Goal: Transaction & Acquisition: Book appointment/travel/reservation

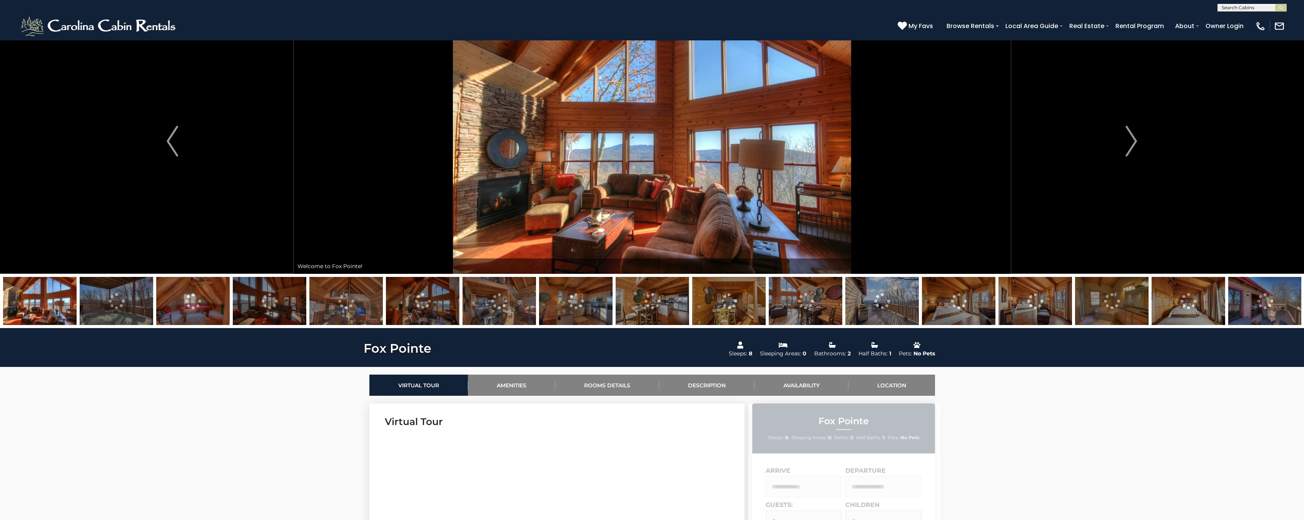
scroll to position [32, 0]
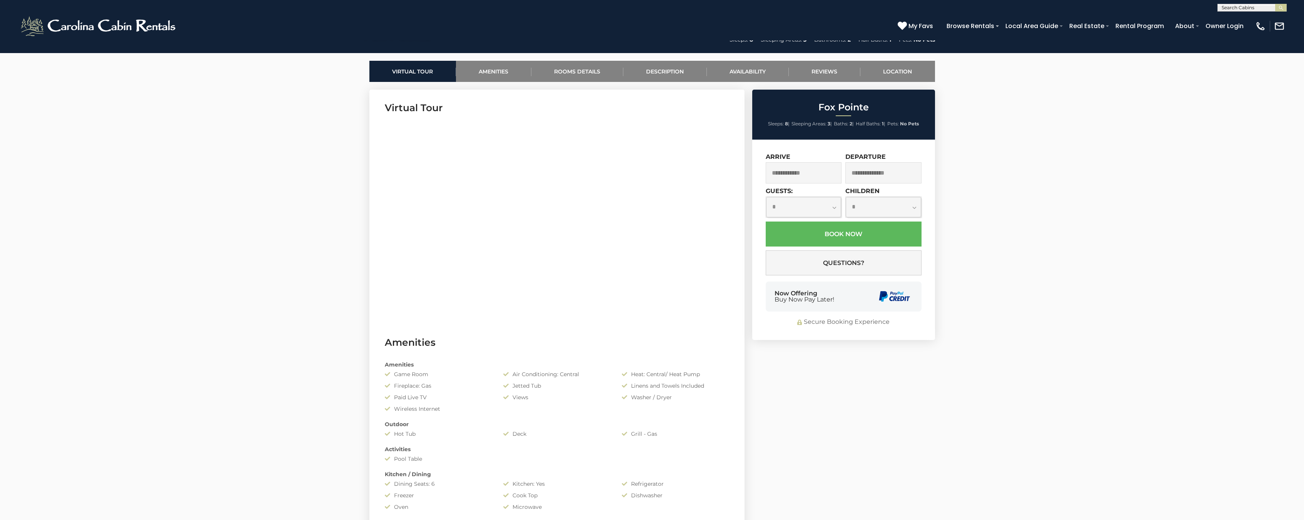
scroll to position [228, 0]
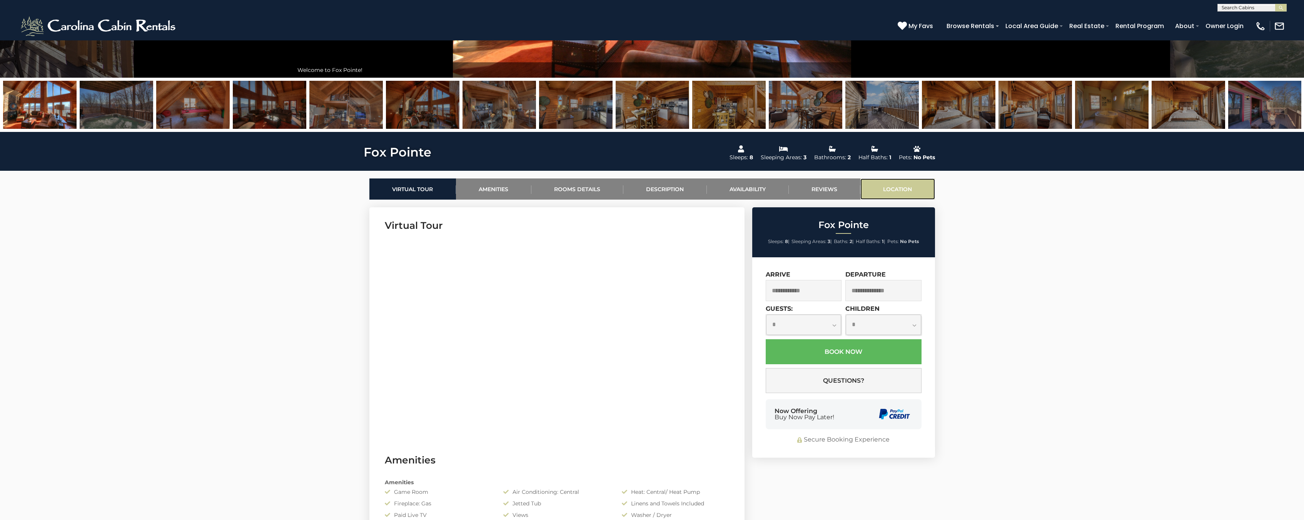
click at [900, 187] on link "Location" at bounding box center [897, 189] width 75 height 21
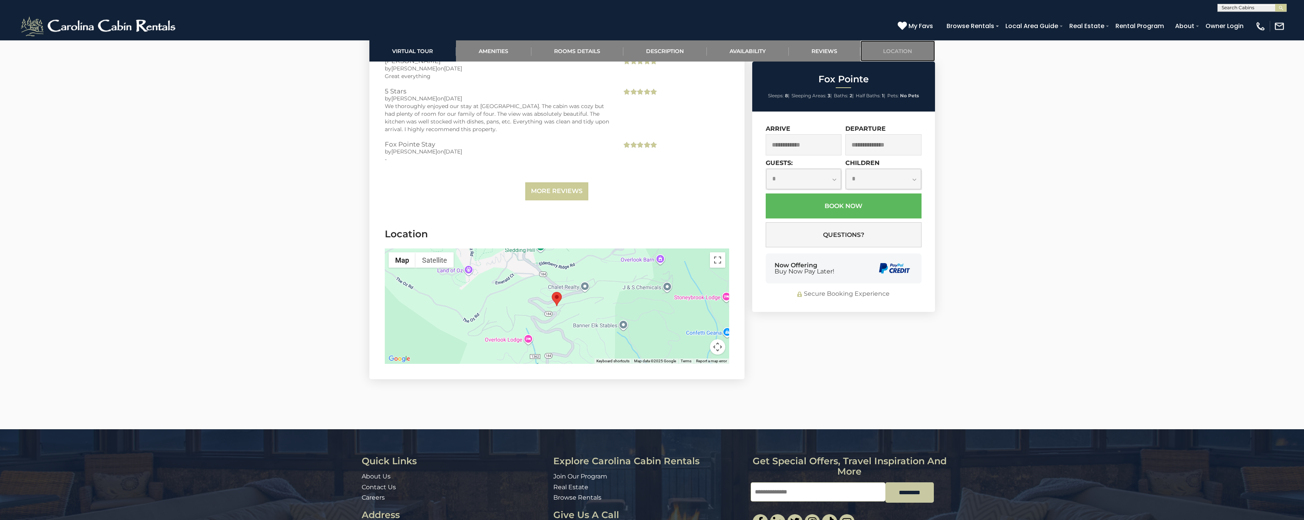
scroll to position [1536, 0]
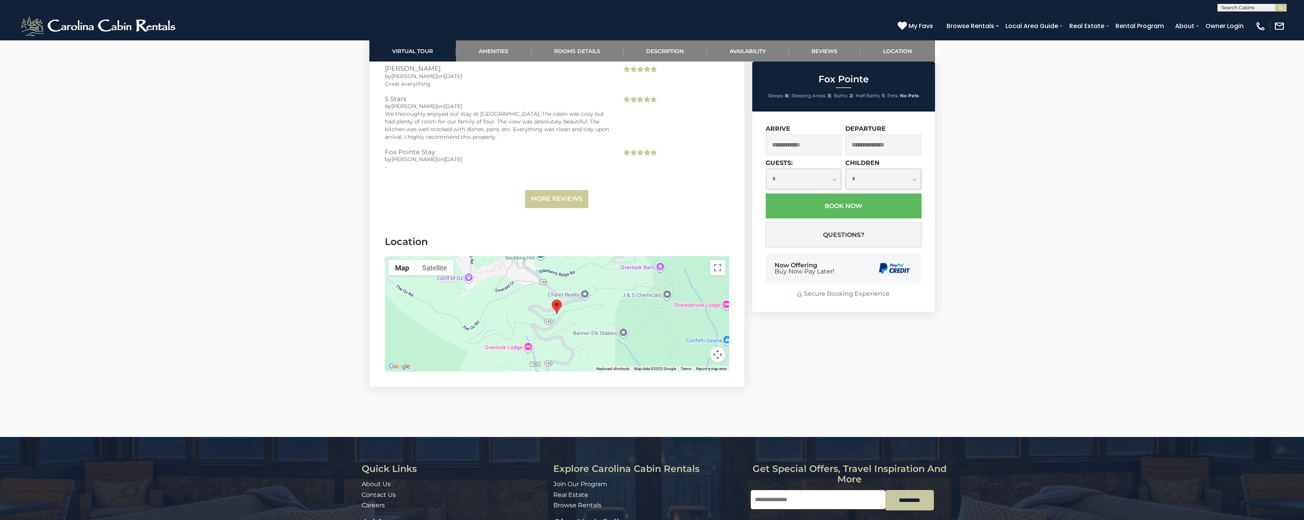
click at [588, 302] on div at bounding box center [557, 313] width 344 height 115
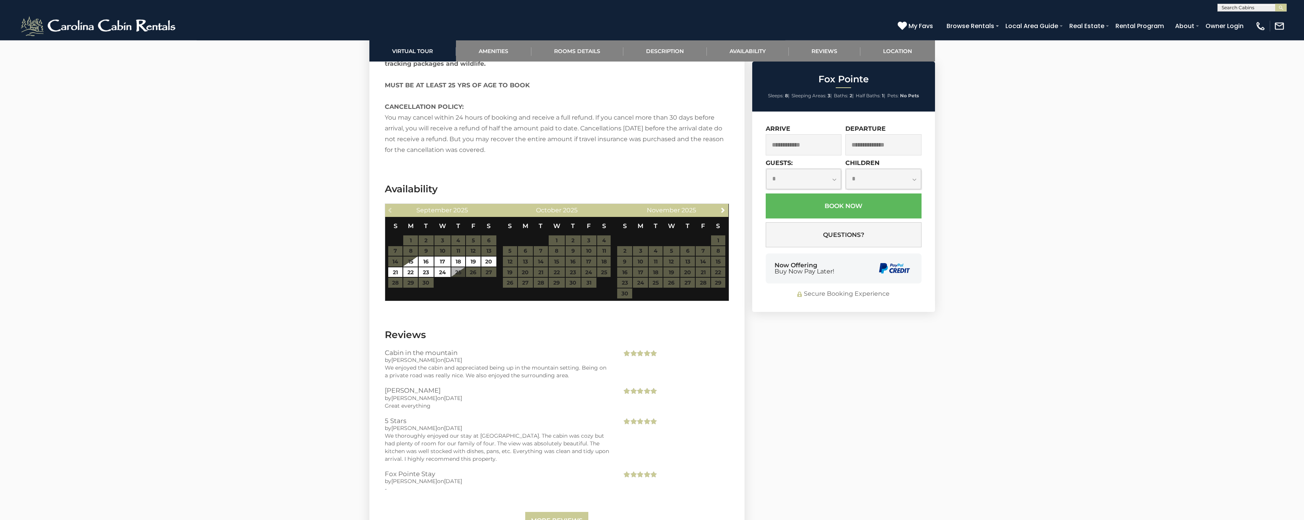
scroll to position [1222, 0]
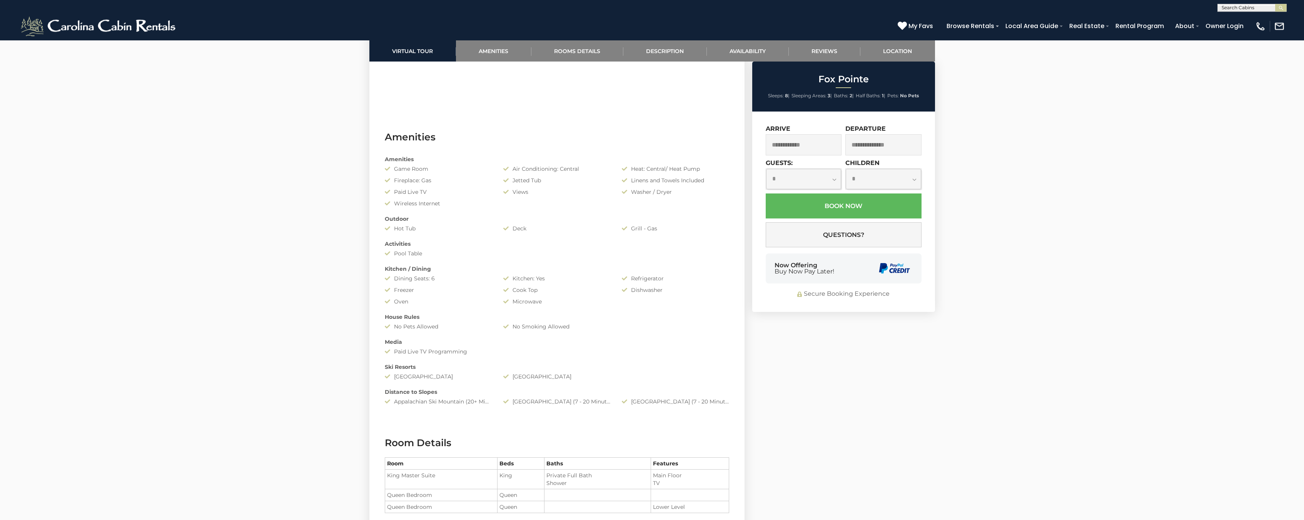
scroll to position [555, 0]
click at [354, 378] on div at bounding box center [652, 432] width 1304 height 1895
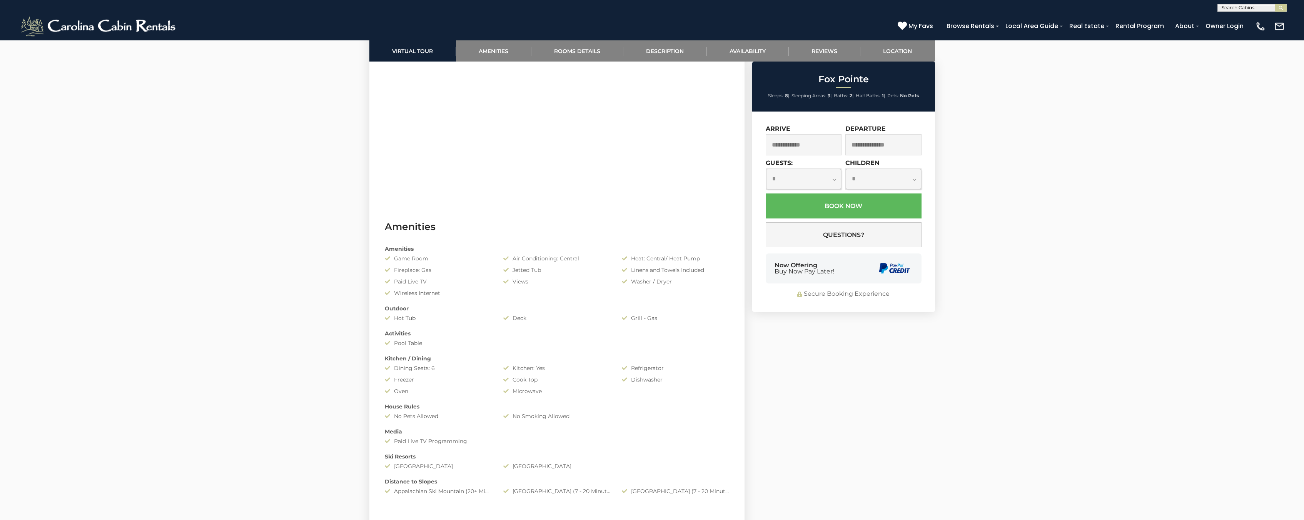
scroll to position [516, 0]
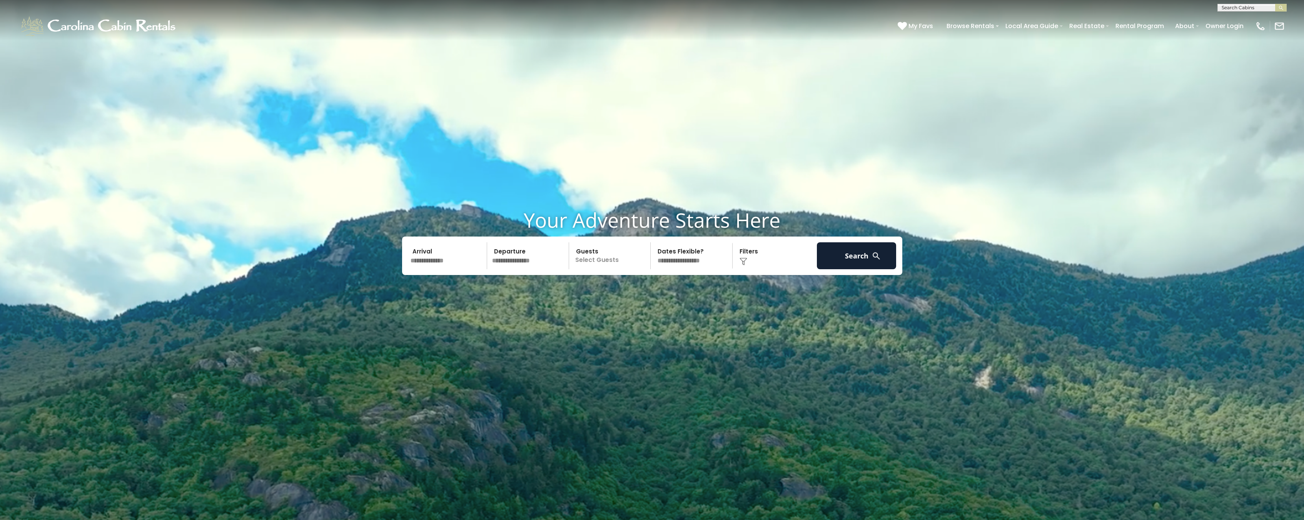
click at [425, 251] on input "text" at bounding box center [448, 255] width 80 height 27
click at [429, 334] on link "22" at bounding box center [428, 333] width 12 height 10
type input "*******"
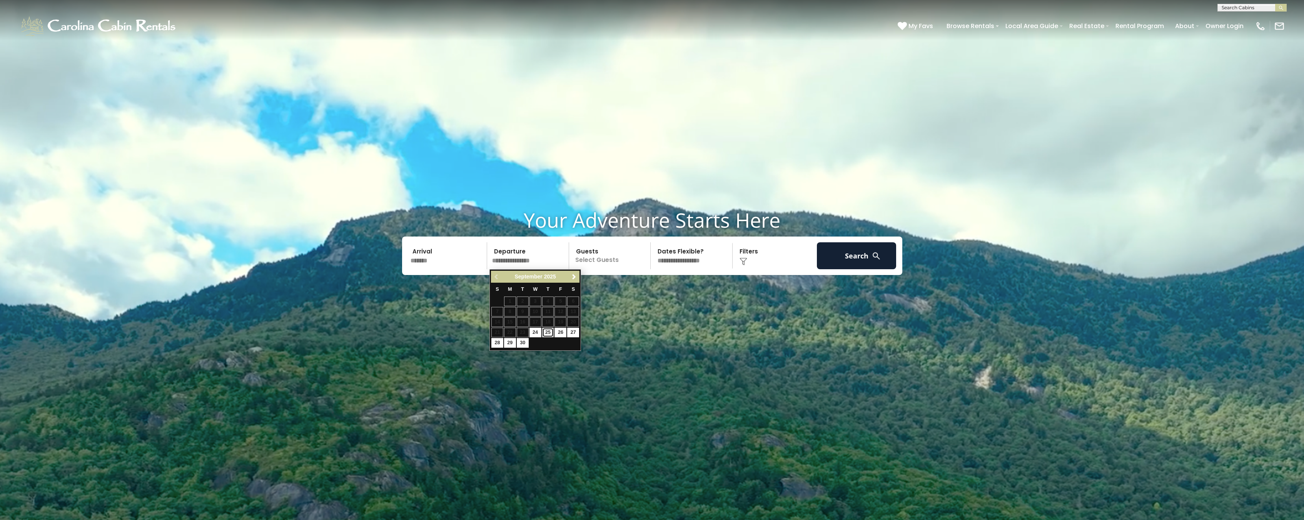
click at [551, 332] on link "25" at bounding box center [548, 333] width 12 height 10
type input "*******"
click at [581, 250] on p "Select Guests" at bounding box center [610, 255] width 79 height 27
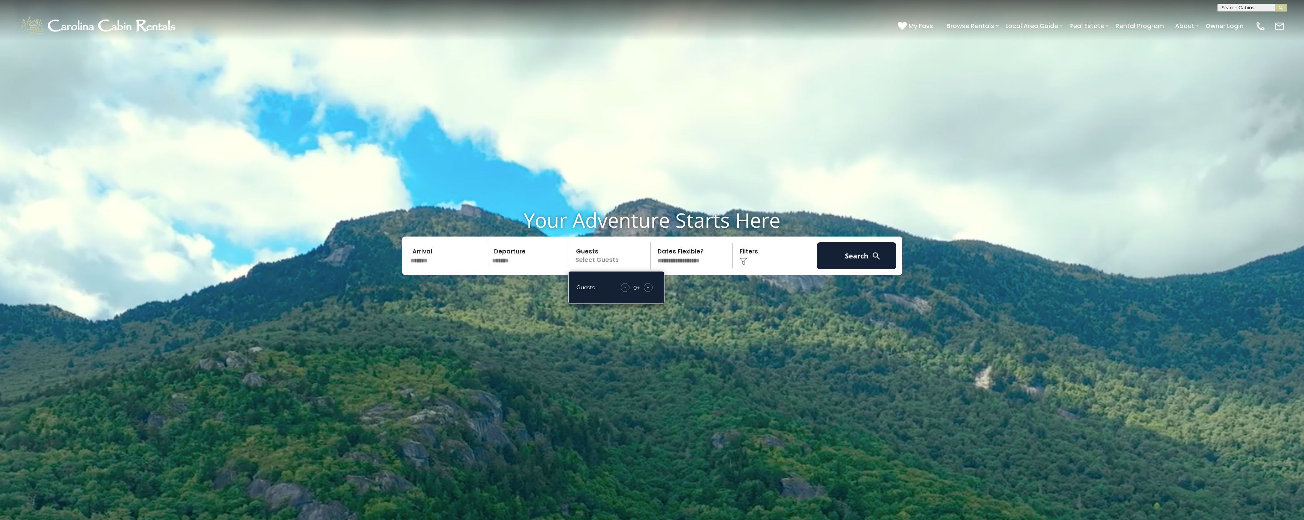
click at [648, 287] on span "+" at bounding box center [647, 288] width 3 height 8
click at [646, 288] on div "+" at bounding box center [648, 287] width 9 height 9
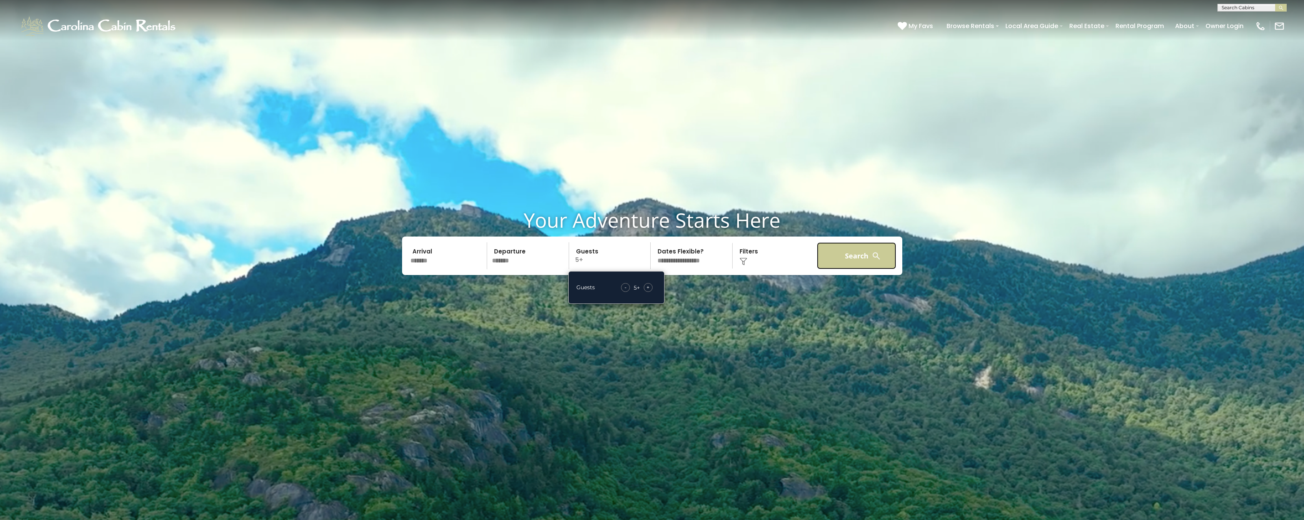
click at [848, 261] on button "Search" at bounding box center [857, 255] width 80 height 27
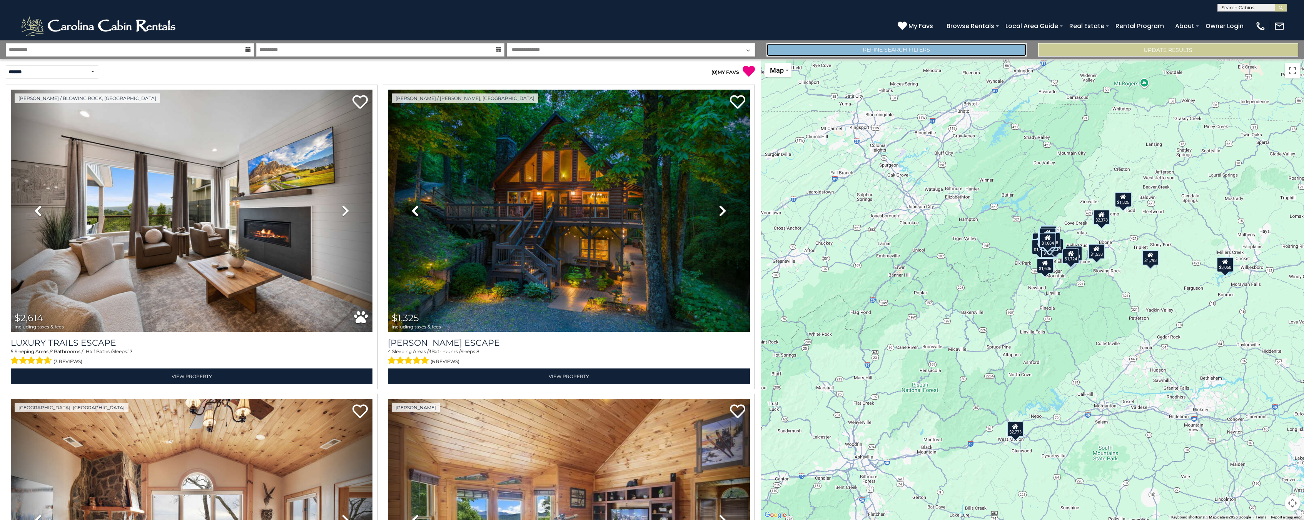
click at [972, 50] on link "Refine Search Filters" at bounding box center [896, 49] width 260 height 13
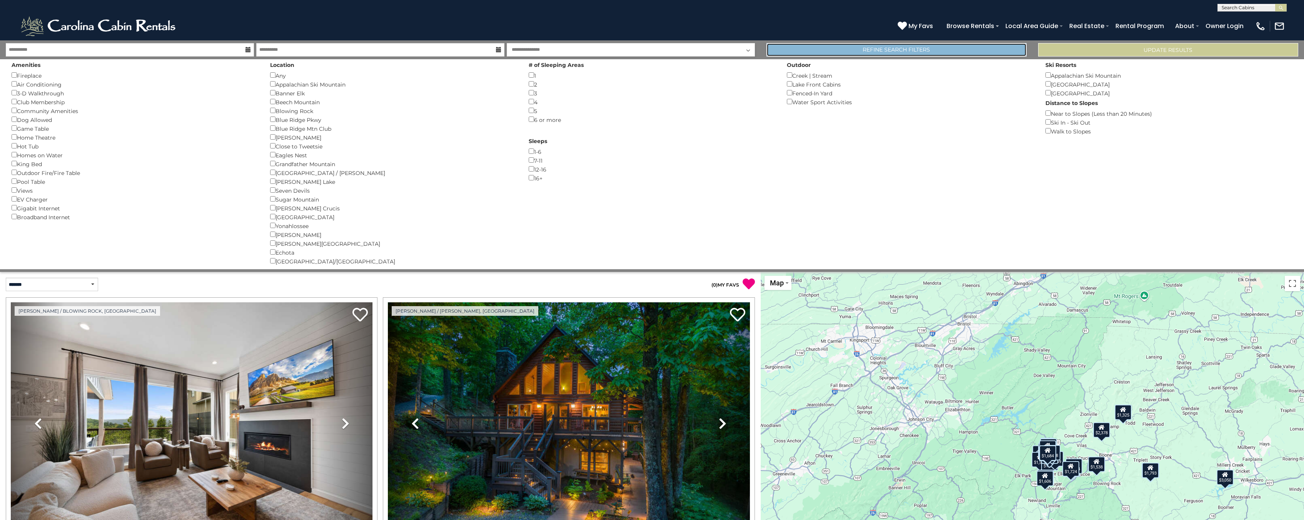
click at [971, 50] on link "Refine Search Filters" at bounding box center [896, 49] width 260 height 13
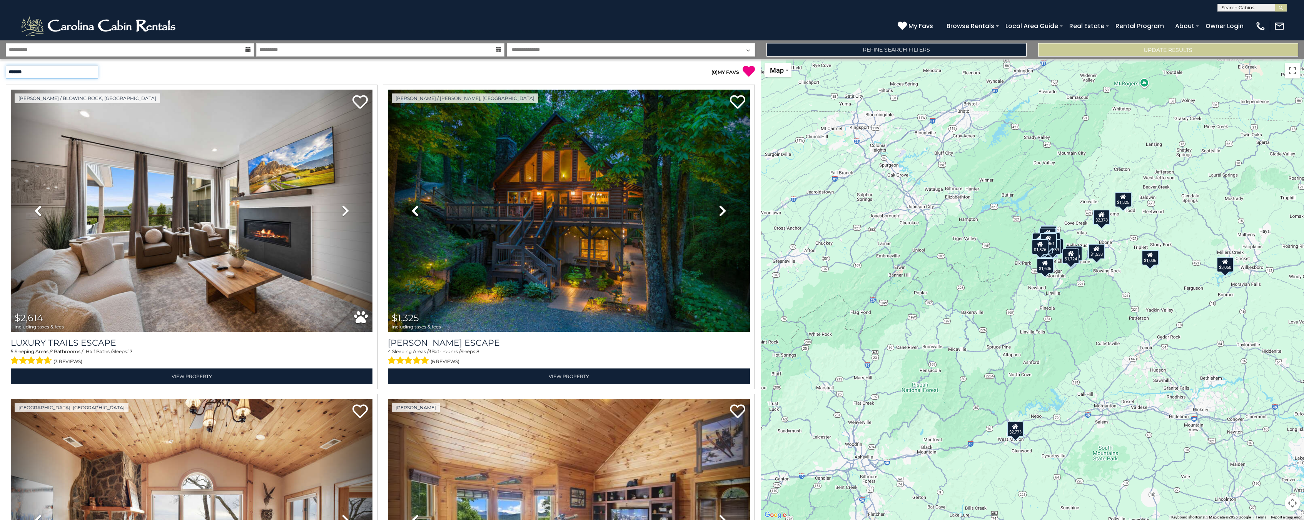
click at [6, 65] on select "**********" at bounding box center [52, 71] width 92 height 13
select select "*********"
click option "**********" at bounding box center [0, 0] width 0 height 0
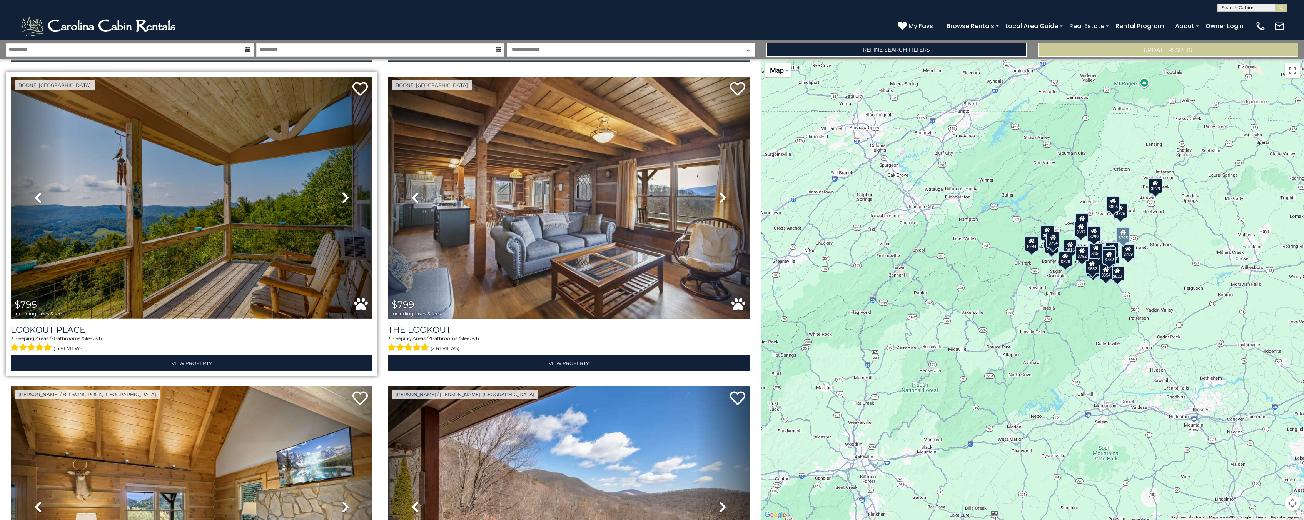
scroll to position [1538, 0]
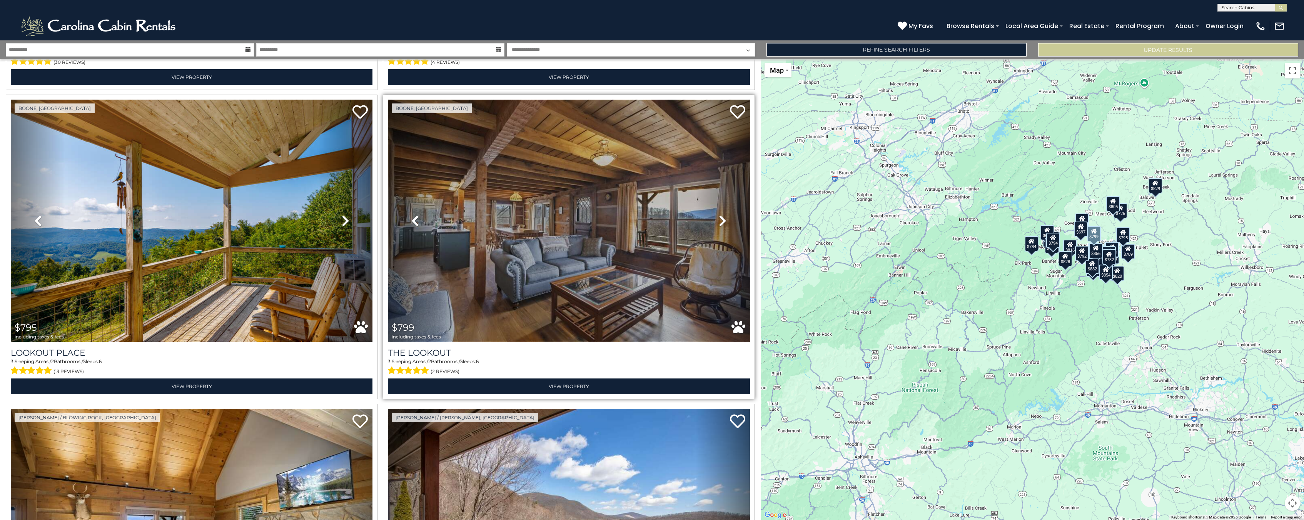
drag, startPoint x: 600, startPoint y: 245, endPoint x: 595, endPoint y: 247, distance: 4.9
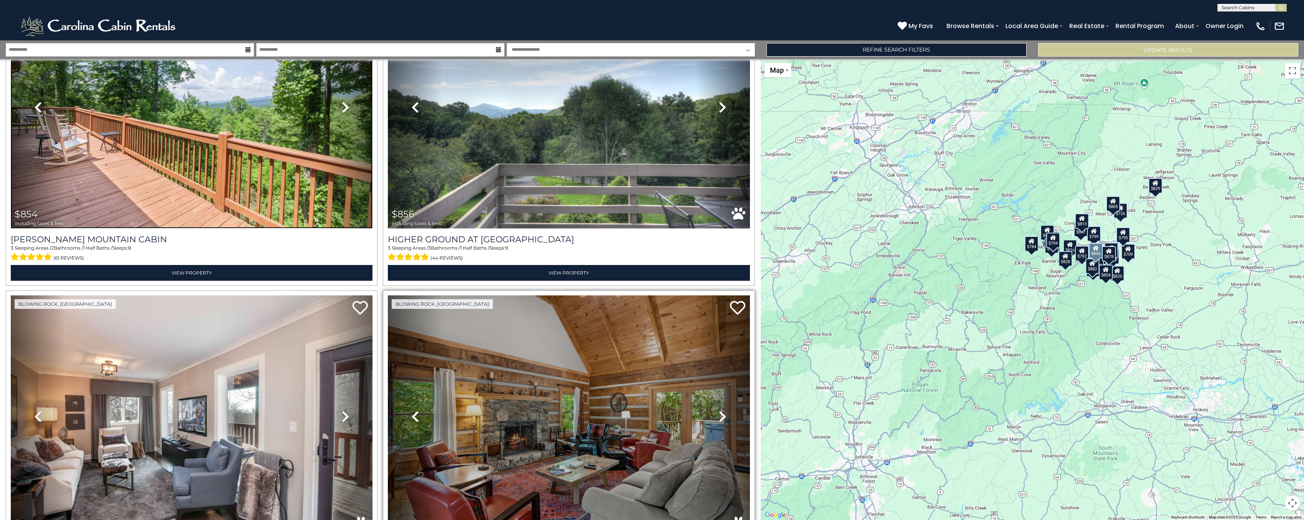
scroll to position [4249, 0]
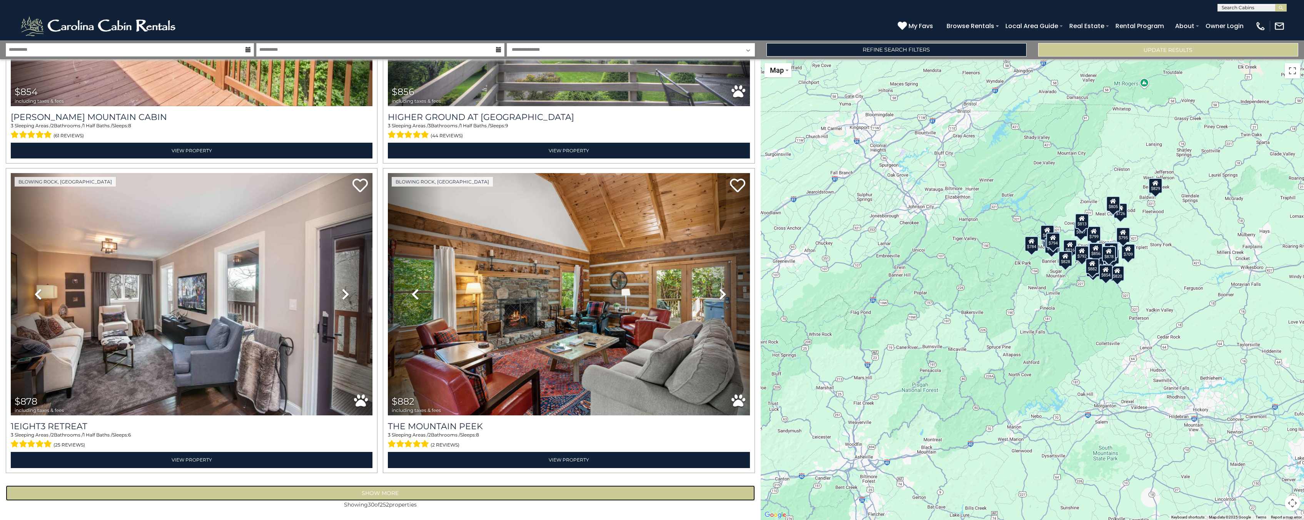
click at [377, 493] on button "Show More" at bounding box center [380, 493] width 749 height 15
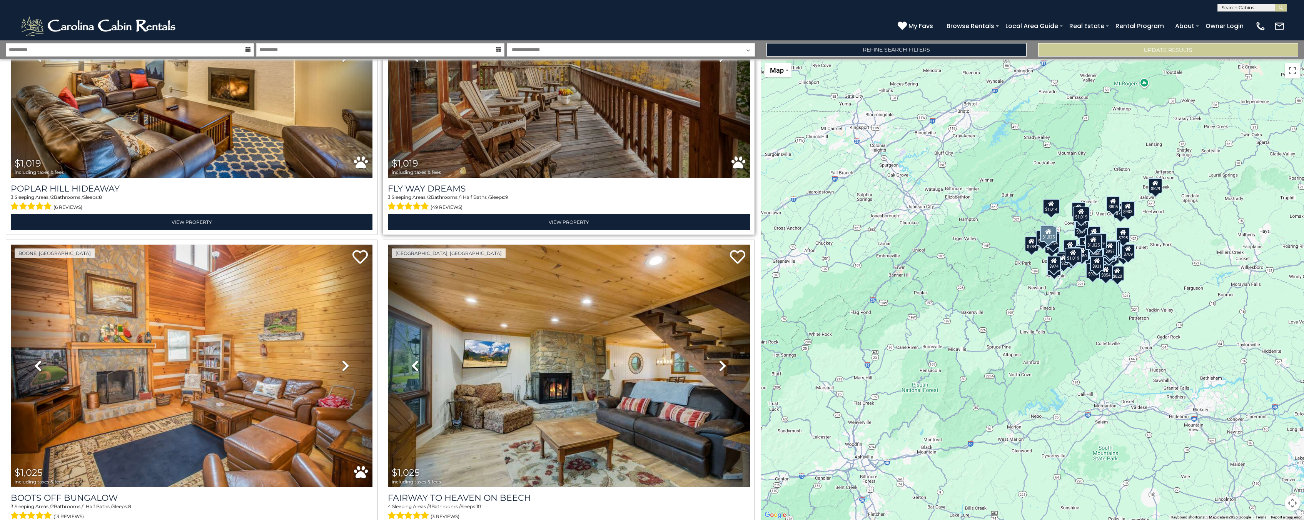
scroll to position [8892, 0]
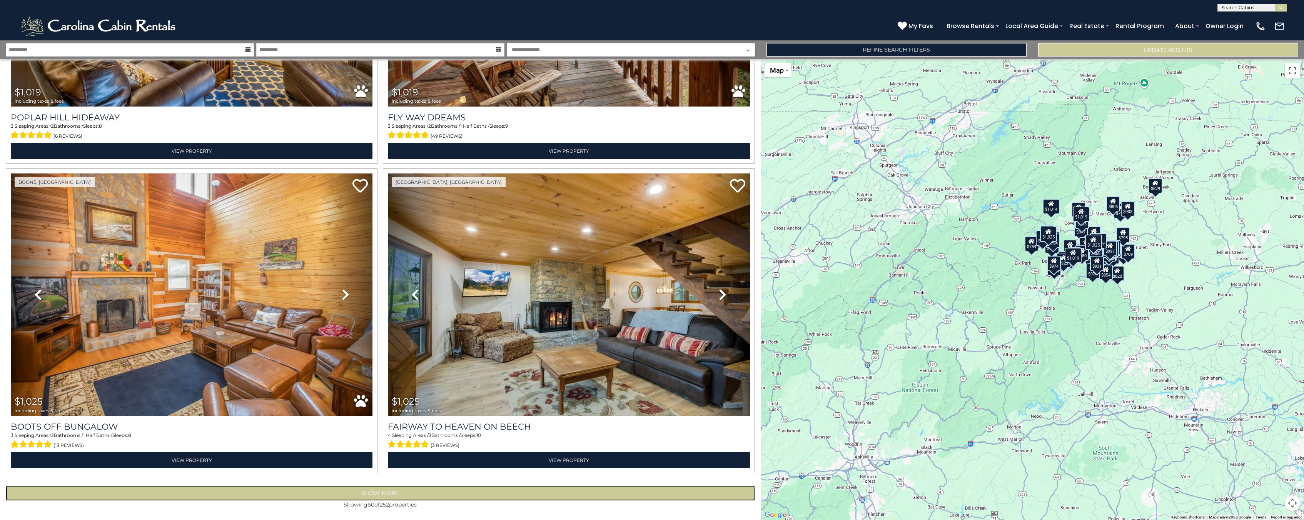
click at [470, 494] on button "Show More" at bounding box center [380, 493] width 749 height 15
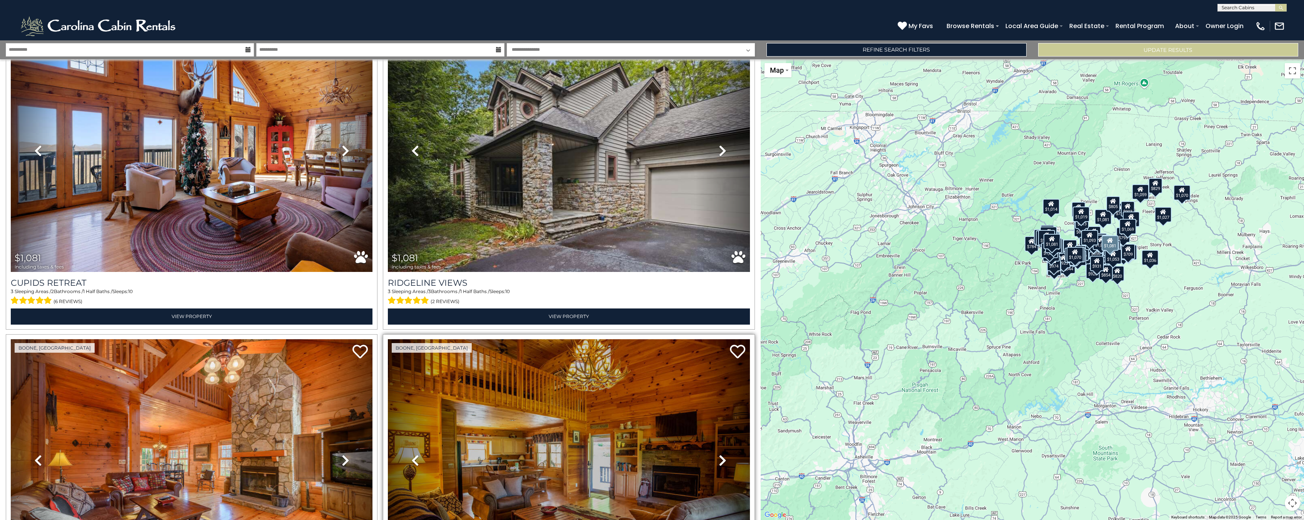
scroll to position [13535, 0]
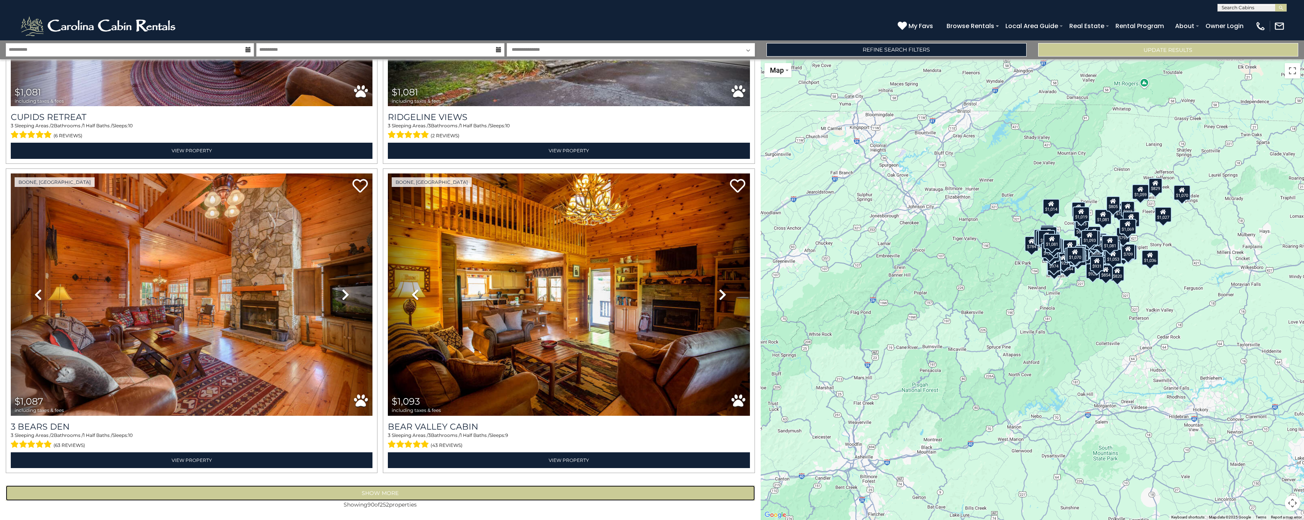
click at [300, 495] on button "Show More" at bounding box center [380, 493] width 749 height 15
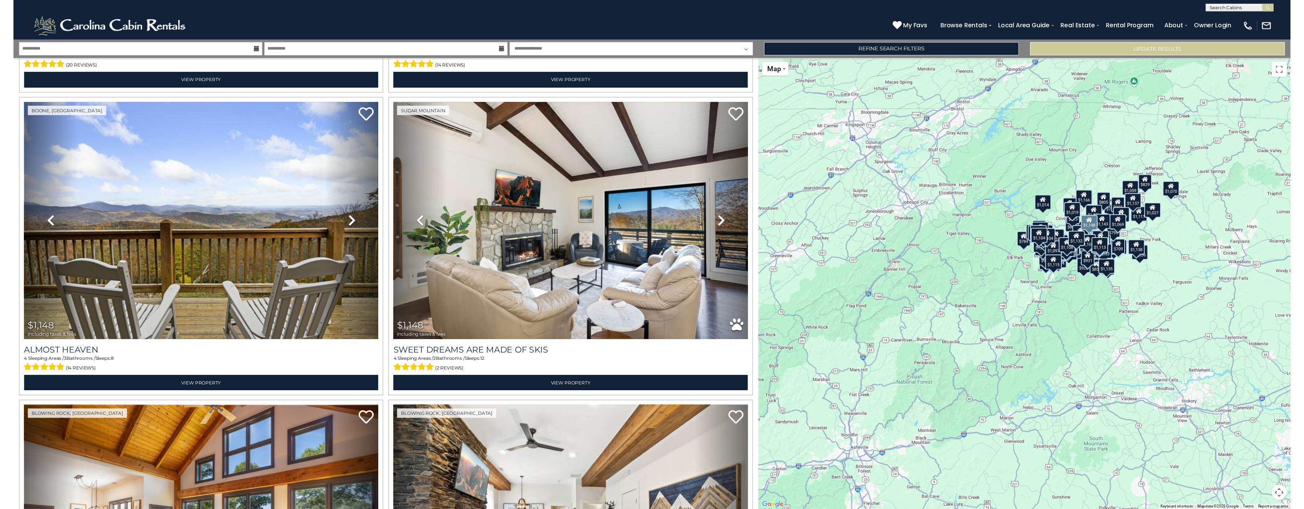
scroll to position [17014, 0]
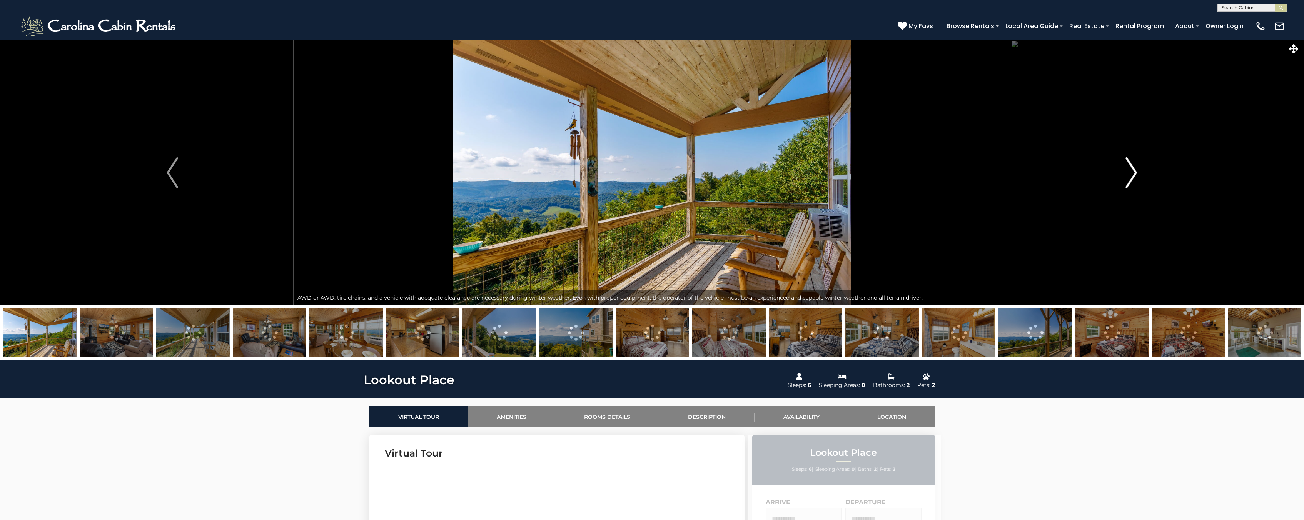
click at [1127, 177] on img "Next" at bounding box center [1132, 172] width 12 height 31
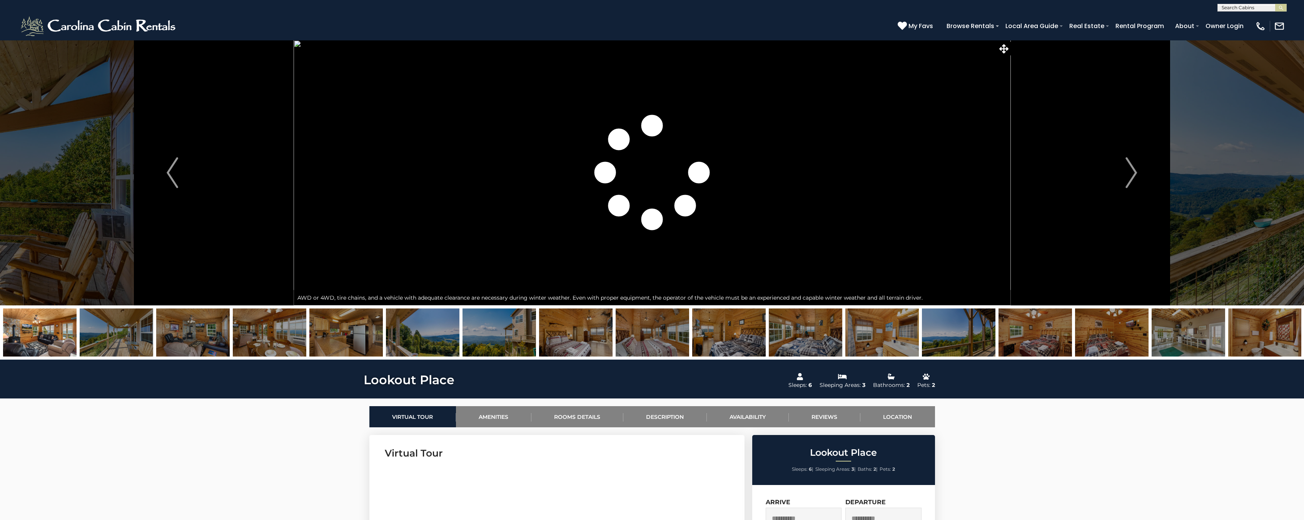
click at [1203, 349] on img at bounding box center [1188, 333] width 73 height 48
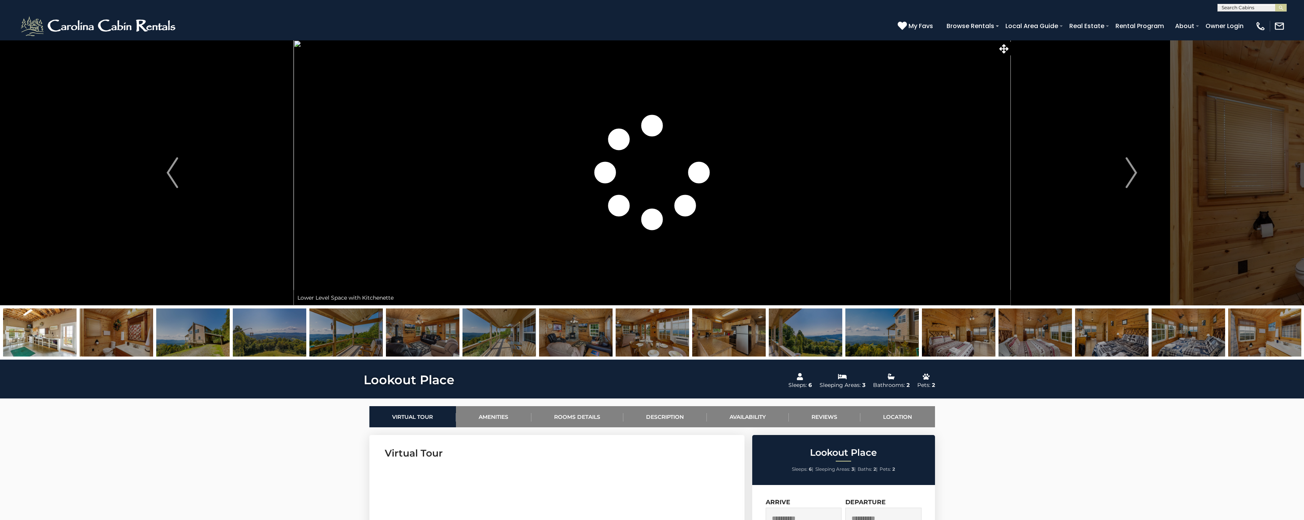
click at [54, 352] on img at bounding box center [39, 333] width 73 height 48
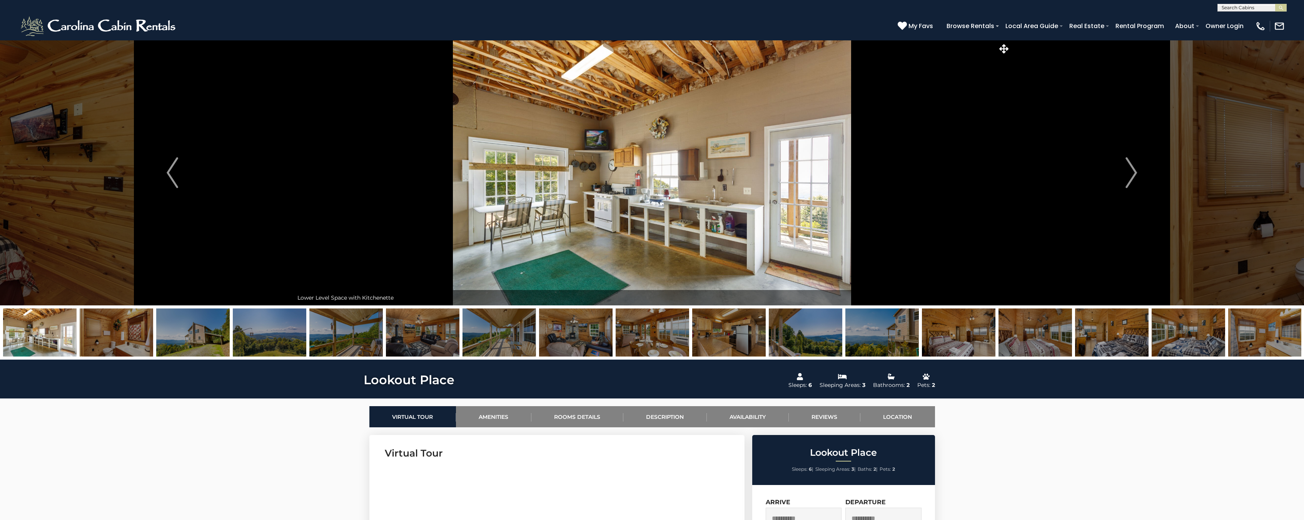
click at [265, 337] on img at bounding box center [269, 333] width 73 height 48
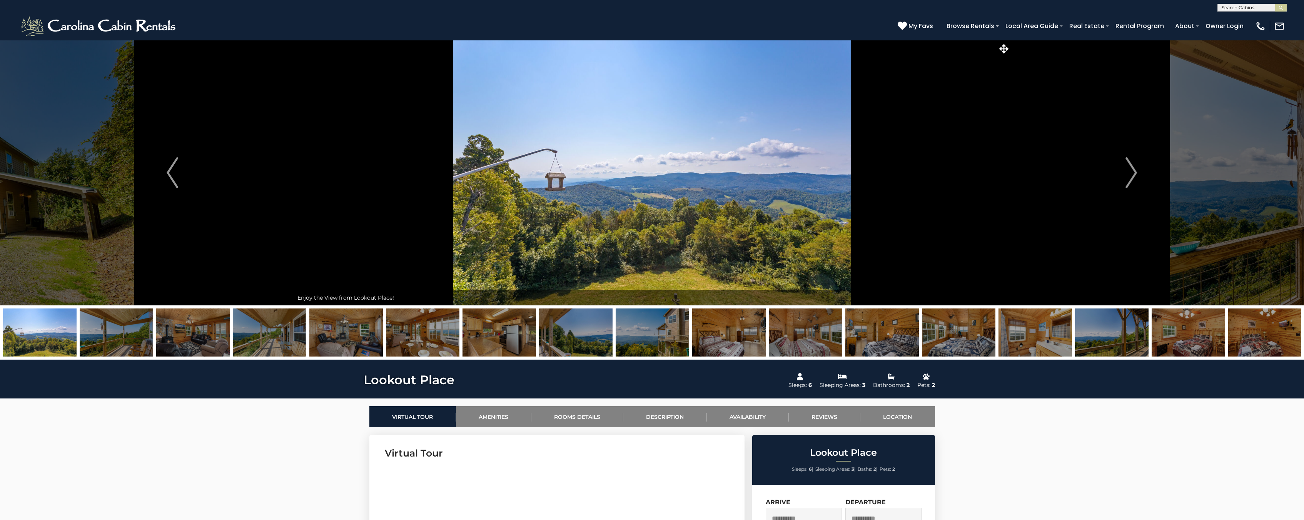
click at [144, 339] on img at bounding box center [116, 333] width 73 height 48
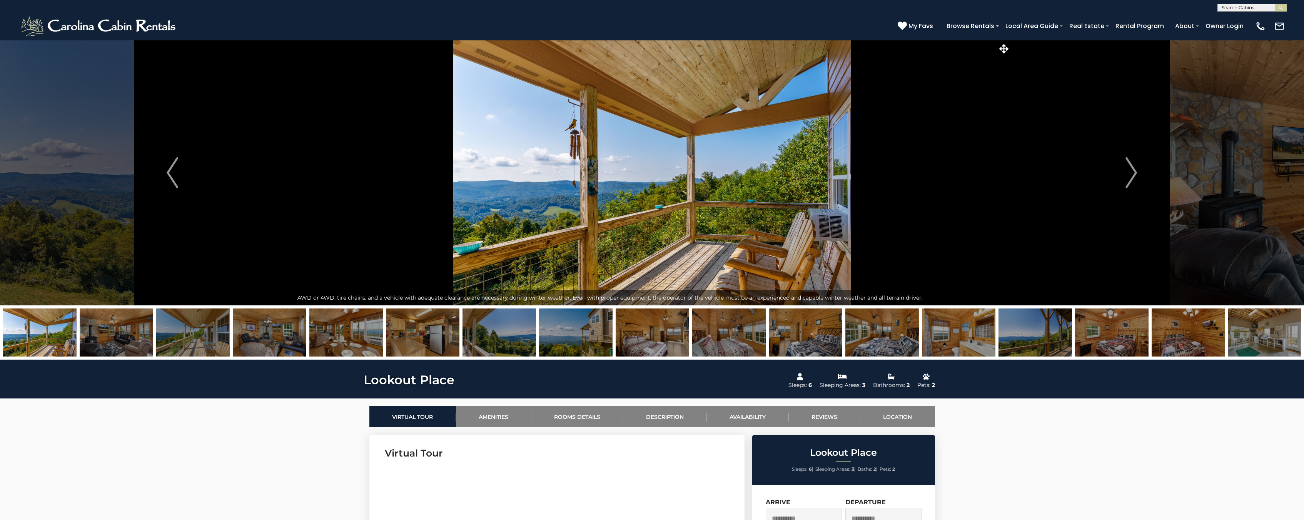
click at [376, 339] on img at bounding box center [345, 333] width 73 height 48
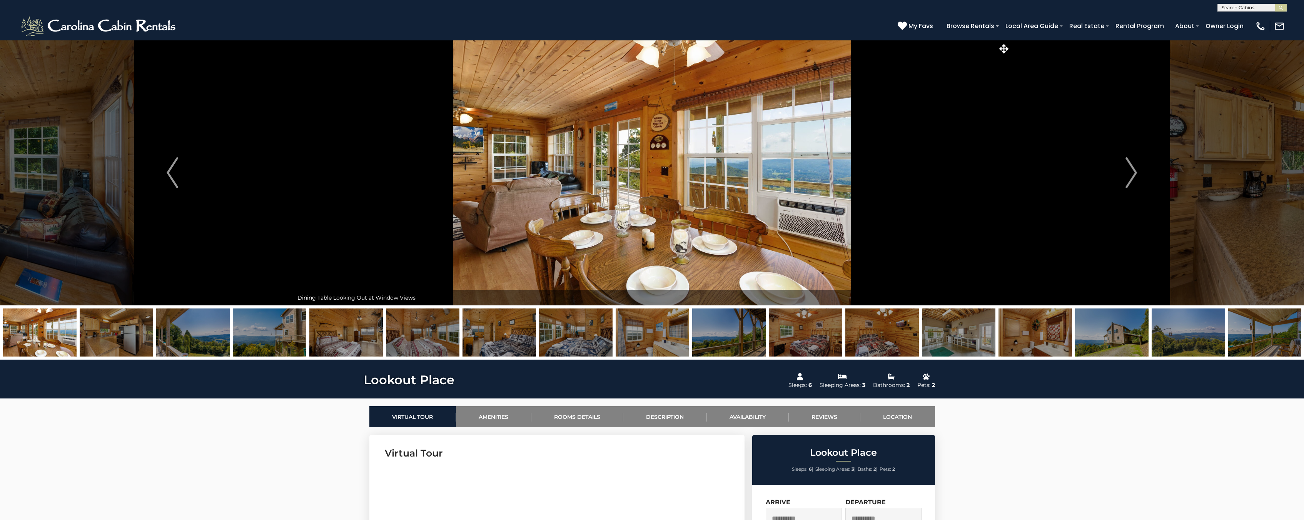
click at [354, 338] on img at bounding box center [345, 333] width 73 height 48
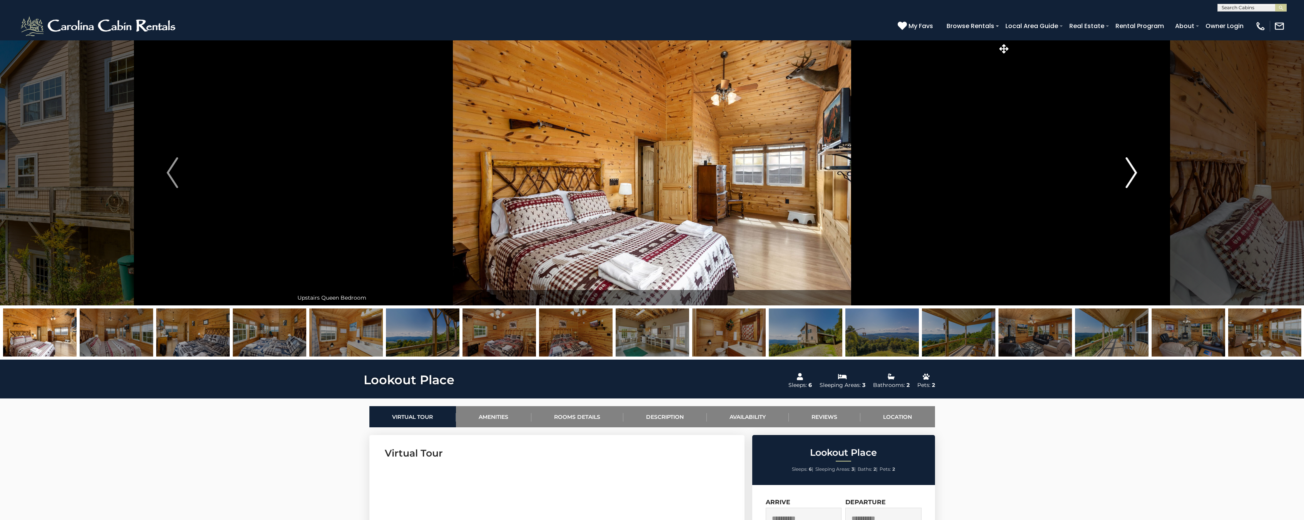
click at [1127, 168] on img "Next" at bounding box center [1132, 172] width 12 height 31
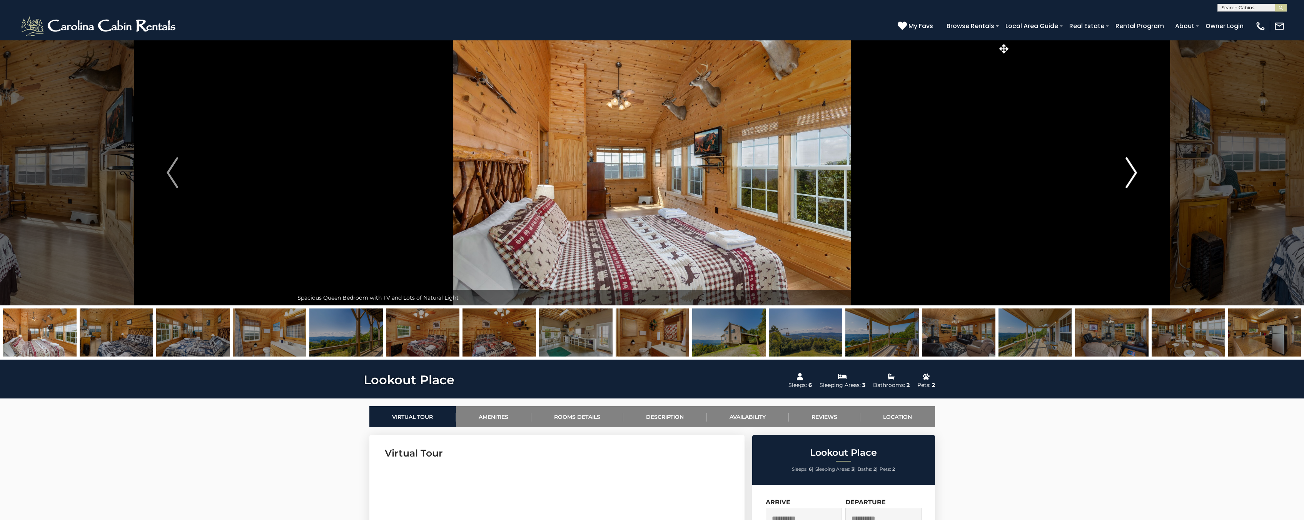
click at [1127, 168] on img "Next" at bounding box center [1132, 172] width 12 height 31
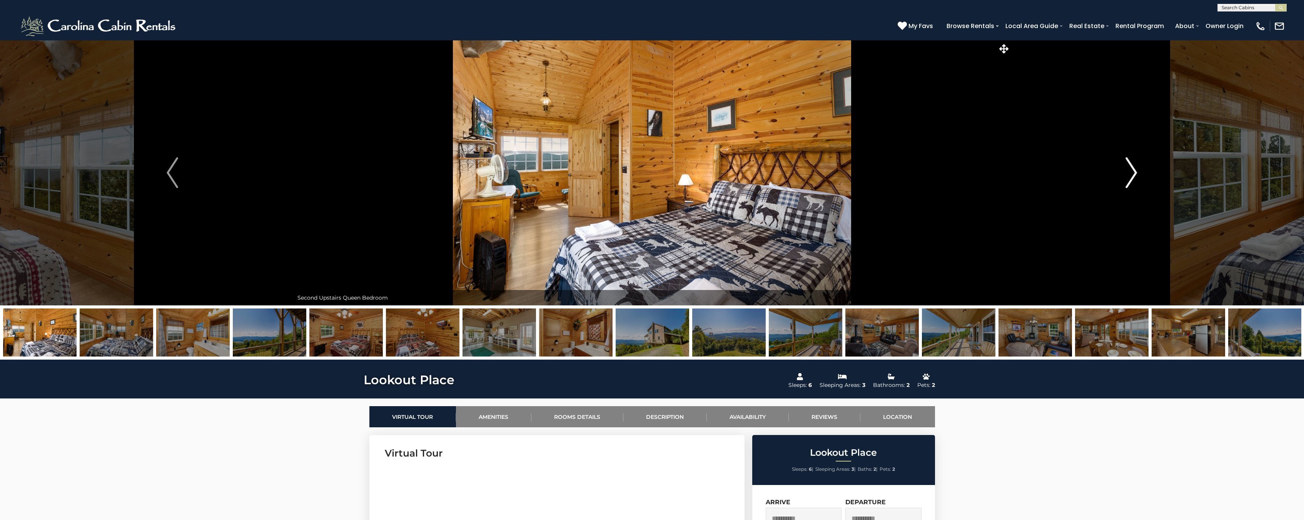
click at [1127, 168] on img "Next" at bounding box center [1132, 172] width 12 height 31
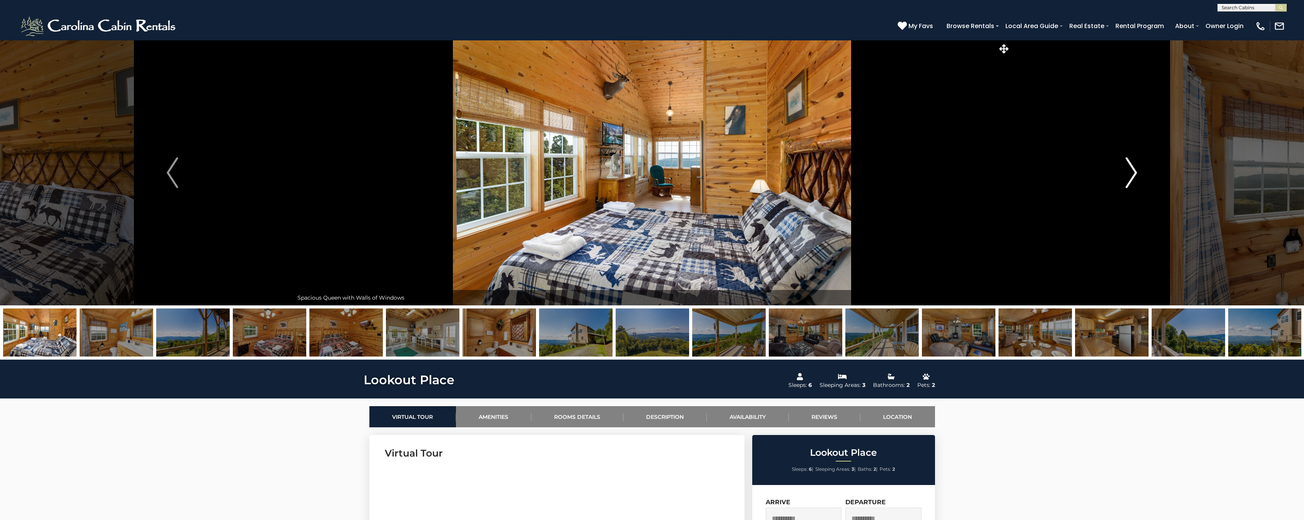
click at [1127, 168] on img "Next" at bounding box center [1132, 172] width 12 height 31
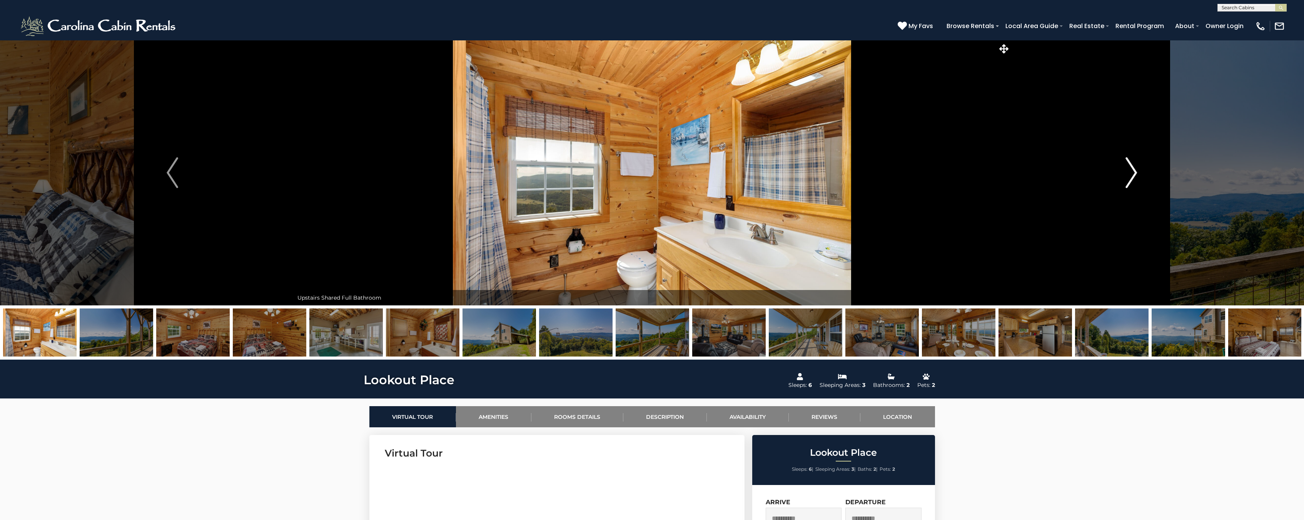
click at [1127, 168] on img "Next" at bounding box center [1132, 172] width 12 height 31
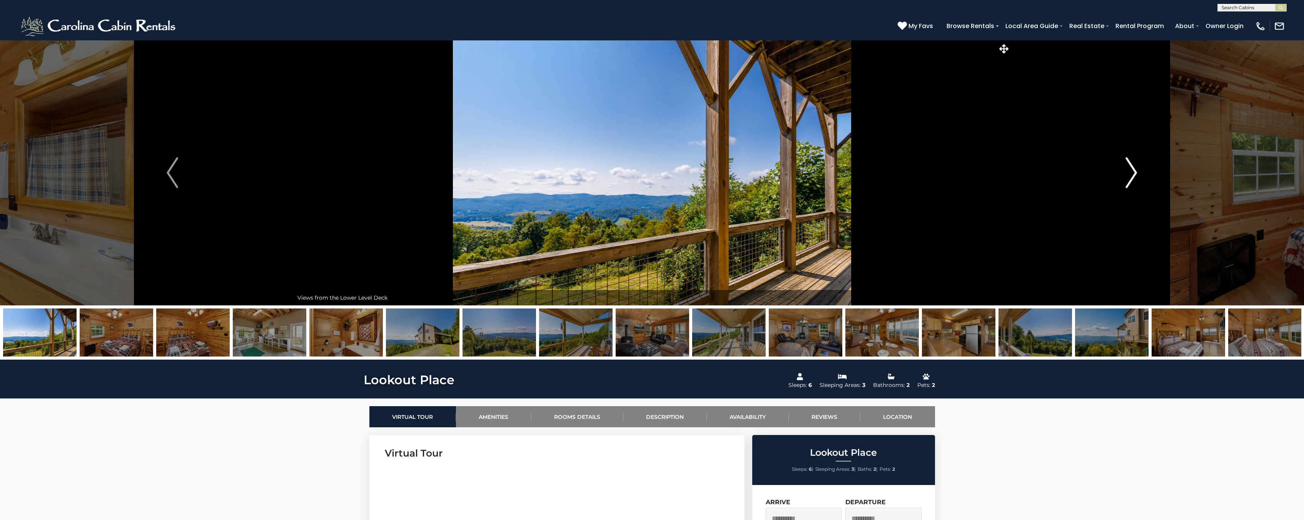
click at [1127, 168] on img "Next" at bounding box center [1132, 172] width 12 height 31
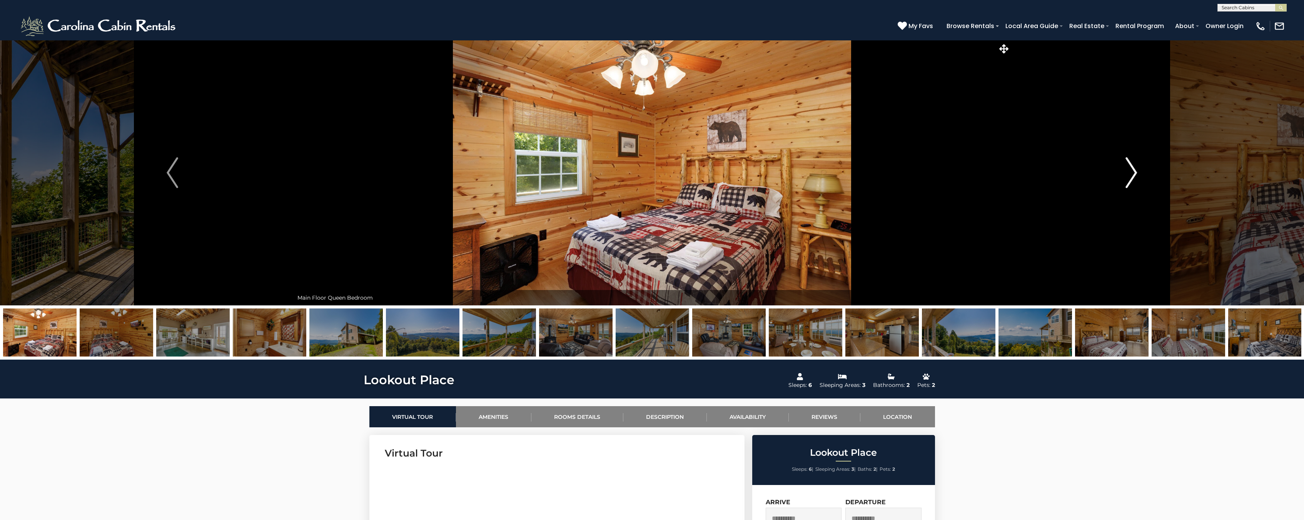
click at [1127, 168] on img "Next" at bounding box center [1132, 172] width 12 height 31
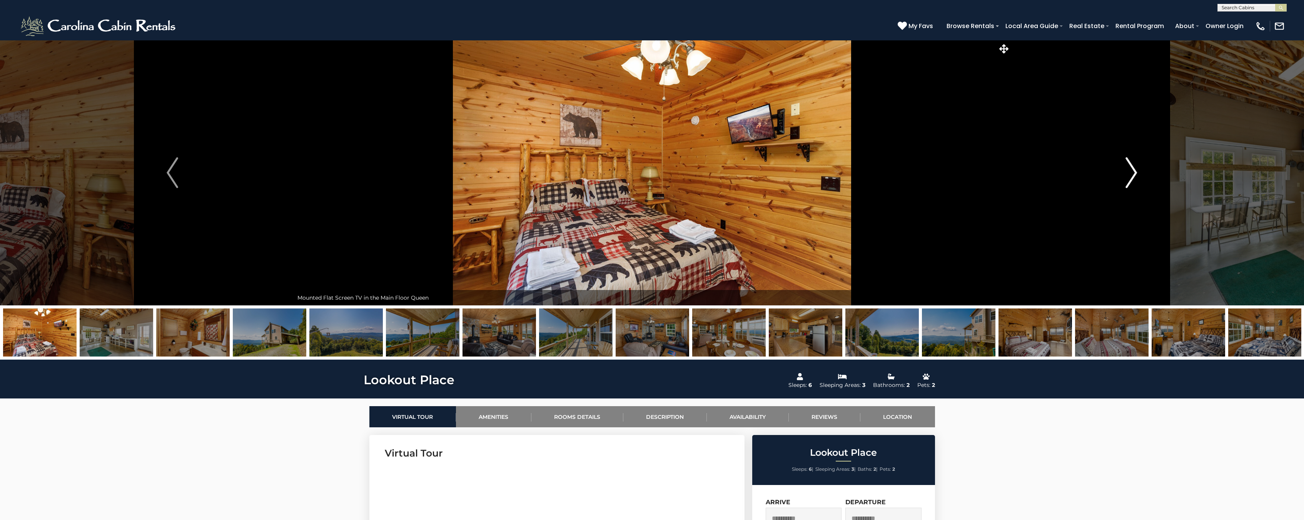
click at [1127, 168] on img "Next" at bounding box center [1132, 172] width 12 height 31
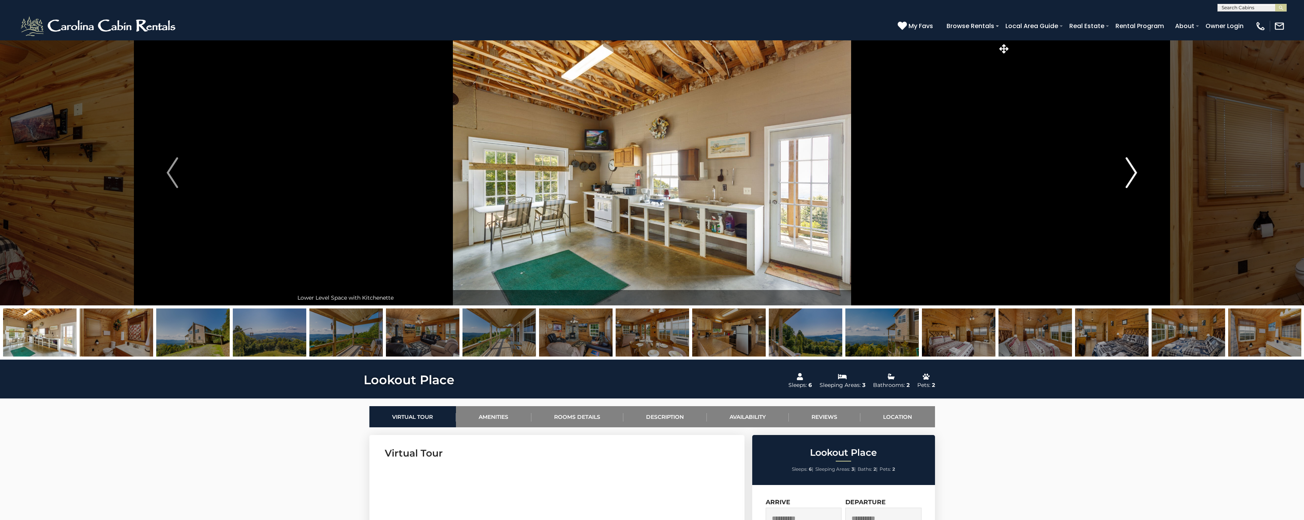
click at [1127, 168] on img "Next" at bounding box center [1132, 172] width 12 height 31
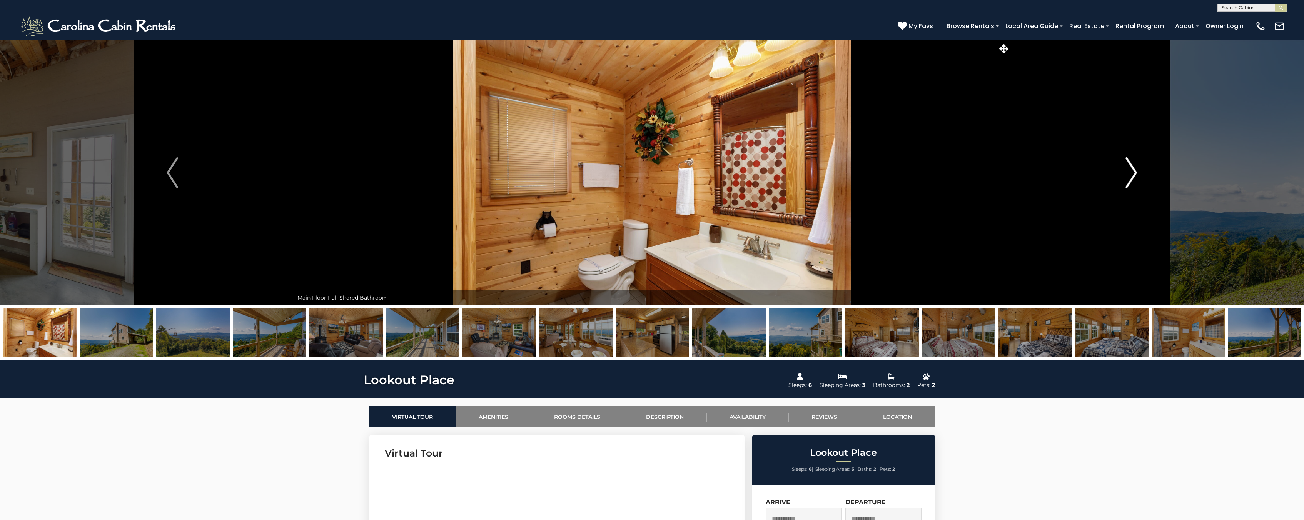
click at [1127, 168] on img "Next" at bounding box center [1132, 172] width 12 height 31
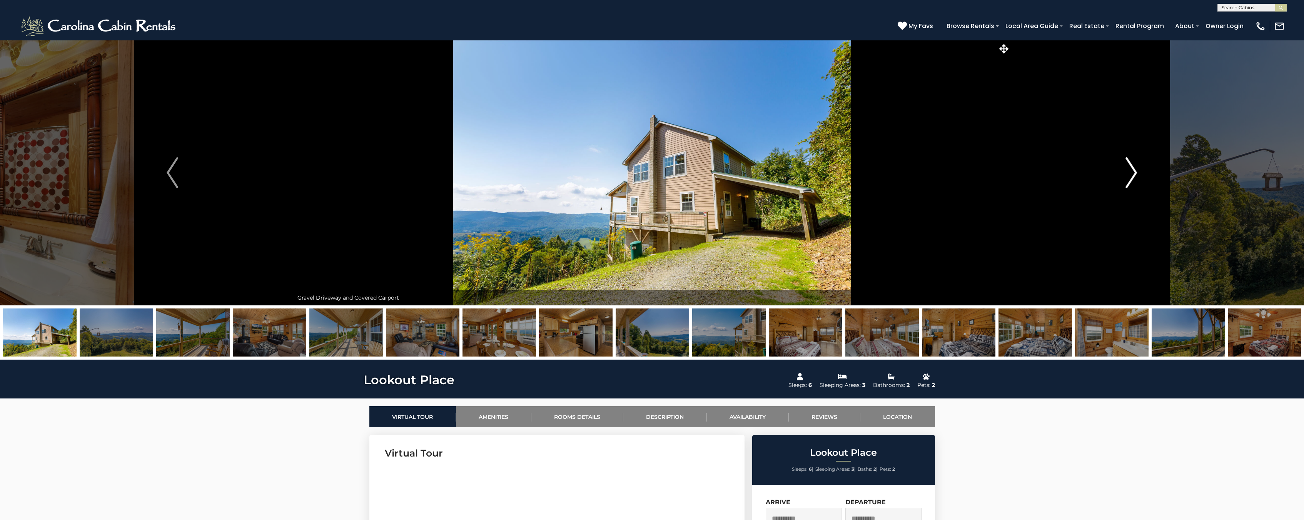
click at [1127, 168] on img "Next" at bounding box center [1132, 172] width 12 height 31
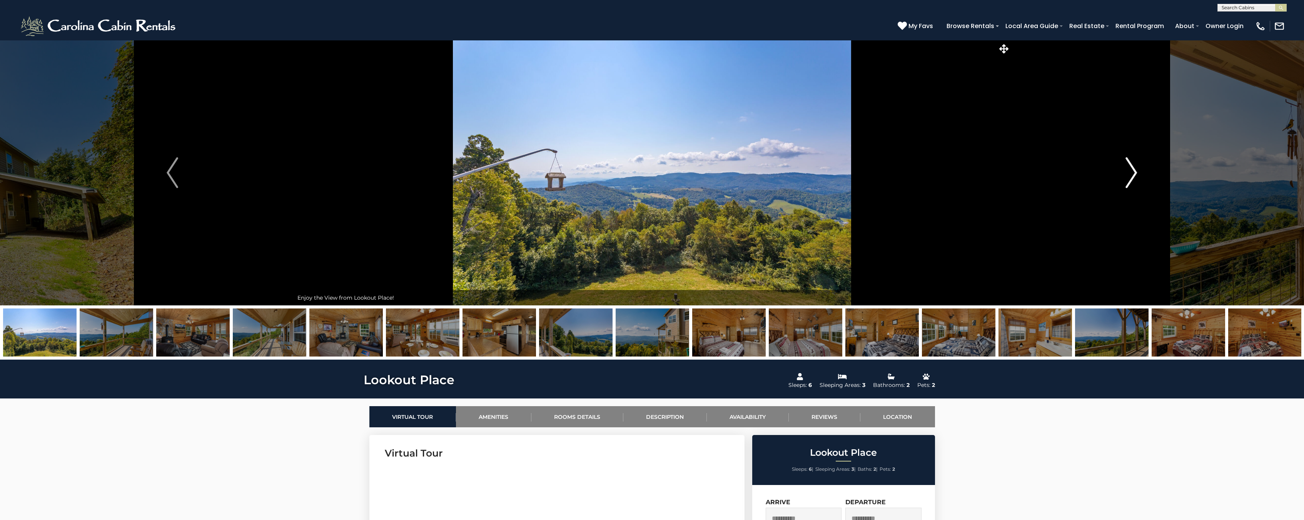
click at [1127, 168] on img "Next" at bounding box center [1132, 172] width 12 height 31
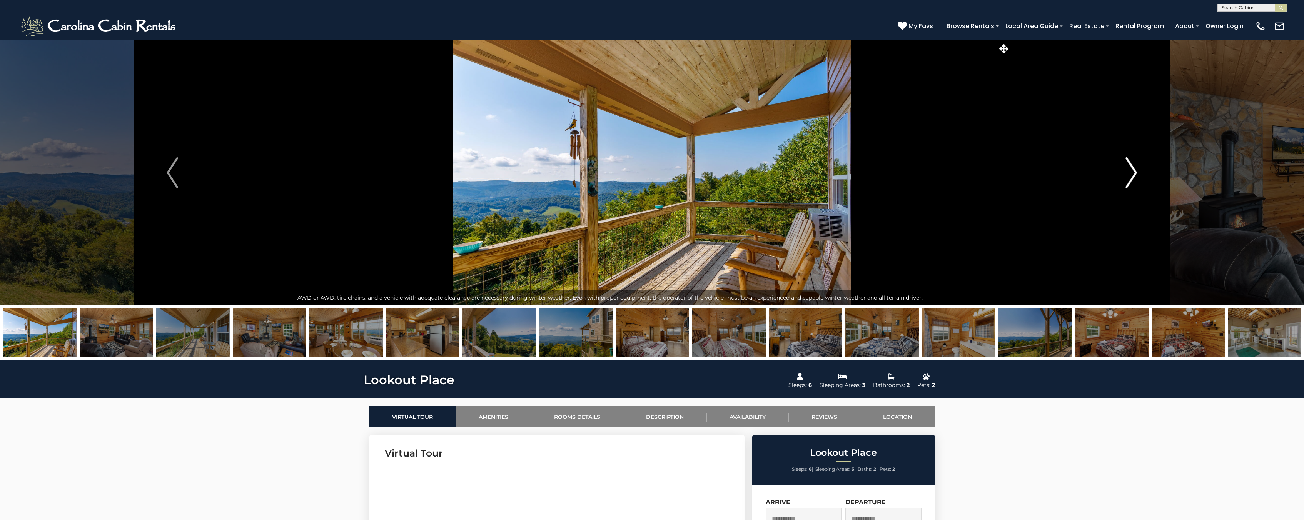
click at [1128, 165] on img "Next" at bounding box center [1132, 172] width 12 height 31
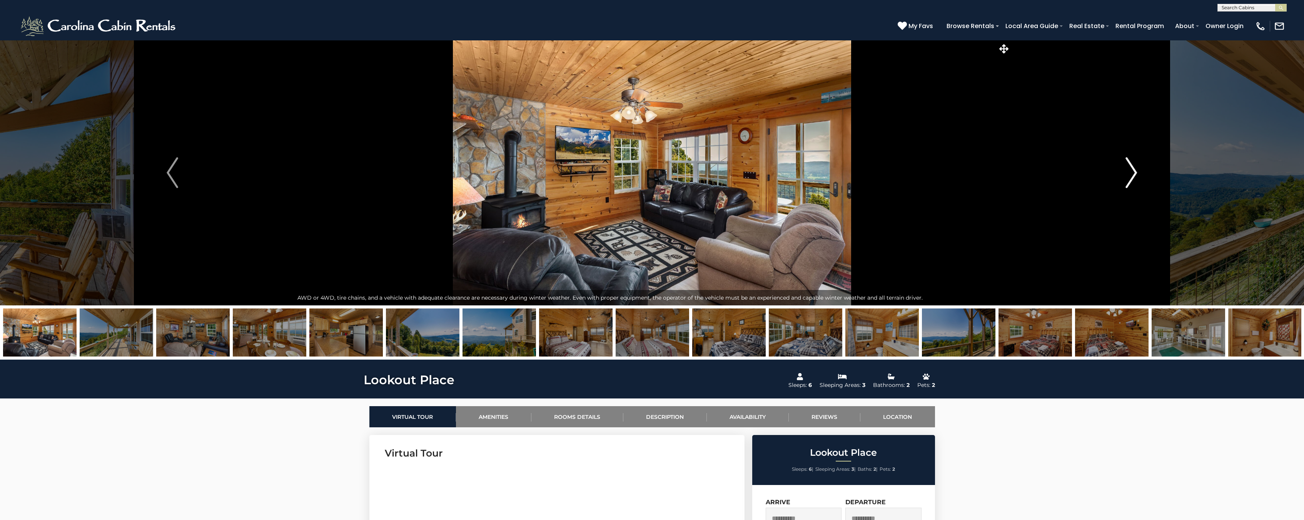
click at [1128, 165] on img "Next" at bounding box center [1132, 172] width 12 height 31
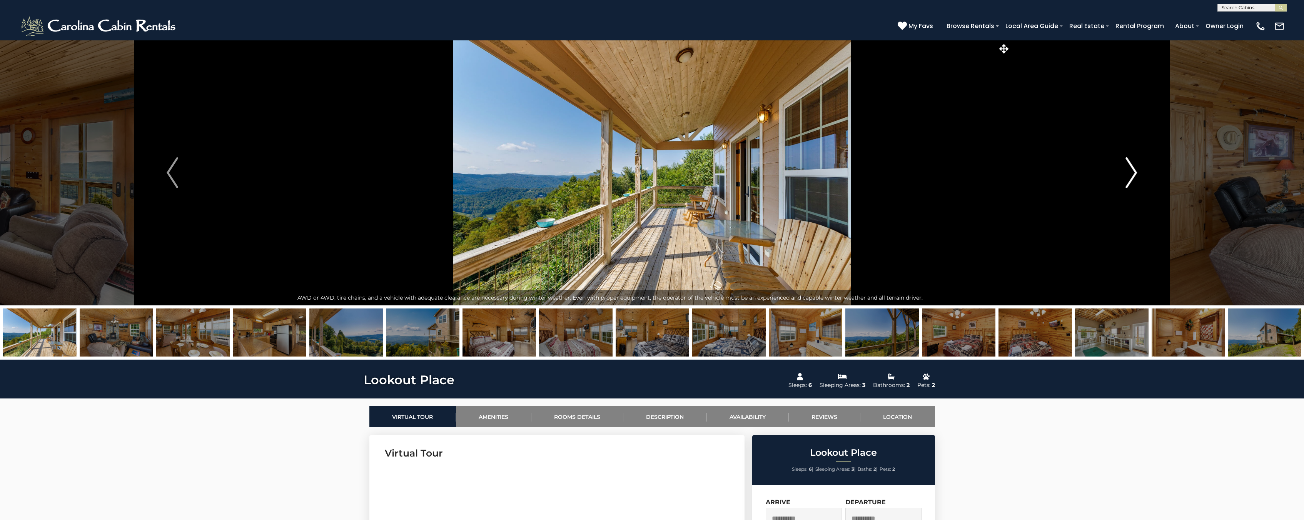
click at [1128, 165] on img "Next" at bounding box center [1132, 172] width 12 height 31
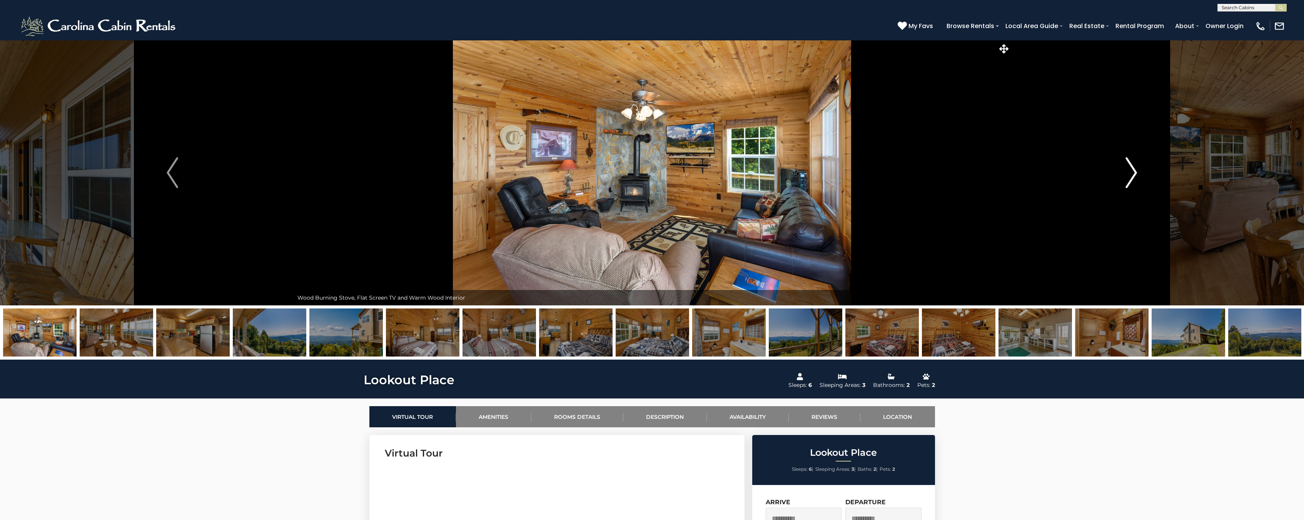
click at [1128, 165] on img "Next" at bounding box center [1132, 172] width 12 height 31
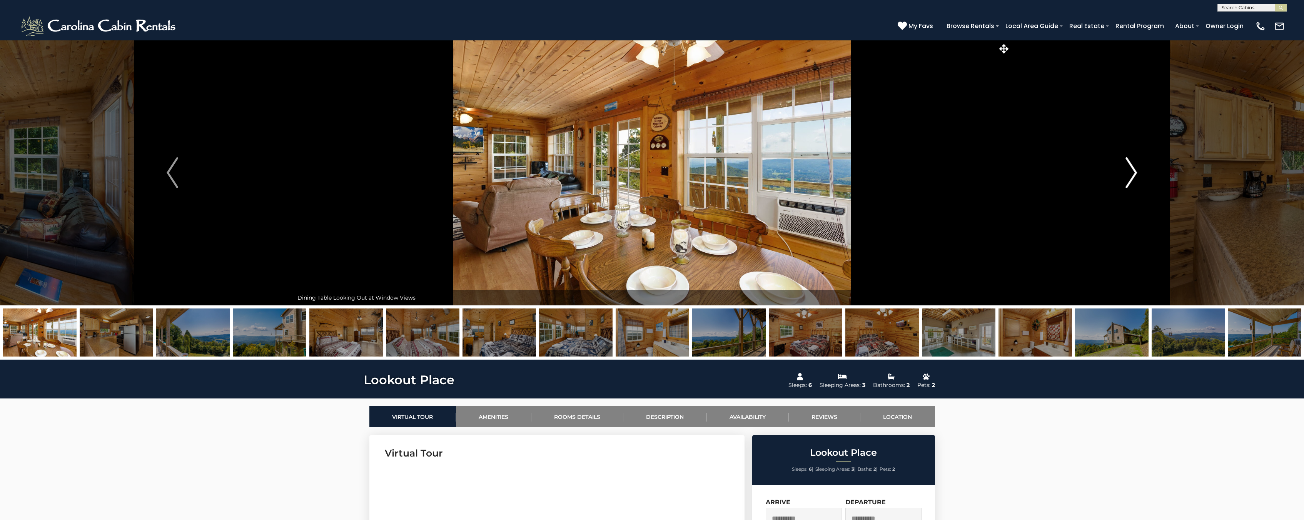
click at [1128, 165] on img "Next" at bounding box center [1132, 172] width 12 height 31
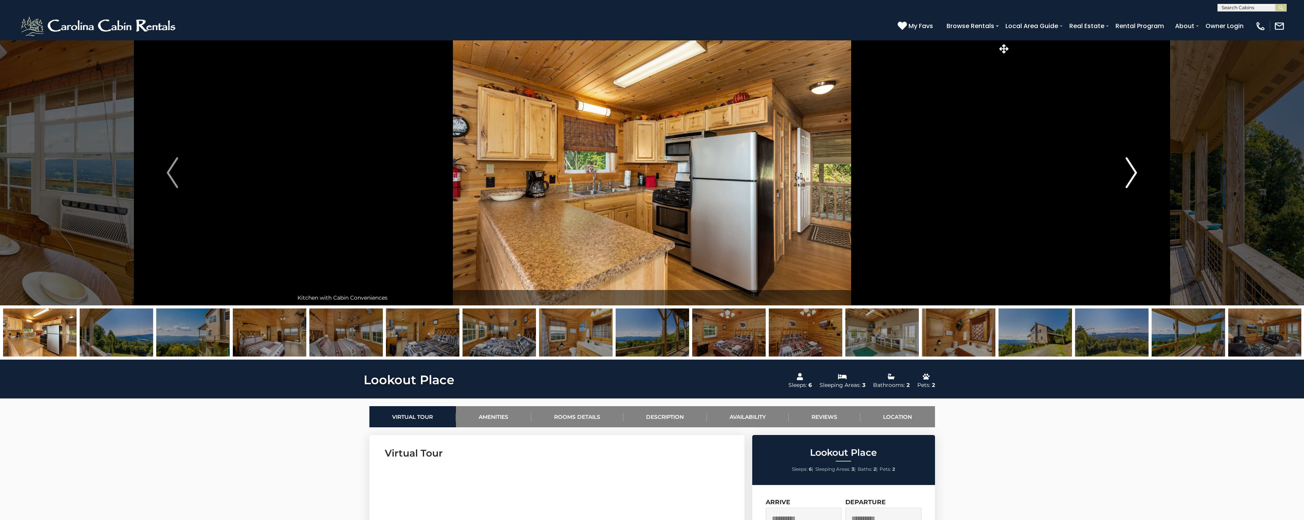
click at [1128, 165] on img "Next" at bounding box center [1132, 172] width 12 height 31
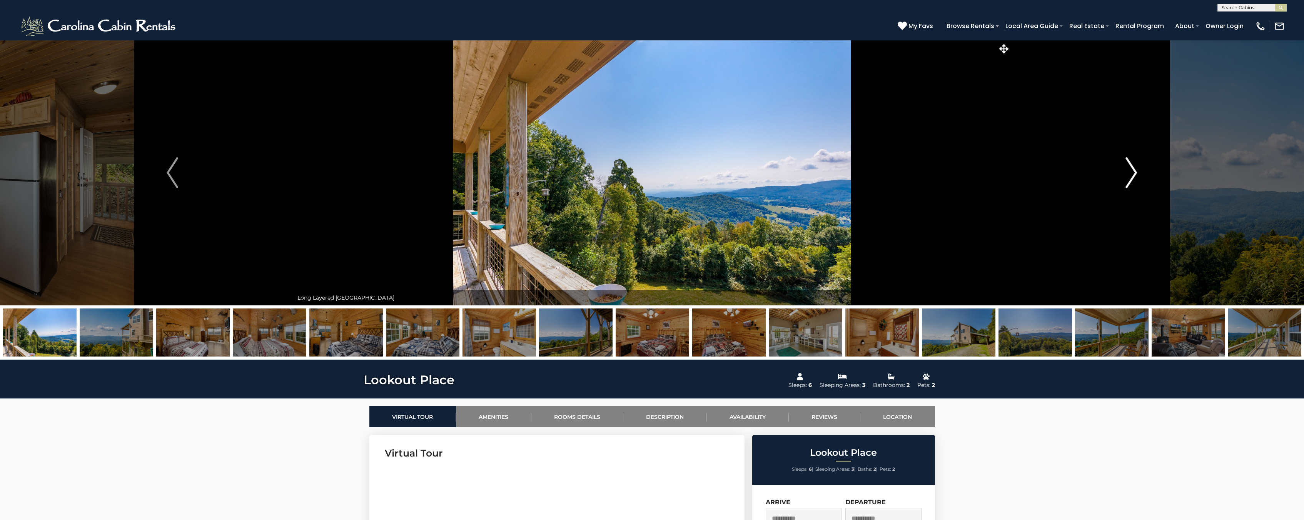
click at [1128, 162] on img "Next" at bounding box center [1132, 172] width 12 height 31
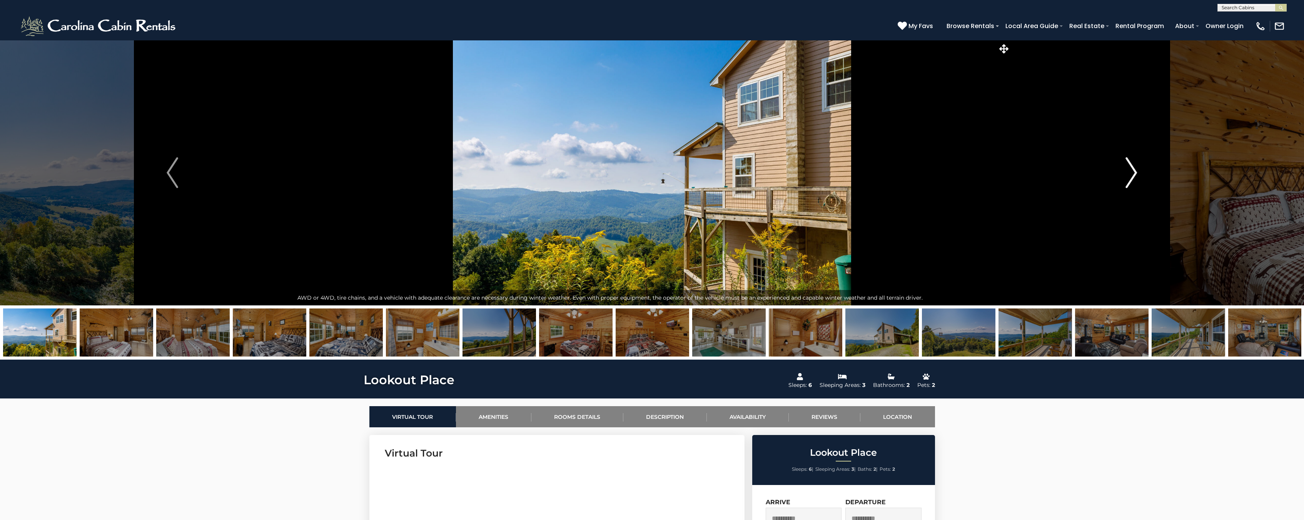
click at [1128, 162] on img "Next" at bounding box center [1132, 172] width 12 height 31
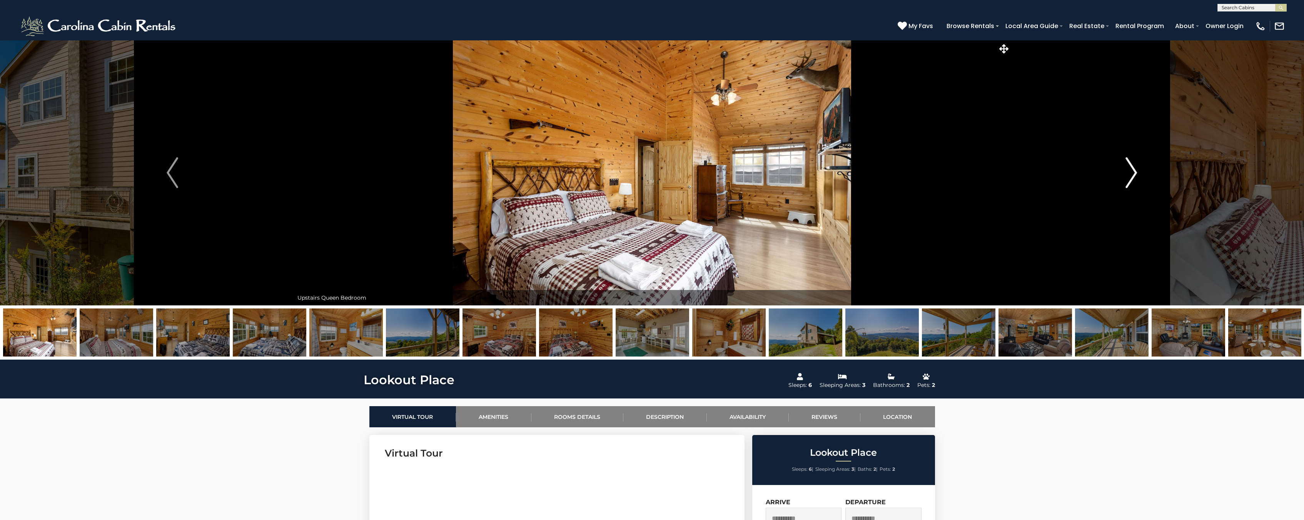
click at [1128, 162] on img "Next" at bounding box center [1132, 172] width 12 height 31
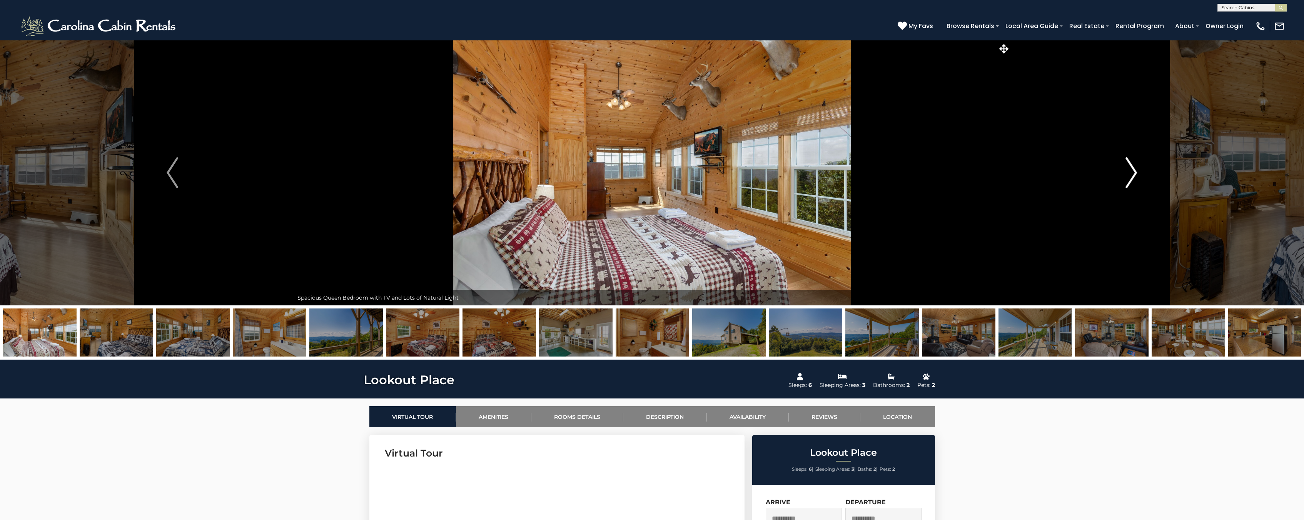
click at [1131, 173] on img "Next" at bounding box center [1132, 172] width 12 height 31
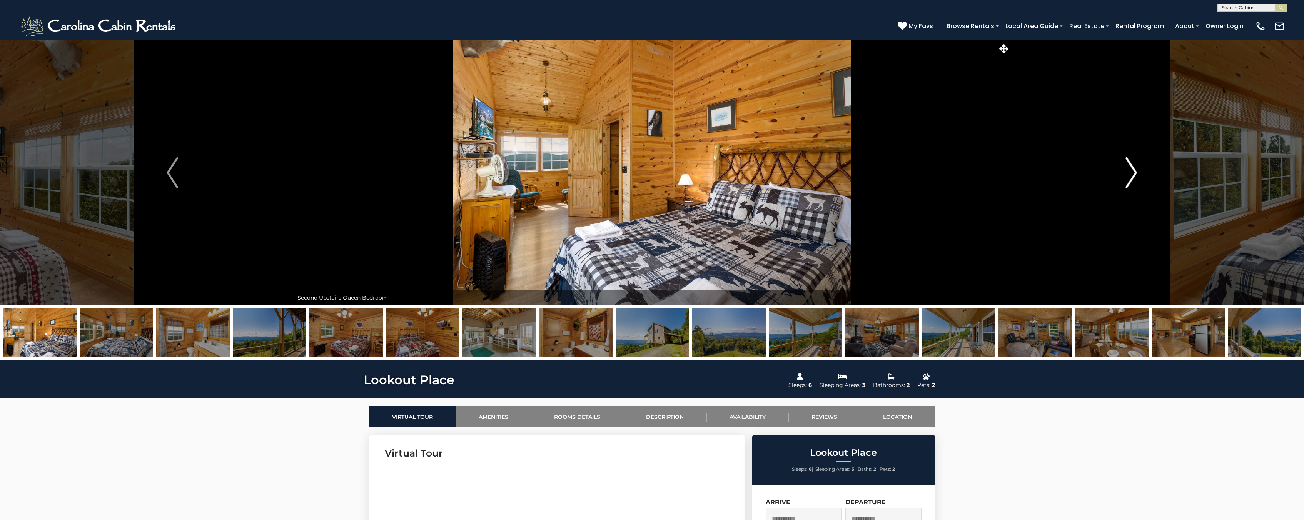
click at [1129, 170] on img "Next" at bounding box center [1132, 172] width 12 height 31
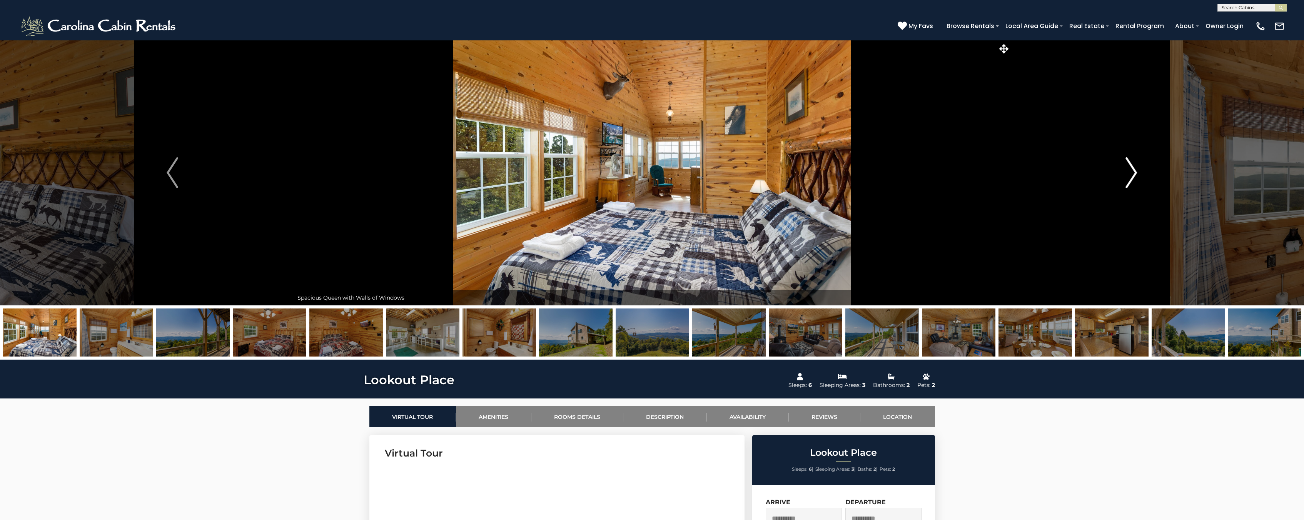
click at [1129, 170] on img "Next" at bounding box center [1132, 172] width 12 height 31
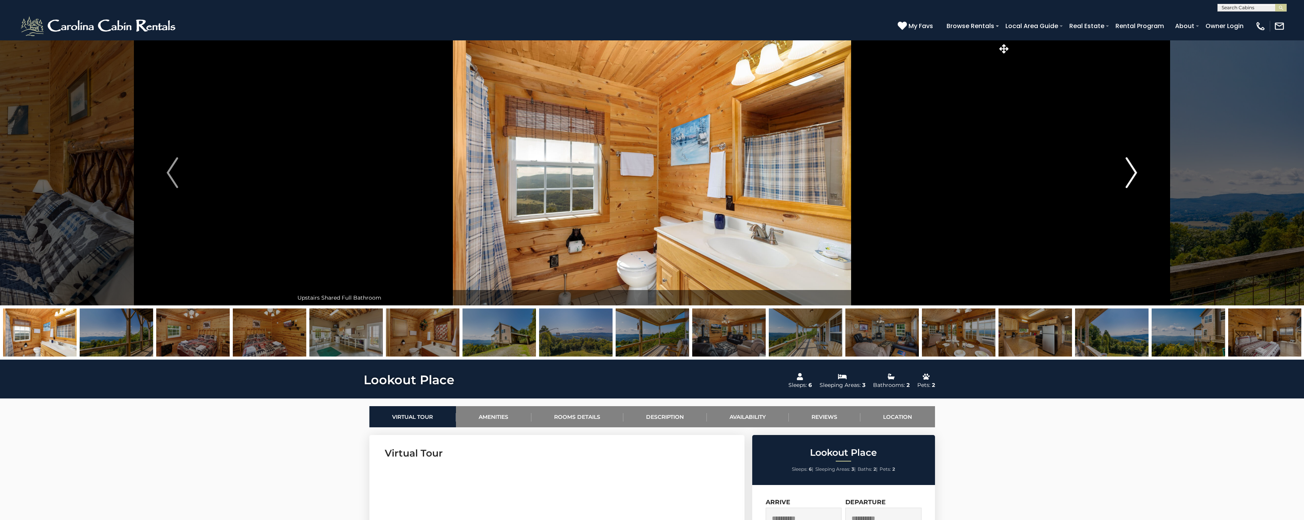
click at [1129, 170] on img "Next" at bounding box center [1132, 172] width 12 height 31
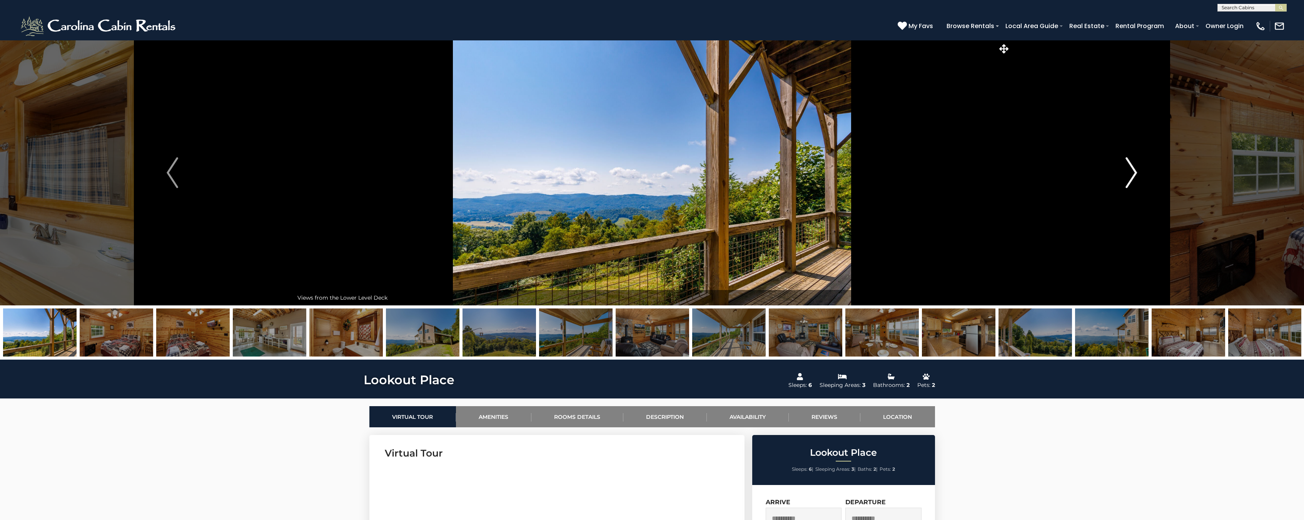
click at [1129, 170] on img "Next" at bounding box center [1132, 172] width 12 height 31
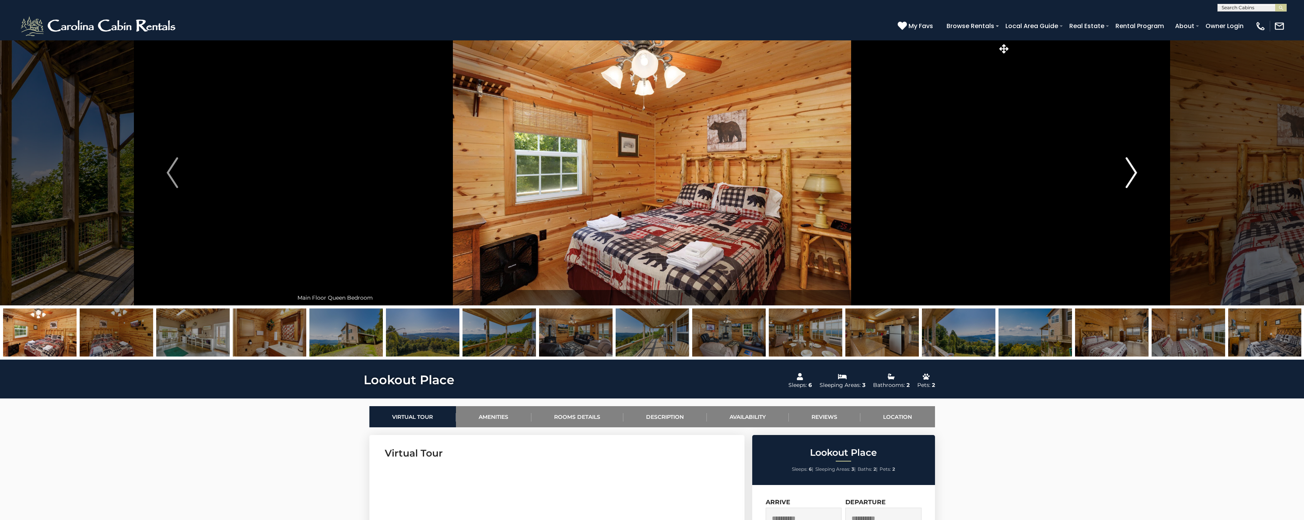
click at [1129, 170] on img "Next" at bounding box center [1132, 172] width 12 height 31
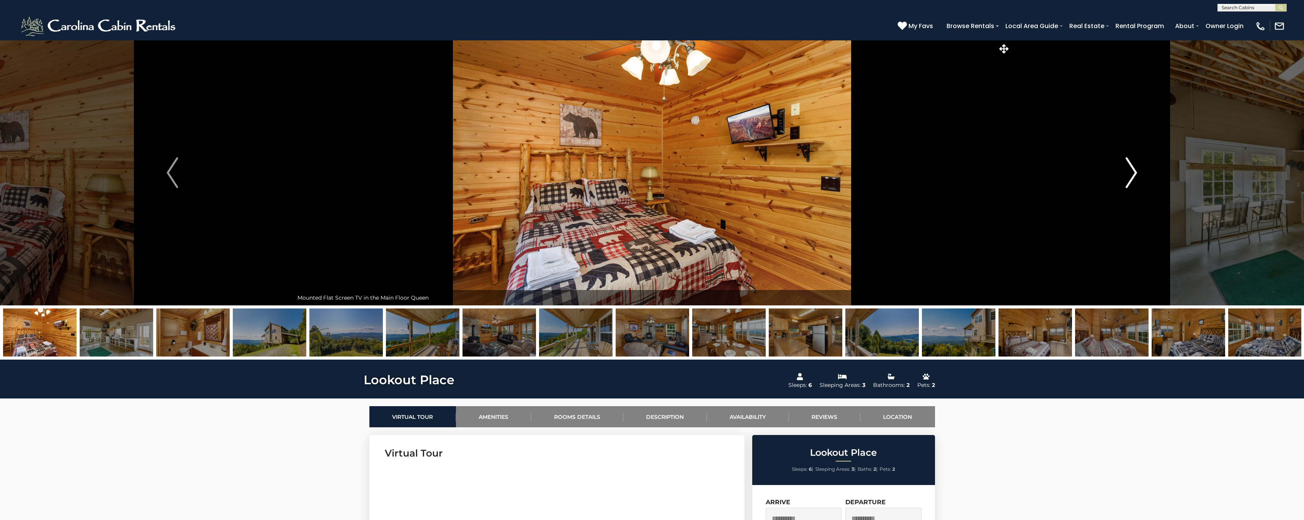
click at [1129, 170] on img "Next" at bounding box center [1132, 172] width 12 height 31
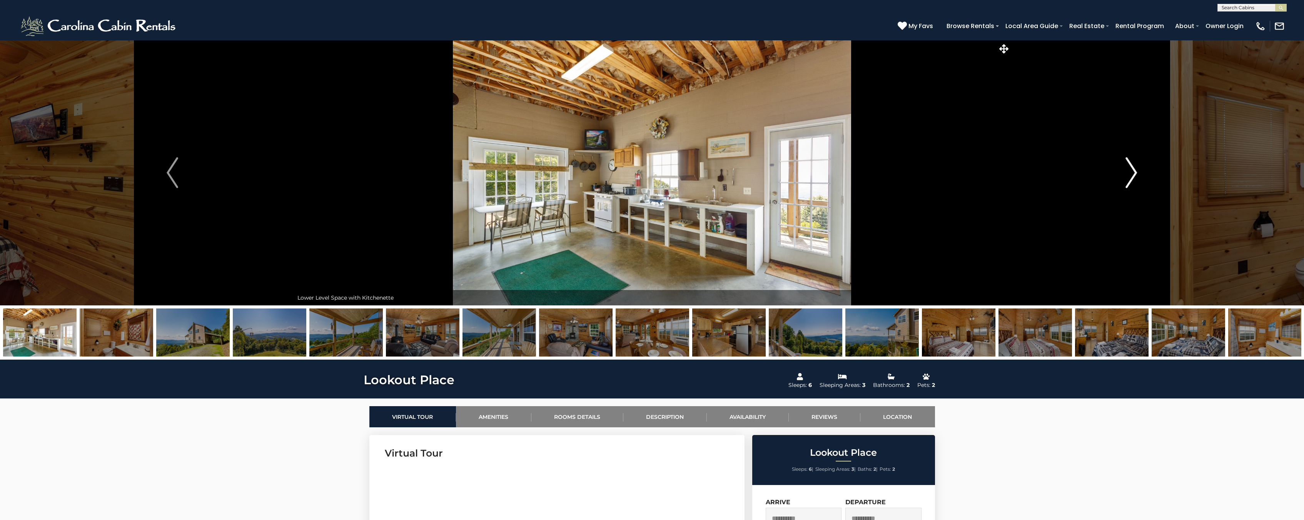
click at [1129, 170] on img "Next" at bounding box center [1132, 172] width 12 height 31
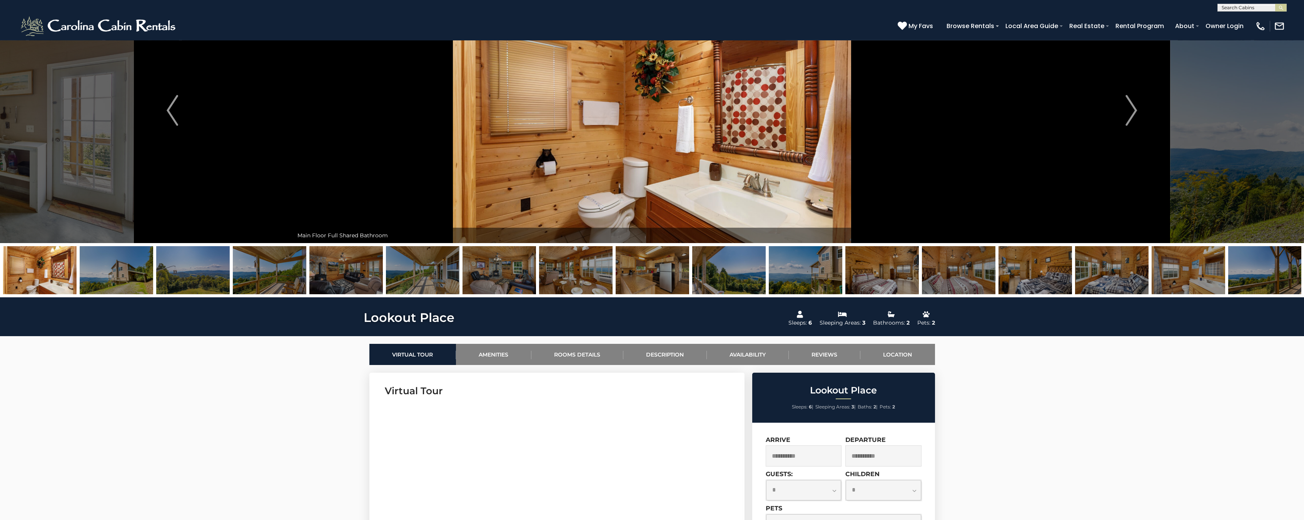
scroll to position [2, 0]
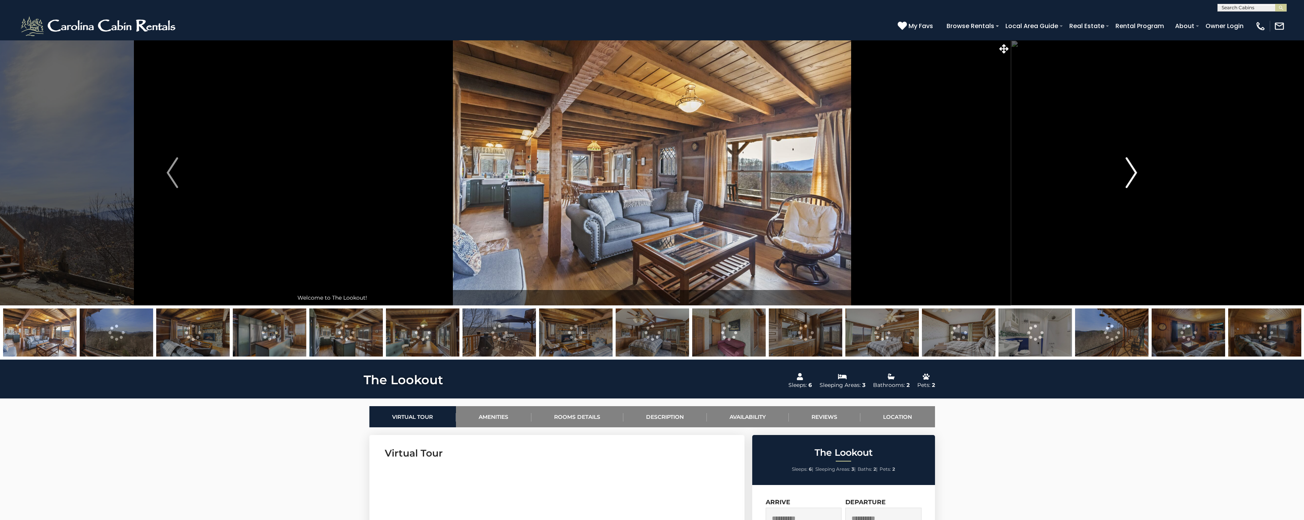
click at [1134, 164] on img "Next" at bounding box center [1132, 172] width 12 height 31
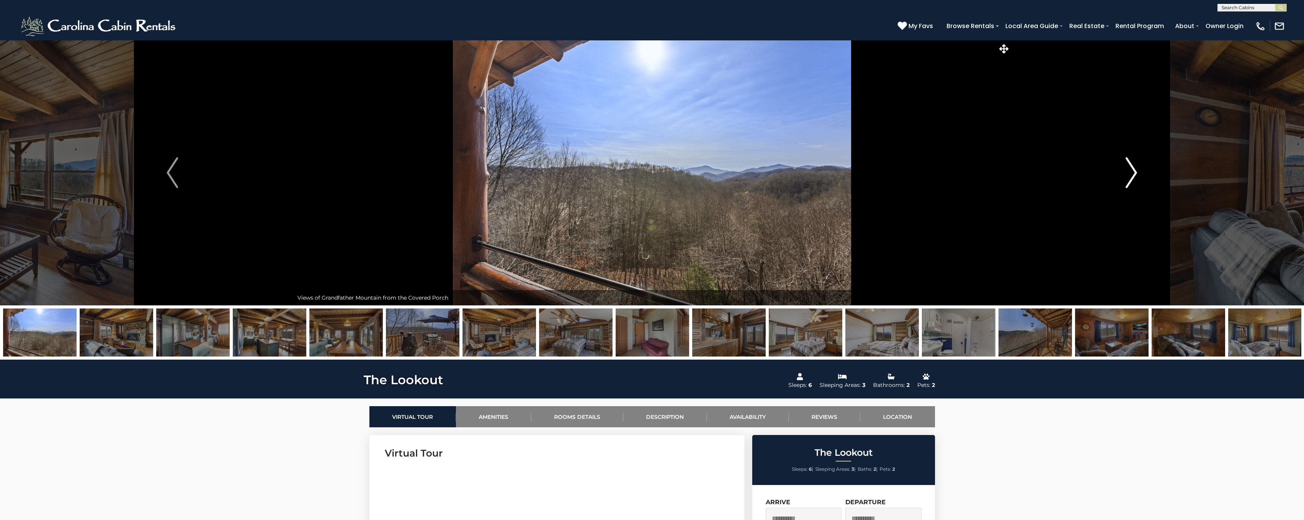
click at [1134, 164] on img "Next" at bounding box center [1132, 172] width 12 height 31
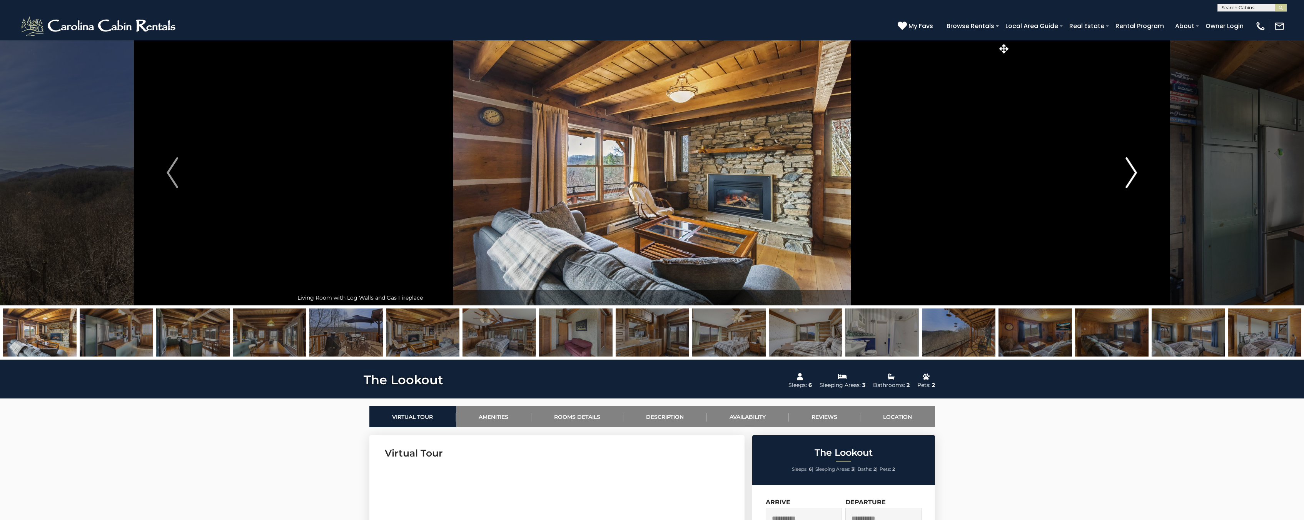
click at [1134, 164] on img "Next" at bounding box center [1132, 172] width 12 height 31
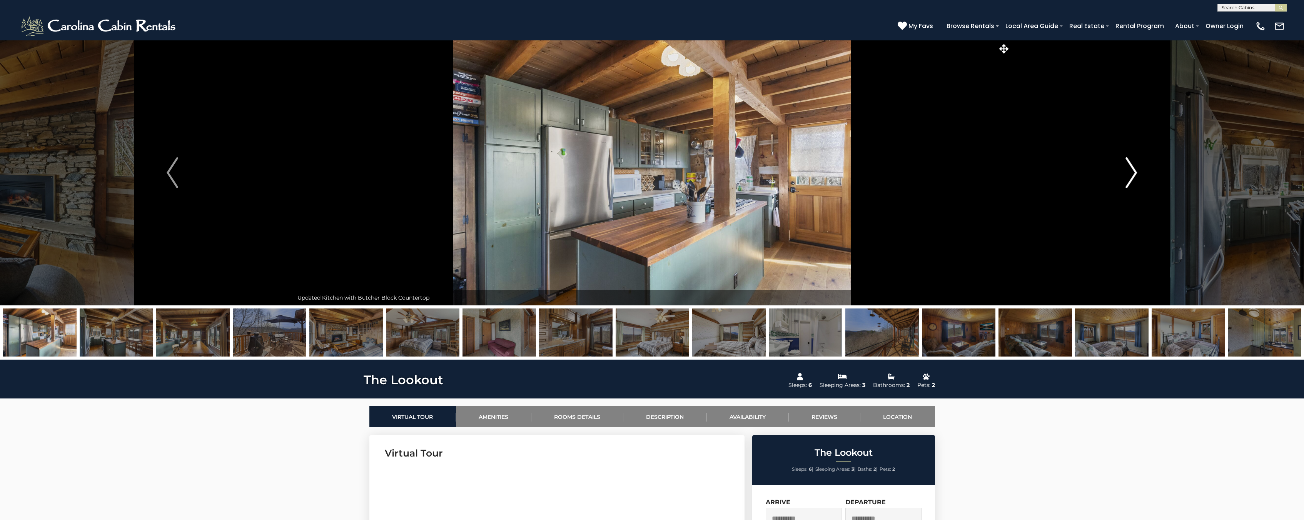
click at [1134, 164] on img "Next" at bounding box center [1132, 172] width 12 height 31
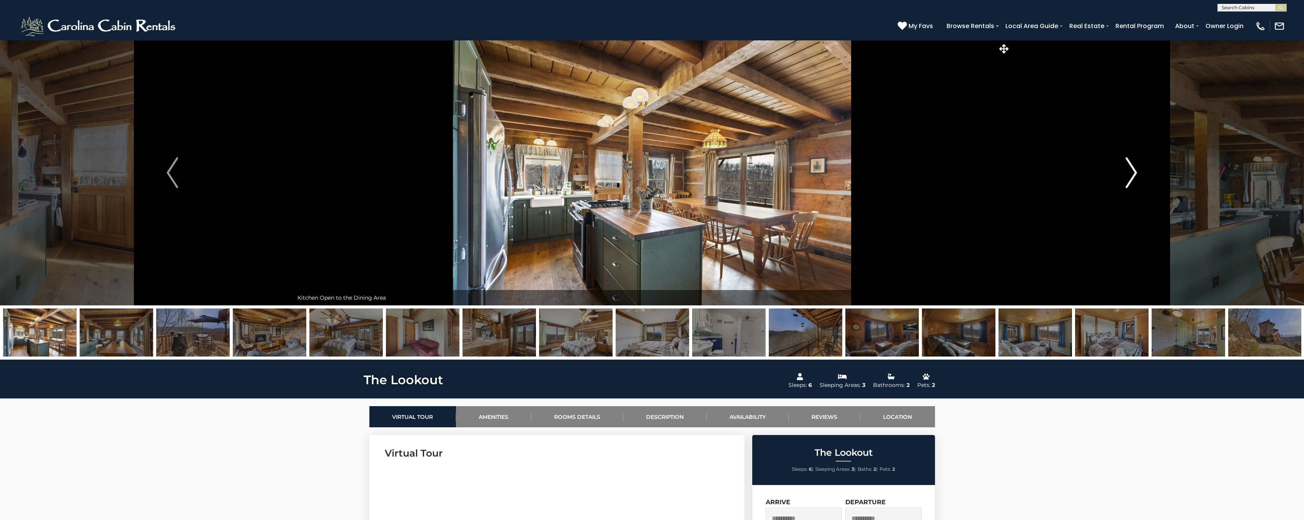
click at [1134, 164] on img "Next" at bounding box center [1132, 172] width 12 height 31
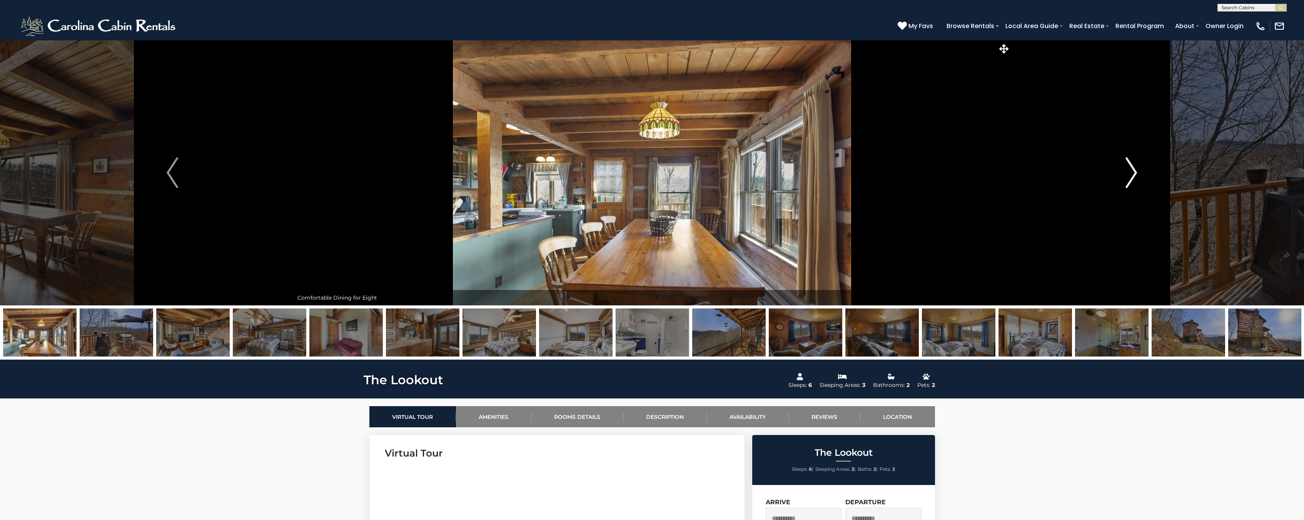
click at [1134, 164] on img "Next" at bounding box center [1132, 172] width 12 height 31
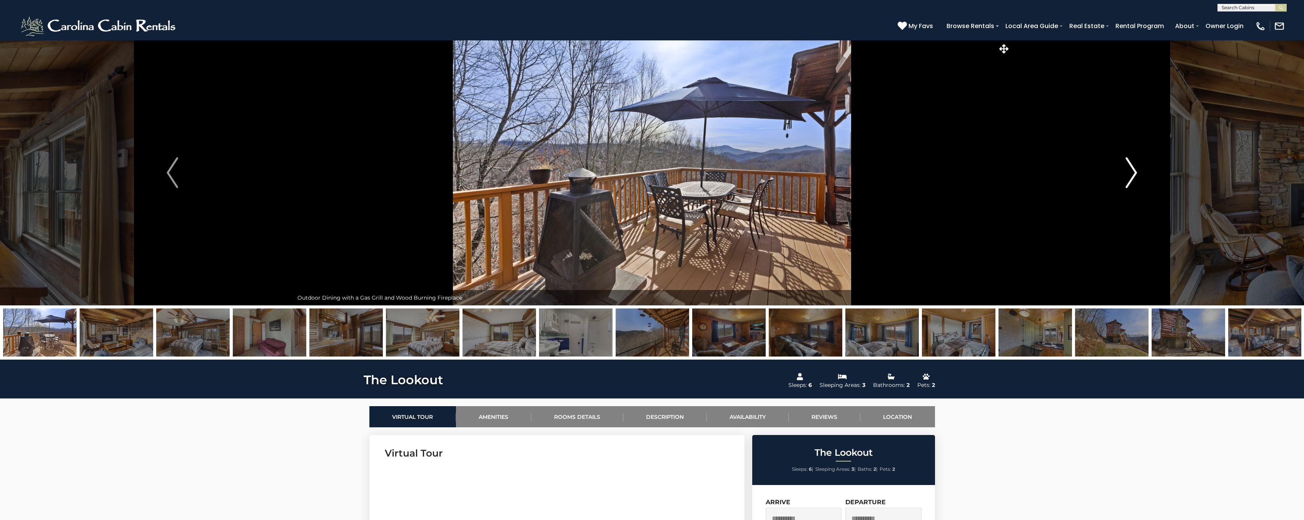
click at [1134, 164] on img "Next" at bounding box center [1132, 172] width 12 height 31
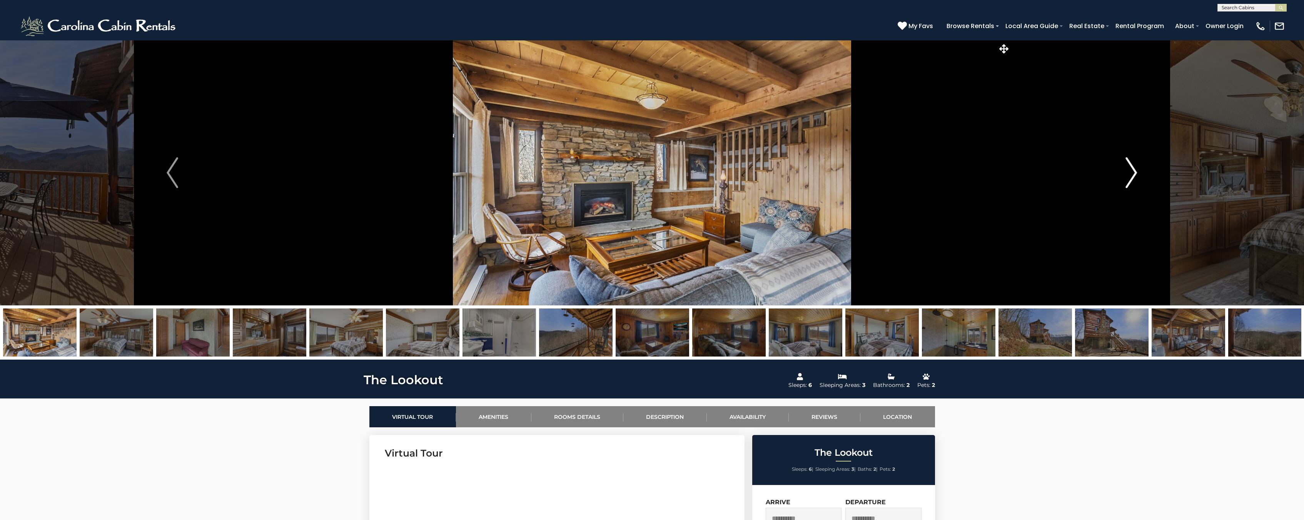
click at [1134, 164] on img "Next" at bounding box center [1132, 172] width 12 height 31
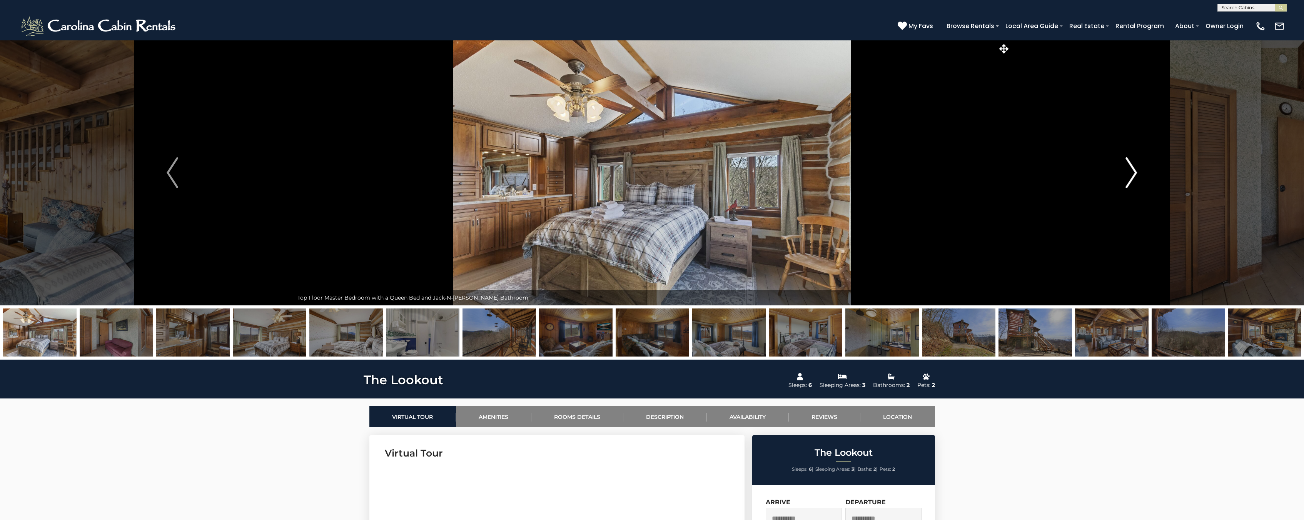
click at [1134, 164] on img "Next" at bounding box center [1132, 172] width 12 height 31
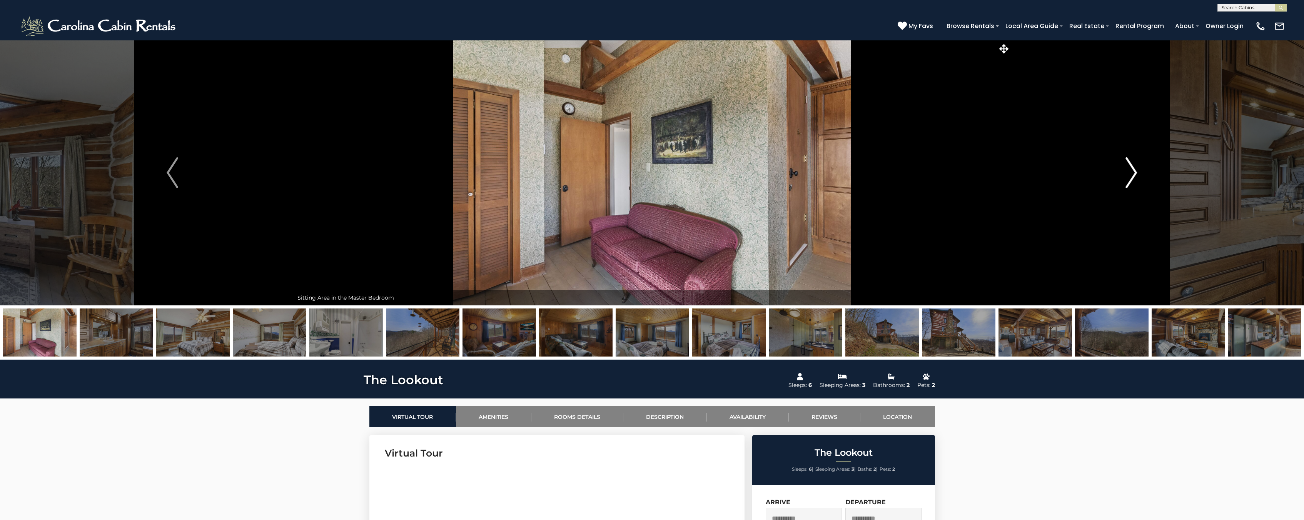
click at [1134, 164] on img "Next" at bounding box center [1132, 172] width 12 height 31
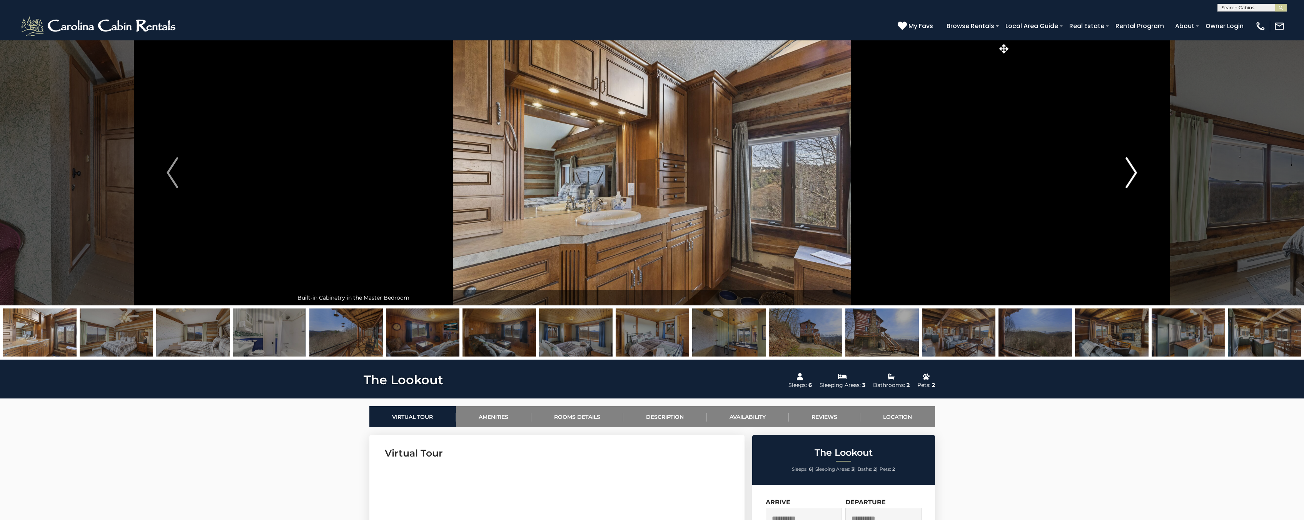
click at [1134, 164] on img "Next" at bounding box center [1132, 172] width 12 height 31
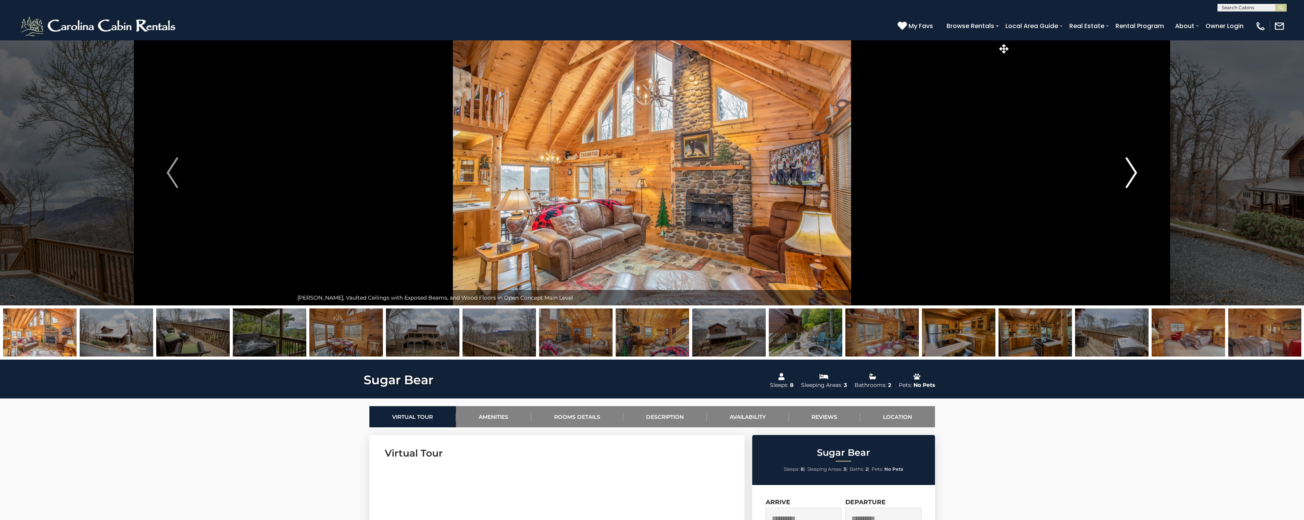
click at [1128, 170] on img "Next" at bounding box center [1132, 172] width 12 height 31
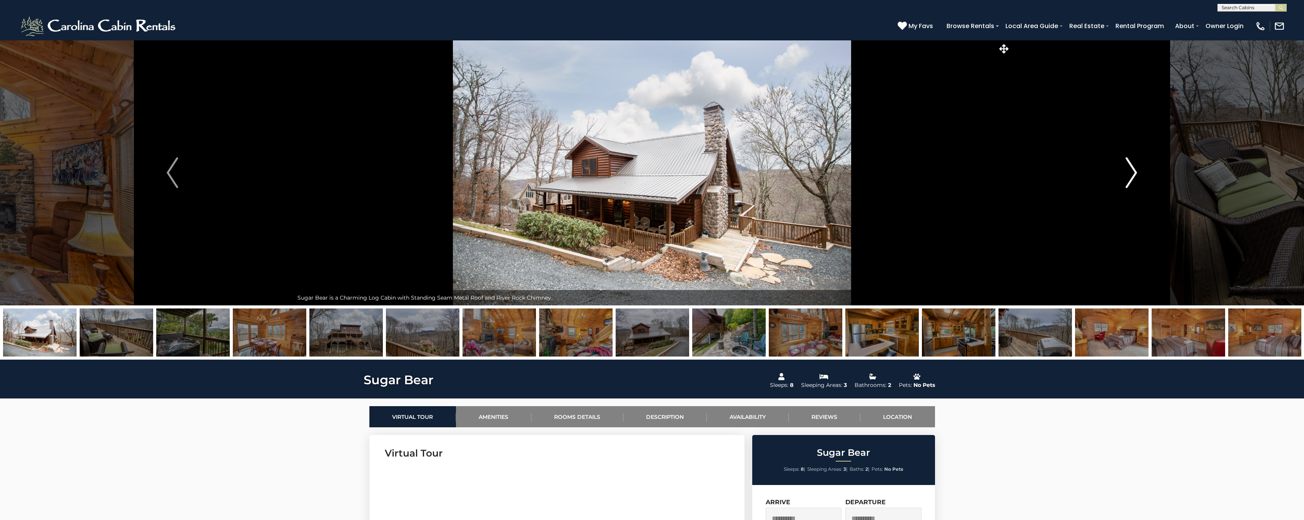
click at [1128, 170] on img "Next" at bounding box center [1132, 172] width 12 height 31
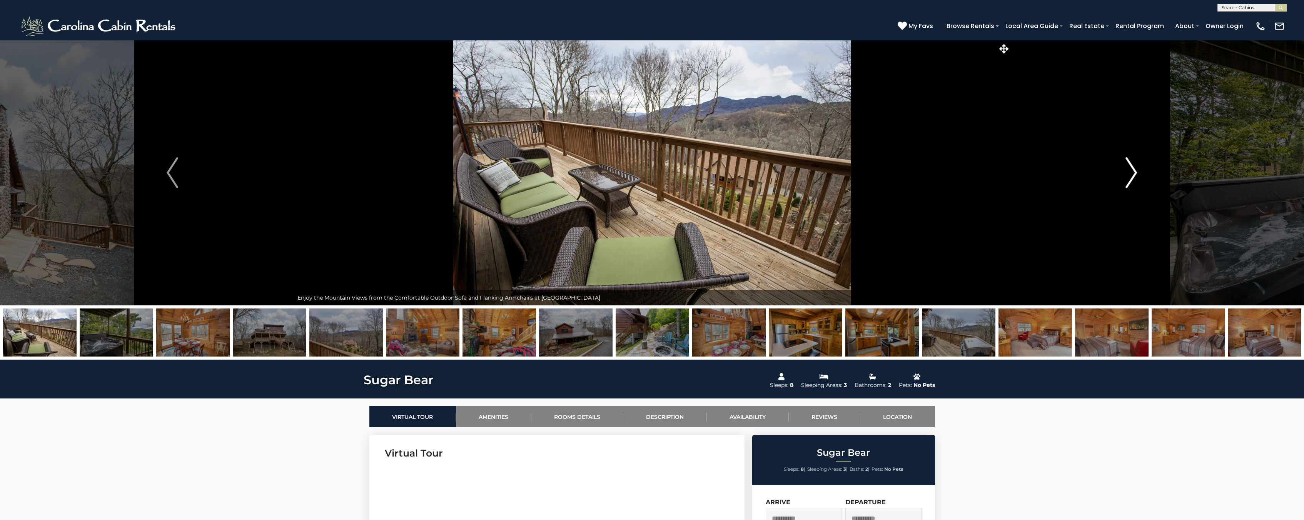
click at [1128, 170] on img "Next" at bounding box center [1132, 172] width 12 height 31
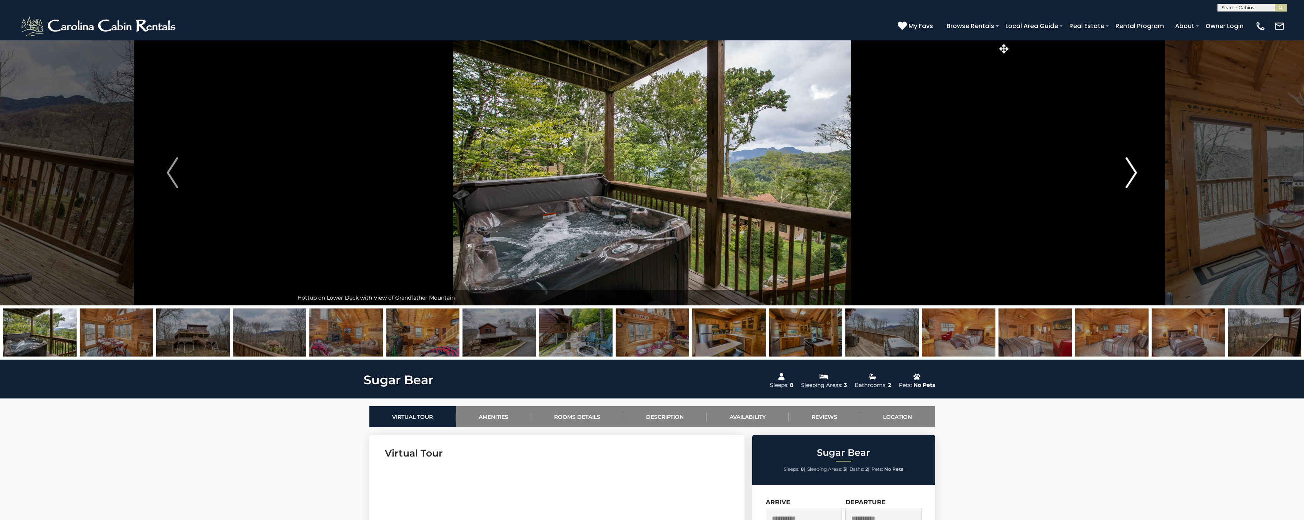
click at [1128, 170] on img "Next" at bounding box center [1132, 172] width 12 height 31
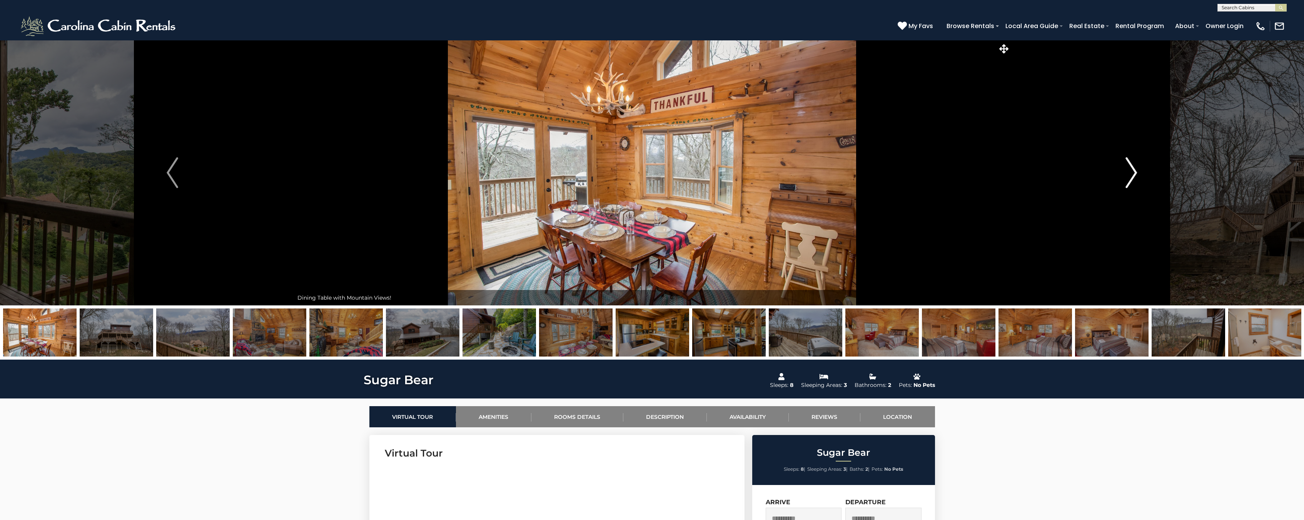
click at [1128, 170] on img "Next" at bounding box center [1132, 172] width 12 height 31
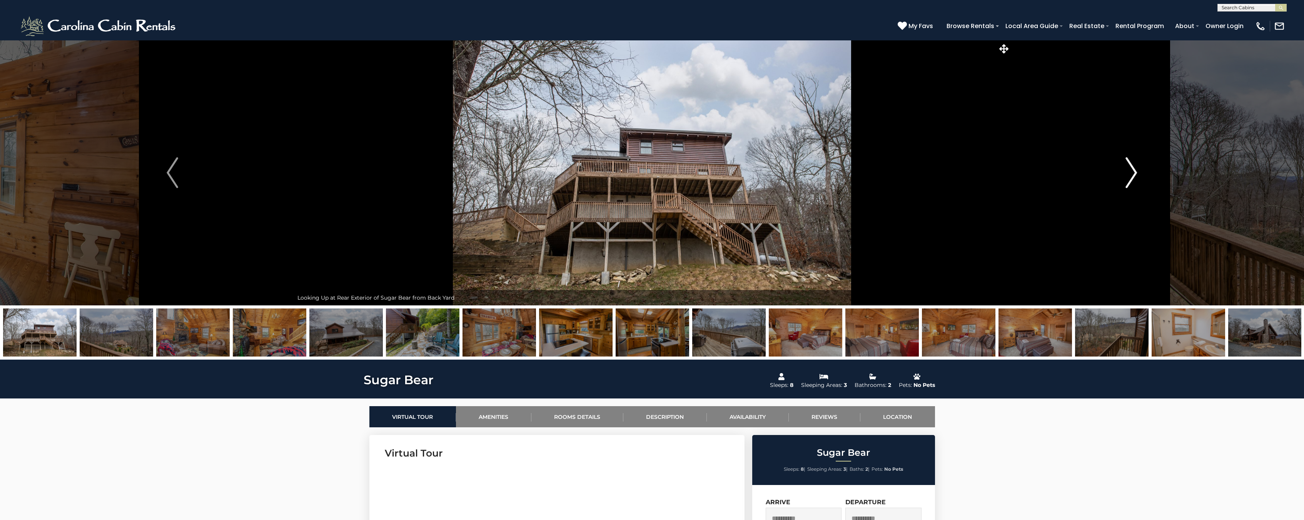
click at [1128, 170] on img "Next" at bounding box center [1132, 172] width 12 height 31
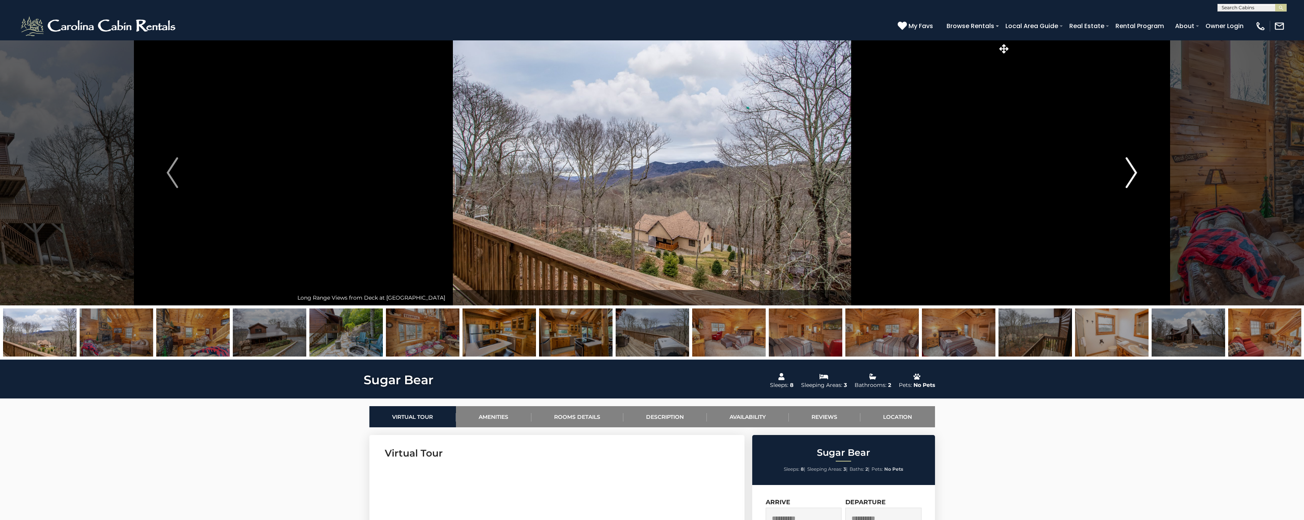
click at [1128, 170] on img "Next" at bounding box center [1132, 172] width 12 height 31
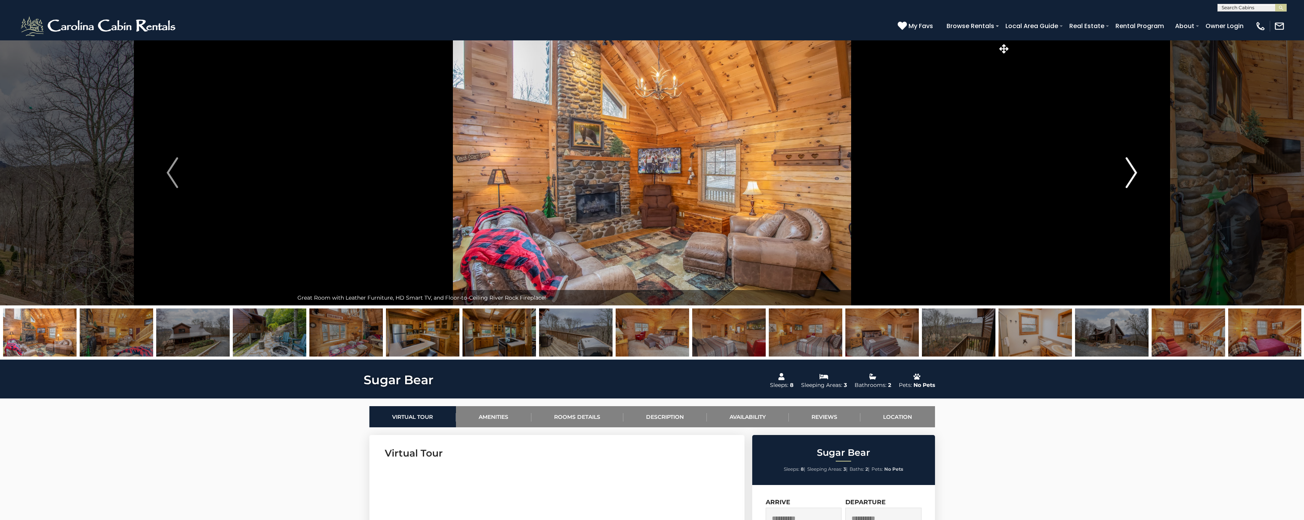
click at [1128, 170] on img "Next" at bounding box center [1132, 172] width 12 height 31
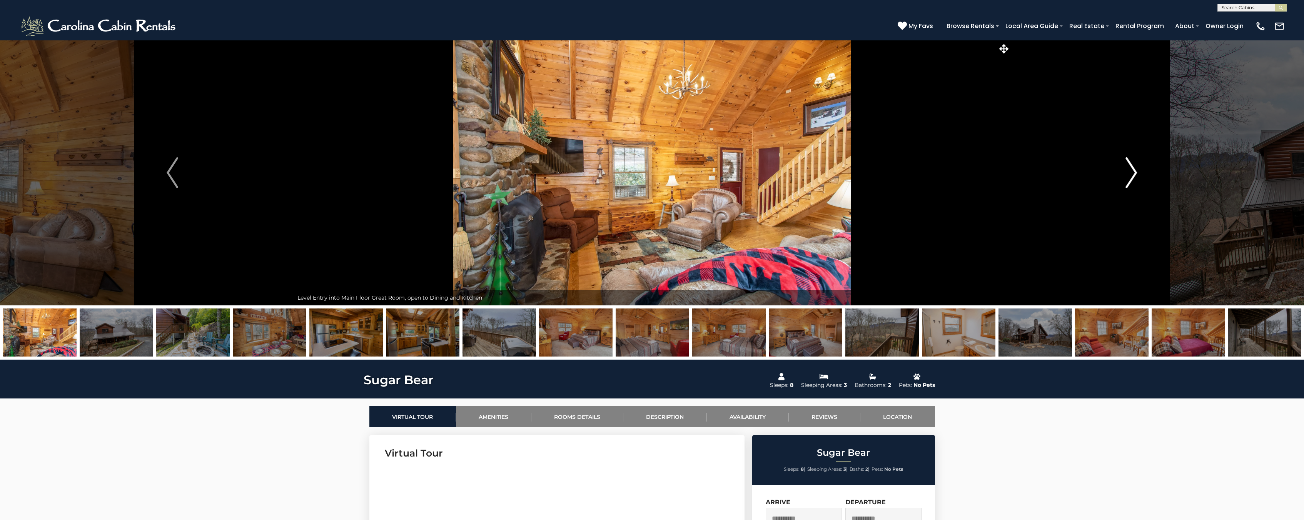
click at [1128, 170] on img "Next" at bounding box center [1132, 172] width 12 height 31
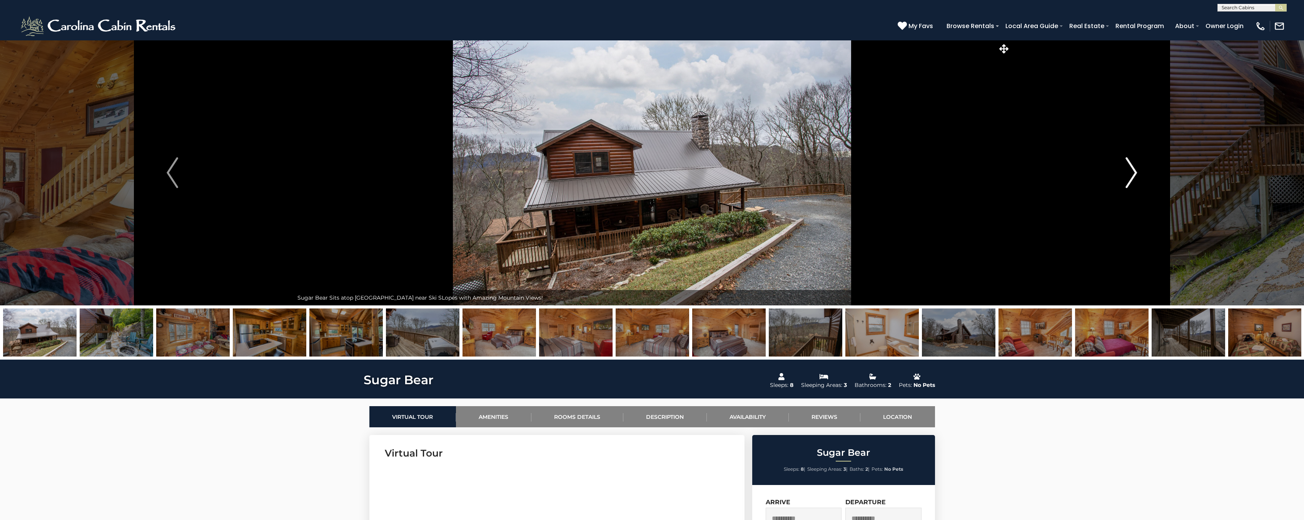
click at [1128, 170] on img "Next" at bounding box center [1132, 172] width 12 height 31
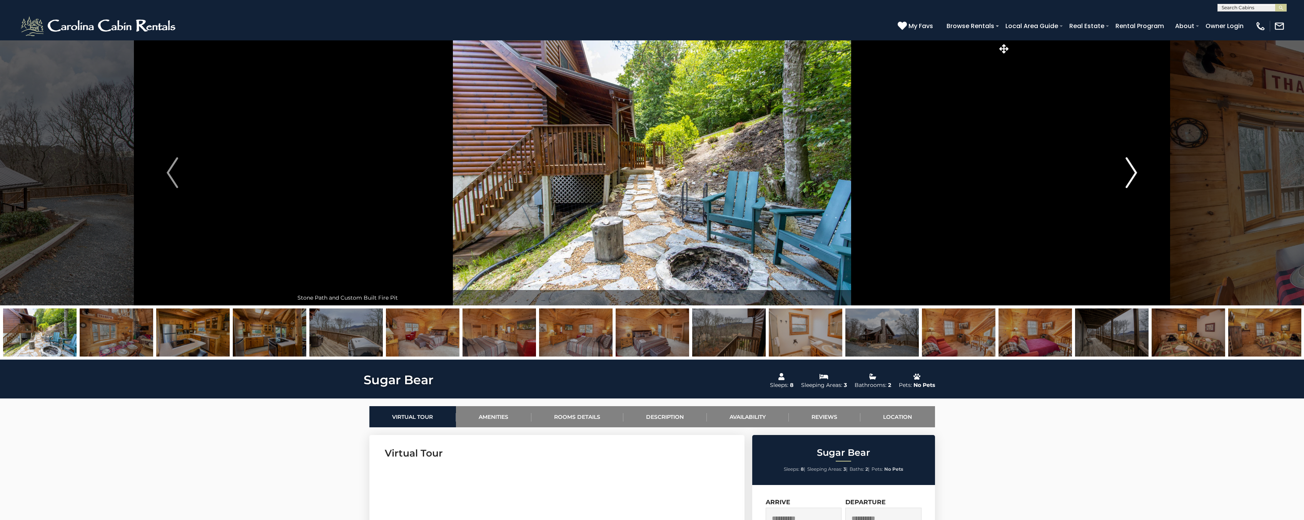
click at [1128, 170] on img "Next" at bounding box center [1132, 172] width 12 height 31
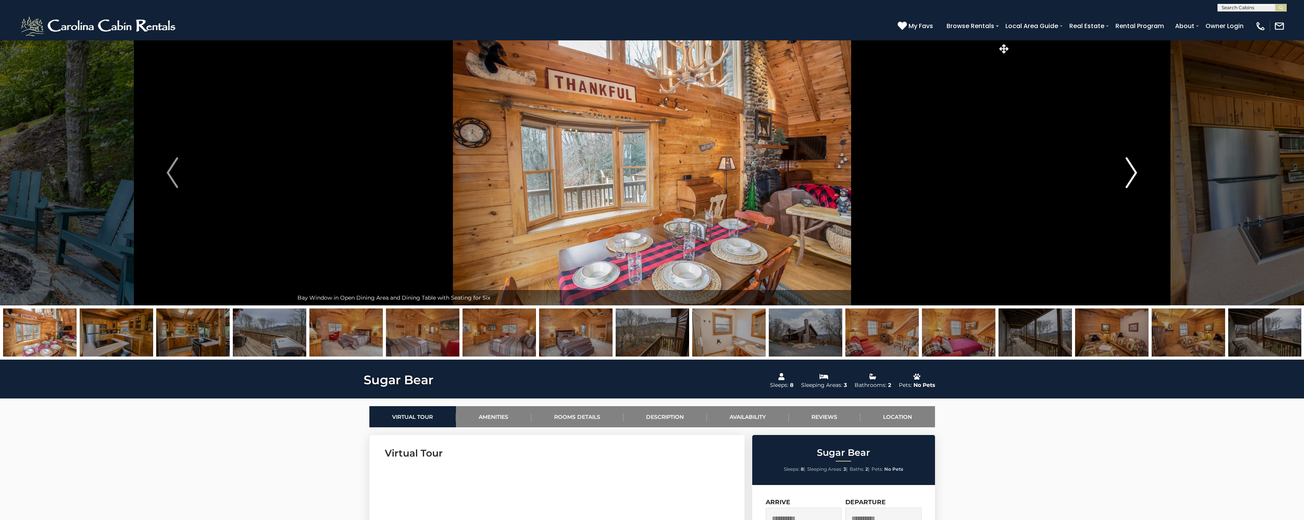
click at [1128, 170] on img "Next" at bounding box center [1132, 172] width 12 height 31
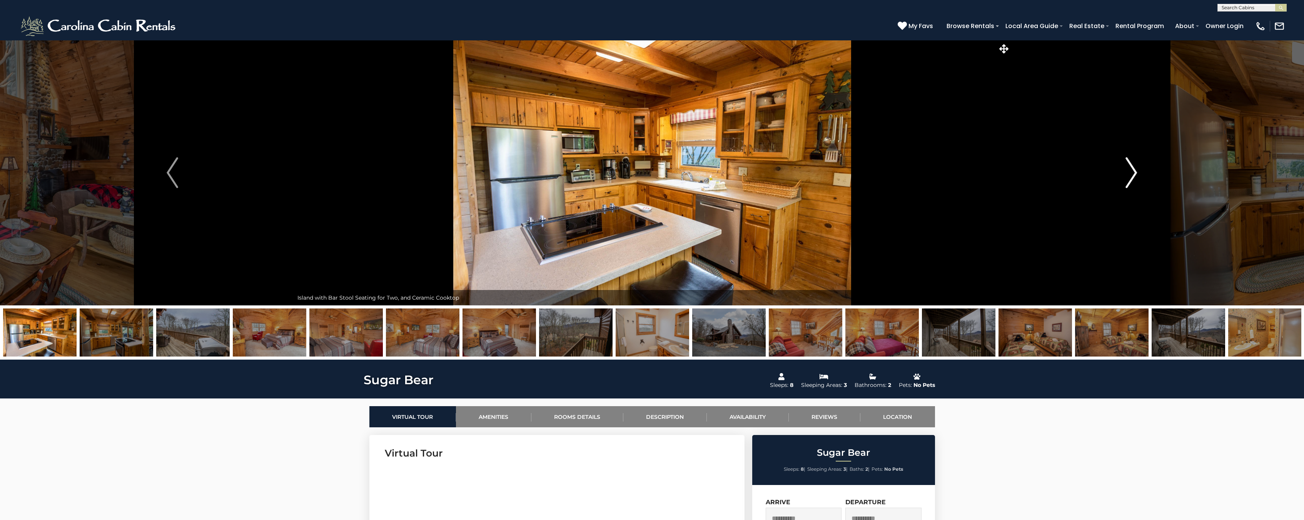
click at [1128, 170] on img "Next" at bounding box center [1132, 172] width 12 height 31
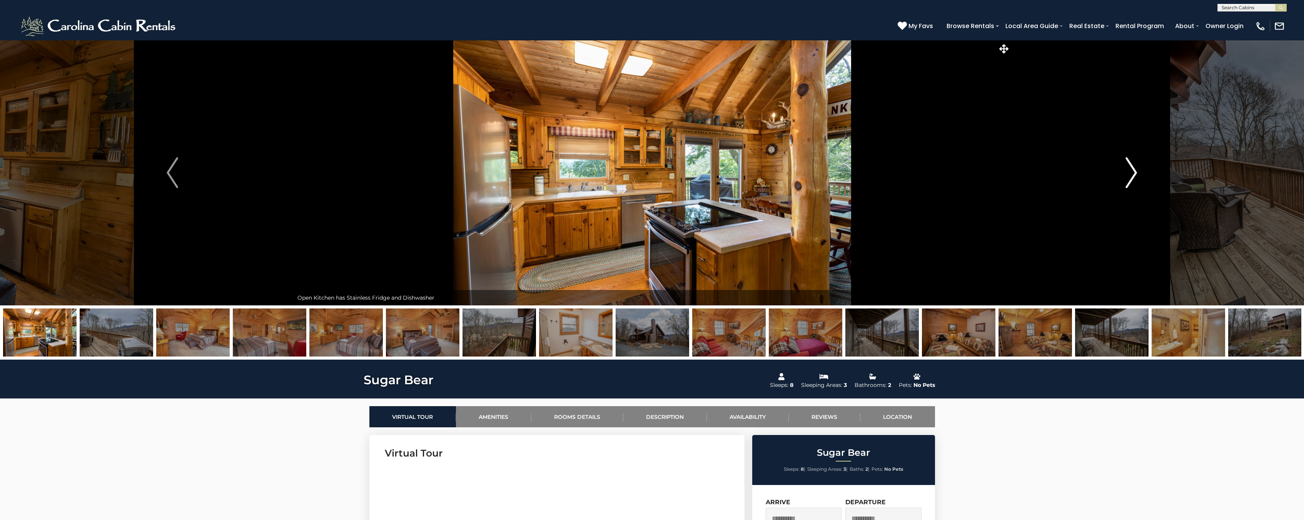
click at [1128, 170] on img "Next" at bounding box center [1132, 172] width 12 height 31
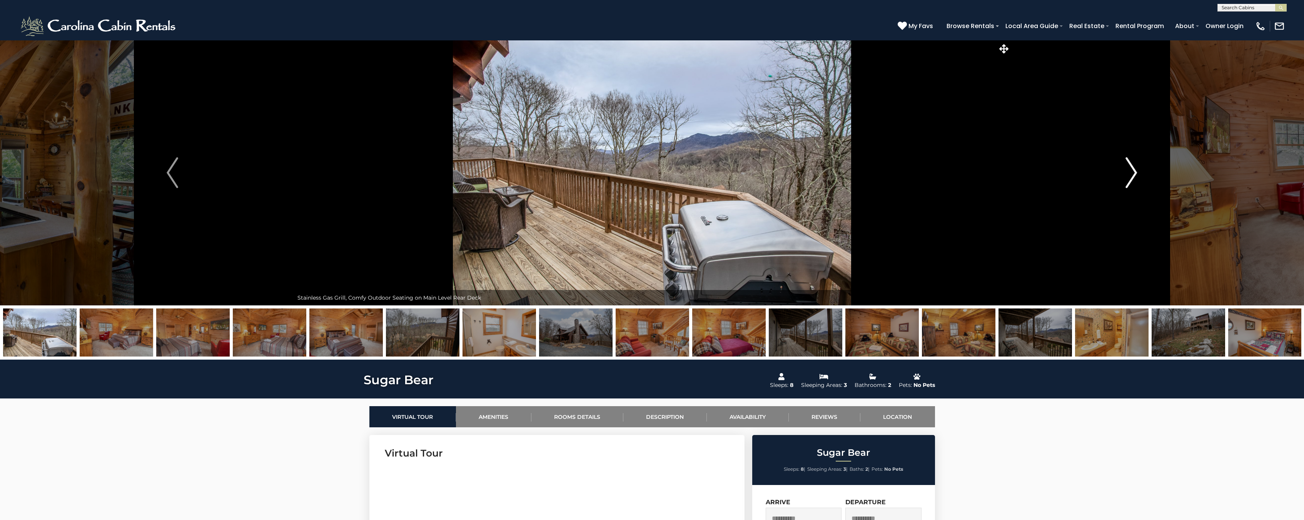
click at [1129, 169] on img "Next" at bounding box center [1132, 172] width 12 height 31
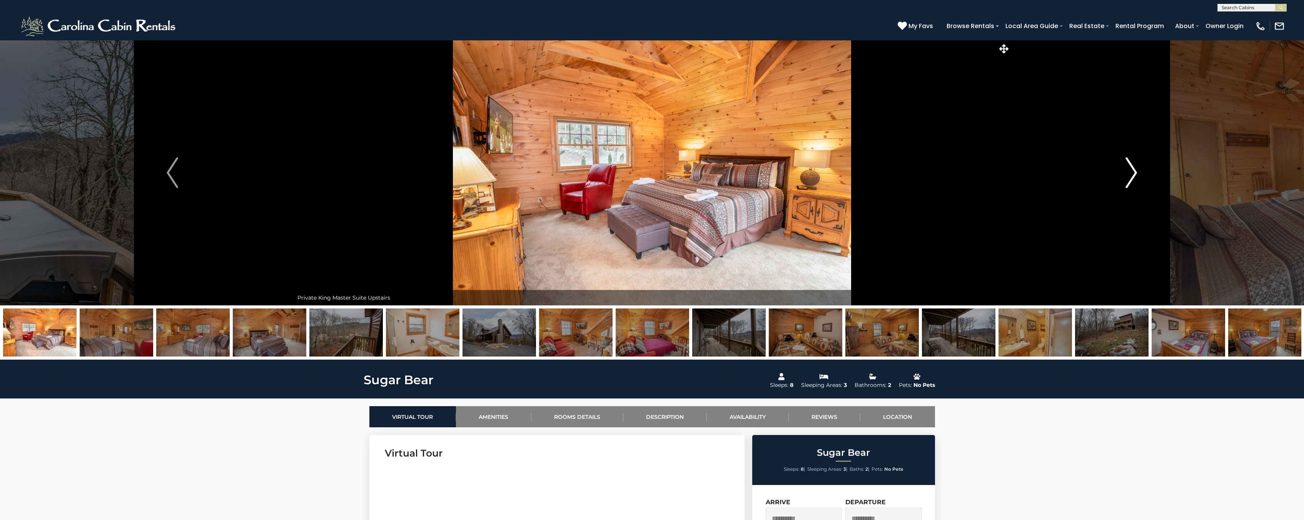
click at [1127, 164] on img "Next" at bounding box center [1132, 172] width 12 height 31
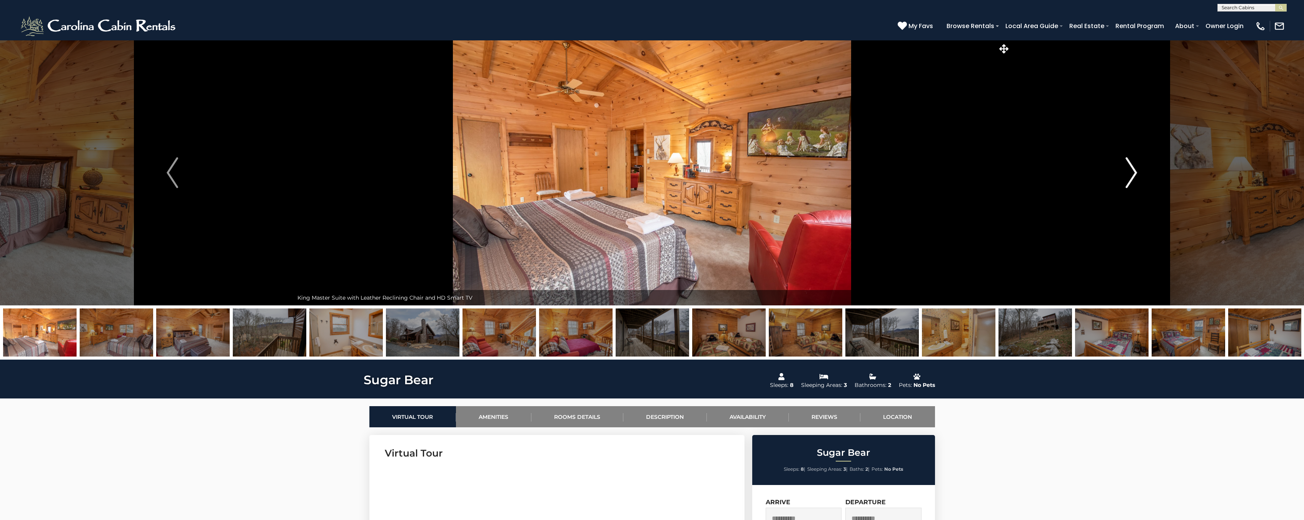
click at [1127, 165] on img "Next" at bounding box center [1132, 172] width 12 height 31
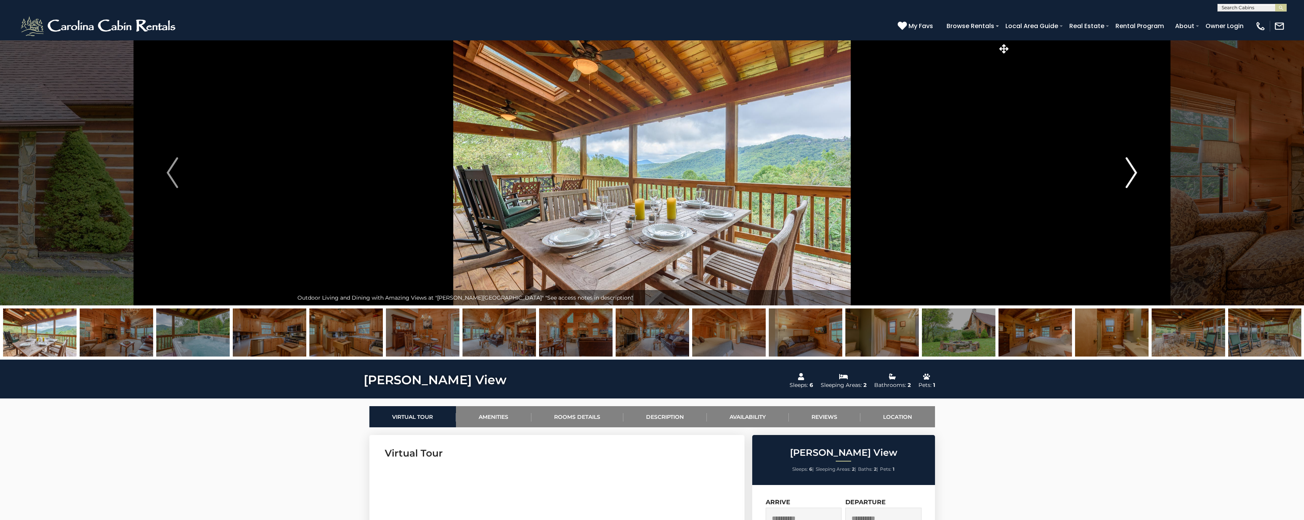
click at [1129, 171] on img "Next" at bounding box center [1132, 172] width 12 height 31
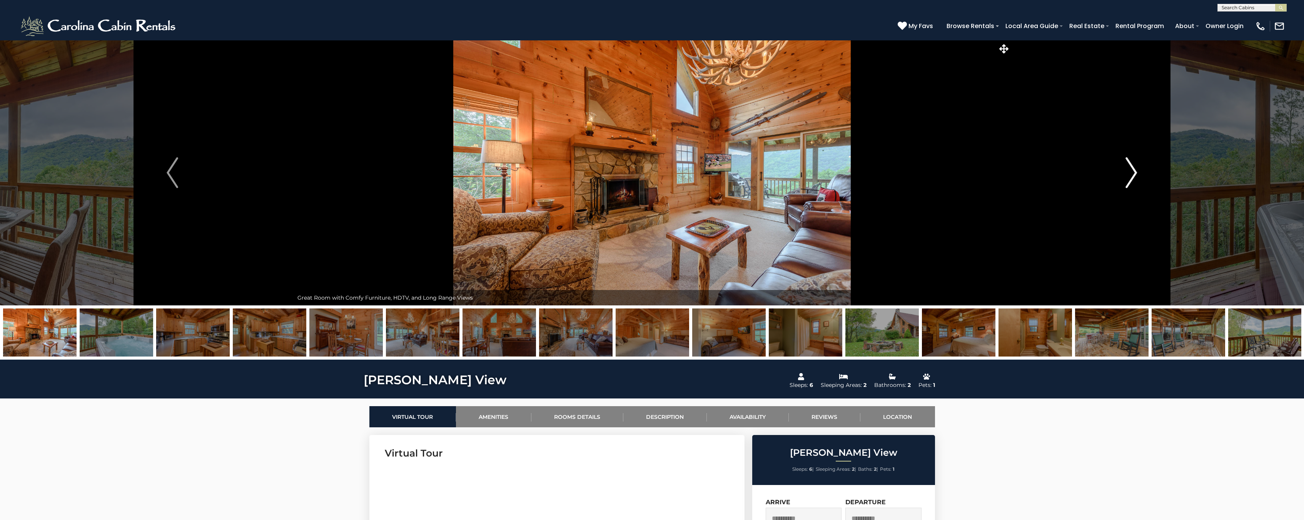
click at [1129, 171] on img "Next" at bounding box center [1132, 172] width 12 height 31
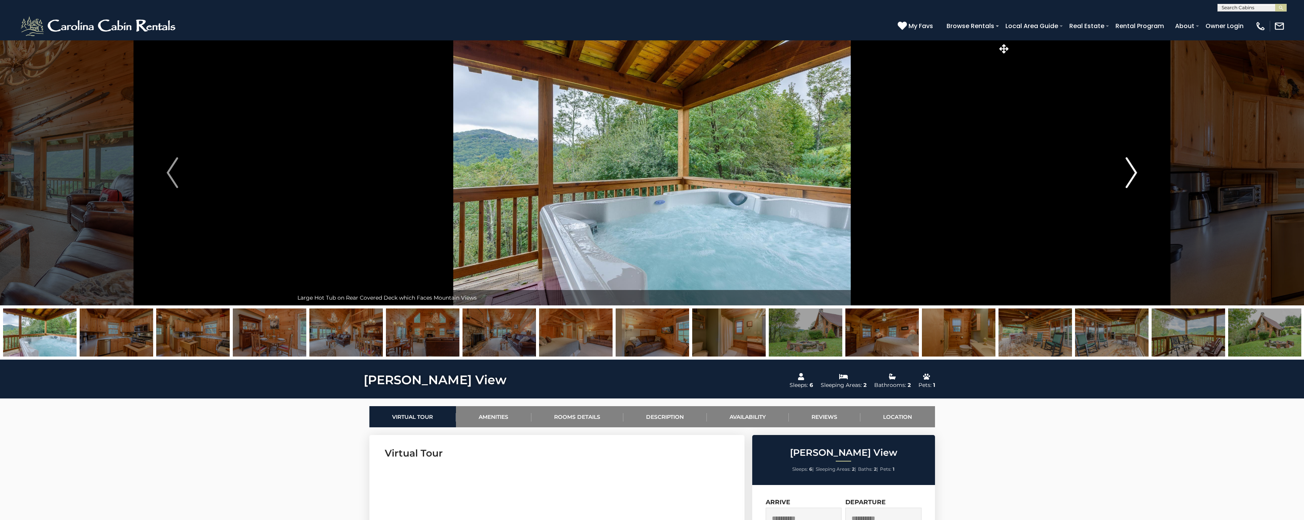
click at [1129, 171] on img "Next" at bounding box center [1132, 172] width 12 height 31
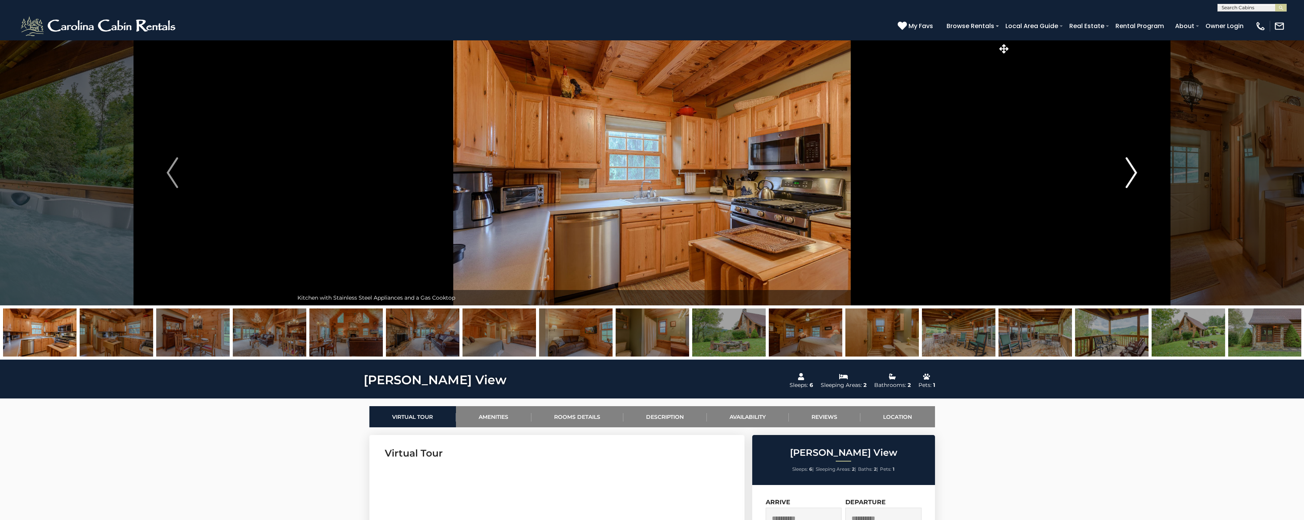
click at [1129, 171] on img "Next" at bounding box center [1132, 172] width 12 height 31
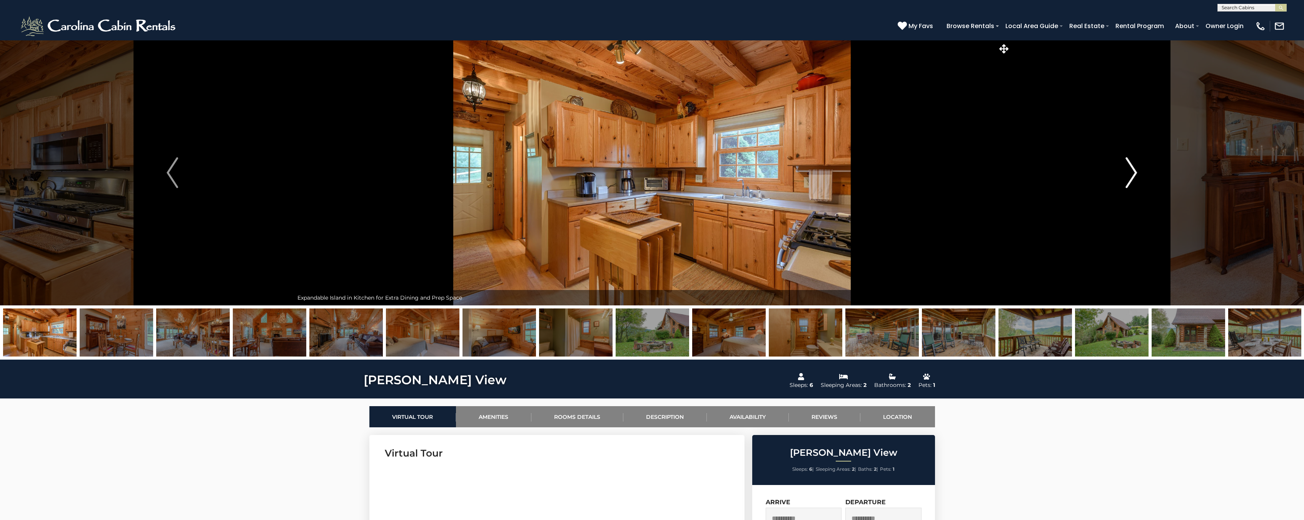
click at [1129, 171] on img "Next" at bounding box center [1132, 172] width 12 height 31
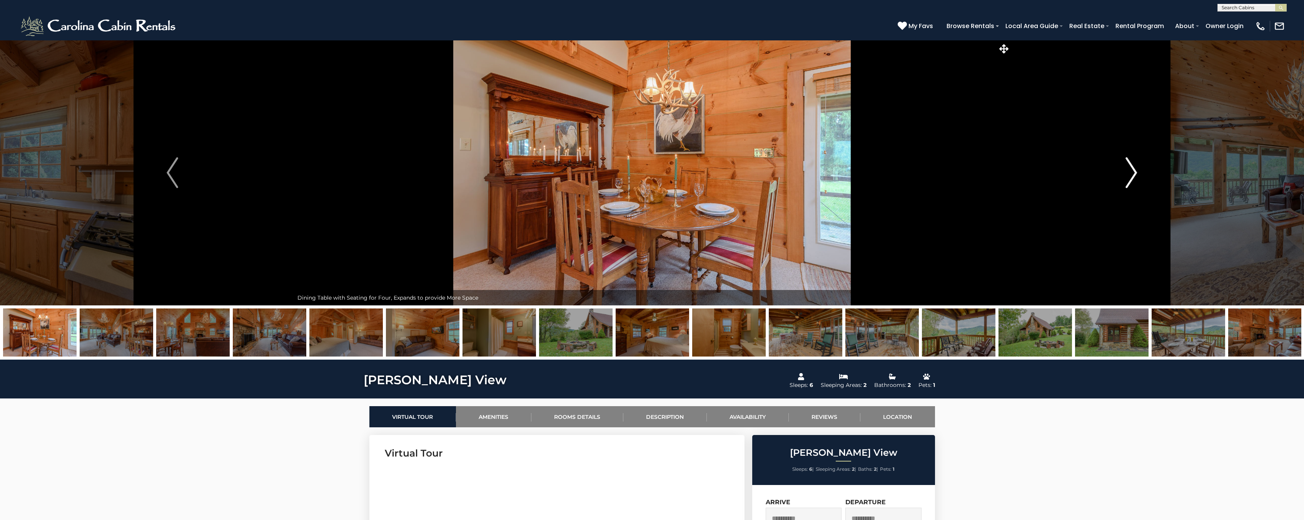
click at [1129, 171] on img "Next" at bounding box center [1132, 172] width 12 height 31
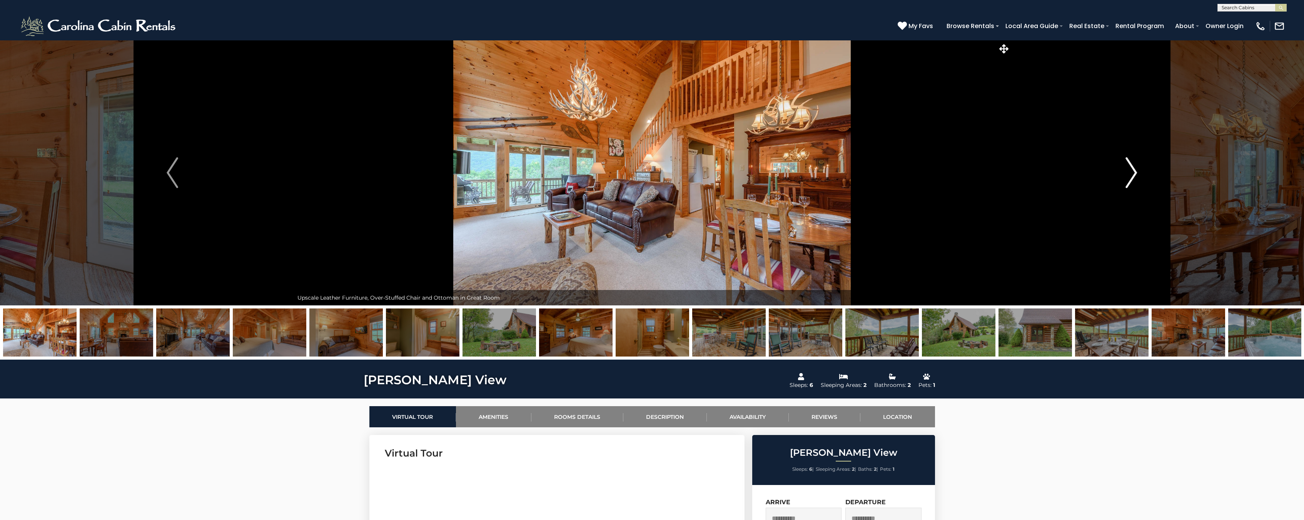
click at [1129, 171] on img "Next" at bounding box center [1132, 172] width 12 height 31
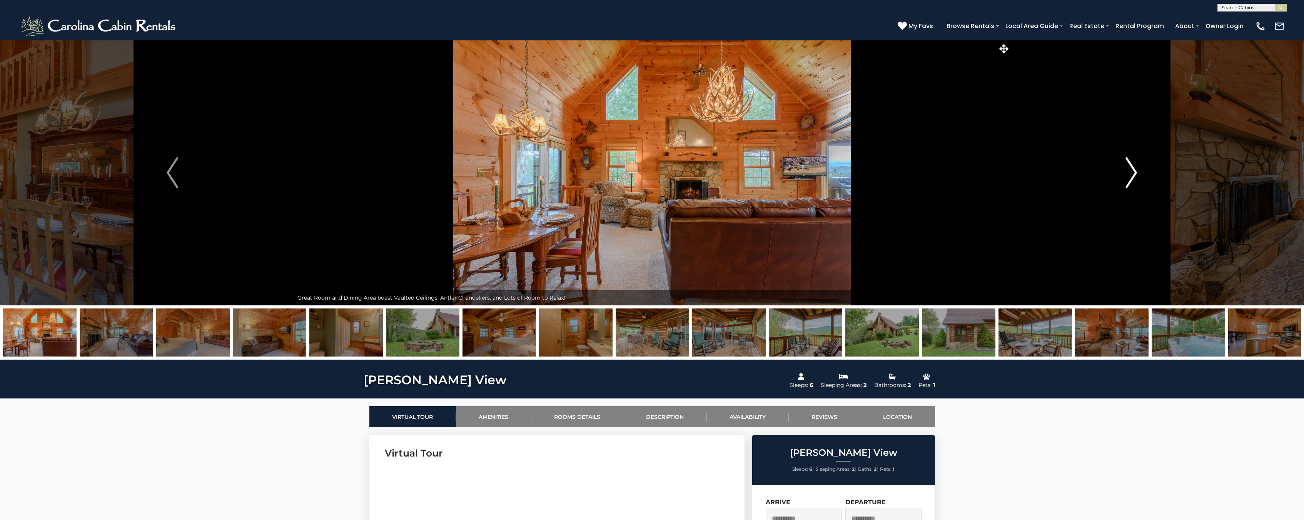
click at [1129, 171] on img "Next" at bounding box center [1132, 172] width 12 height 31
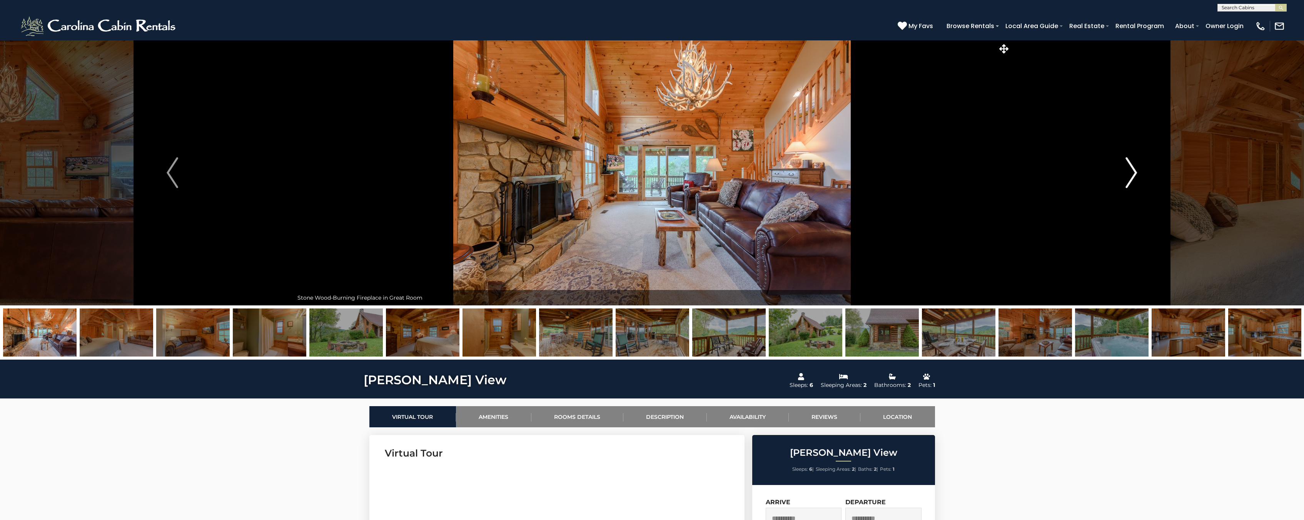
click at [1129, 171] on img "Next" at bounding box center [1132, 172] width 12 height 31
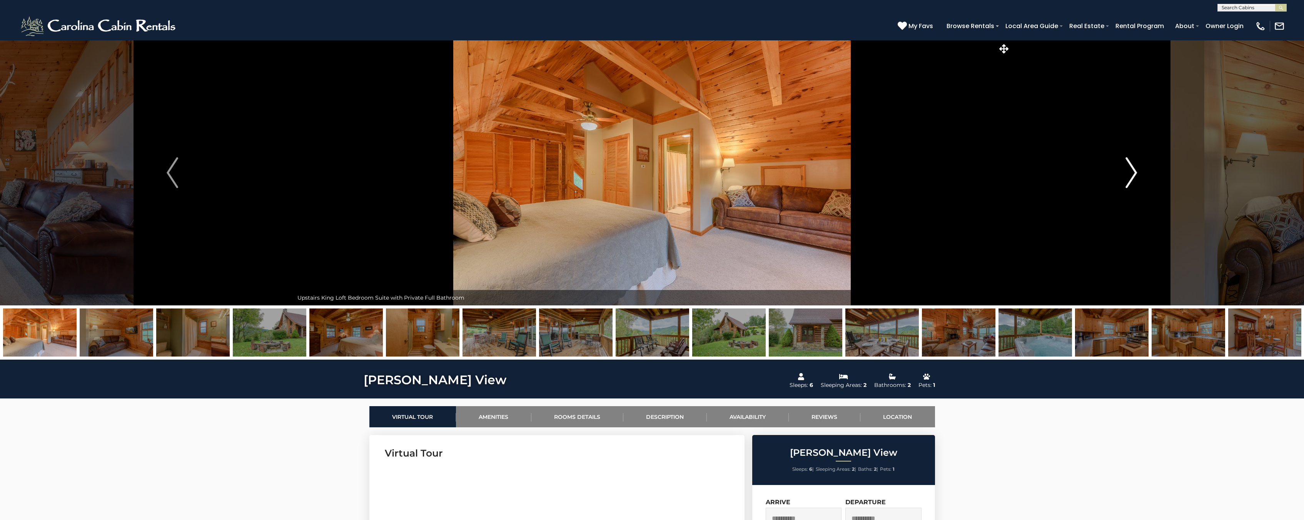
click at [1129, 171] on img "Next" at bounding box center [1132, 172] width 12 height 31
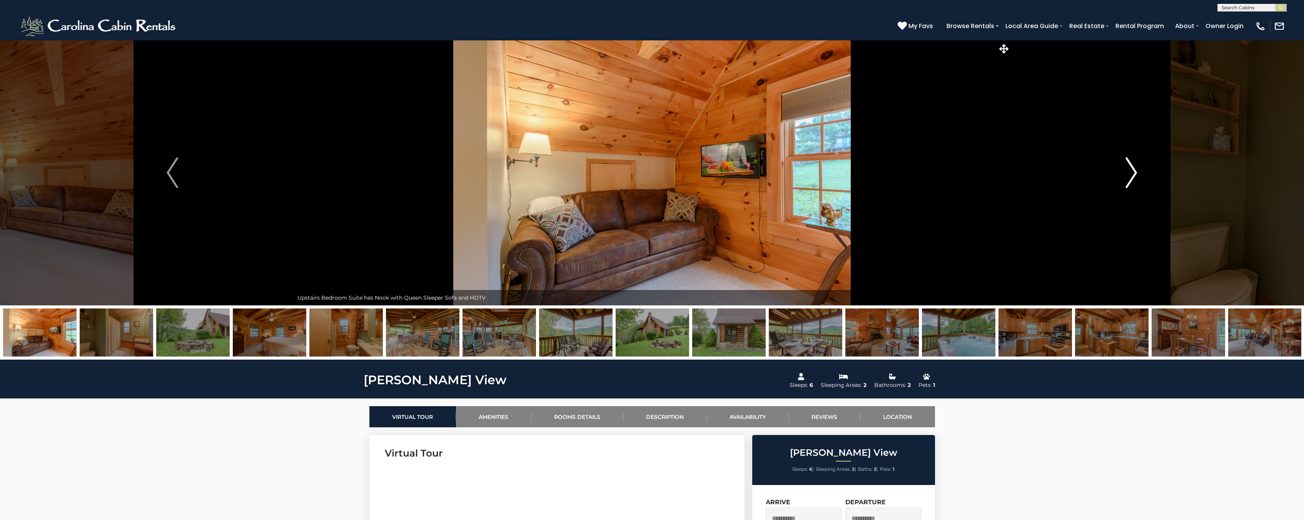
click at [1129, 171] on img "Next" at bounding box center [1132, 172] width 12 height 31
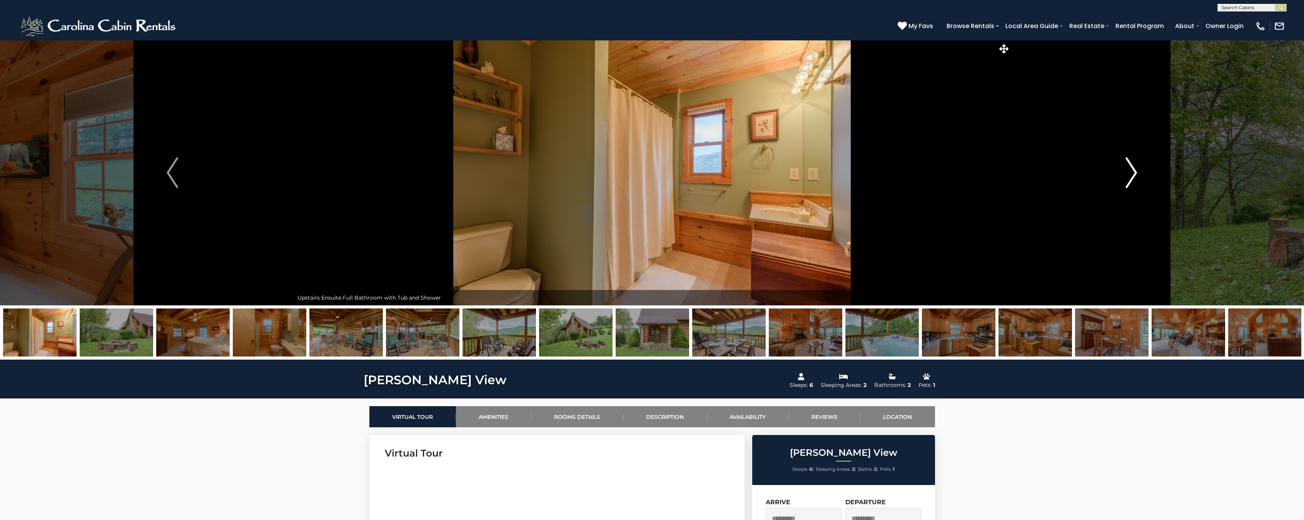
click at [1129, 171] on img "Next" at bounding box center [1132, 172] width 12 height 31
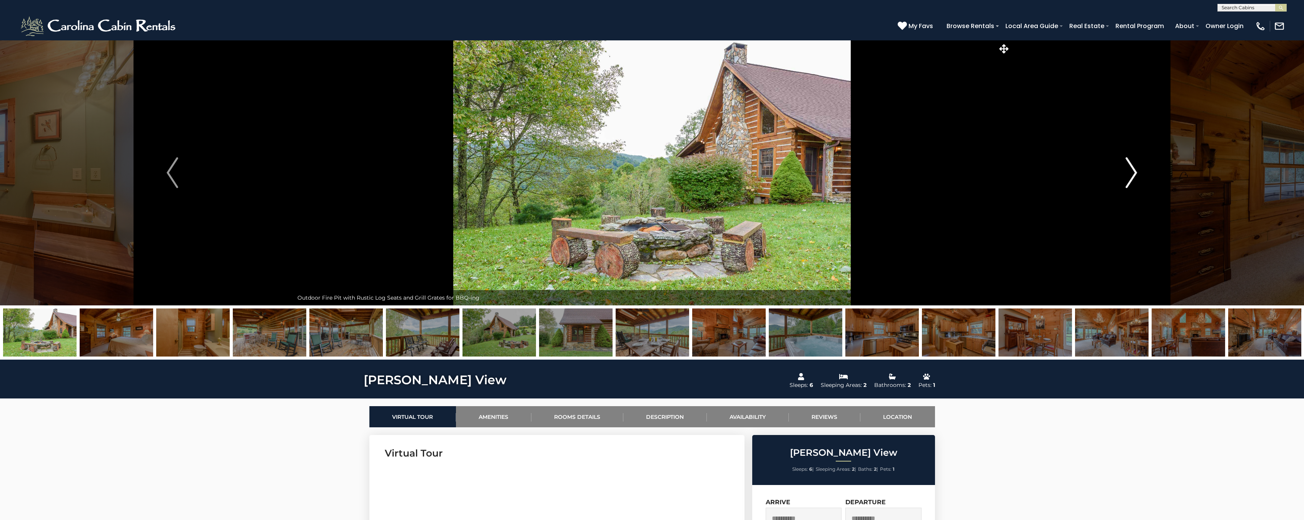
click at [1129, 171] on img "Next" at bounding box center [1132, 172] width 12 height 31
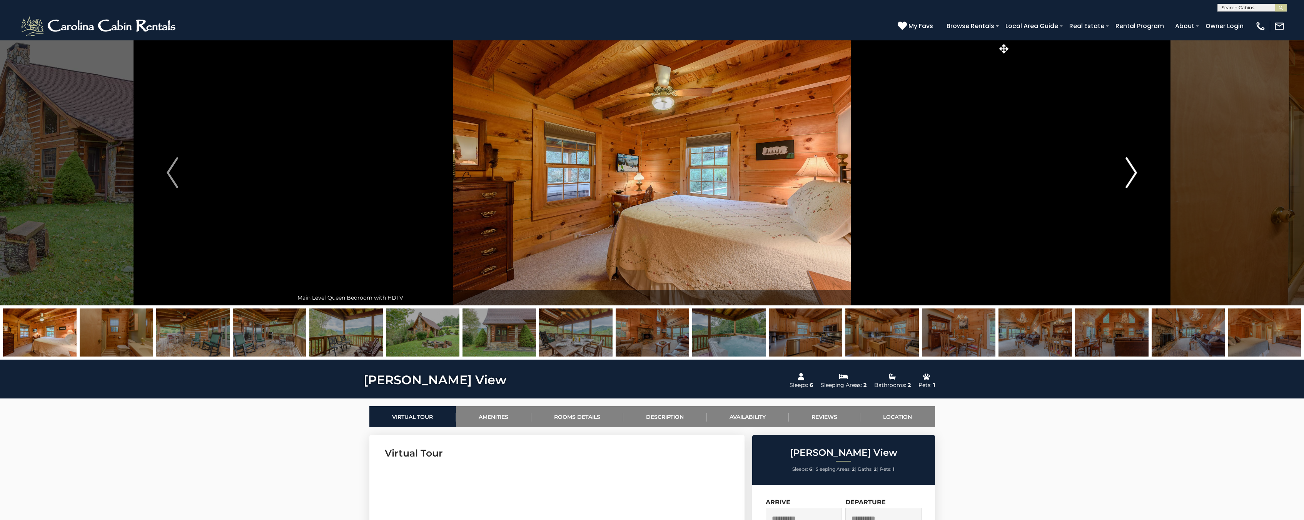
click at [1129, 171] on img "Next" at bounding box center [1132, 172] width 12 height 31
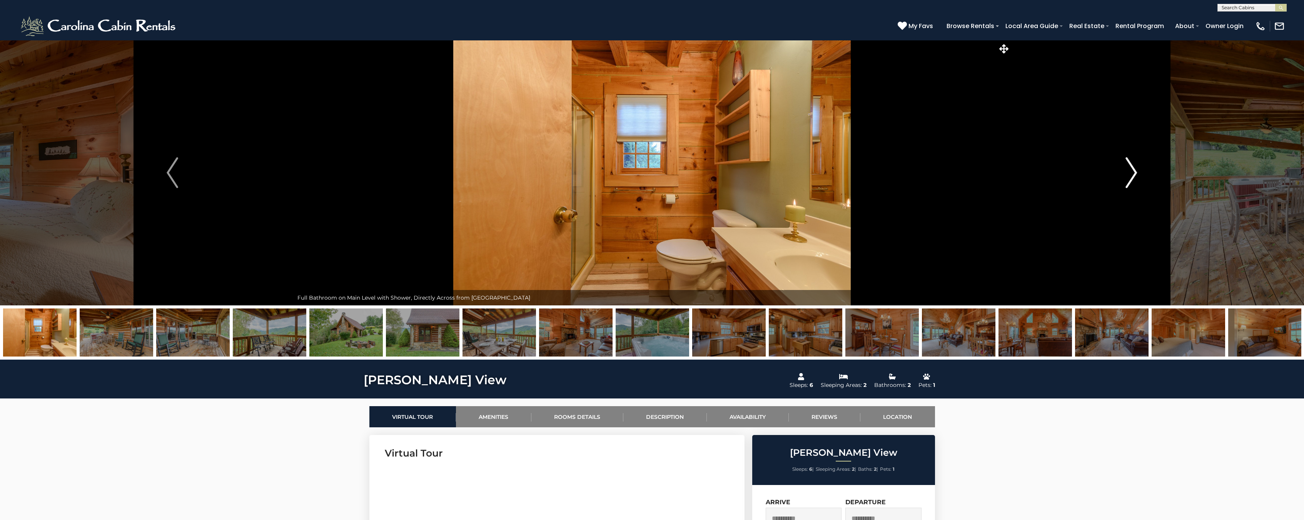
click at [1129, 171] on img "Next" at bounding box center [1132, 172] width 12 height 31
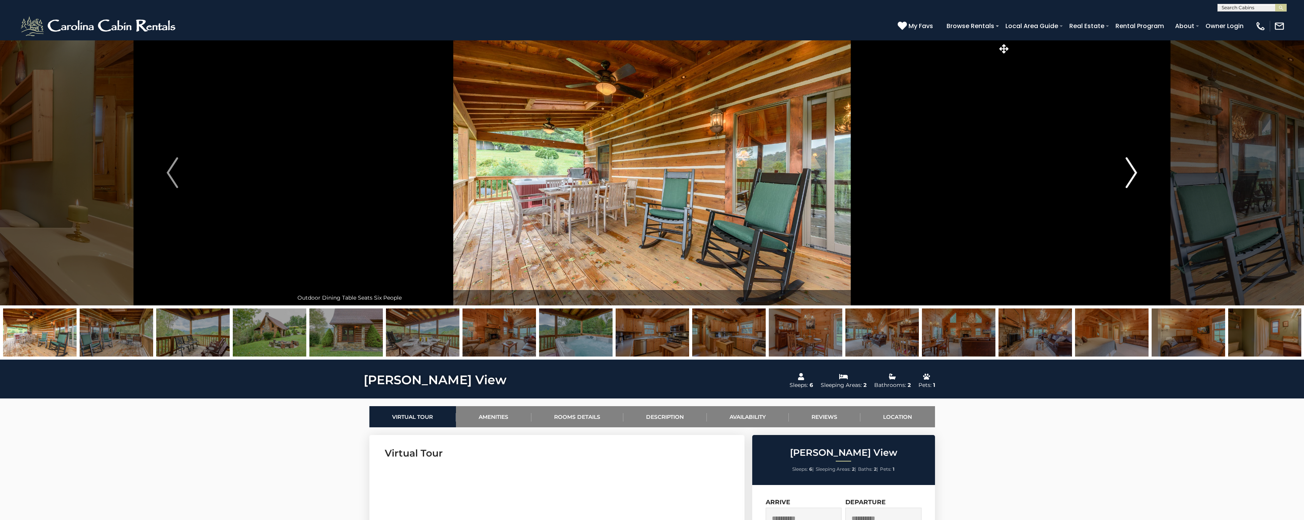
click at [1129, 171] on img "Next" at bounding box center [1132, 172] width 12 height 31
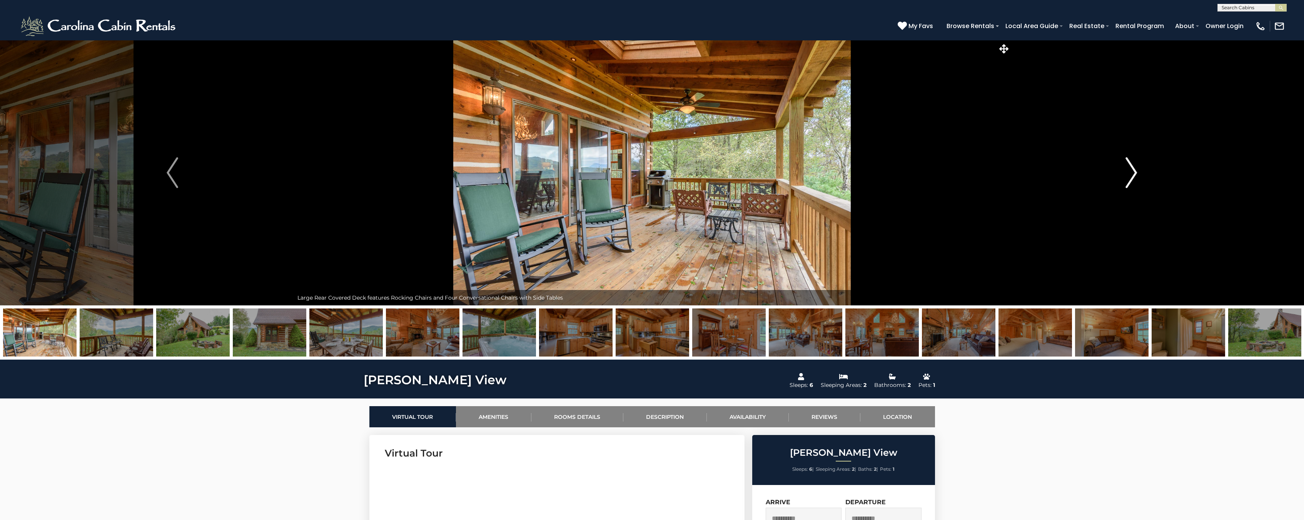
click at [1129, 171] on img "Next" at bounding box center [1132, 172] width 12 height 31
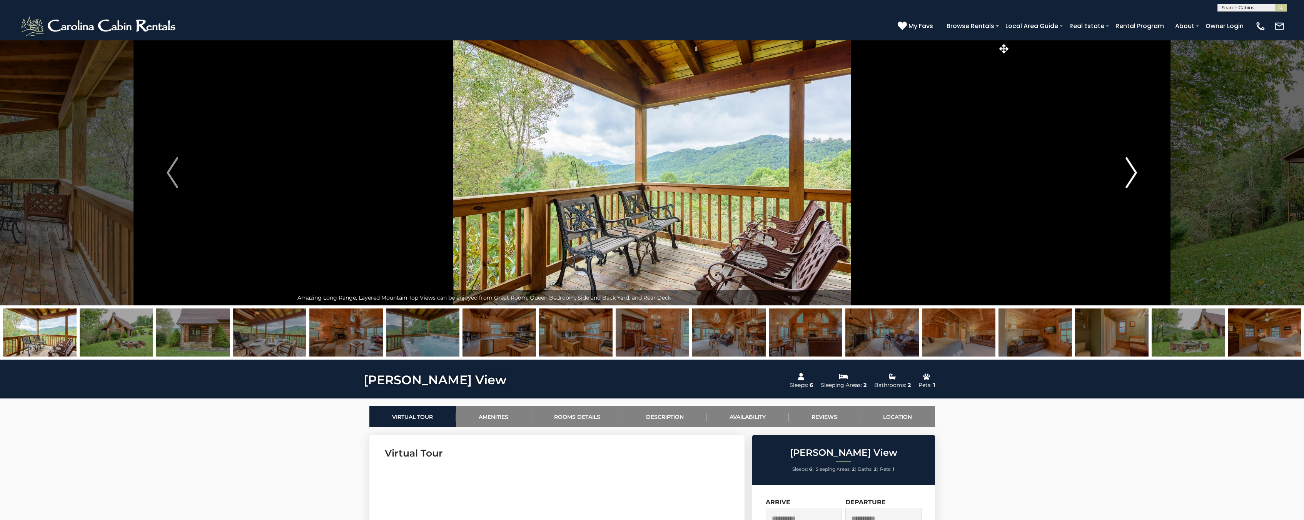
click at [1129, 171] on img "Next" at bounding box center [1132, 172] width 12 height 31
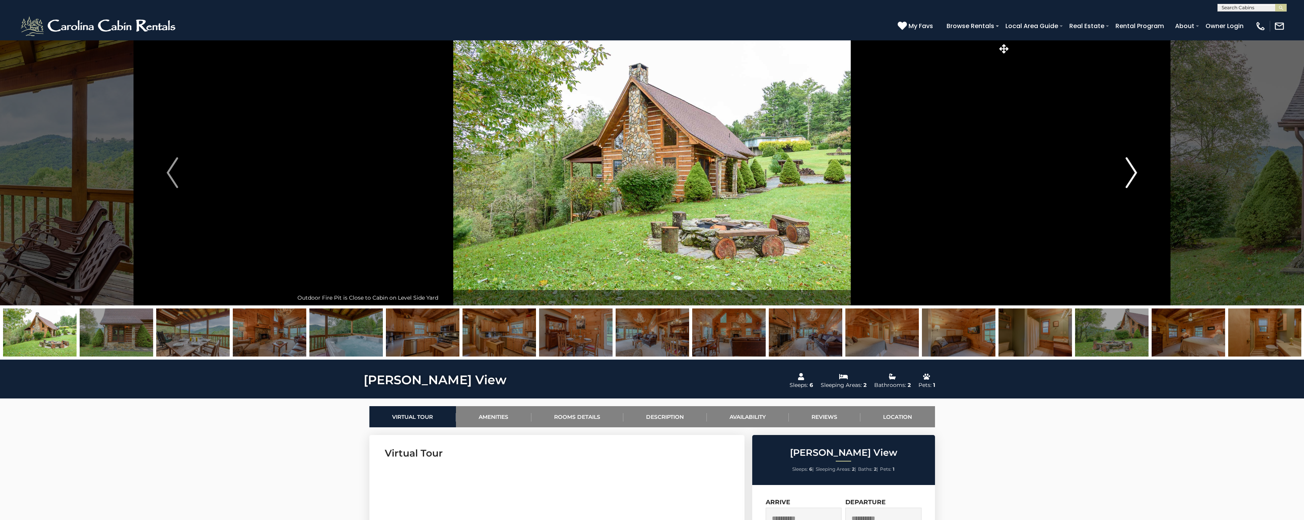
click at [1129, 171] on img "Next" at bounding box center [1132, 172] width 12 height 31
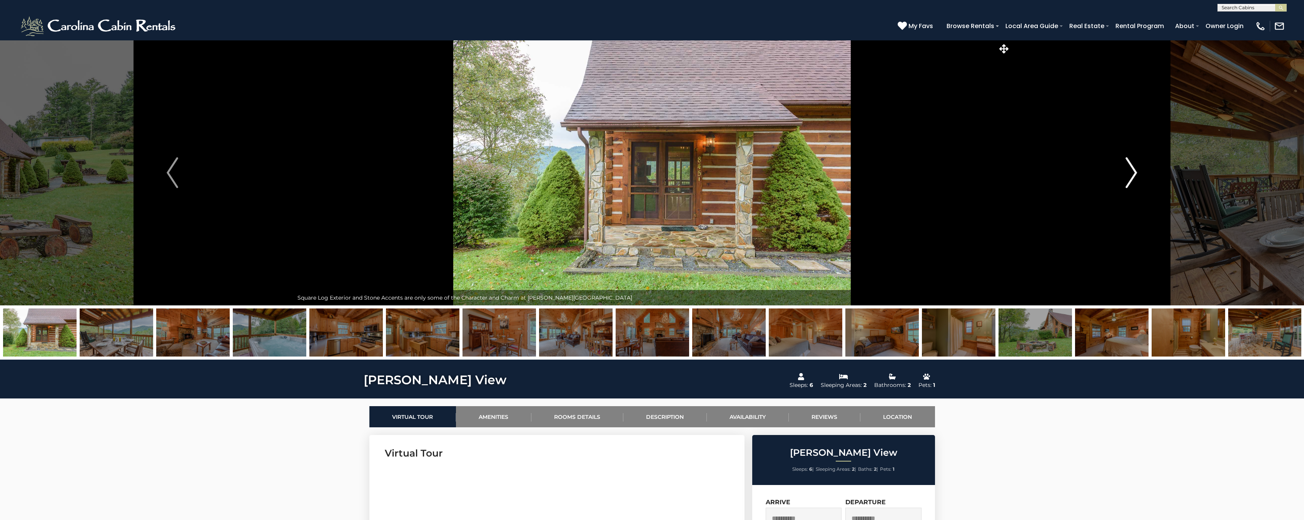
click at [1129, 171] on img "Next" at bounding box center [1132, 172] width 12 height 31
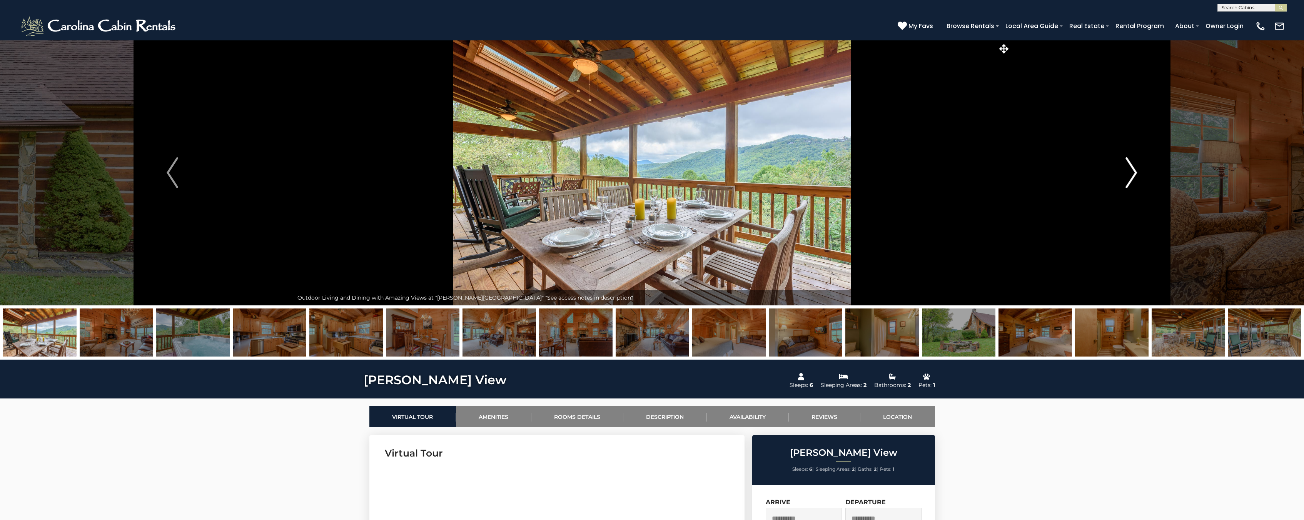
click at [1129, 171] on img "Next" at bounding box center [1132, 172] width 12 height 31
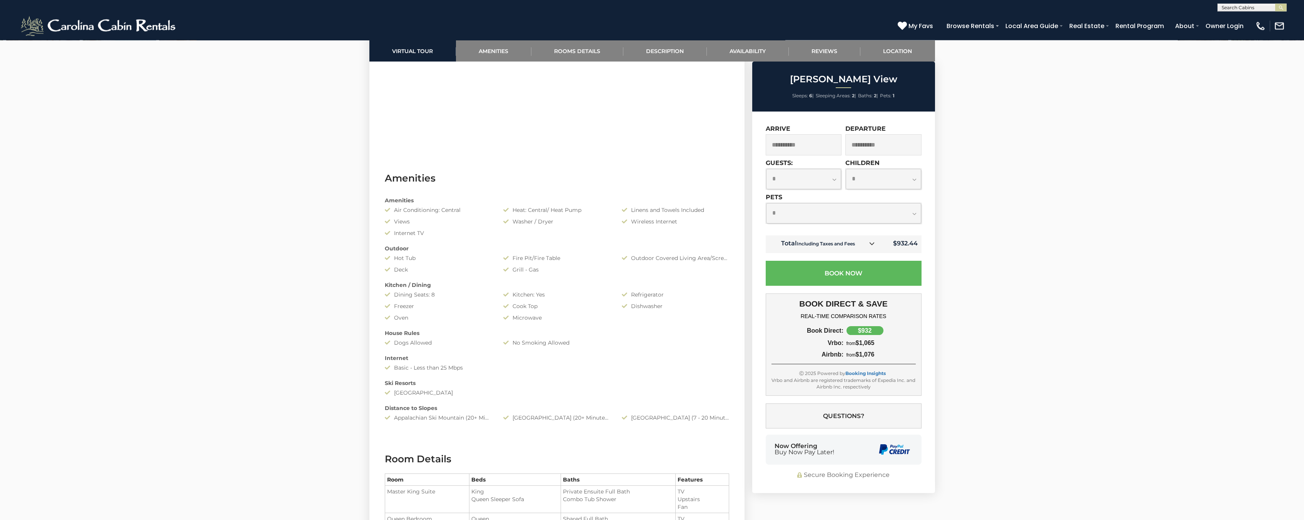
scroll to position [510, 0]
drag, startPoint x: 823, startPoint y: 322, endPoint x: 1043, endPoint y: 308, distance: 220.1
click at [809, 315] on div "BOOK DIRECT & SAVE REAL-TIME COMPARISON RATES Book Direct: $932 Vrbo: from $1,0…" at bounding box center [844, 345] width 156 height 102
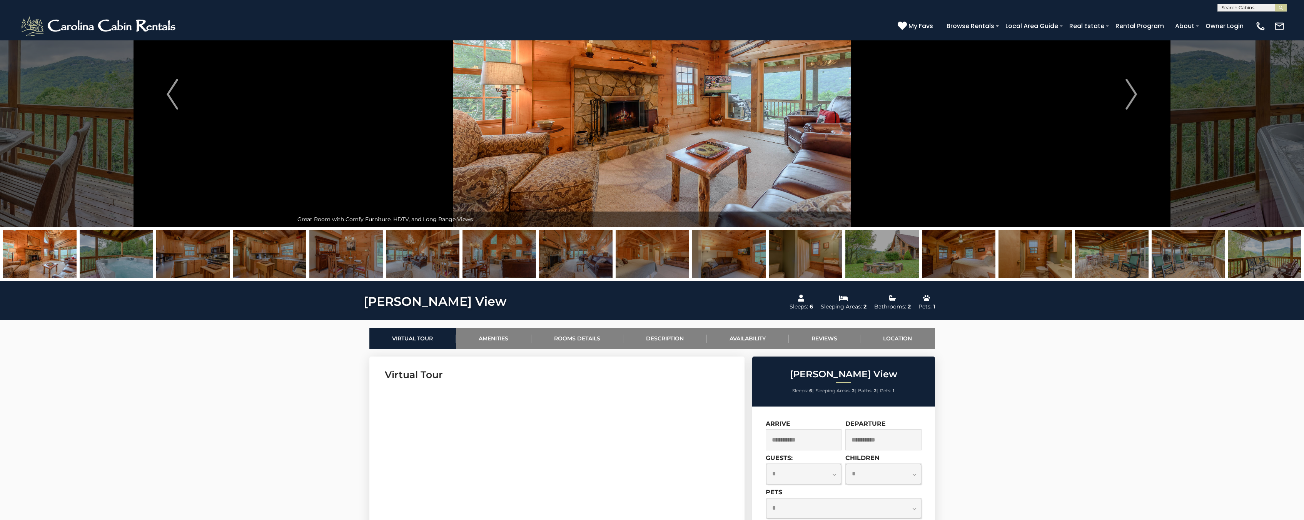
scroll to position [0, 0]
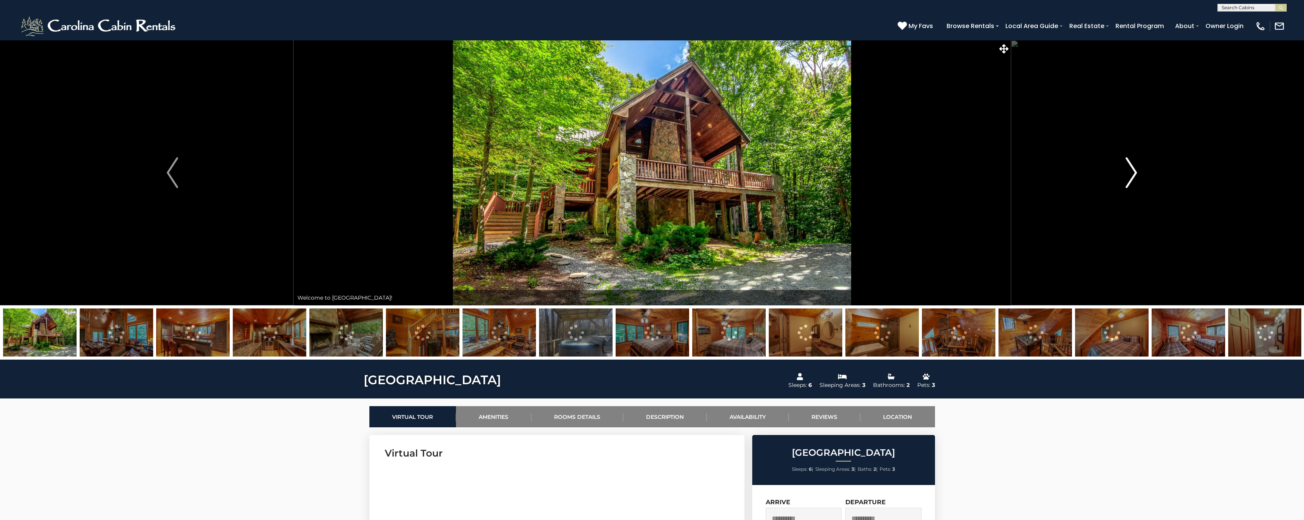
click at [1129, 177] on img "Next" at bounding box center [1132, 172] width 12 height 31
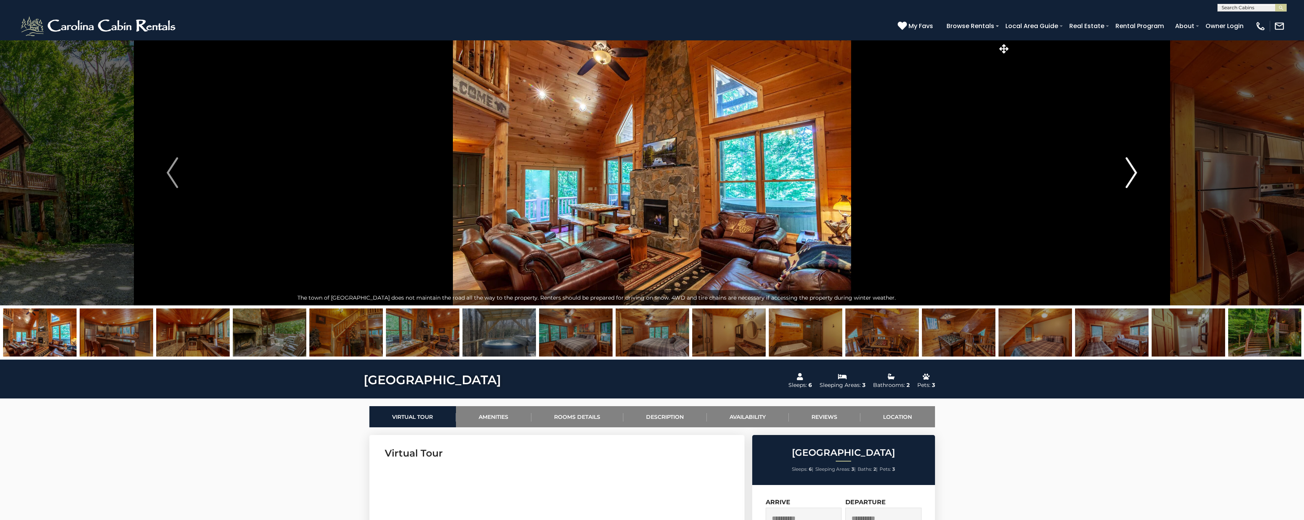
click at [1132, 180] on img "Next" at bounding box center [1132, 172] width 12 height 31
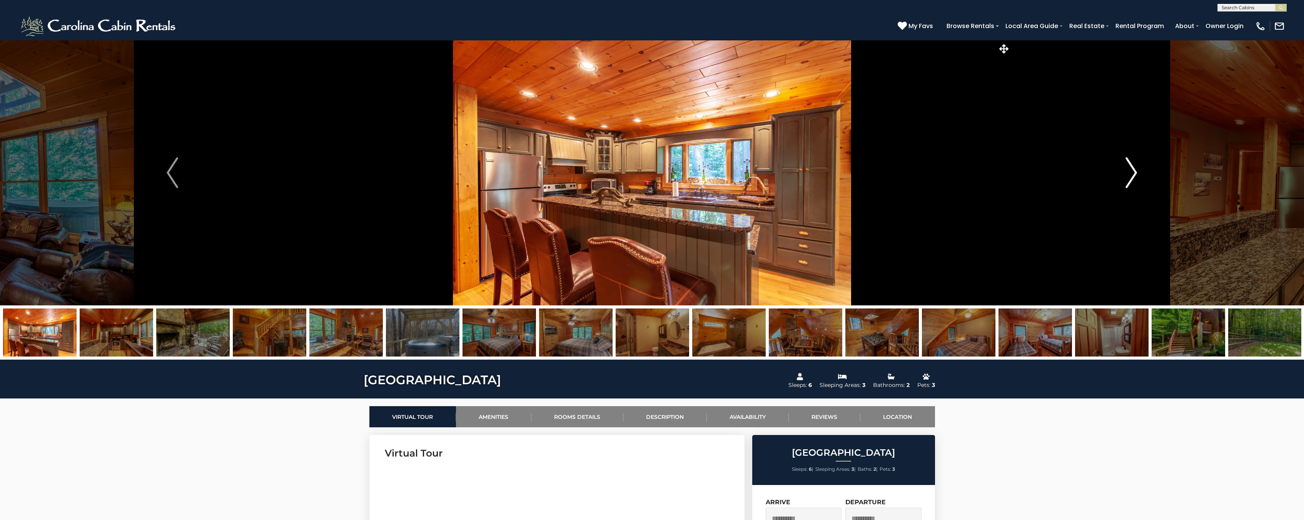
click at [1133, 180] on img "Next" at bounding box center [1132, 172] width 12 height 31
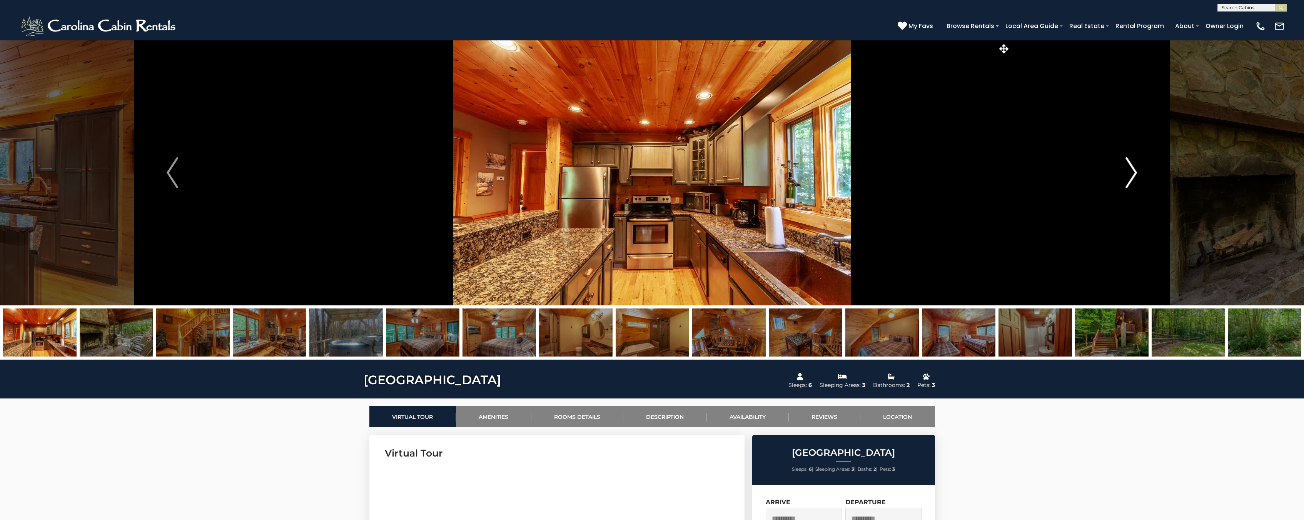
click at [1133, 180] on img "Next" at bounding box center [1132, 172] width 12 height 31
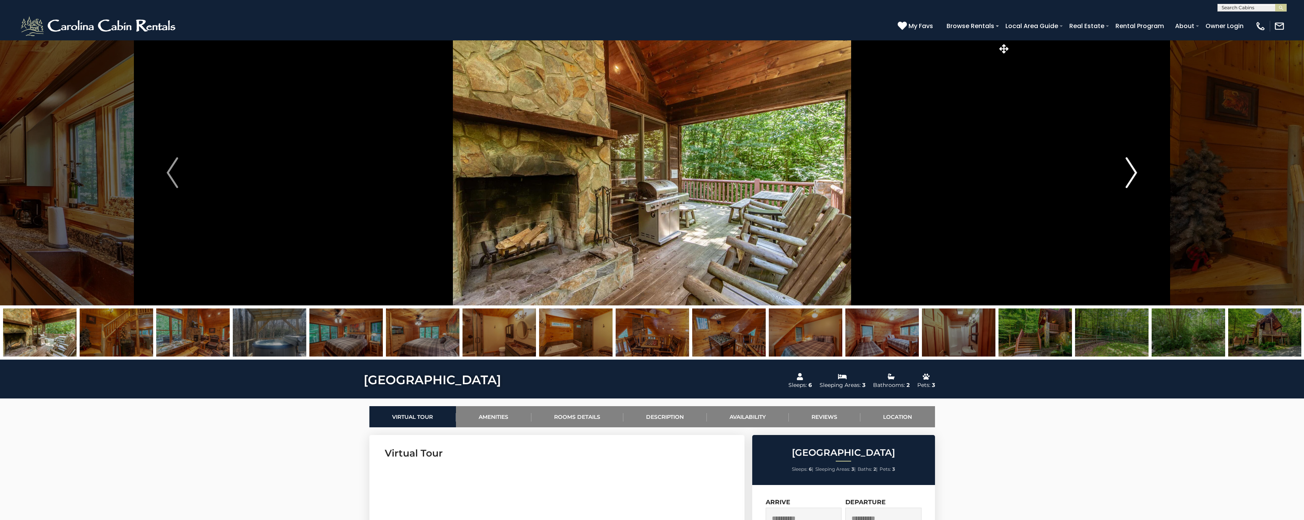
click at [1133, 182] on img "Next" at bounding box center [1132, 172] width 12 height 31
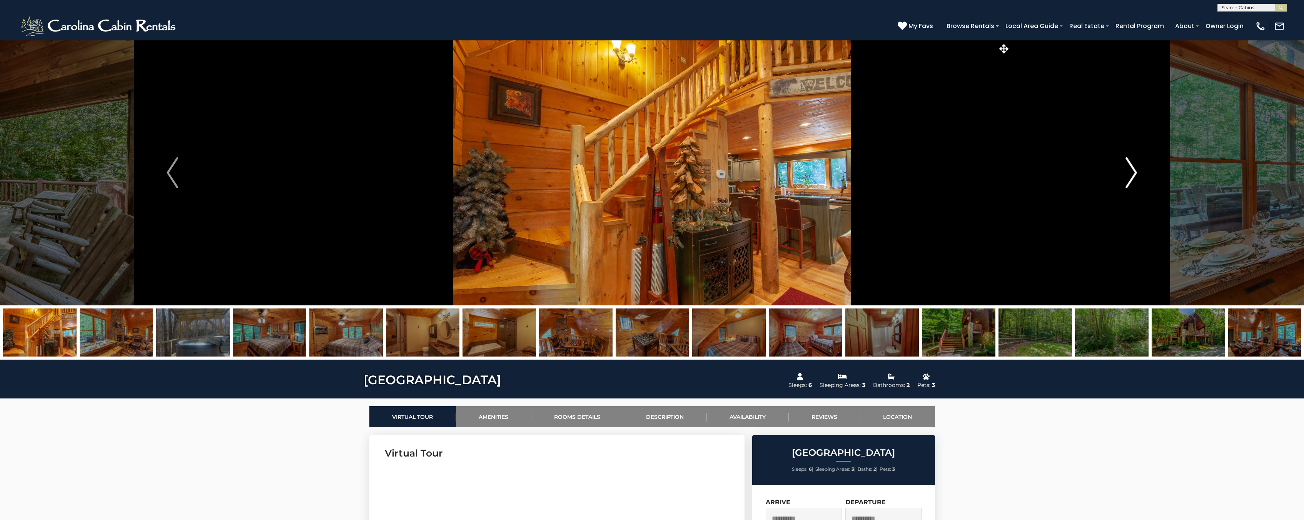
click at [1124, 170] on button "Next" at bounding box center [1131, 172] width 242 height 265
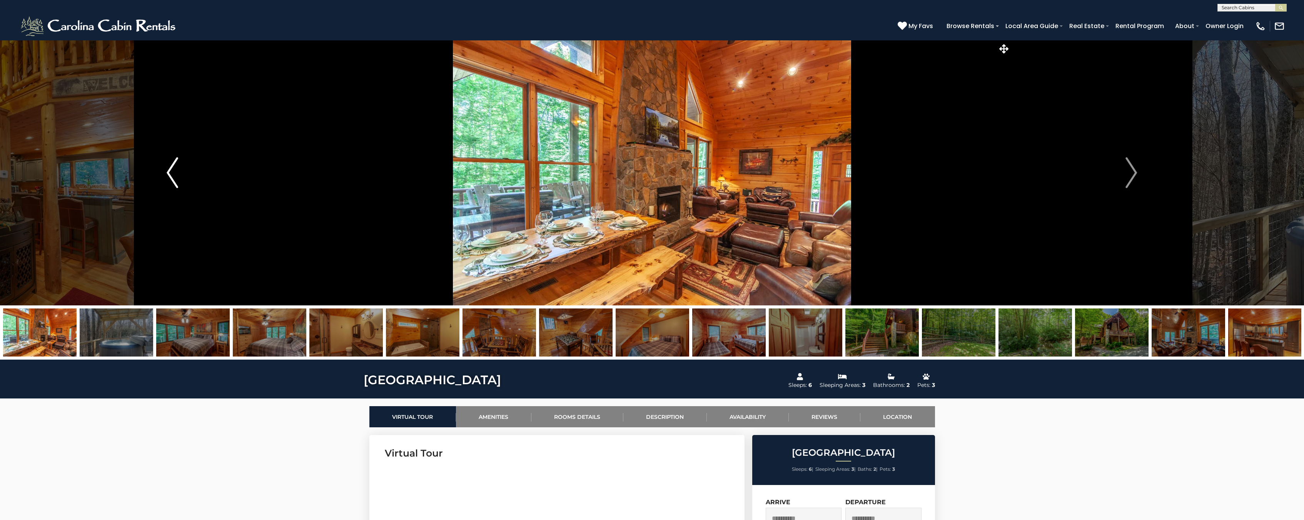
click at [169, 170] on img "Previous" at bounding box center [173, 172] width 12 height 31
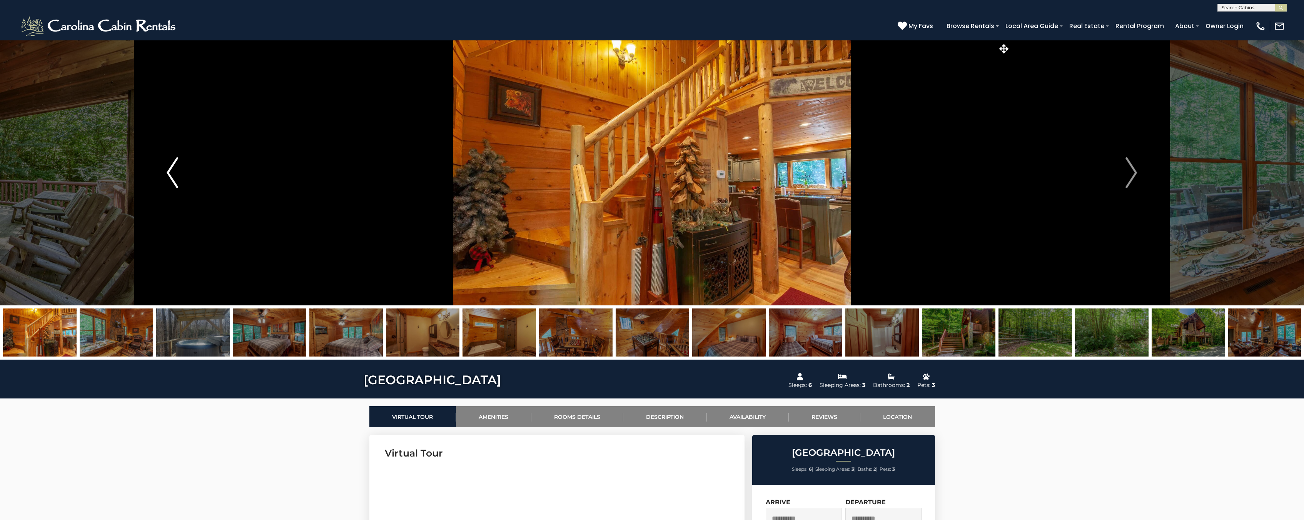
click at [152, 186] on button "Previous" at bounding box center [173, 172] width 242 height 265
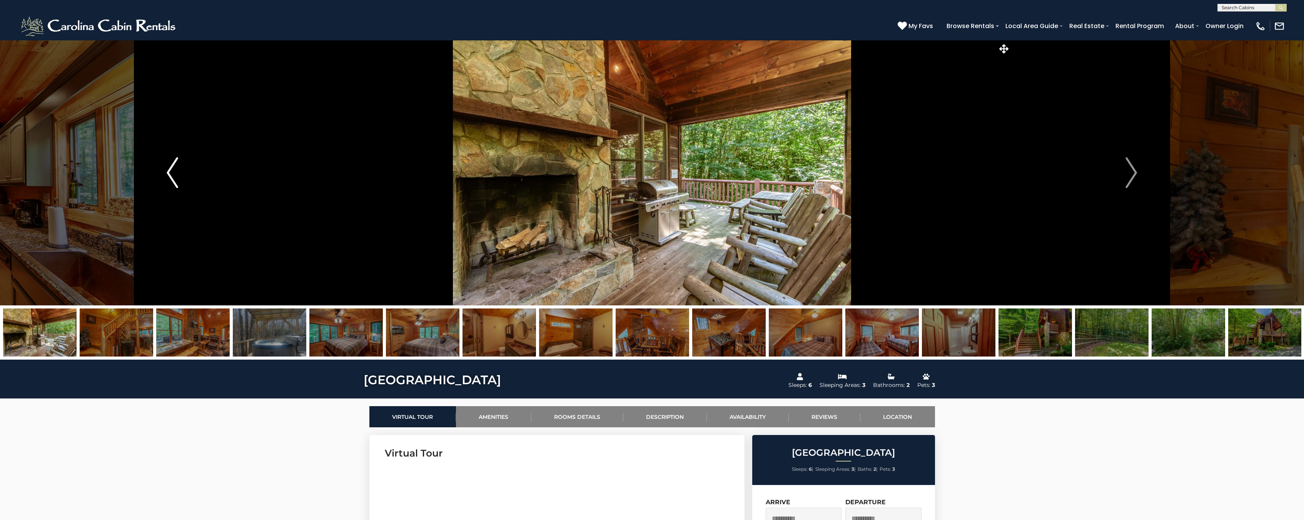
click at [155, 192] on button "Previous" at bounding box center [173, 172] width 242 height 265
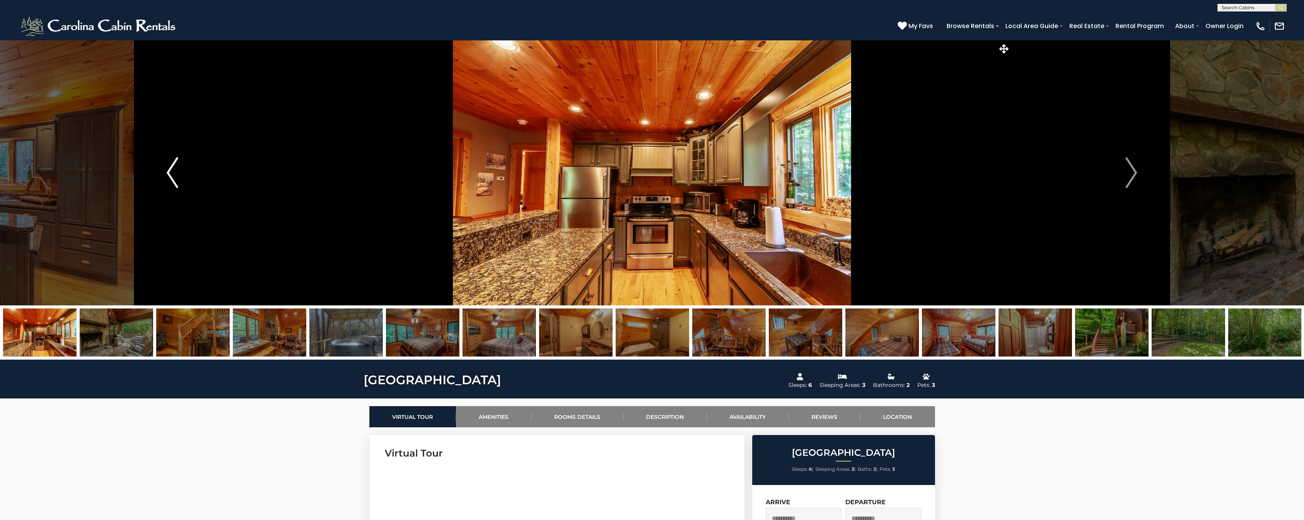
click at [149, 190] on button "Previous" at bounding box center [173, 172] width 242 height 265
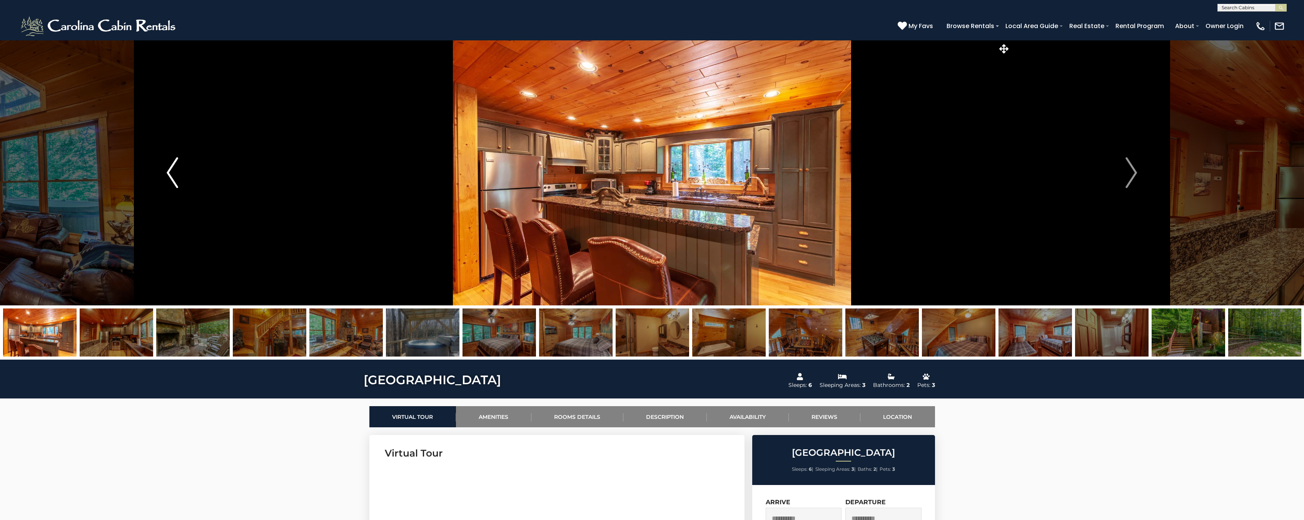
click at [147, 190] on button "Previous" at bounding box center [173, 172] width 242 height 265
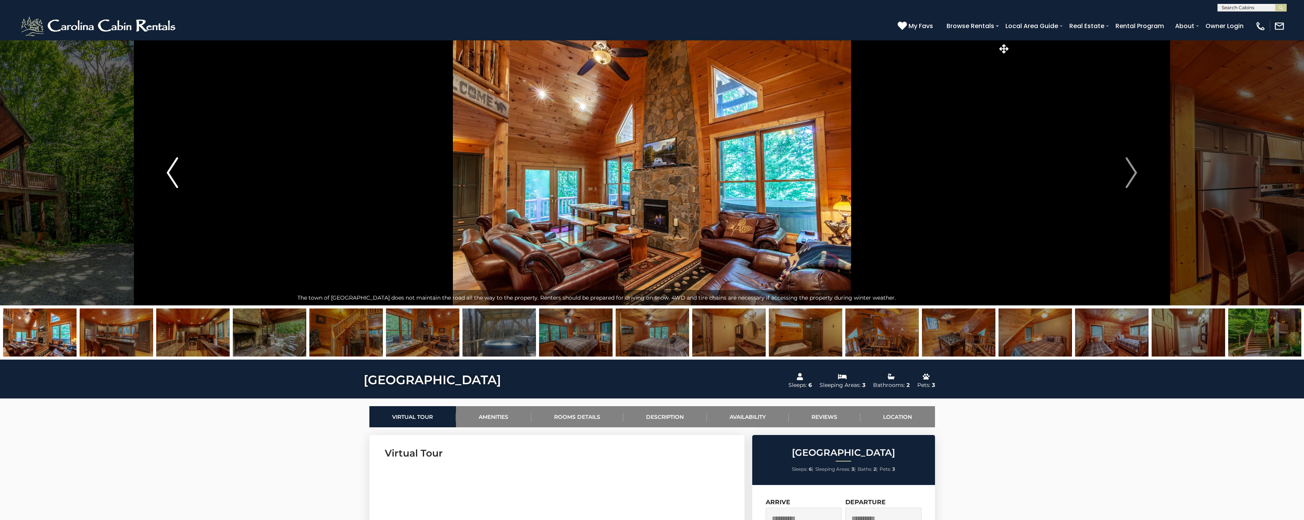
click at [143, 193] on button "Previous" at bounding box center [173, 172] width 242 height 265
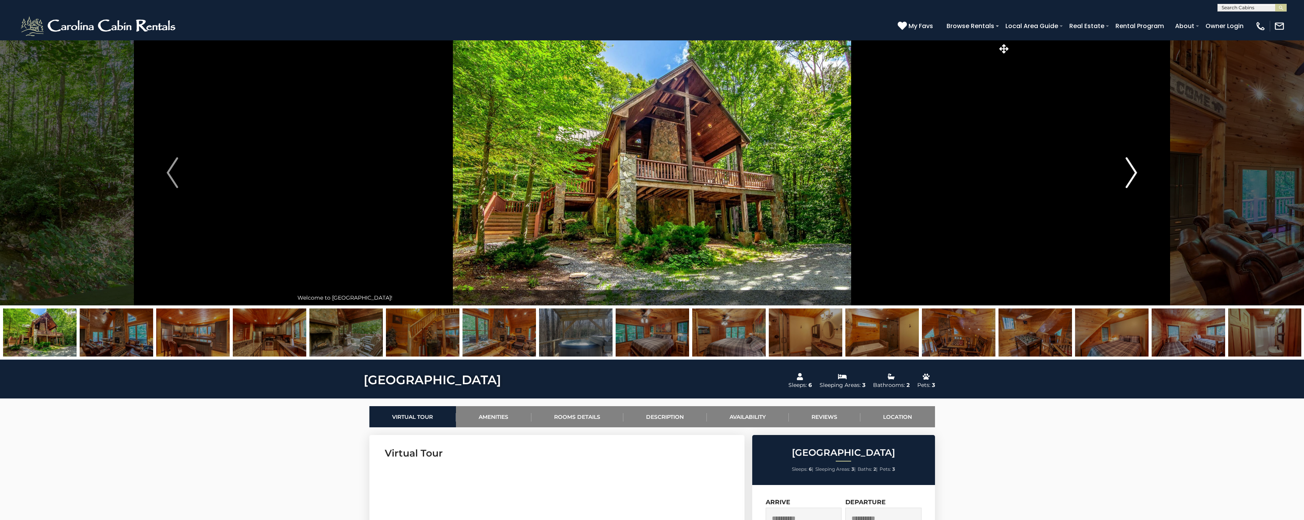
click at [1142, 174] on button "Next" at bounding box center [1131, 172] width 242 height 265
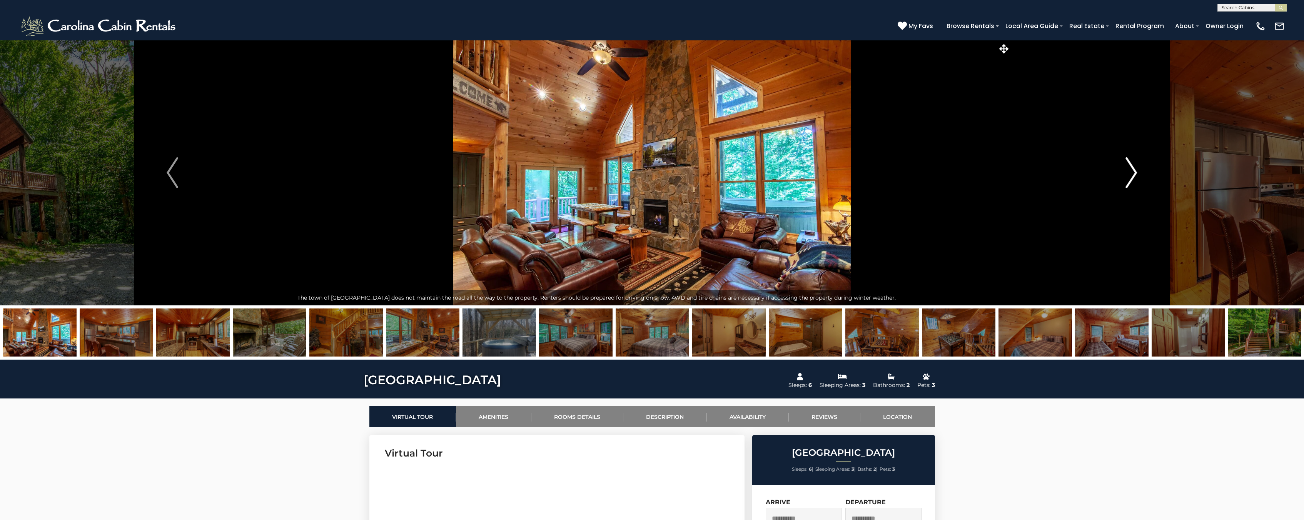
click at [1142, 174] on button "Next" at bounding box center [1131, 172] width 242 height 265
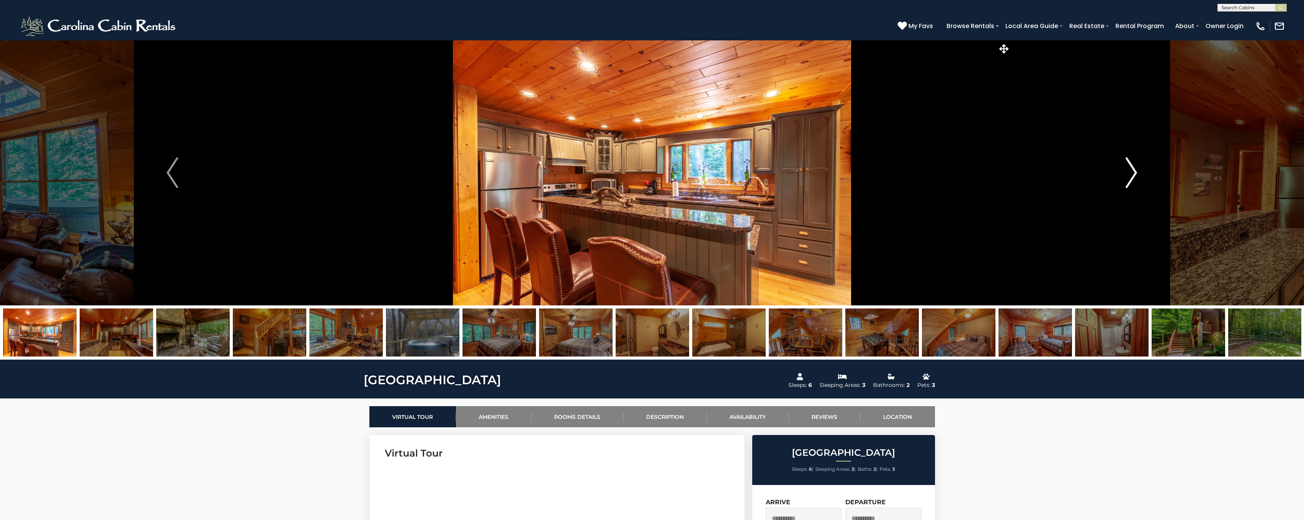
click at [1142, 174] on button "Next" at bounding box center [1131, 172] width 242 height 265
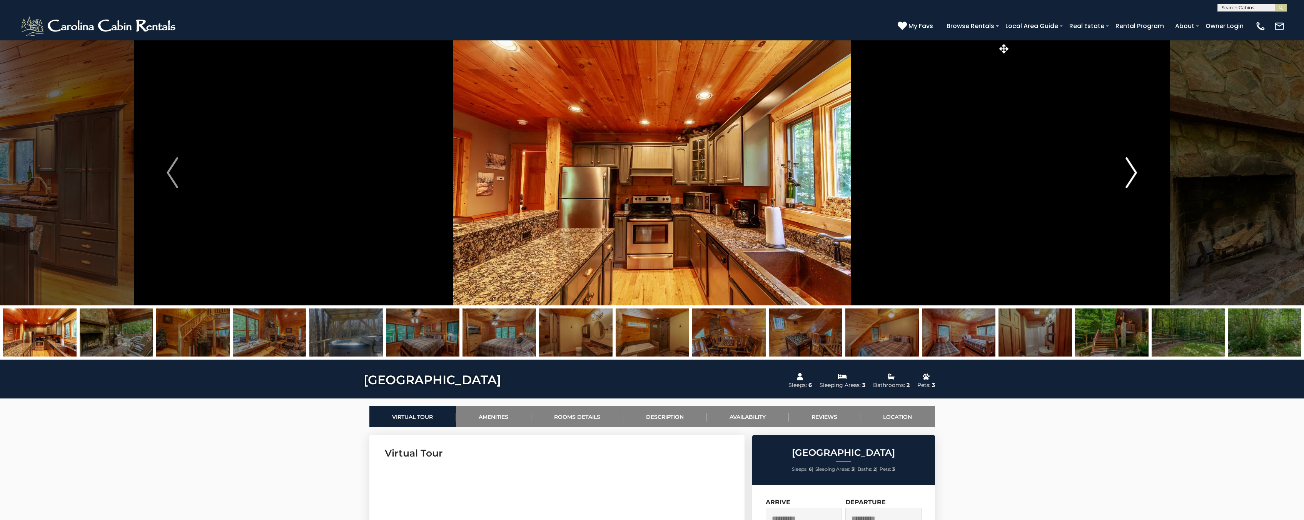
click at [1142, 174] on button "Next" at bounding box center [1131, 172] width 242 height 265
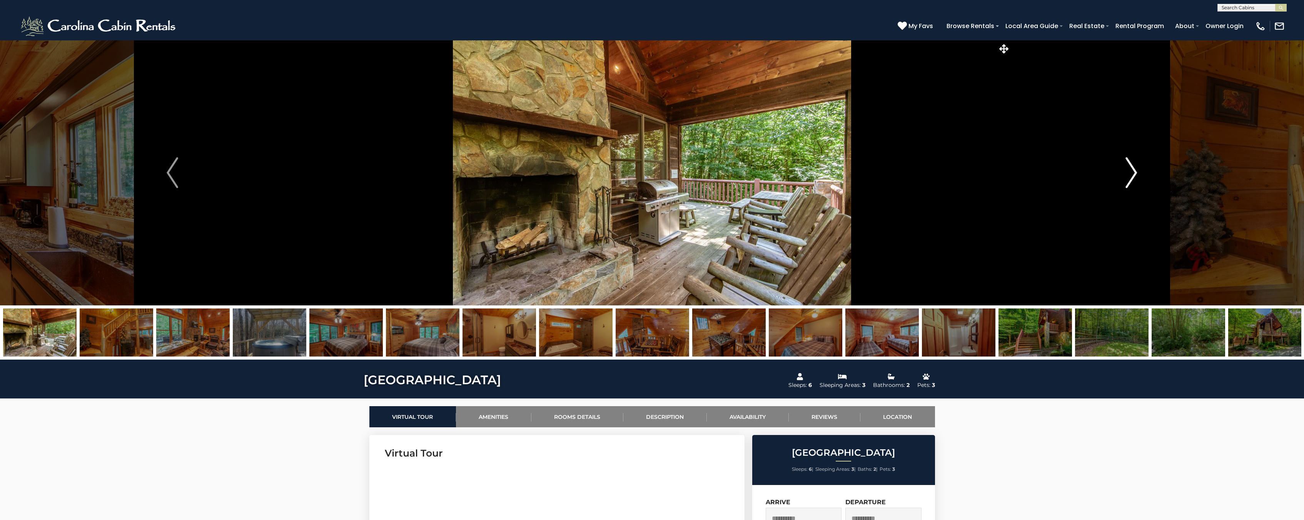
click at [1142, 174] on button "Next" at bounding box center [1131, 172] width 242 height 265
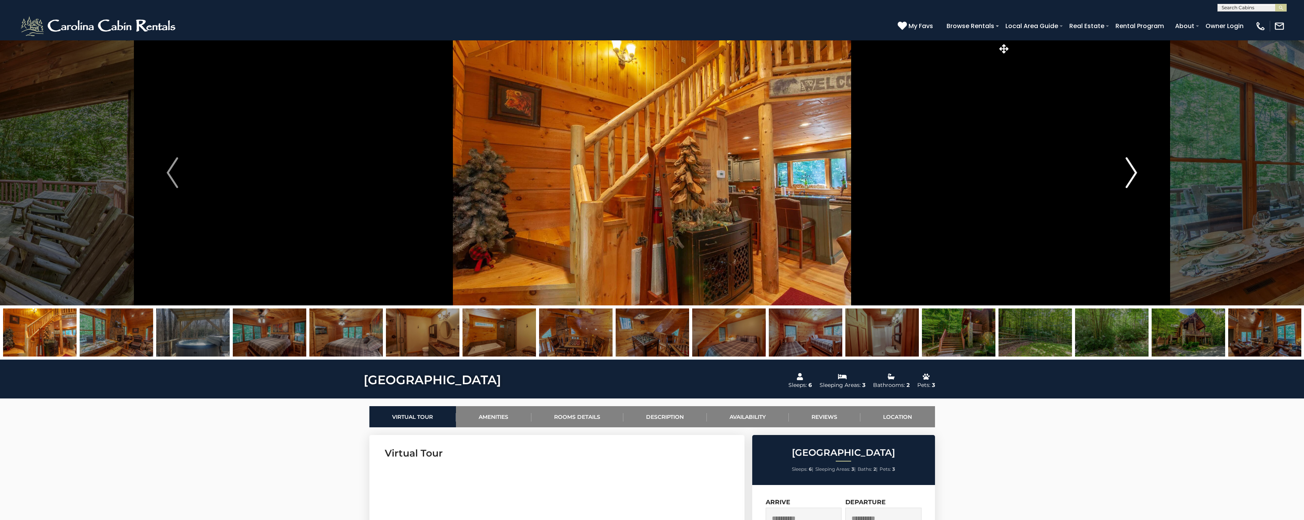
click at [1142, 174] on button "Next" at bounding box center [1131, 172] width 242 height 265
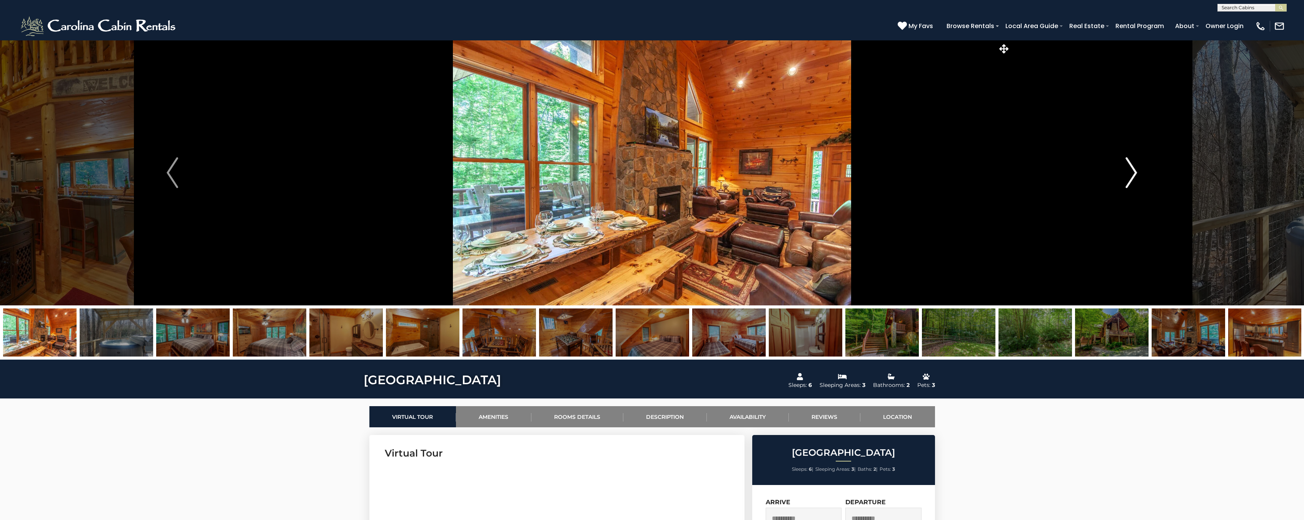
click at [1142, 174] on button "Next" at bounding box center [1131, 172] width 242 height 265
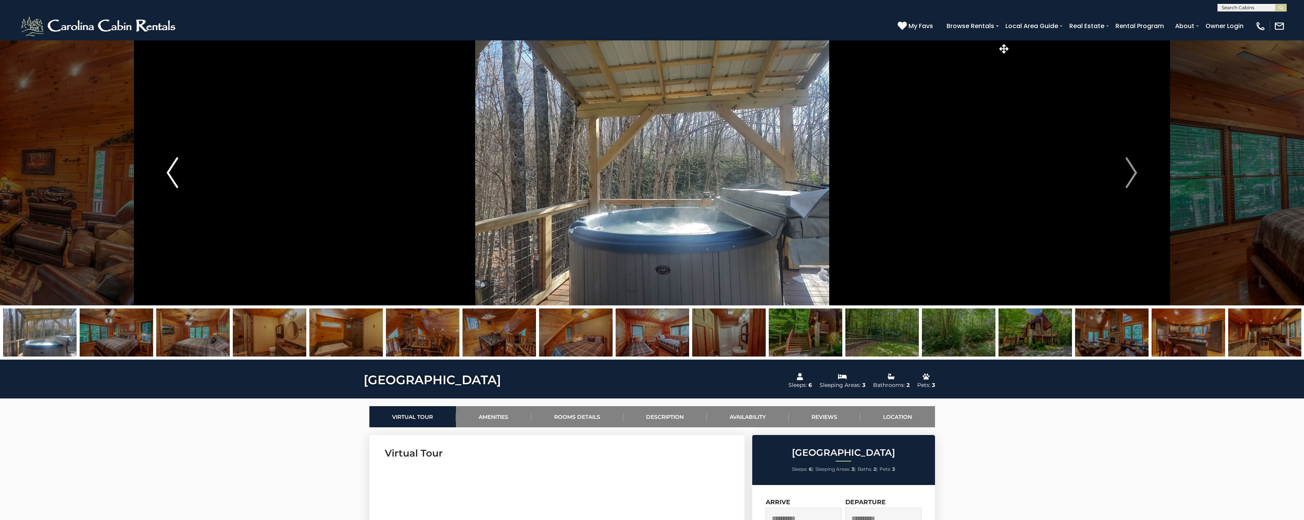
click at [205, 177] on button "Previous" at bounding box center [173, 172] width 242 height 265
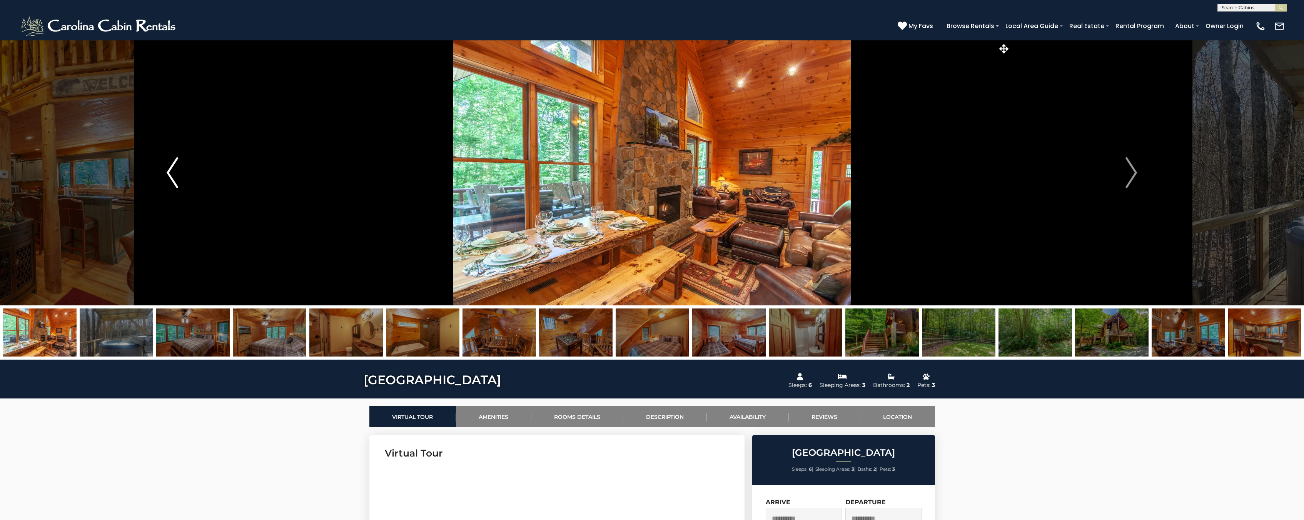
click at [205, 177] on button "Previous" at bounding box center [173, 172] width 242 height 265
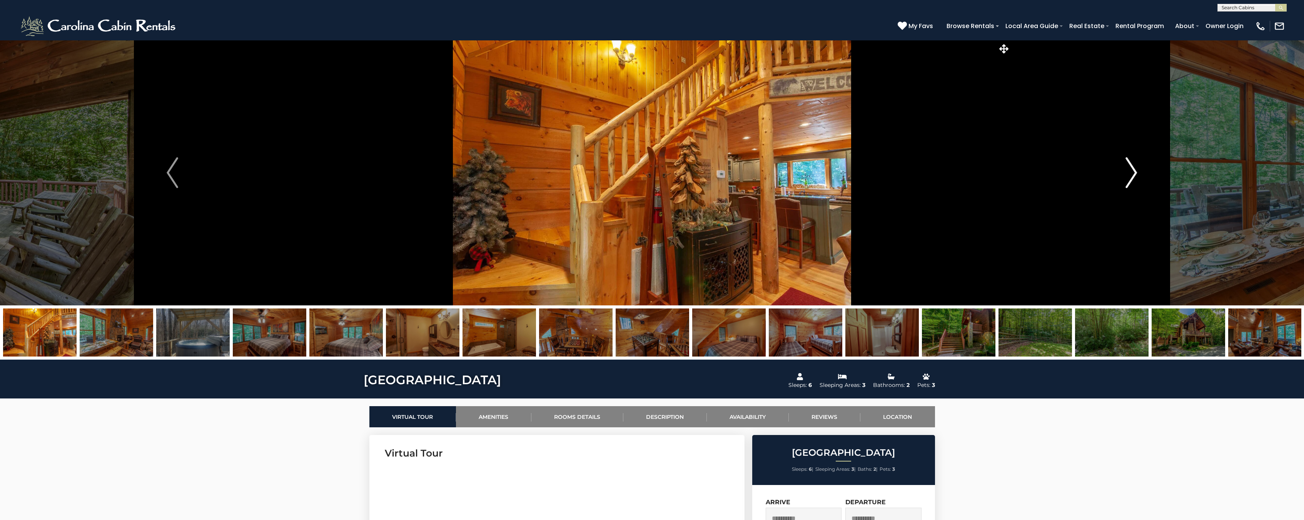
click at [1133, 156] on button "Next" at bounding box center [1131, 172] width 242 height 265
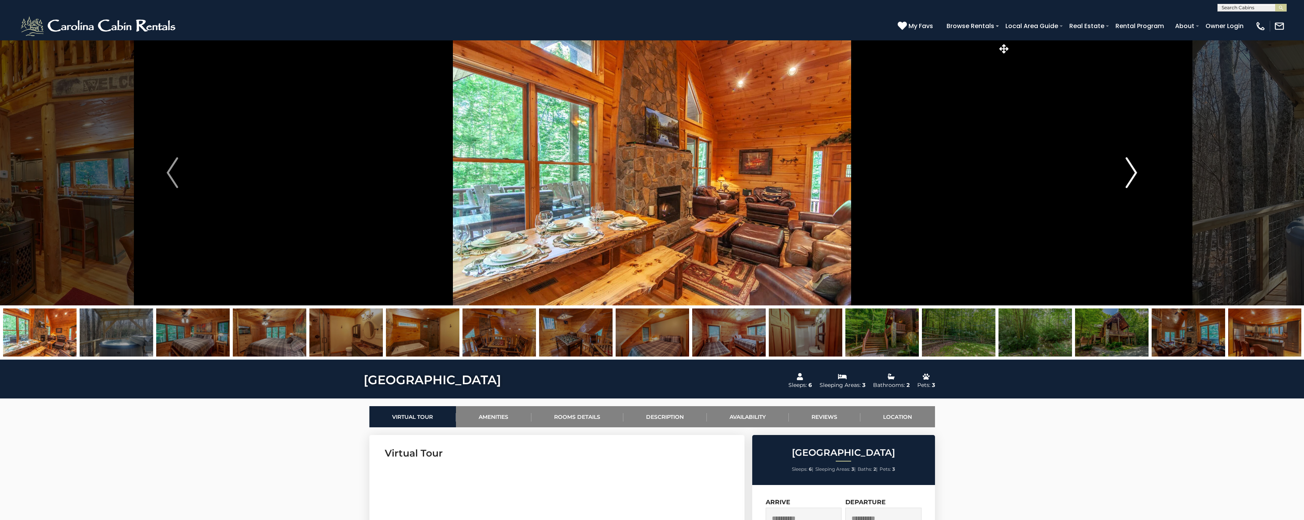
click at [1133, 156] on button "Next" at bounding box center [1131, 172] width 242 height 265
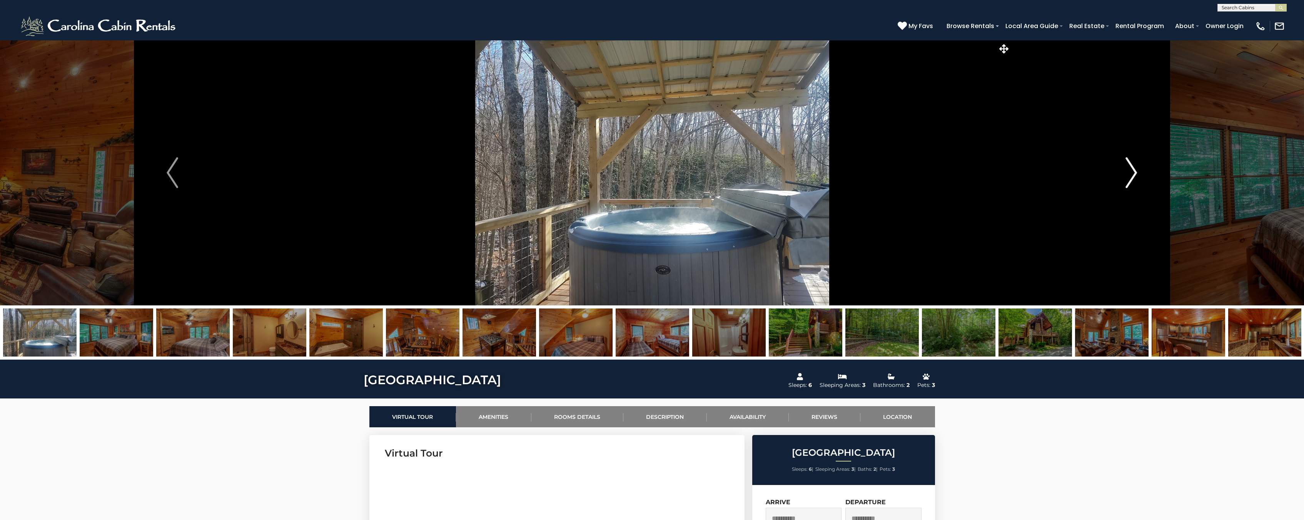
click at [1133, 156] on button "Next" at bounding box center [1131, 172] width 242 height 265
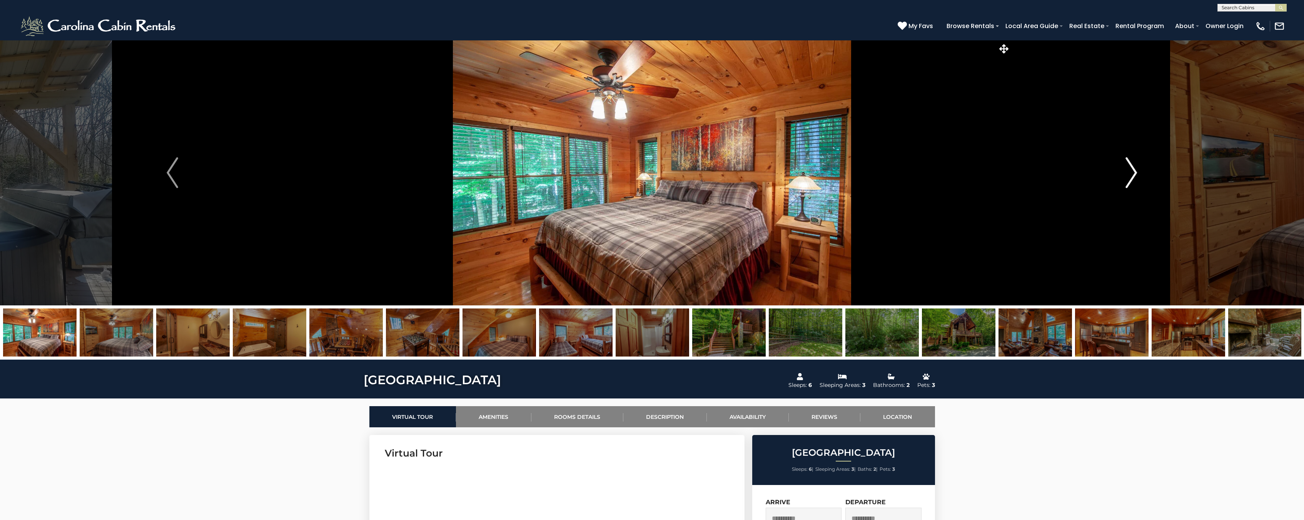
click at [1133, 156] on button "Next" at bounding box center [1131, 172] width 242 height 265
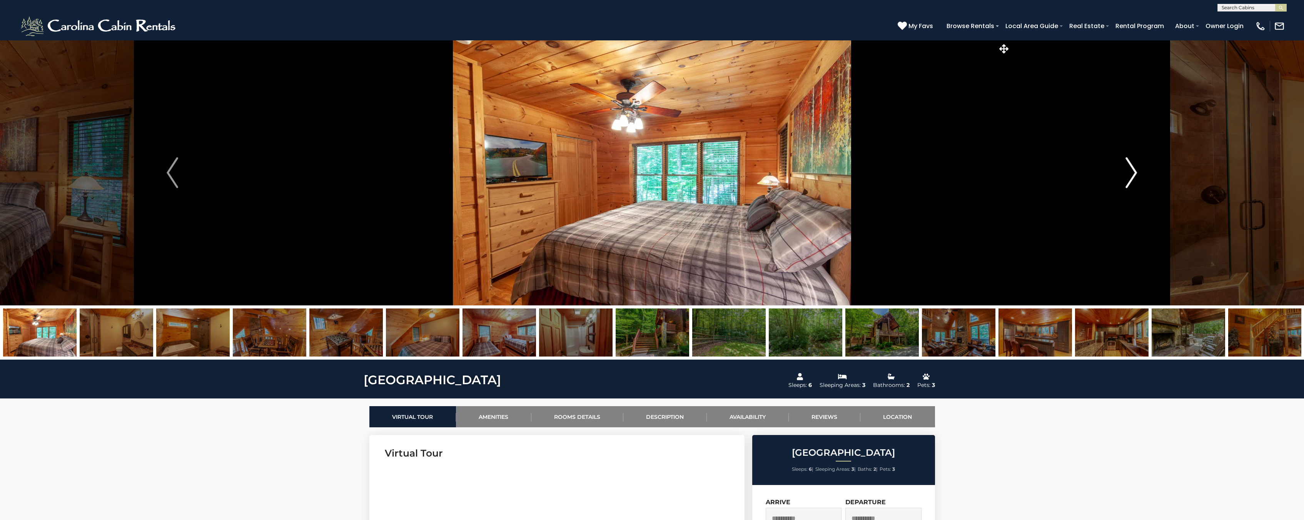
click at [1133, 156] on button "Next" at bounding box center [1131, 172] width 242 height 265
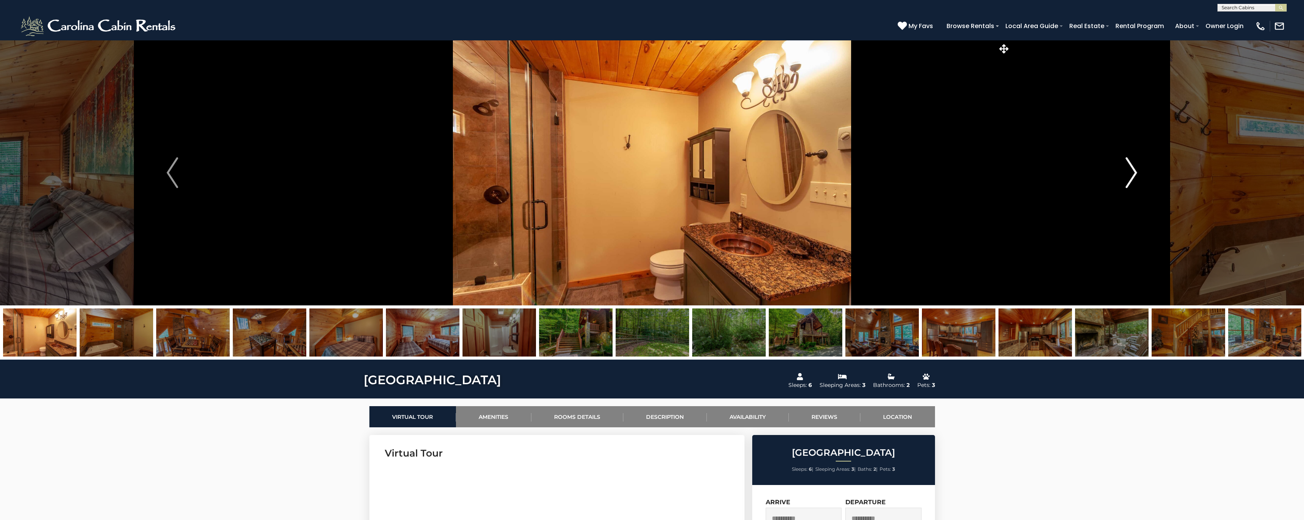
click at [1133, 156] on button "Next" at bounding box center [1131, 172] width 242 height 265
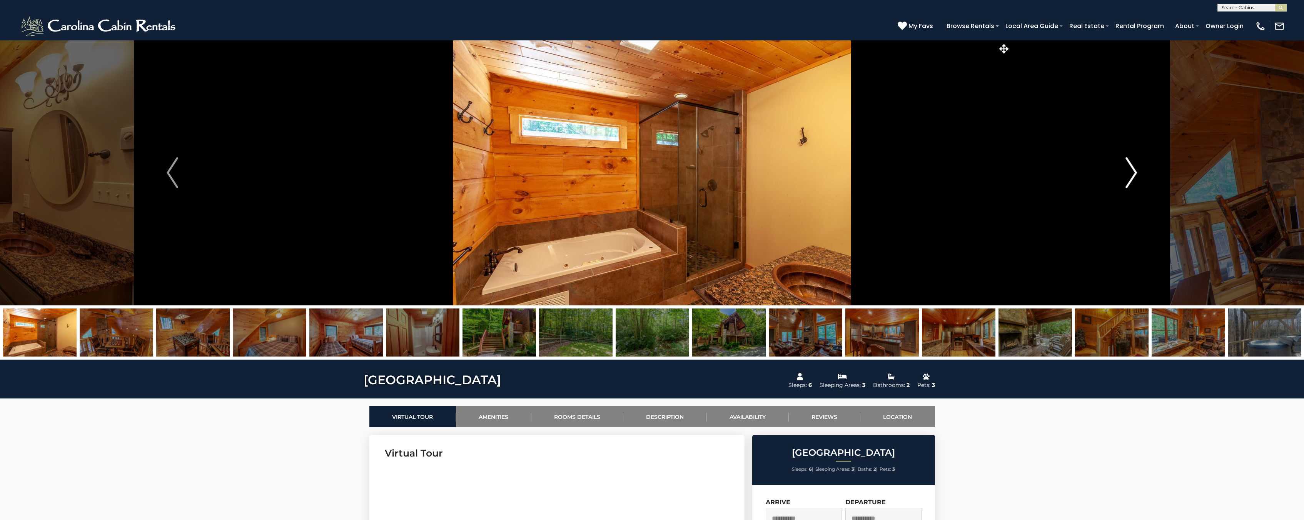
click at [1131, 157] on button "Next" at bounding box center [1131, 172] width 242 height 265
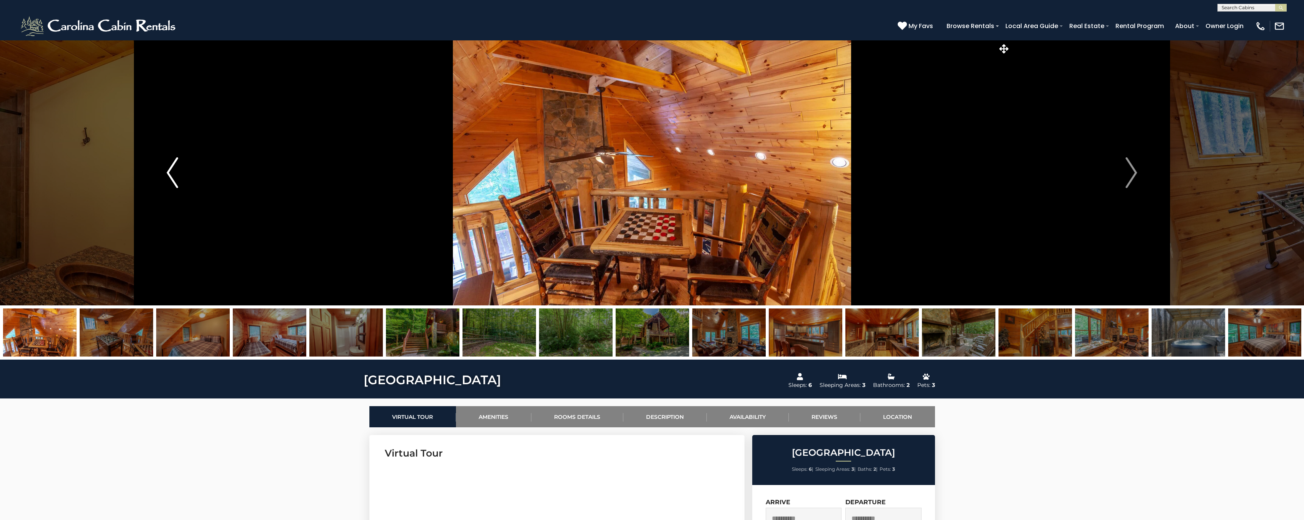
click at [204, 189] on button "Previous" at bounding box center [173, 172] width 242 height 265
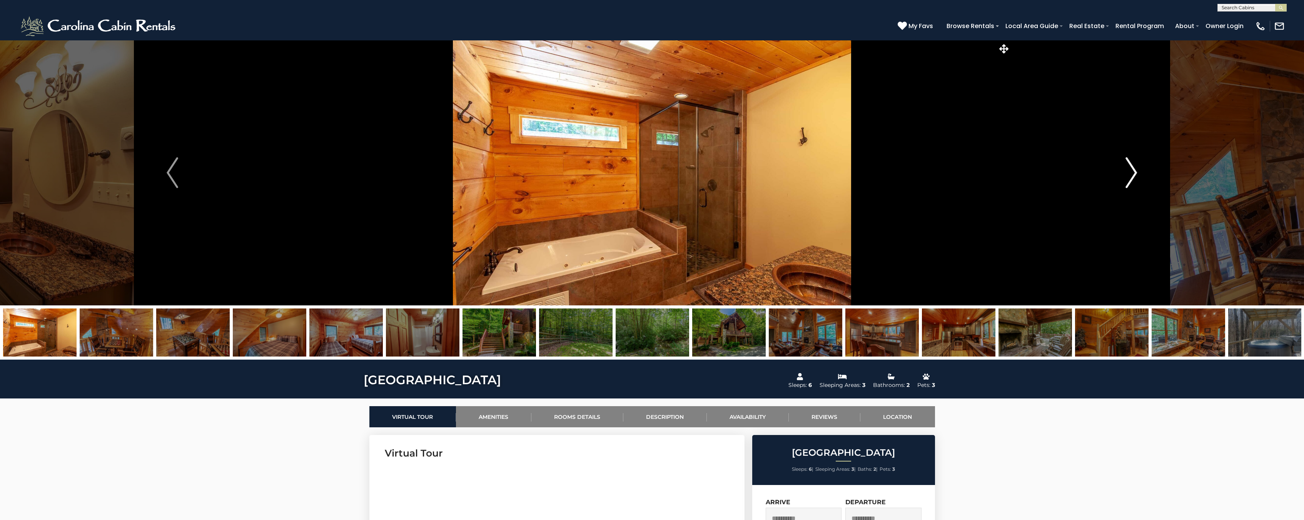
click at [1122, 164] on button "Next" at bounding box center [1131, 172] width 242 height 265
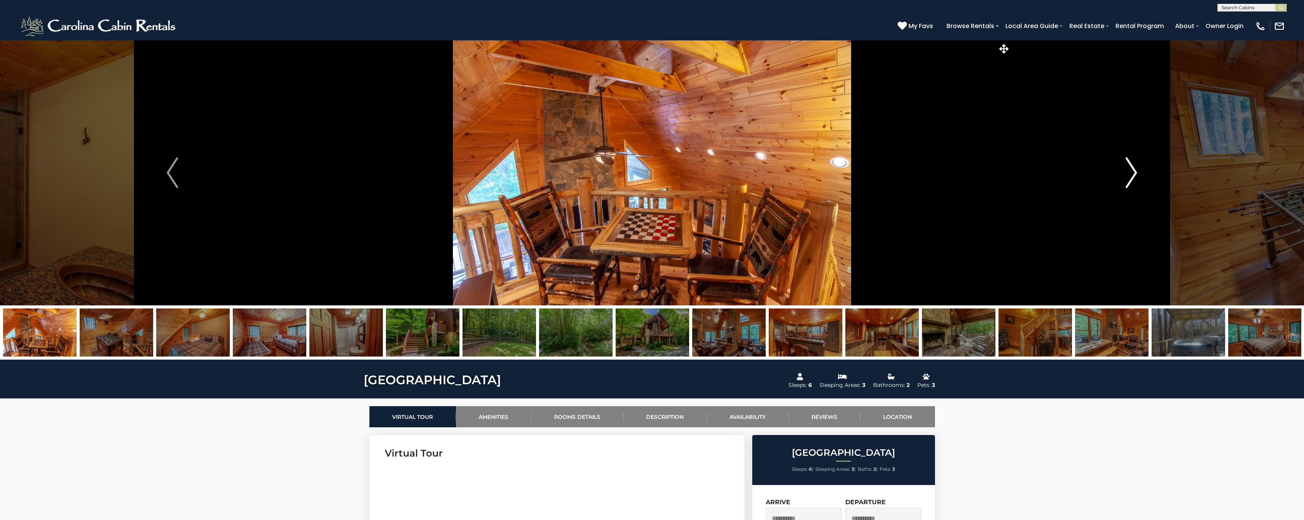
click at [1121, 164] on button "Next" at bounding box center [1131, 172] width 242 height 265
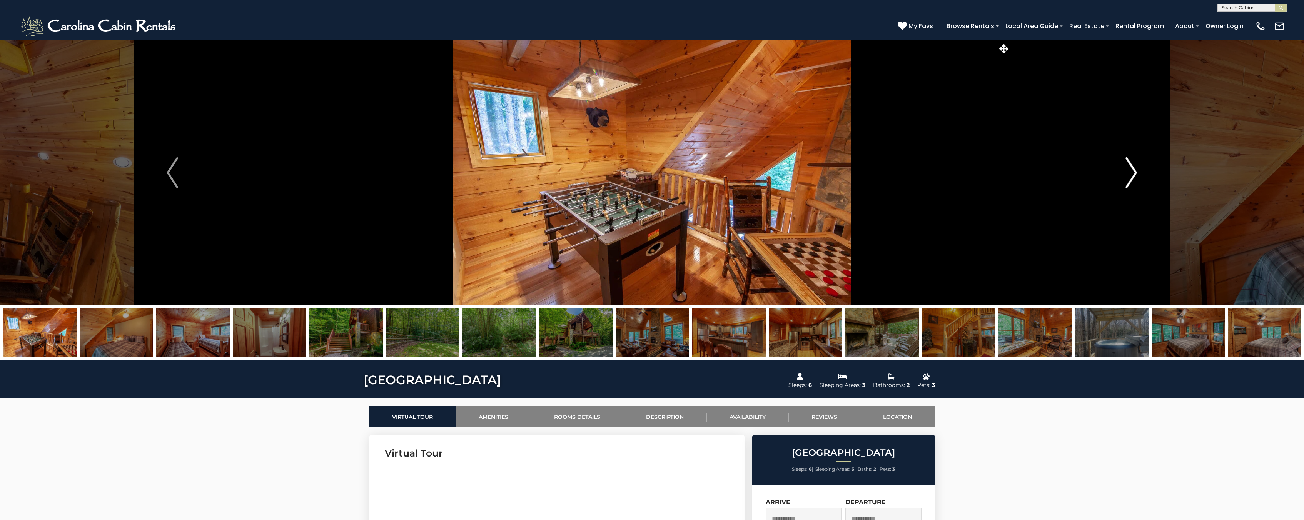
click at [1121, 164] on button "Next" at bounding box center [1131, 172] width 242 height 265
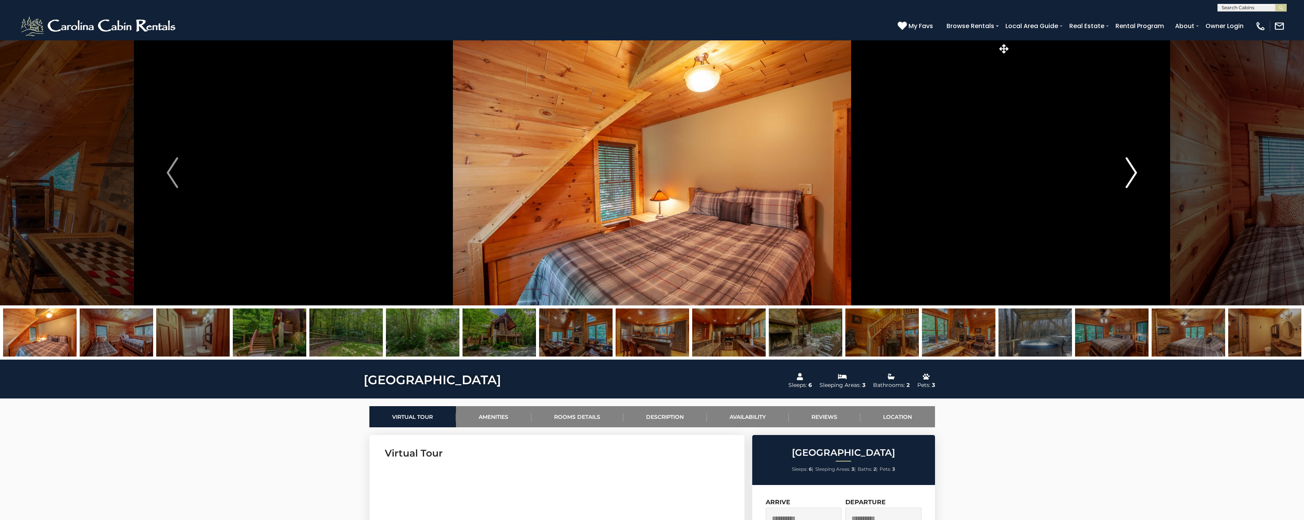
click at [1121, 164] on button "Next" at bounding box center [1131, 172] width 242 height 265
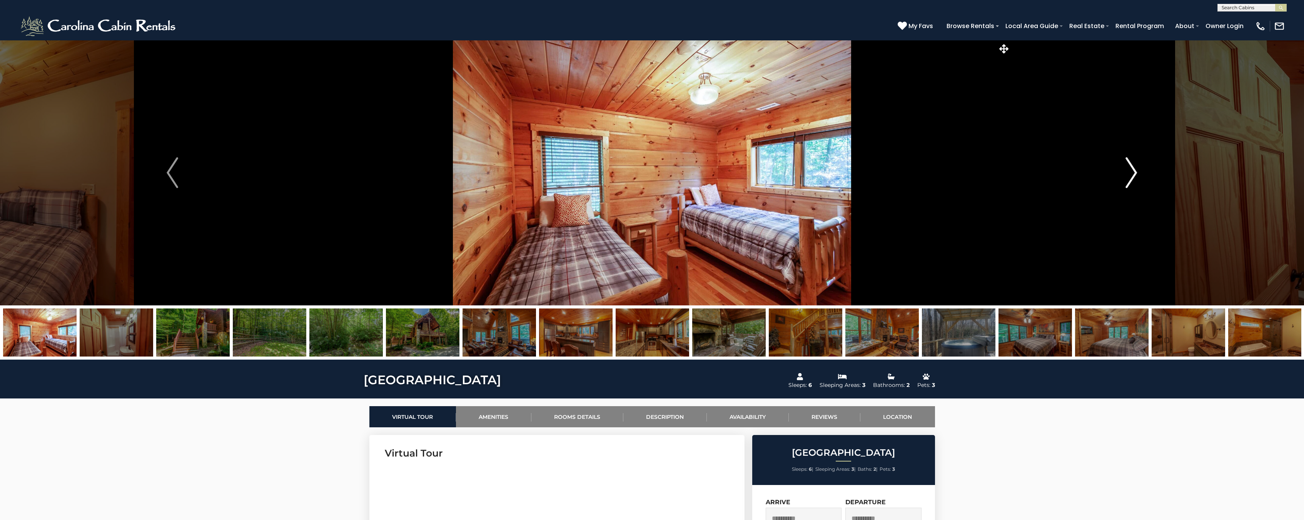
click at [1121, 164] on button "Next" at bounding box center [1131, 172] width 242 height 265
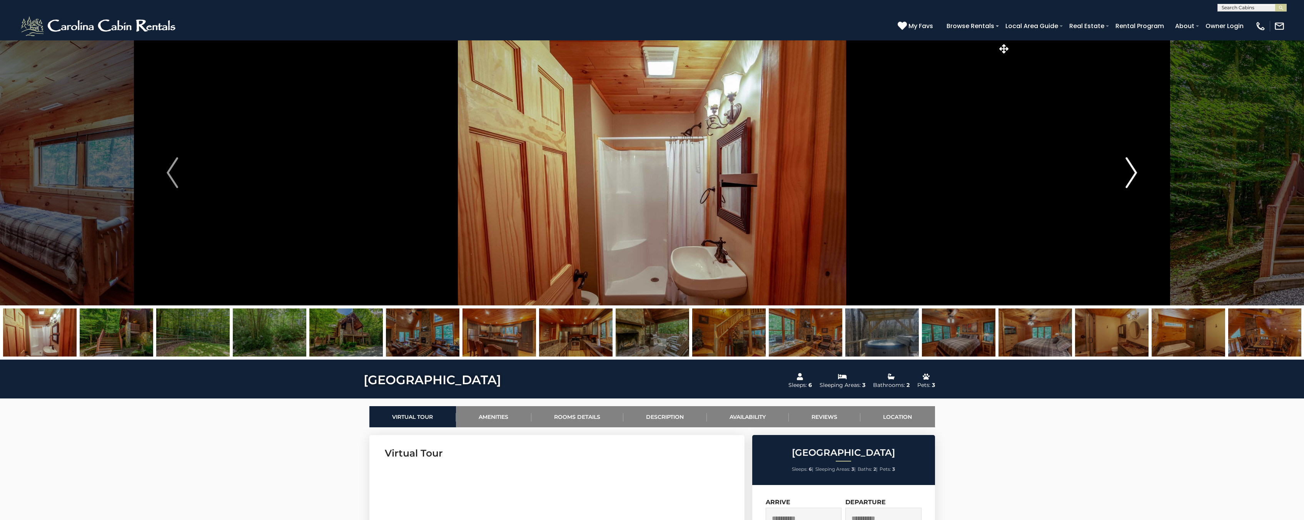
click at [1121, 164] on button "Next" at bounding box center [1131, 172] width 242 height 265
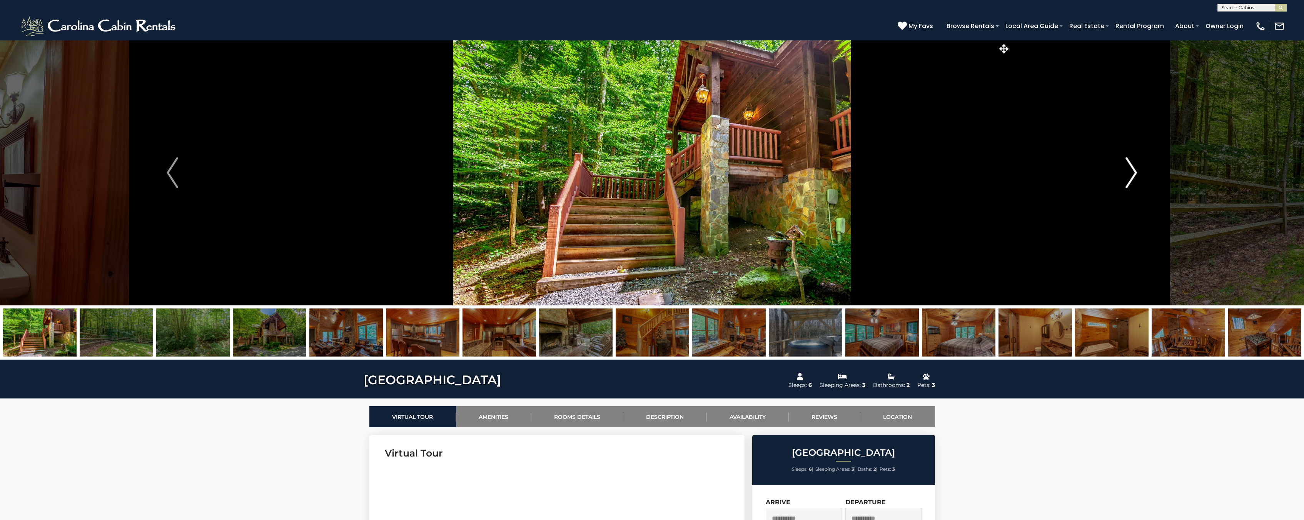
click at [1120, 166] on button "Next" at bounding box center [1131, 172] width 242 height 265
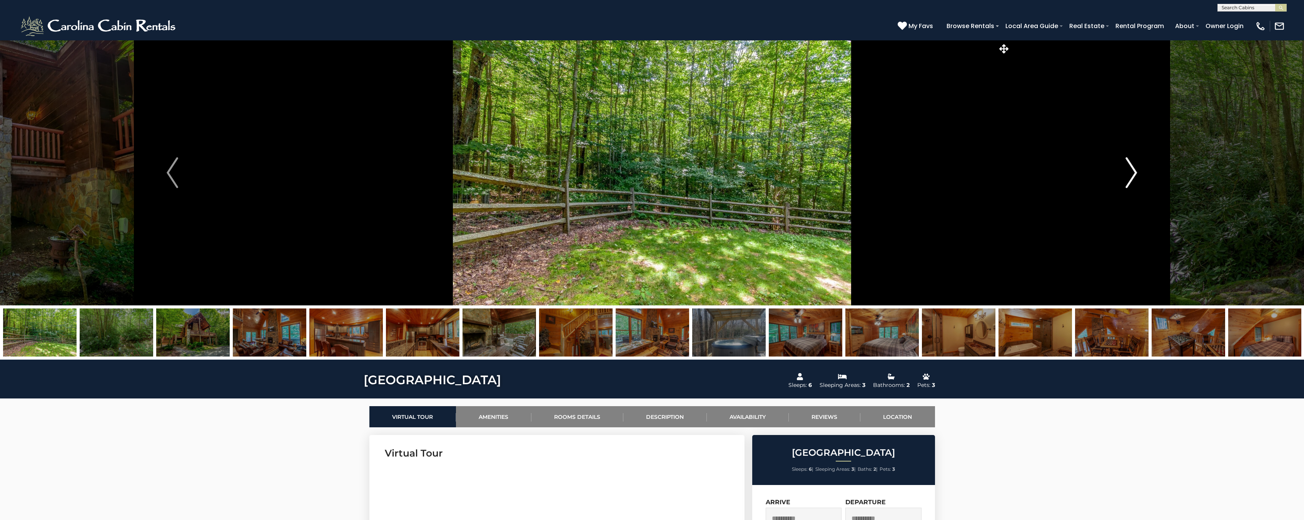
click at [1120, 166] on button "Next" at bounding box center [1131, 172] width 242 height 265
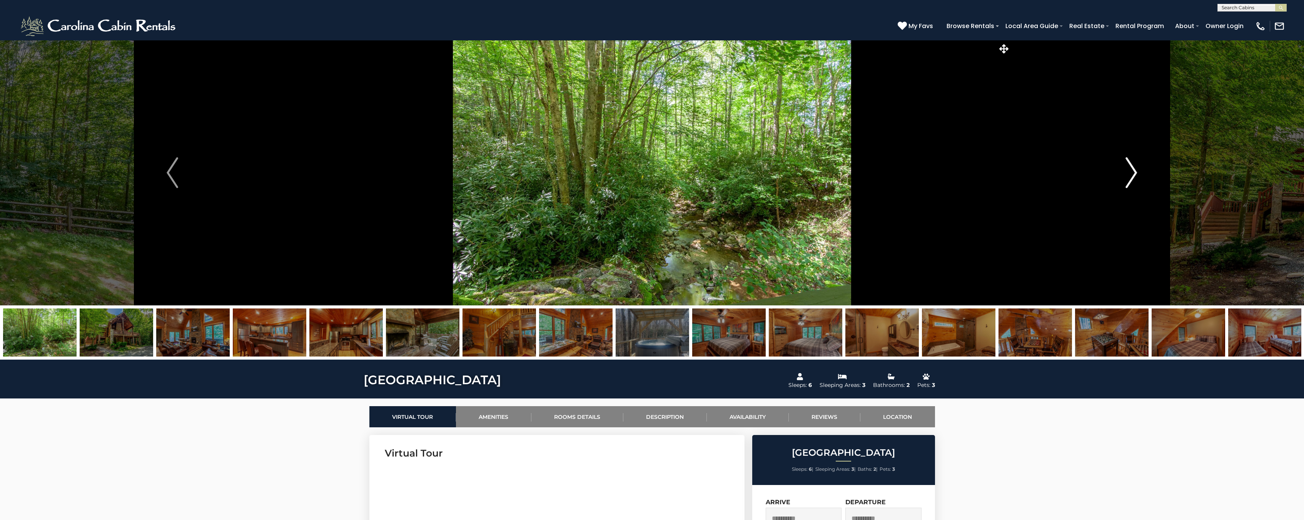
click at [1120, 166] on button "Next" at bounding box center [1131, 172] width 242 height 265
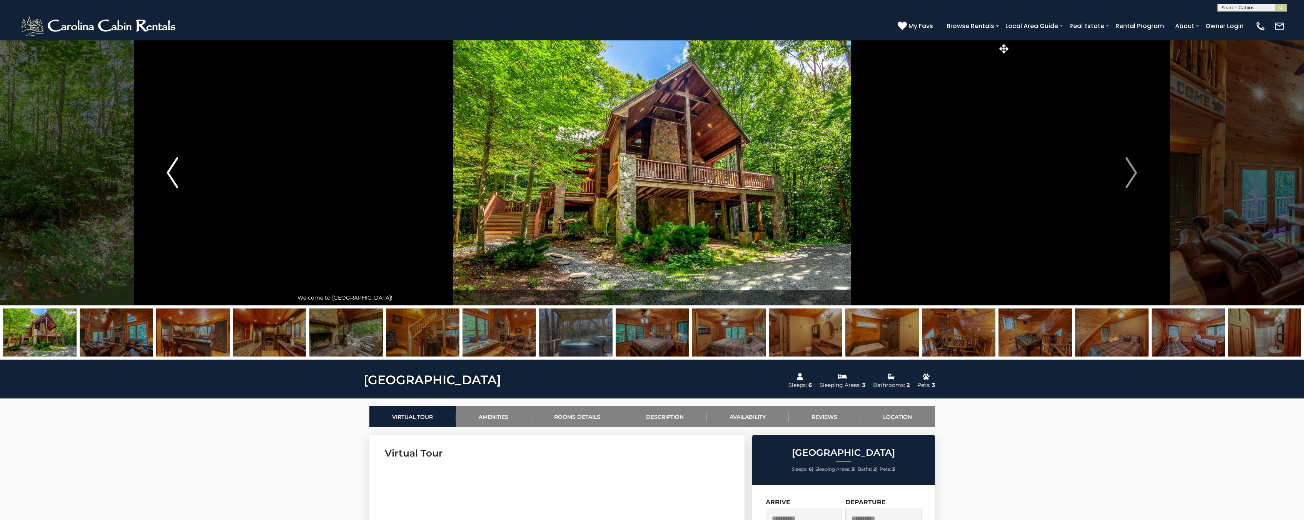
click at [216, 173] on button "Previous" at bounding box center [173, 172] width 242 height 265
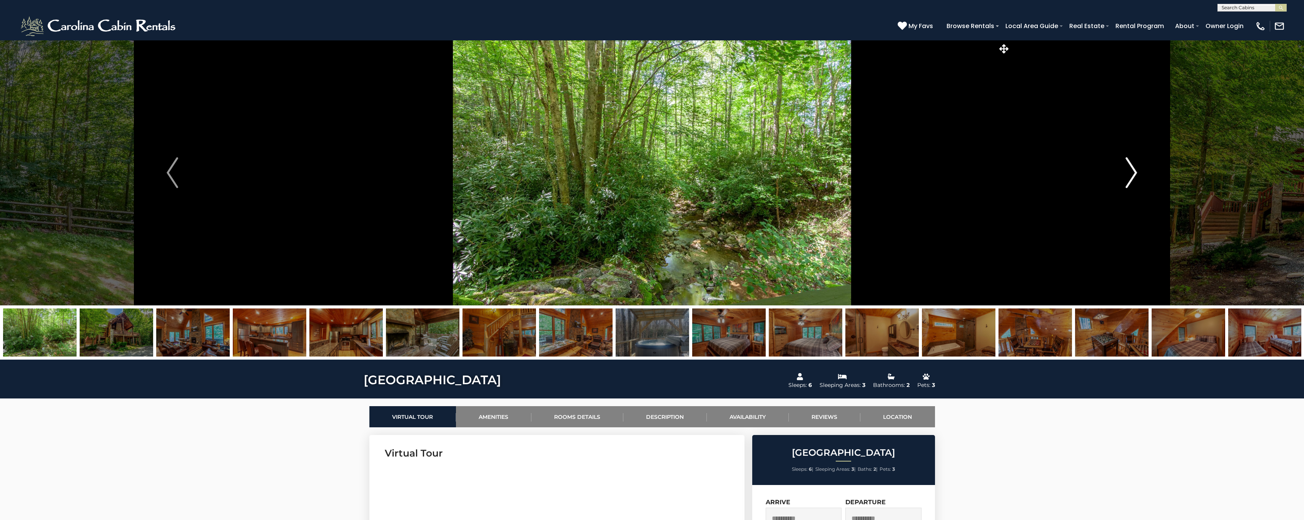
click at [1095, 177] on button "Next" at bounding box center [1131, 172] width 242 height 265
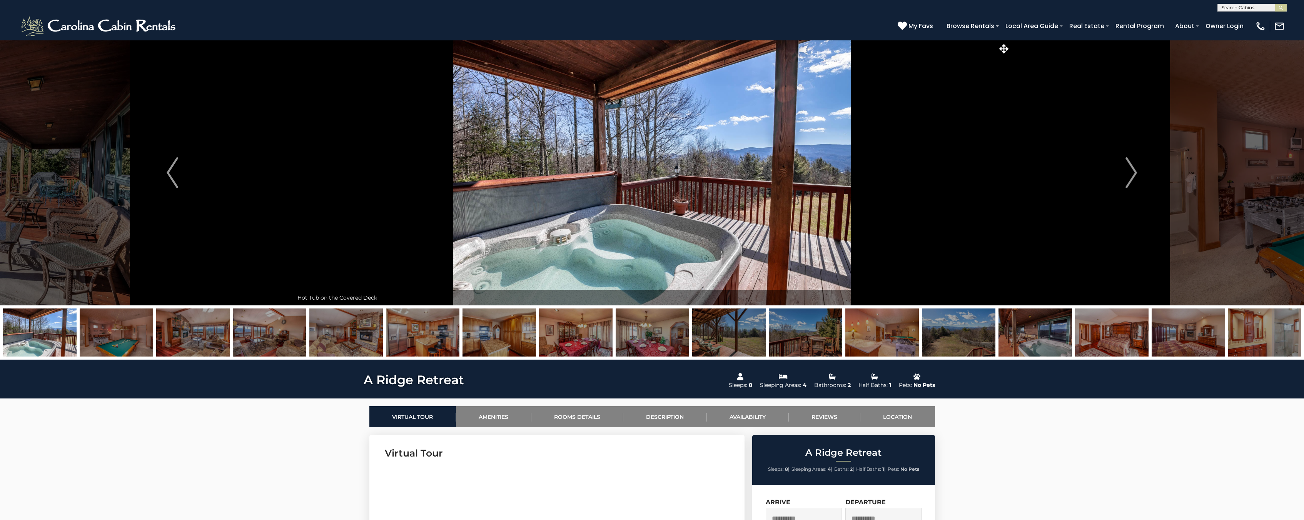
click at [1103, 186] on button "Next" at bounding box center [1131, 172] width 242 height 265
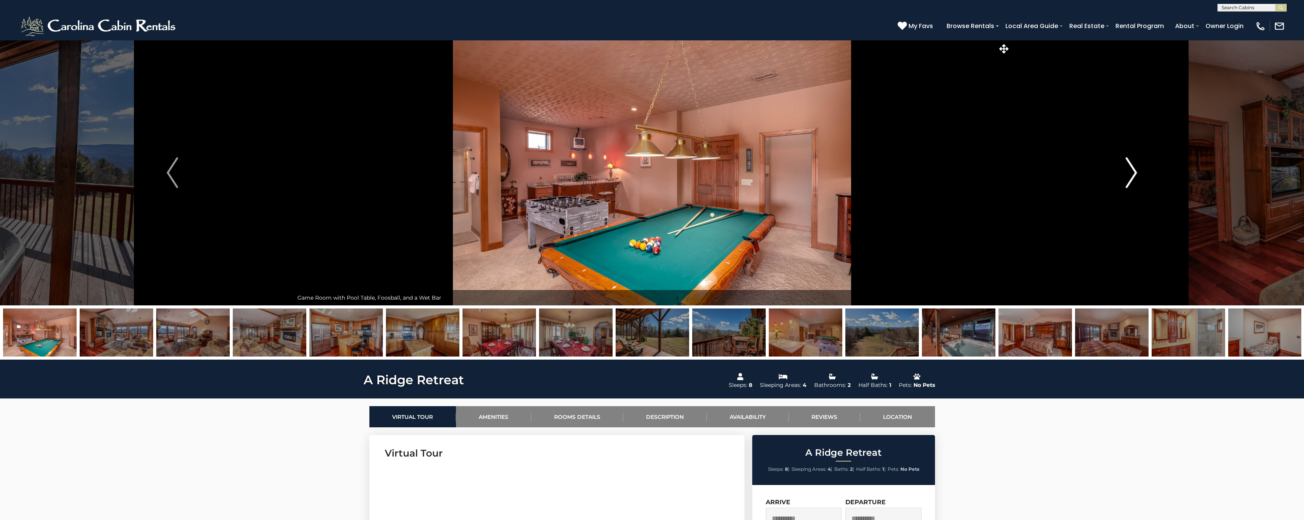
drag, startPoint x: 0, startPoint y: 0, endPoint x: 1106, endPoint y: 187, distance: 1121.6
click at [1106, 187] on button "Next" at bounding box center [1131, 172] width 242 height 265
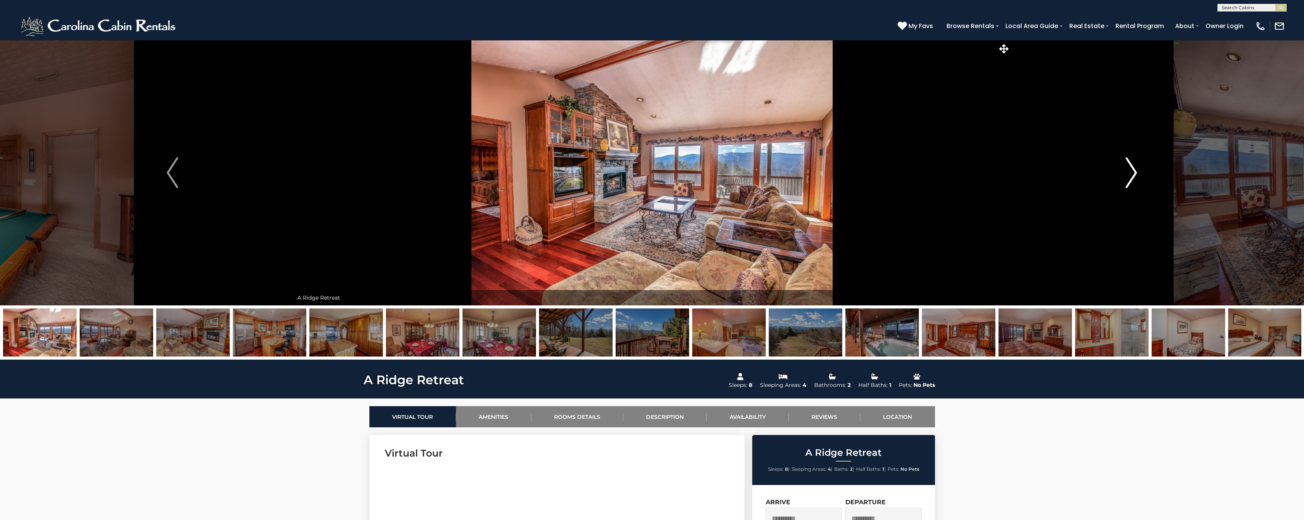
click at [1106, 187] on button "Next" at bounding box center [1131, 172] width 242 height 265
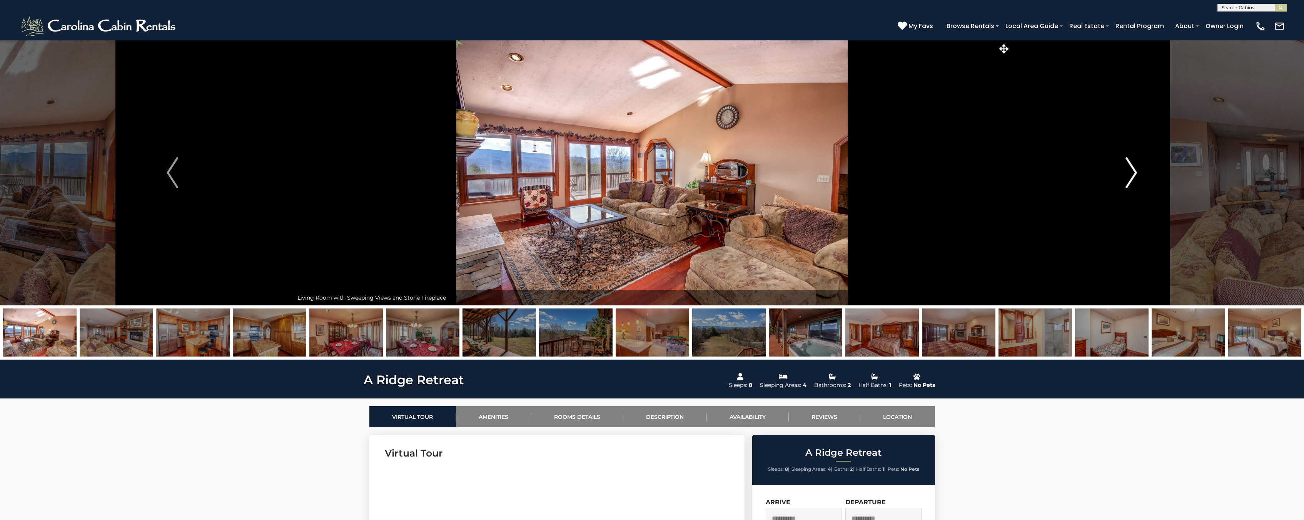
click at [1106, 187] on button "Next" at bounding box center [1131, 172] width 242 height 265
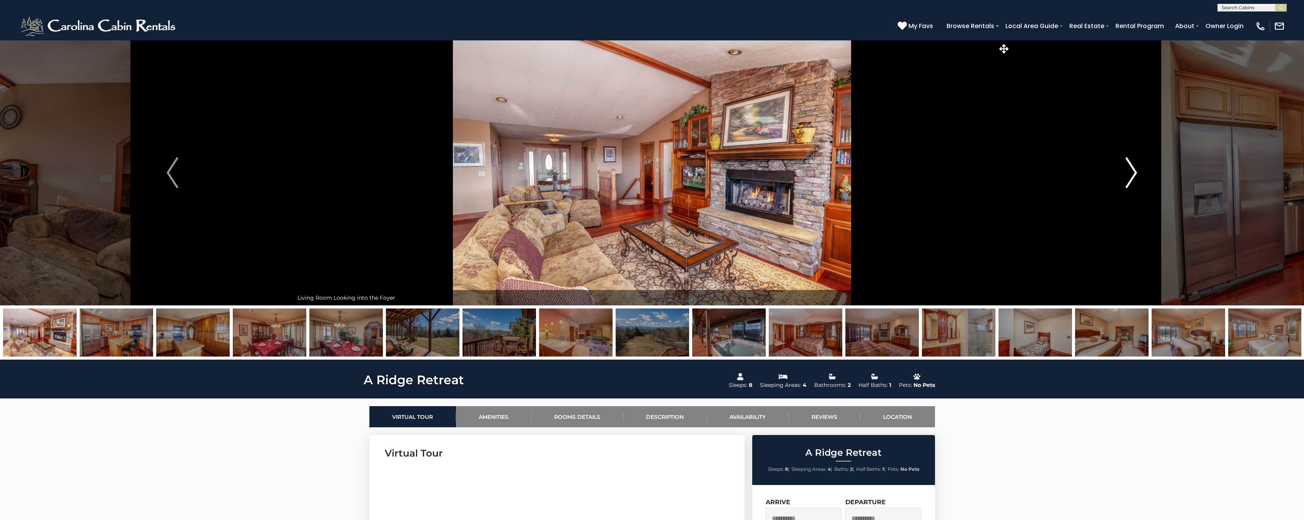
click at [1106, 187] on button "Next" at bounding box center [1131, 172] width 242 height 265
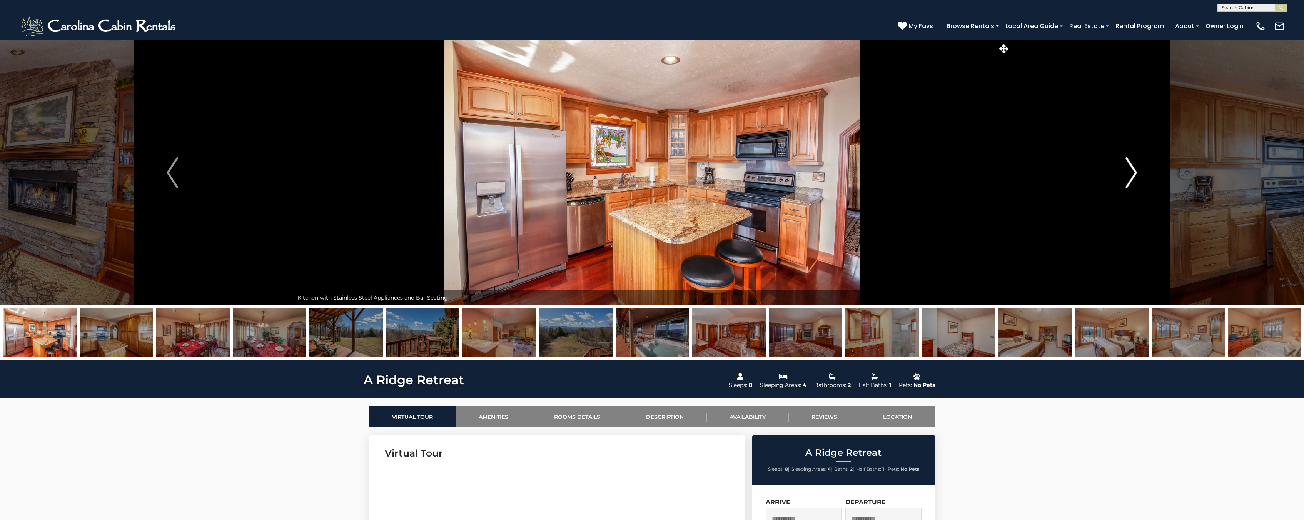
click at [1106, 187] on button "Next" at bounding box center [1131, 172] width 242 height 265
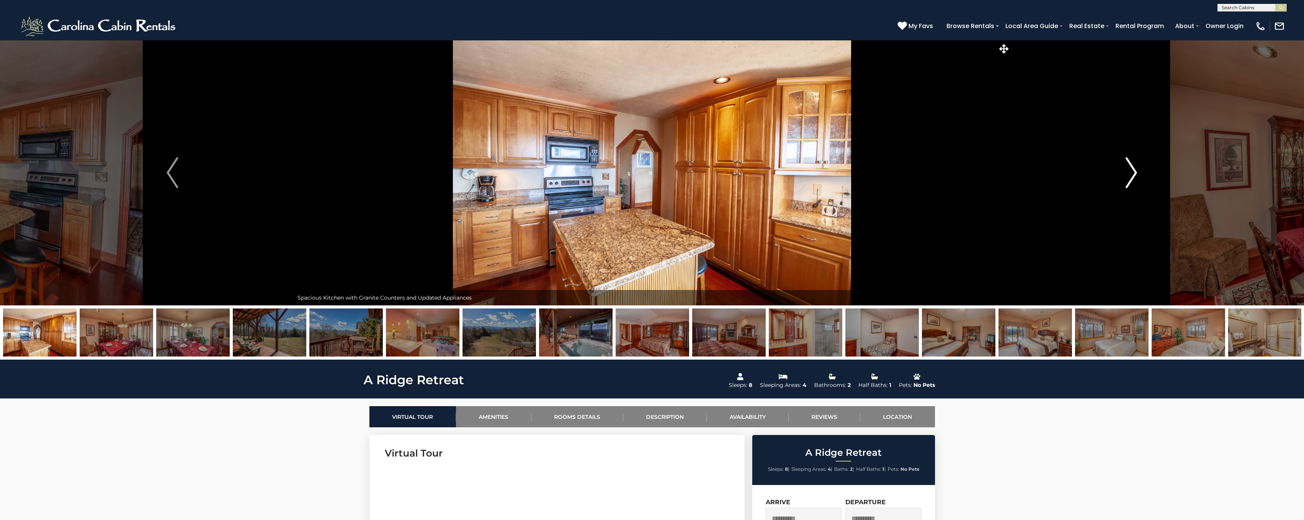
click at [1106, 187] on button "Next" at bounding box center [1131, 172] width 242 height 265
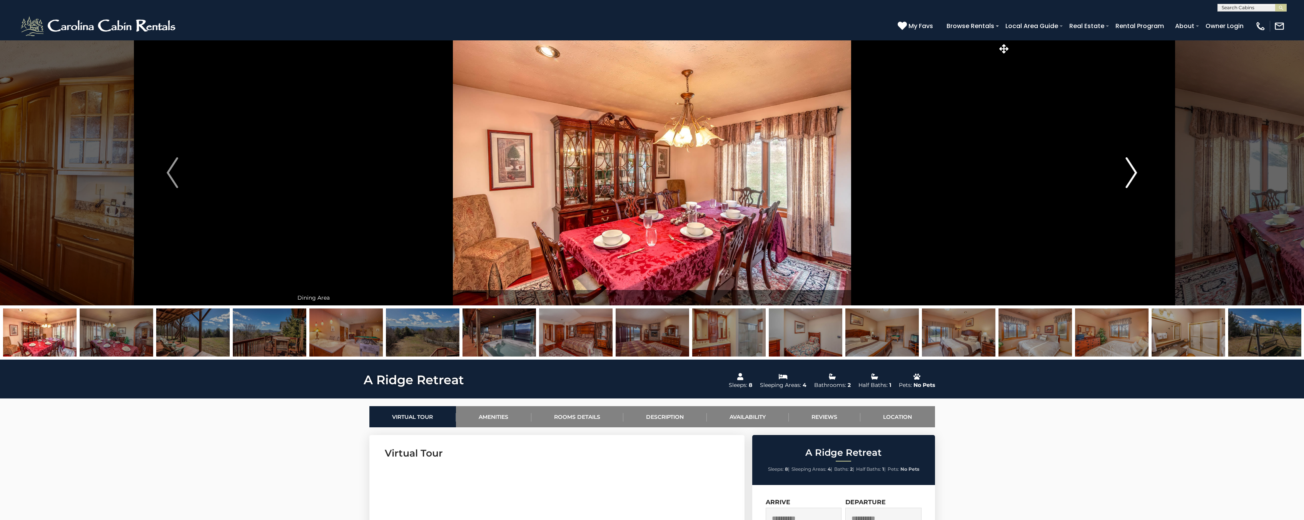
click at [1106, 187] on button "Next" at bounding box center [1131, 172] width 242 height 265
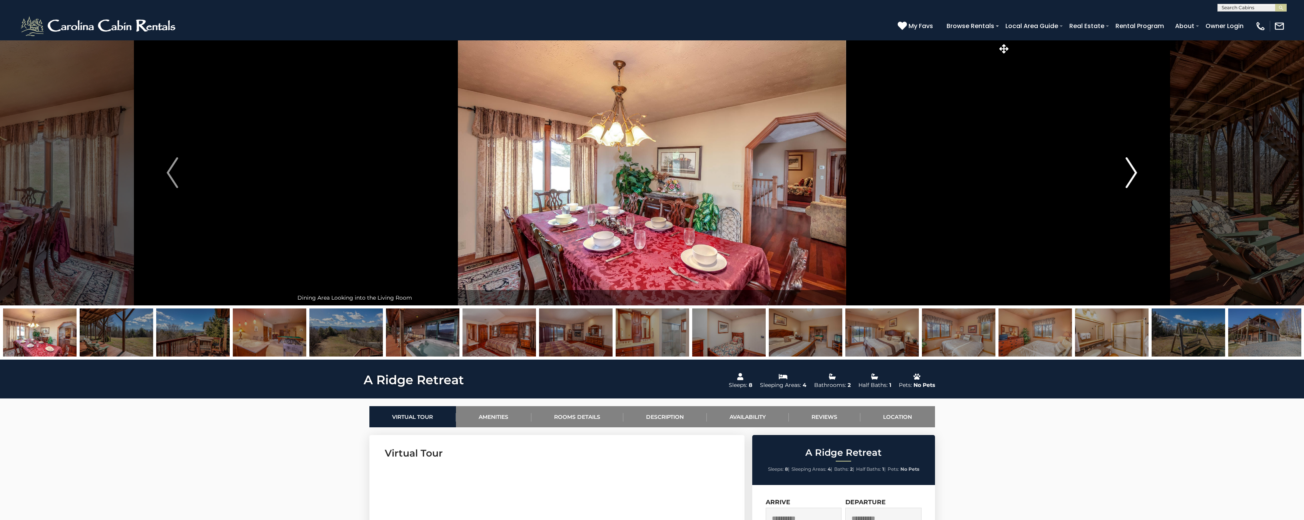
click at [1106, 187] on button "Next" at bounding box center [1131, 172] width 242 height 265
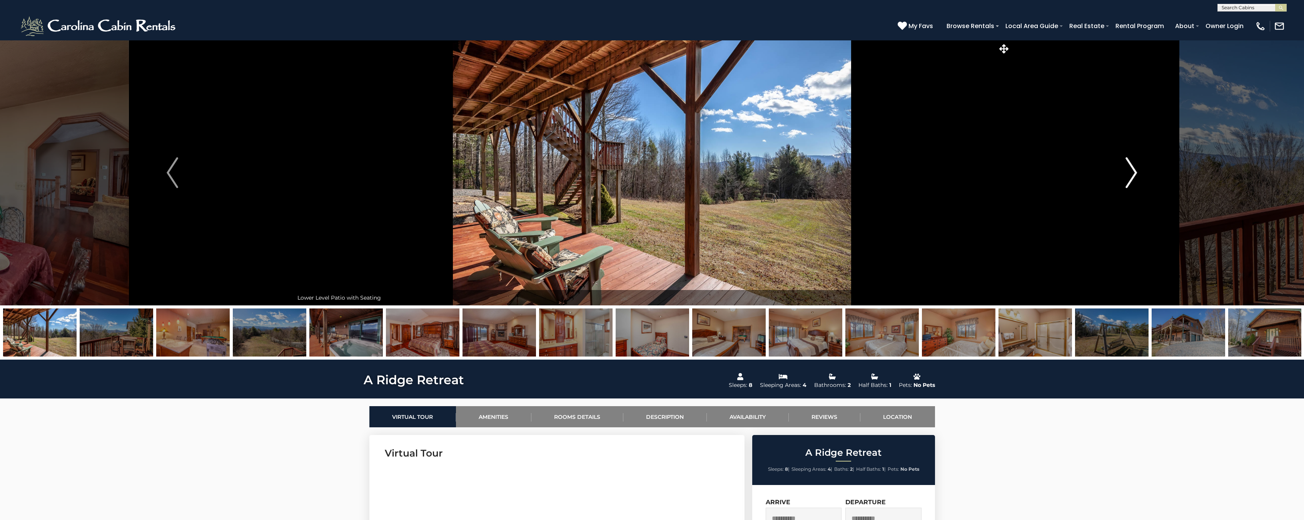
click at [1106, 187] on button "Next" at bounding box center [1131, 172] width 242 height 265
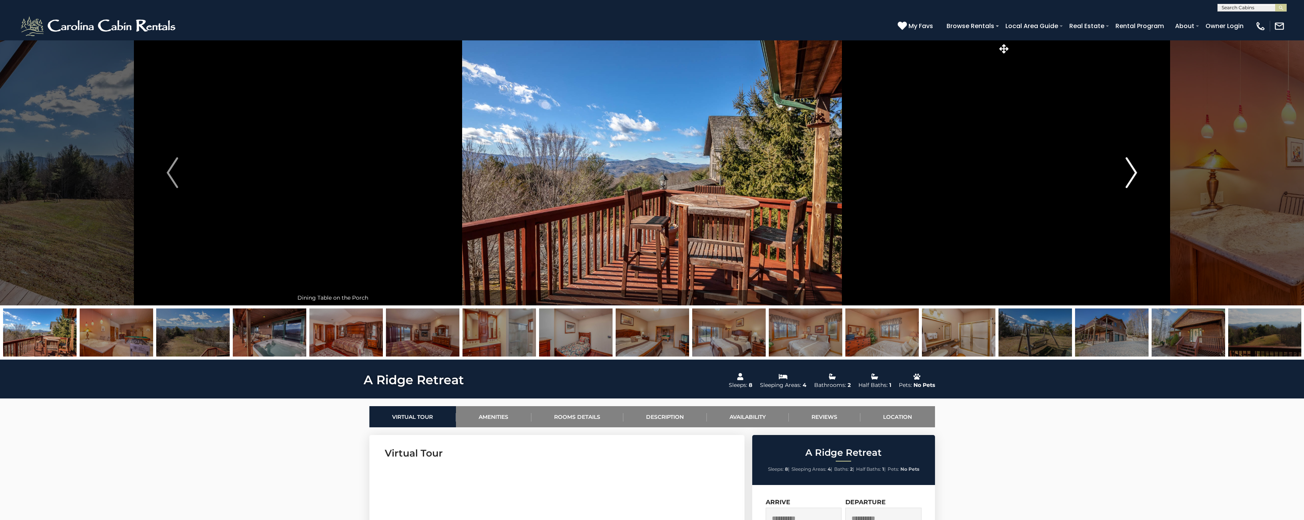
click at [1107, 187] on button "Next" at bounding box center [1131, 172] width 242 height 265
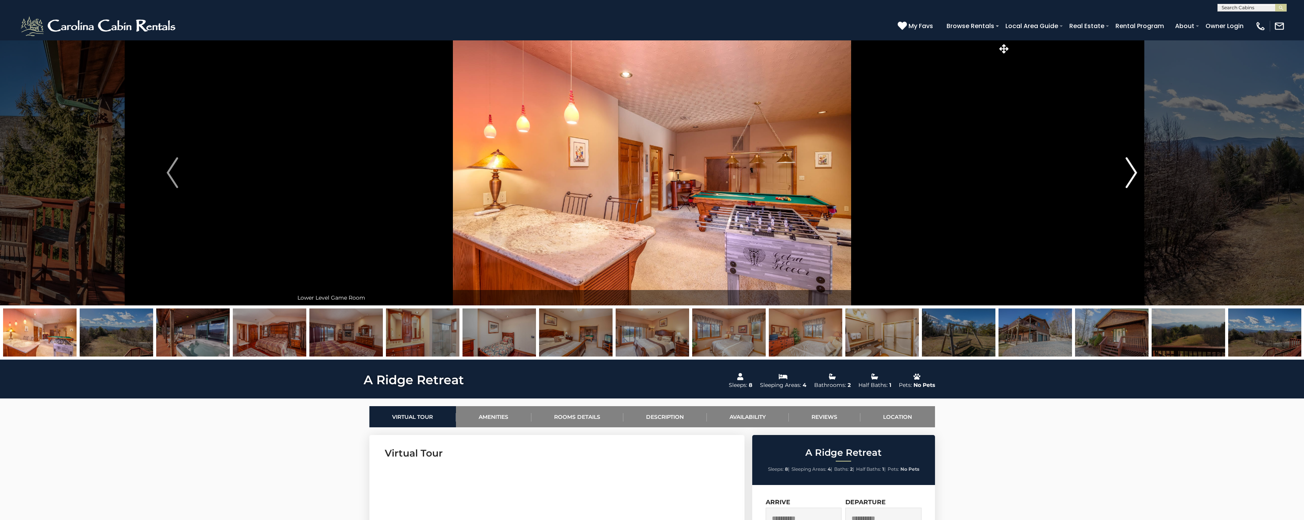
click at [1107, 187] on button "Next" at bounding box center [1131, 172] width 242 height 265
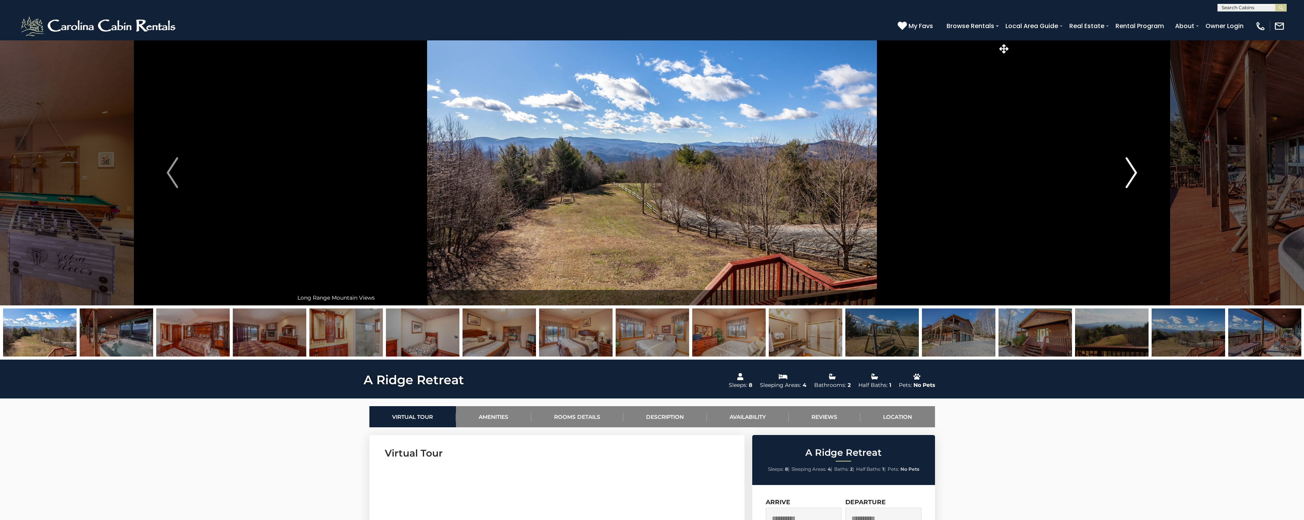
drag, startPoint x: 1107, startPoint y: 187, endPoint x: 1086, endPoint y: 264, distance: 79.4
click at [1086, 264] on button "Next" at bounding box center [1131, 172] width 242 height 265
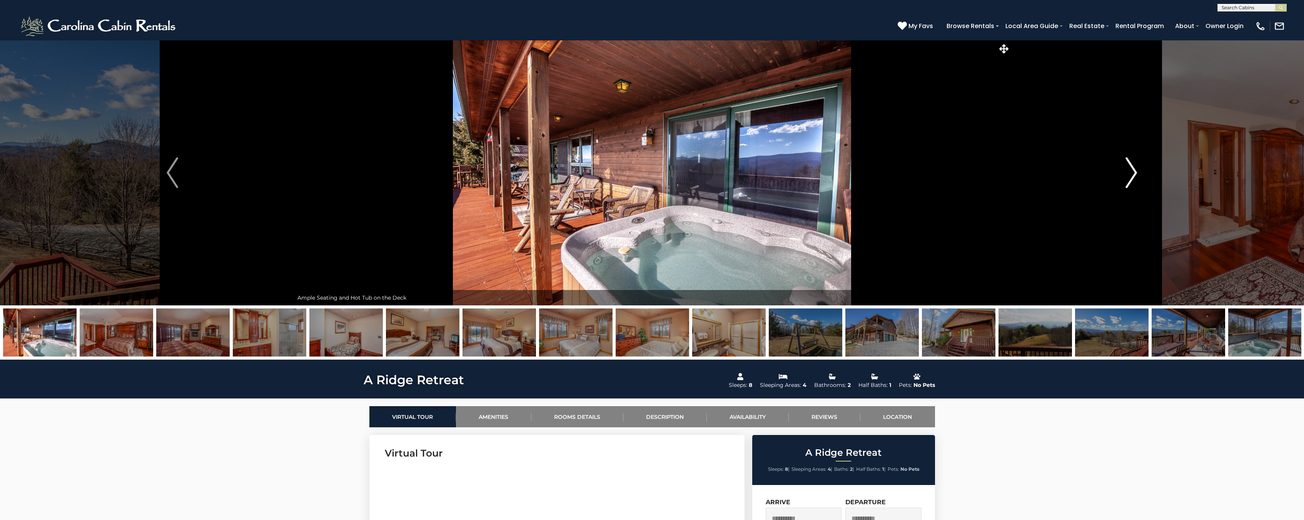
click at [1117, 181] on button "Next" at bounding box center [1131, 172] width 242 height 265
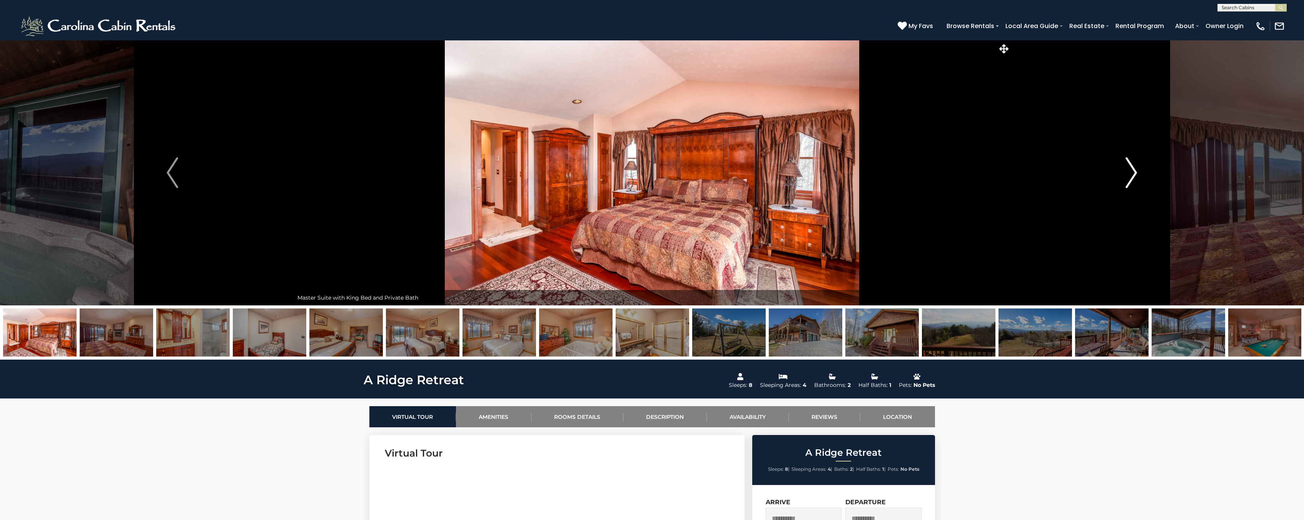
click at [1117, 181] on button "Next" at bounding box center [1131, 172] width 242 height 265
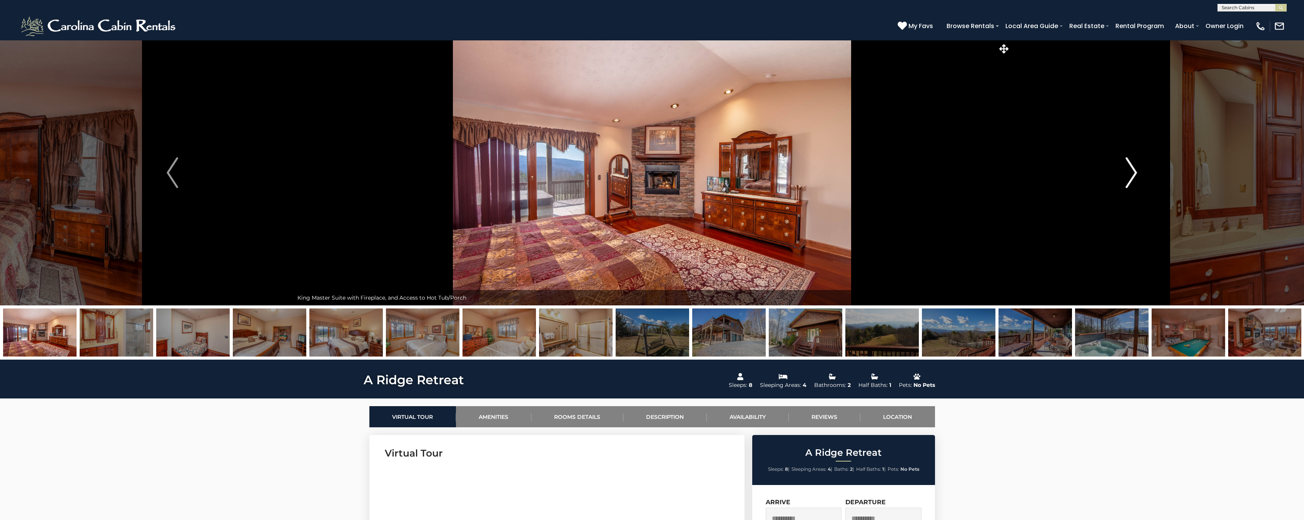
click at [1117, 181] on button "Next" at bounding box center [1131, 172] width 242 height 265
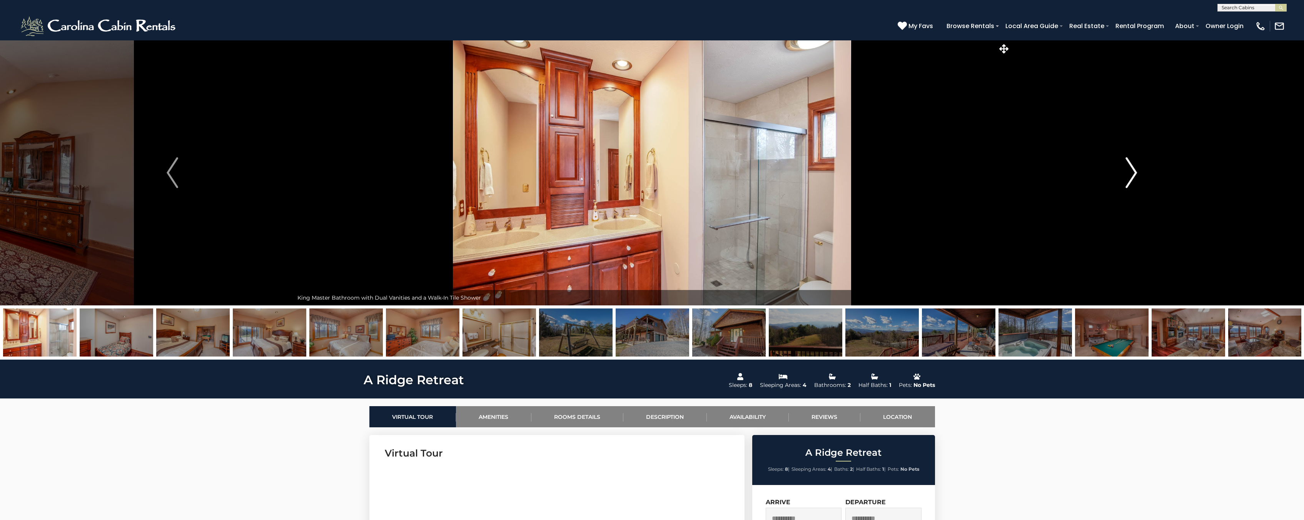
click at [1117, 181] on button "Next" at bounding box center [1131, 172] width 242 height 265
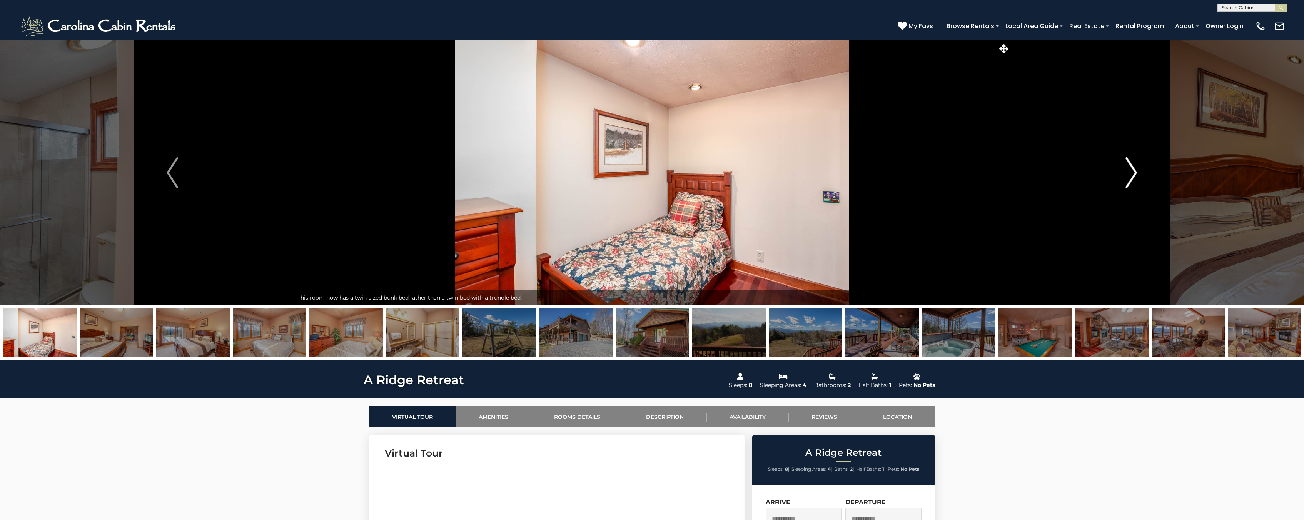
click at [1117, 181] on button "Next" at bounding box center [1131, 172] width 242 height 265
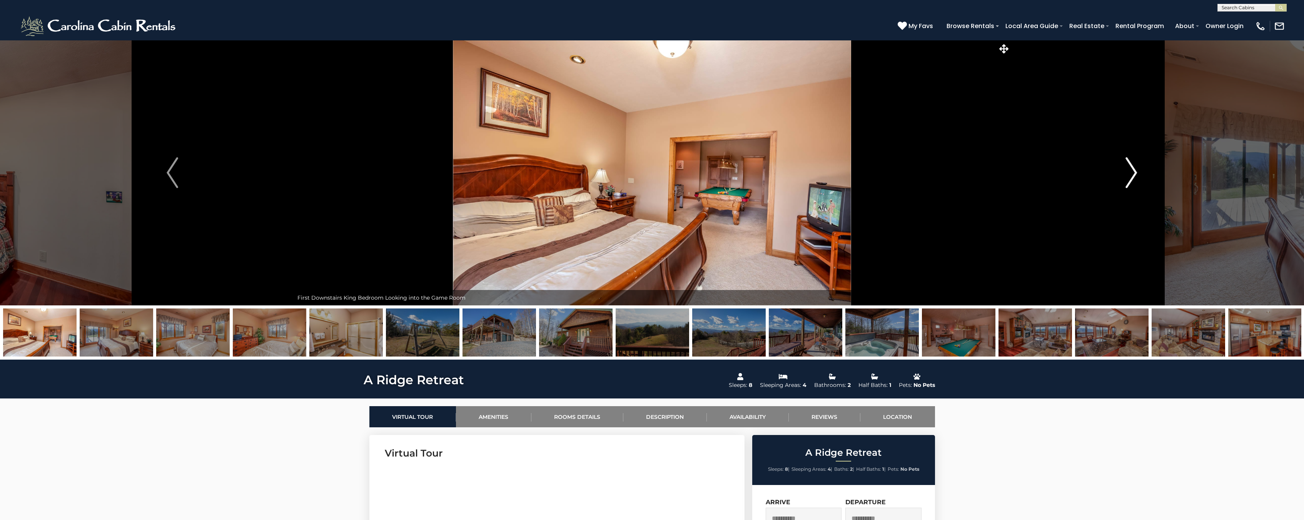
click at [1137, 175] on img "Next" at bounding box center [1132, 172] width 12 height 31
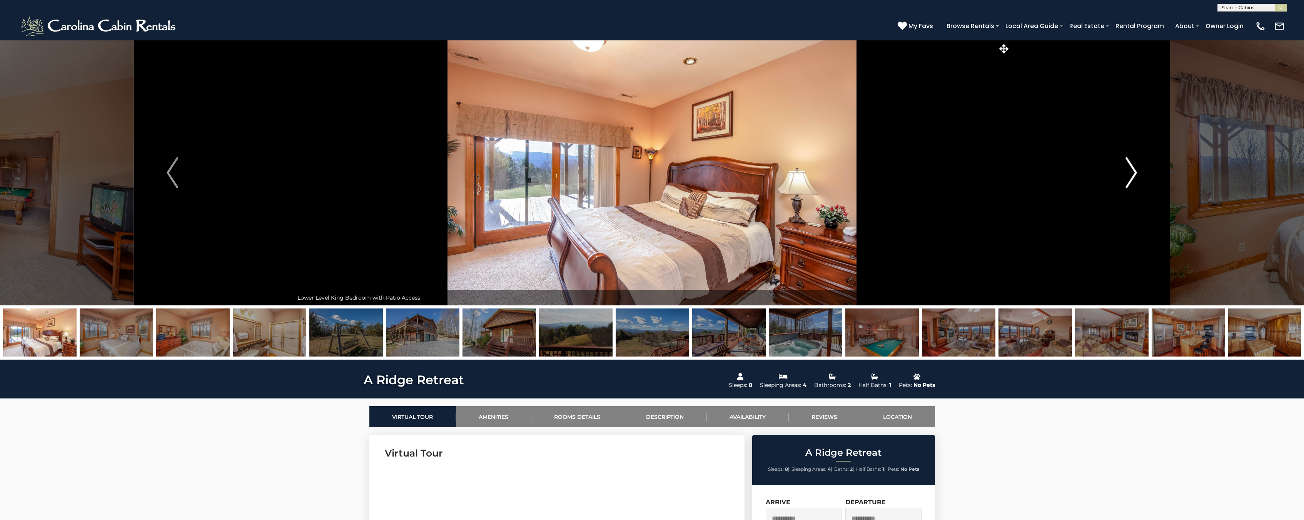
click at [1134, 175] on img "Next" at bounding box center [1132, 172] width 12 height 31
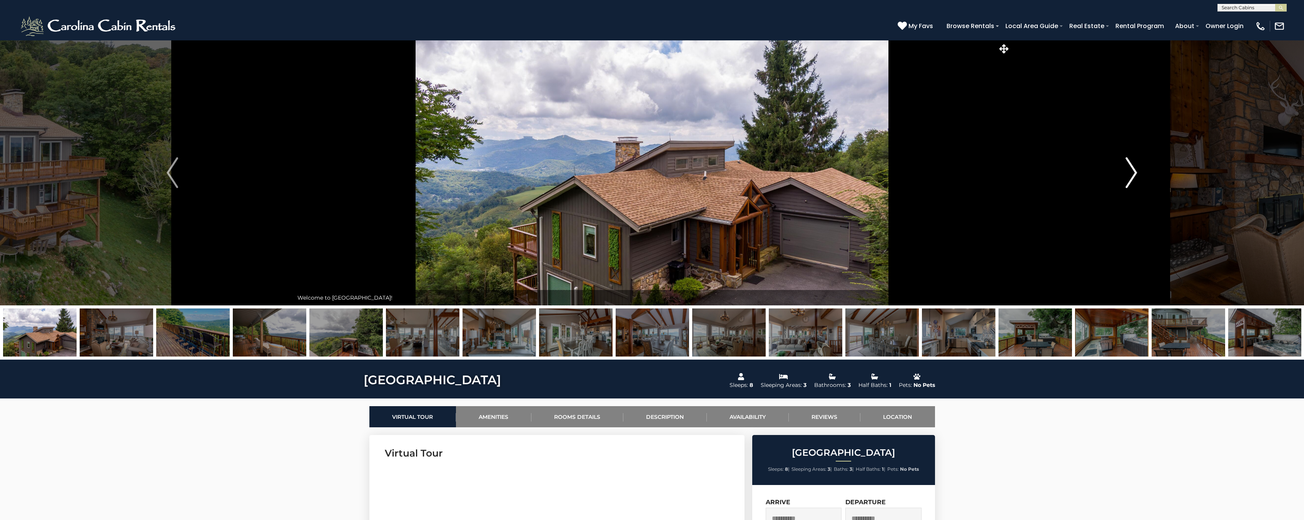
click at [1122, 176] on button "Next" at bounding box center [1131, 172] width 242 height 265
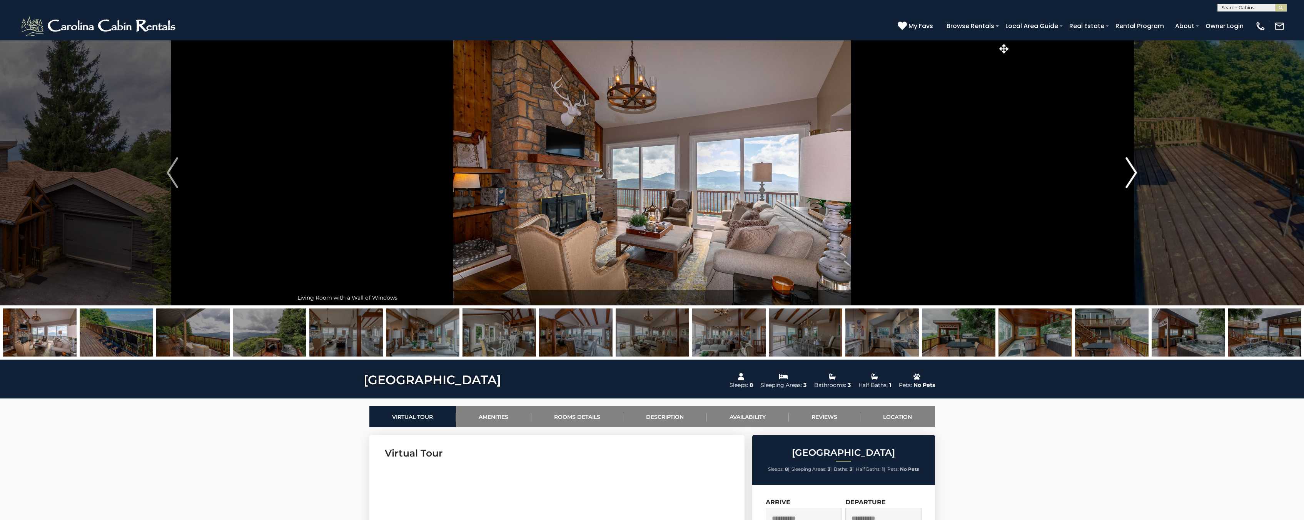
click at [1122, 176] on button "Next" at bounding box center [1131, 172] width 242 height 265
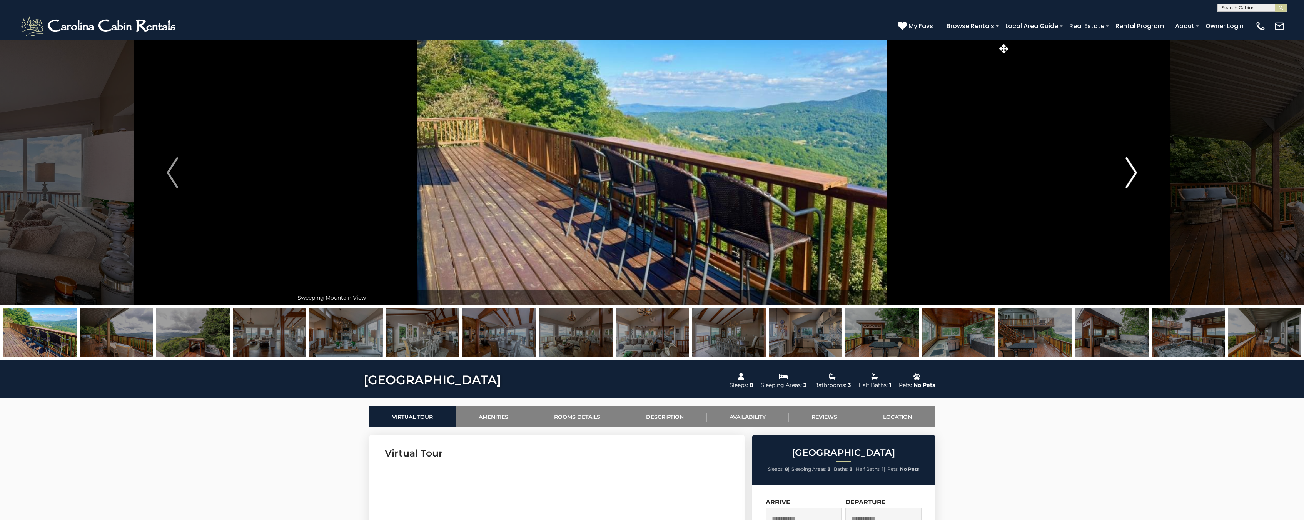
click at [1122, 176] on button "Next" at bounding box center [1131, 172] width 242 height 265
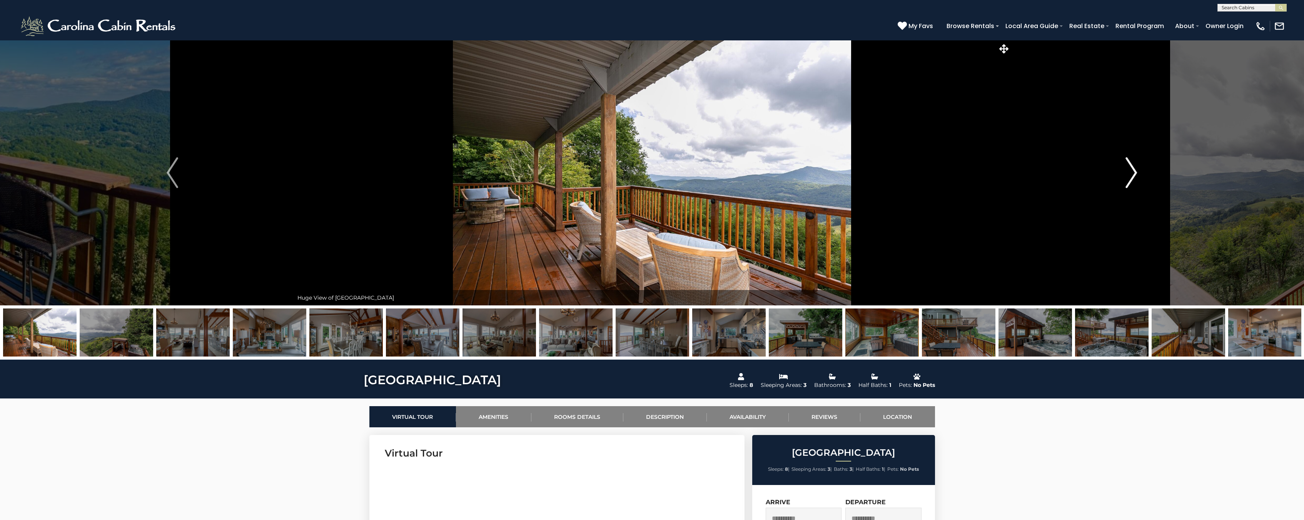
click at [1137, 177] on button "Next" at bounding box center [1131, 172] width 242 height 265
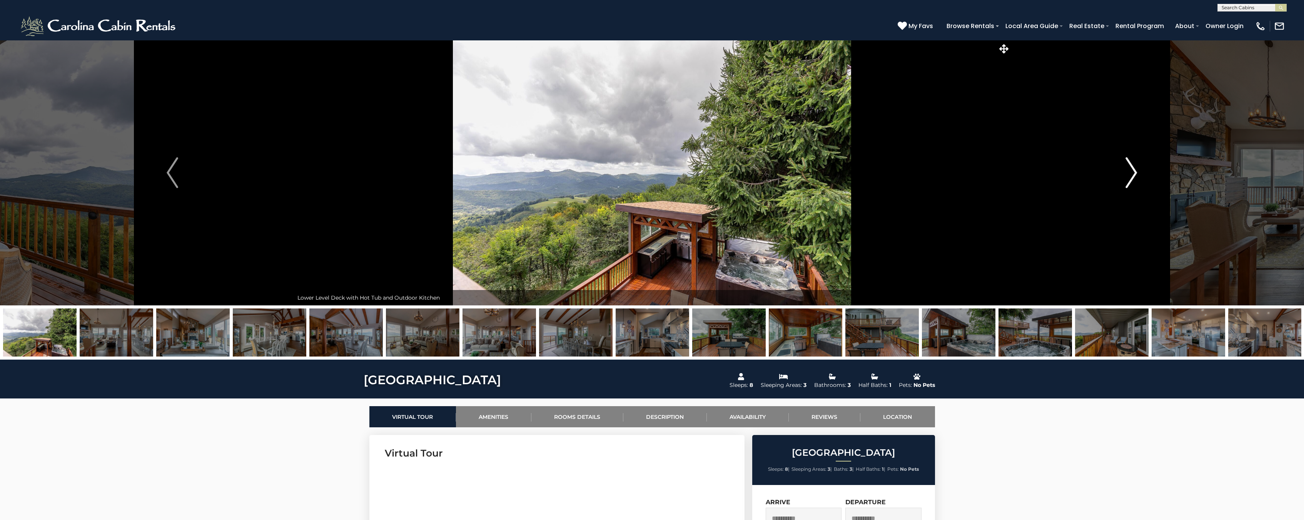
click at [1119, 177] on button "Next" at bounding box center [1131, 172] width 242 height 265
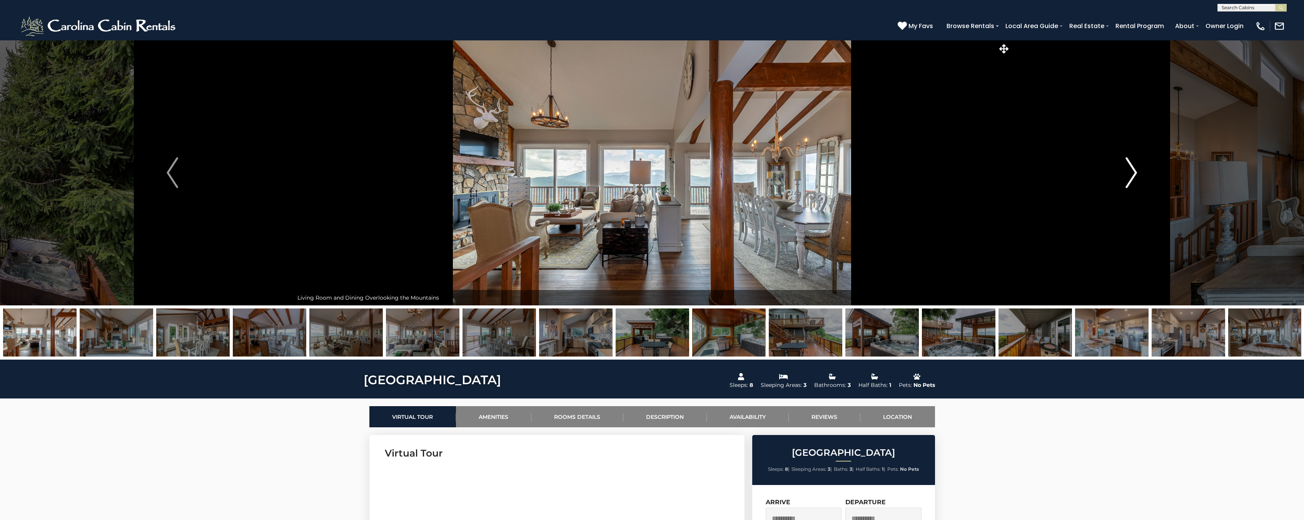
click at [1119, 177] on button "Next" at bounding box center [1131, 172] width 242 height 265
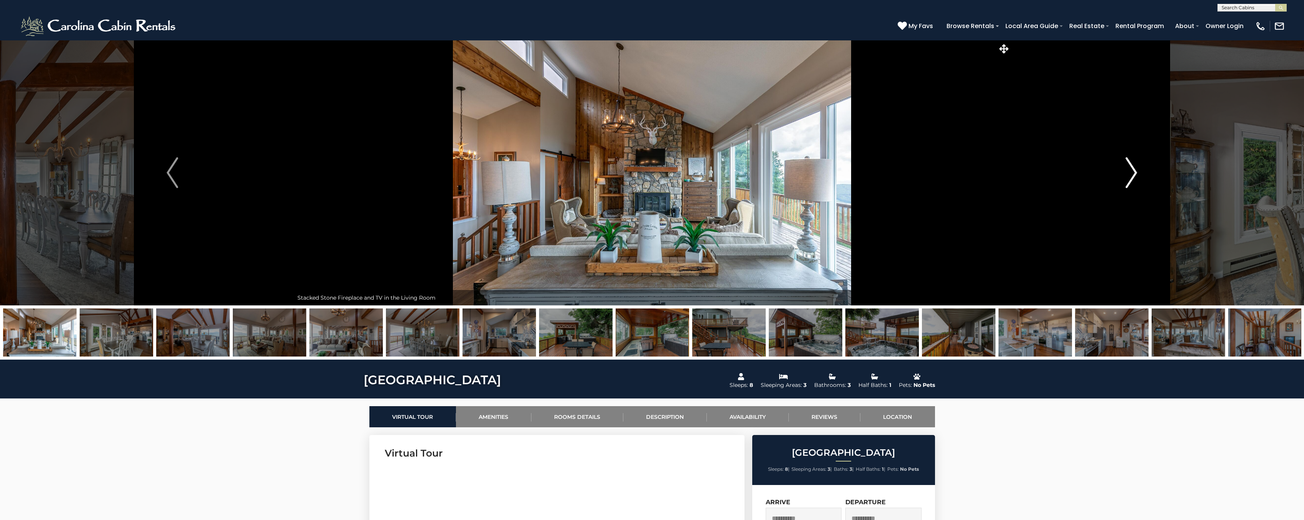
click at [1118, 179] on button "Next" at bounding box center [1131, 172] width 242 height 265
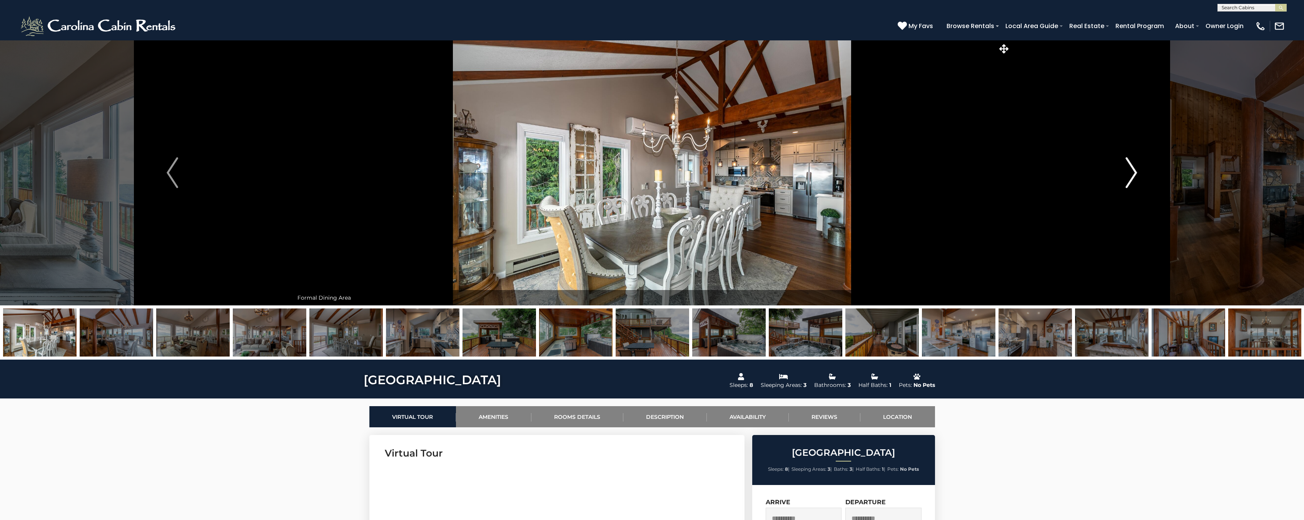
click at [1118, 179] on button "Next" at bounding box center [1131, 172] width 242 height 265
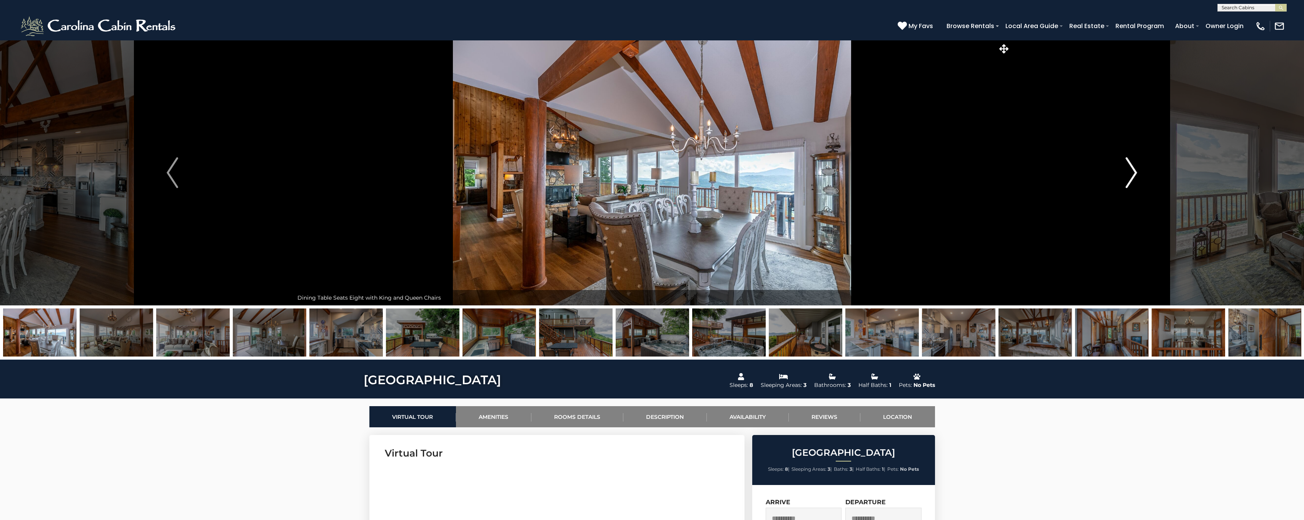
click at [1118, 179] on button "Next" at bounding box center [1131, 172] width 242 height 265
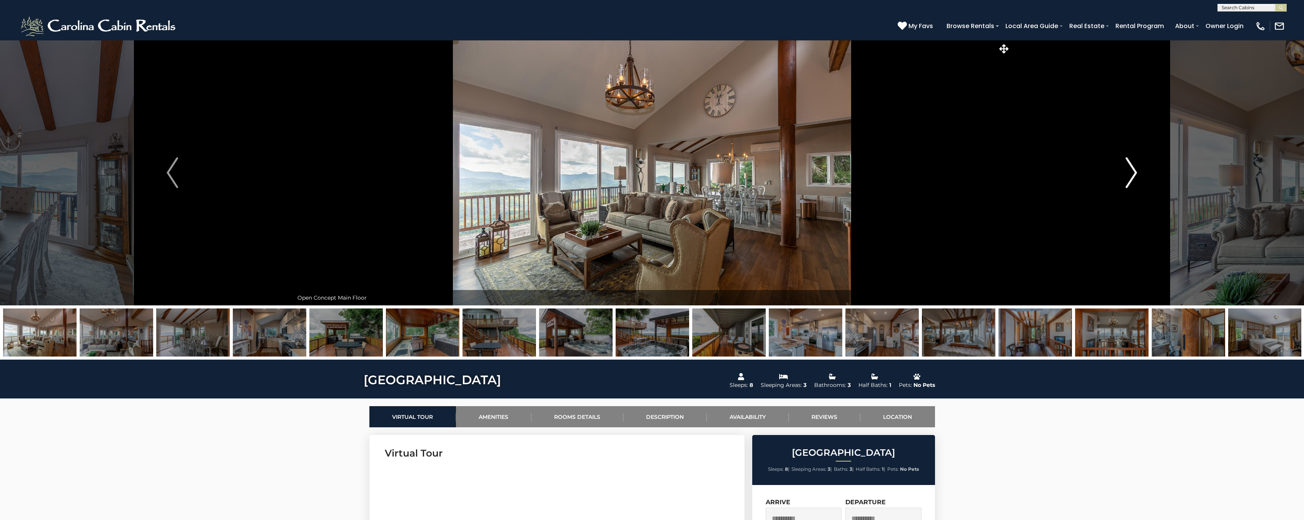
click at [1118, 179] on button "Next" at bounding box center [1131, 172] width 242 height 265
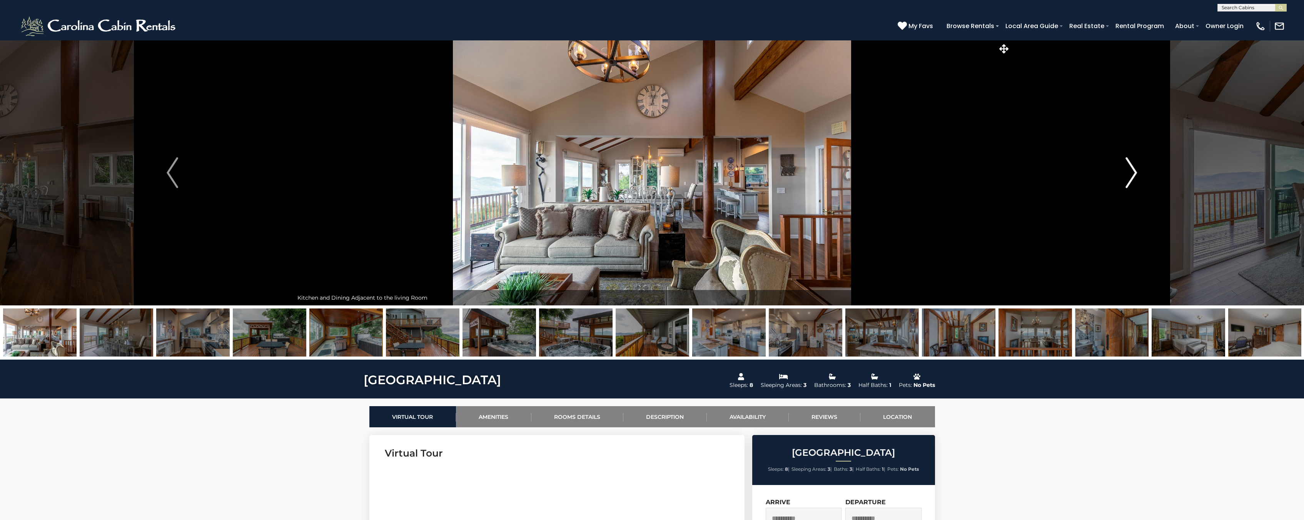
click at [1118, 179] on button "Next" at bounding box center [1131, 172] width 242 height 265
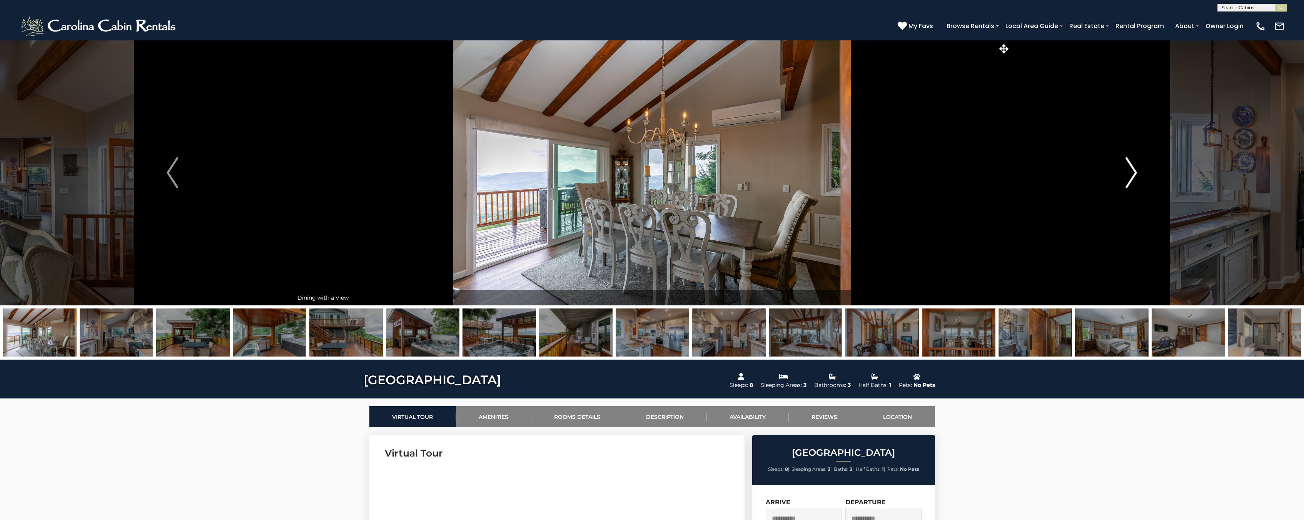
click at [1118, 179] on button "Next" at bounding box center [1131, 172] width 242 height 265
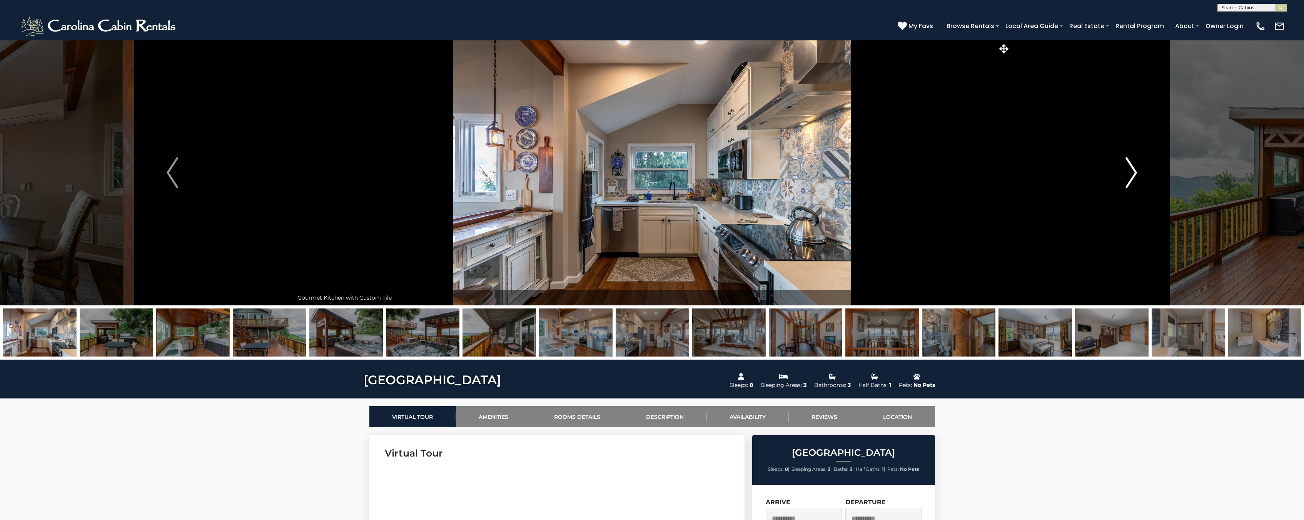
click at [1118, 179] on button "Next" at bounding box center [1131, 172] width 242 height 265
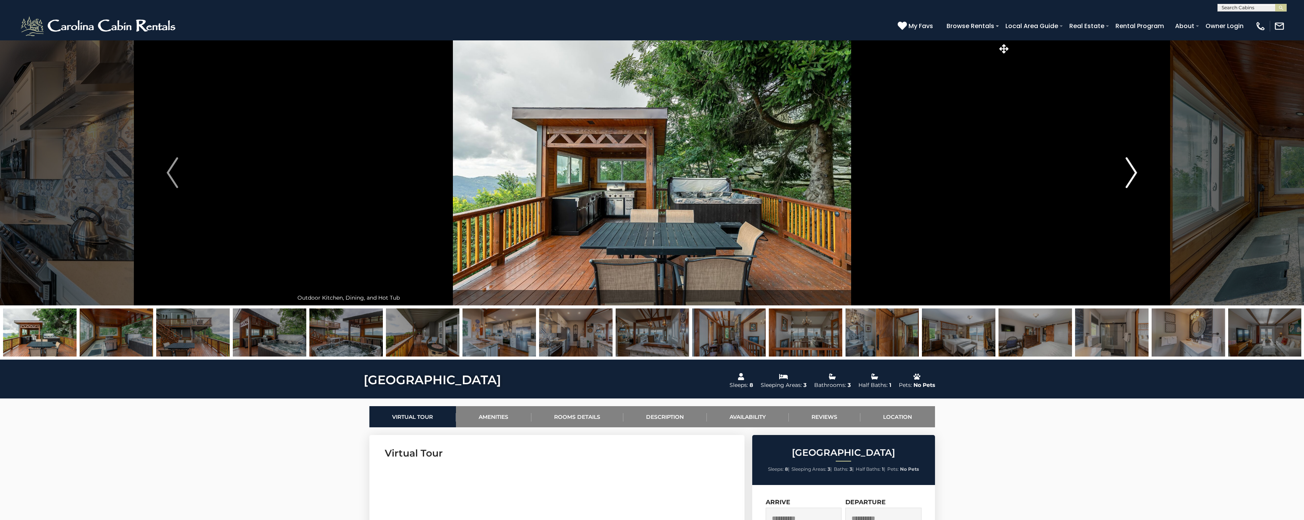
click at [1118, 179] on button "Next" at bounding box center [1131, 172] width 242 height 265
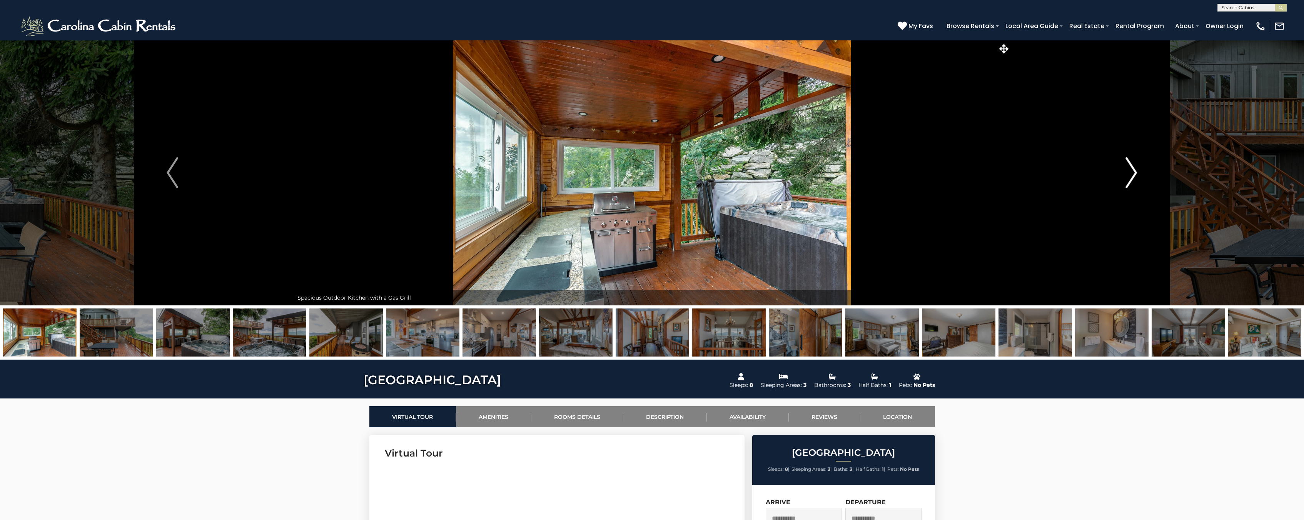
click at [1118, 179] on button "Next" at bounding box center [1131, 172] width 242 height 265
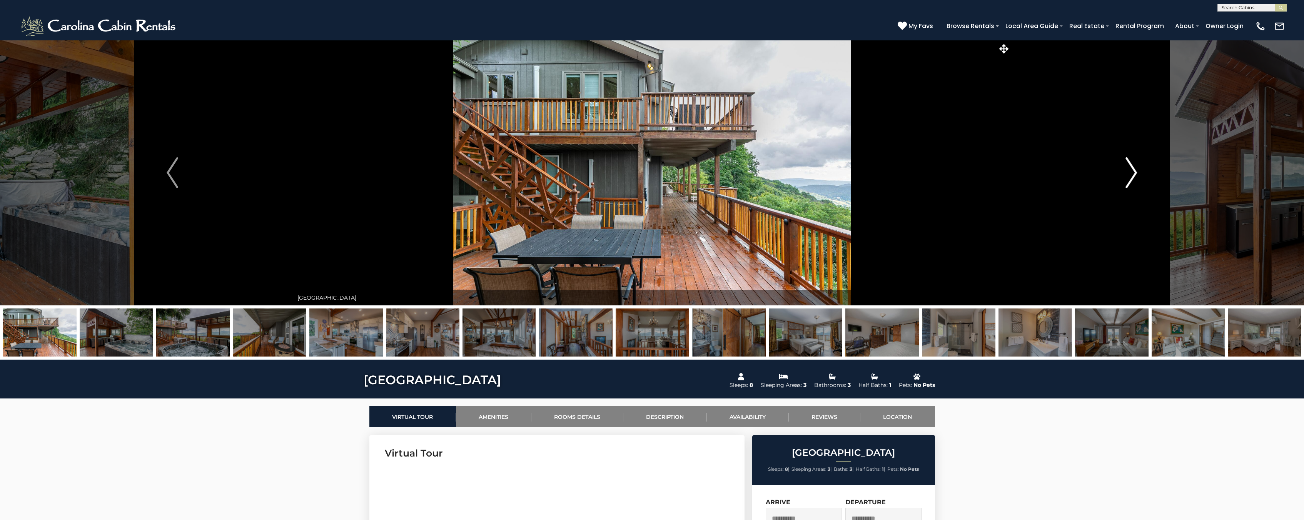
click at [1118, 179] on button "Next" at bounding box center [1131, 172] width 242 height 265
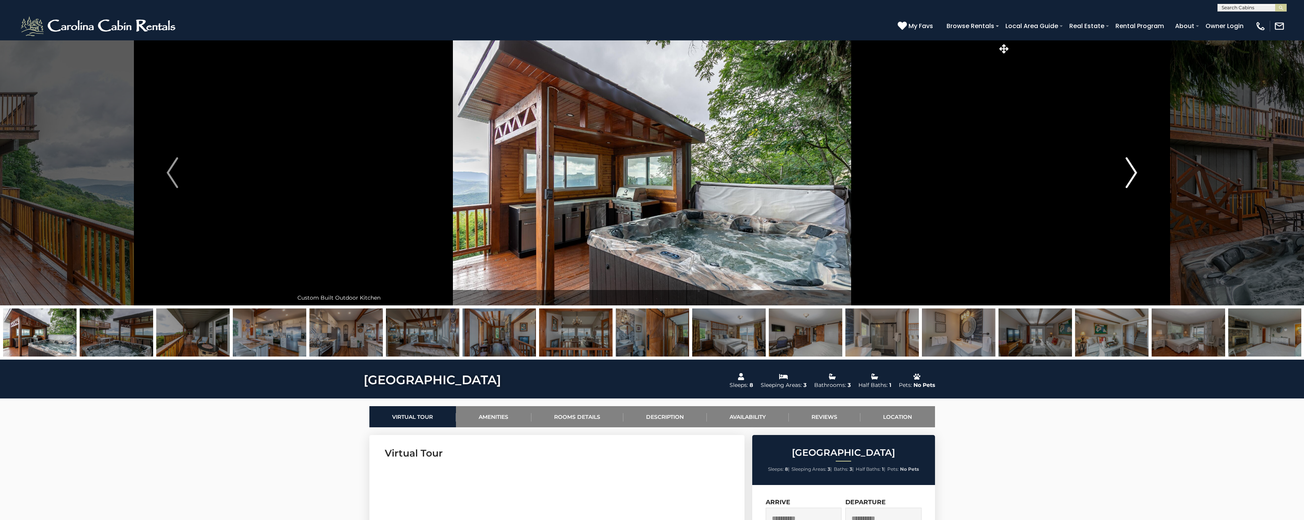
click at [1118, 179] on button "Next" at bounding box center [1131, 172] width 242 height 265
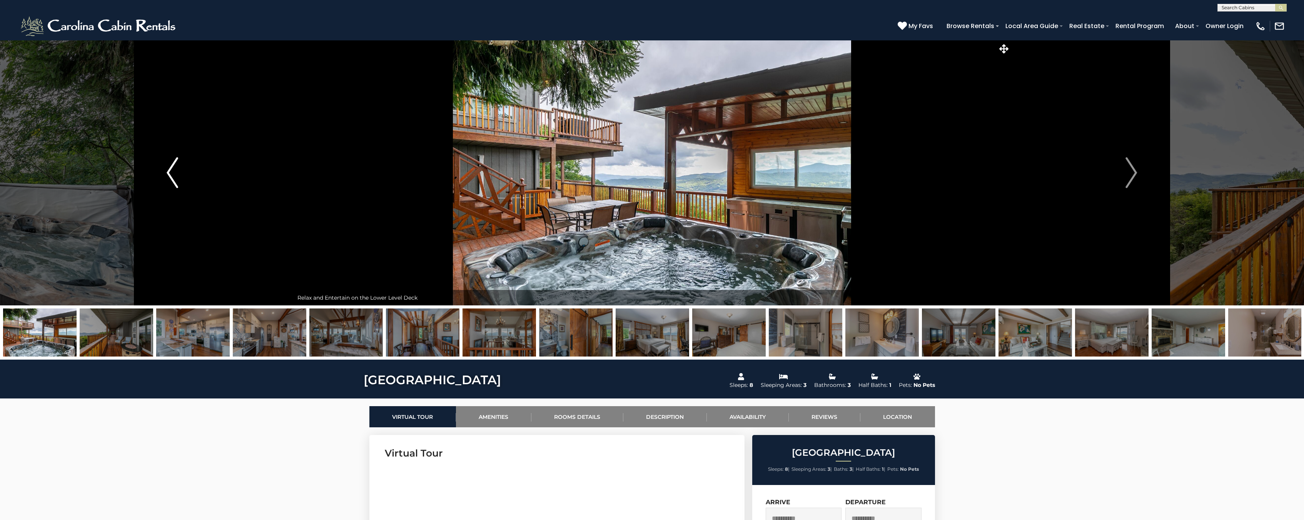
click at [155, 177] on button "Previous" at bounding box center [173, 172] width 242 height 265
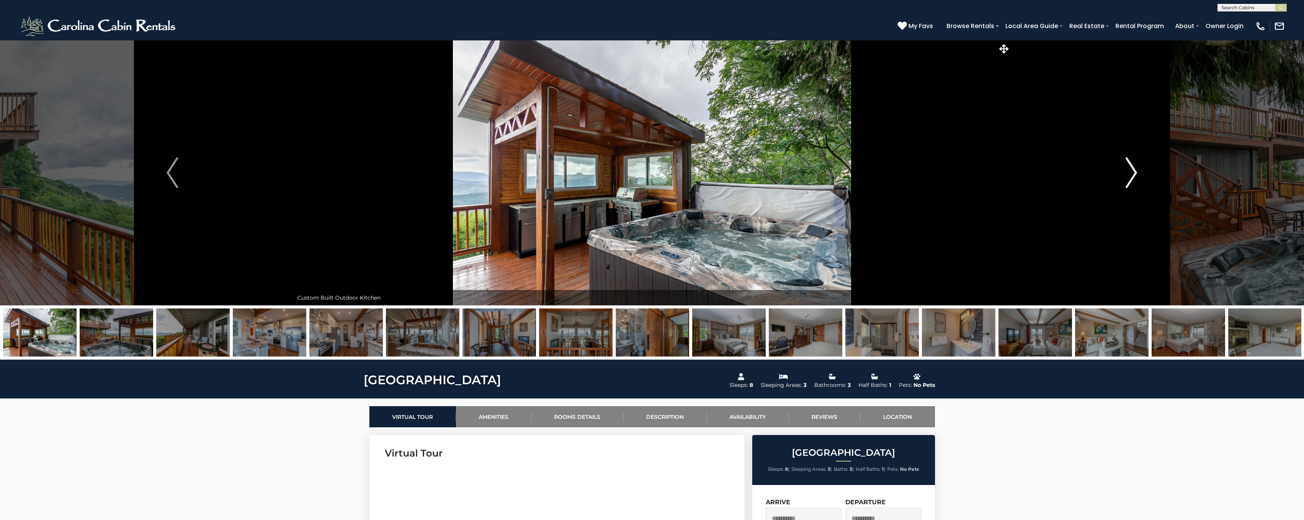
click at [1142, 175] on button "Next" at bounding box center [1131, 172] width 242 height 265
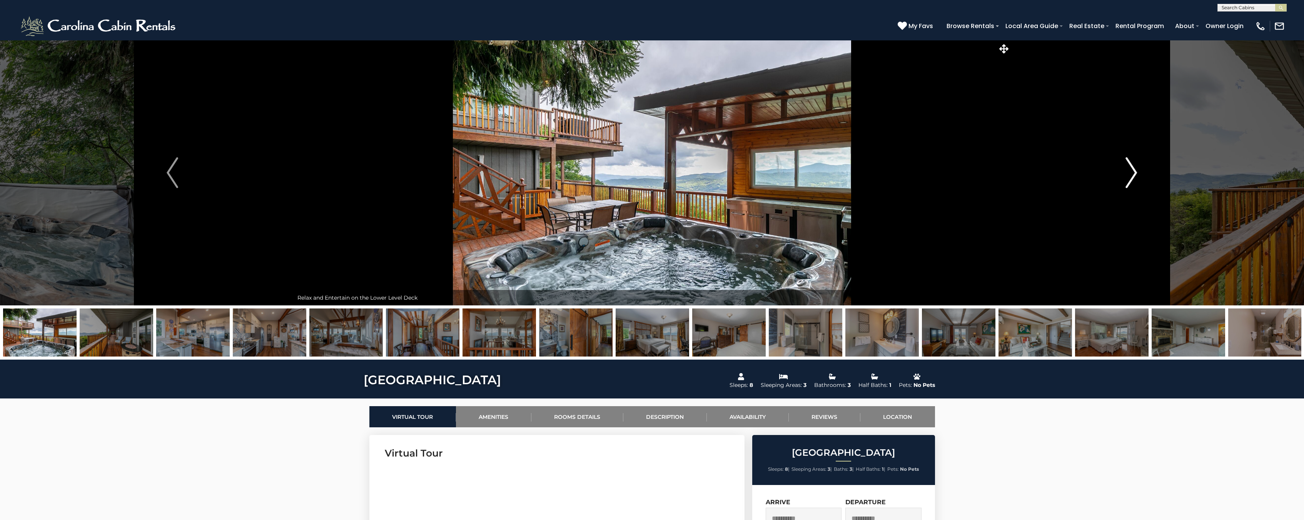
click at [1138, 176] on button "Next" at bounding box center [1131, 172] width 242 height 265
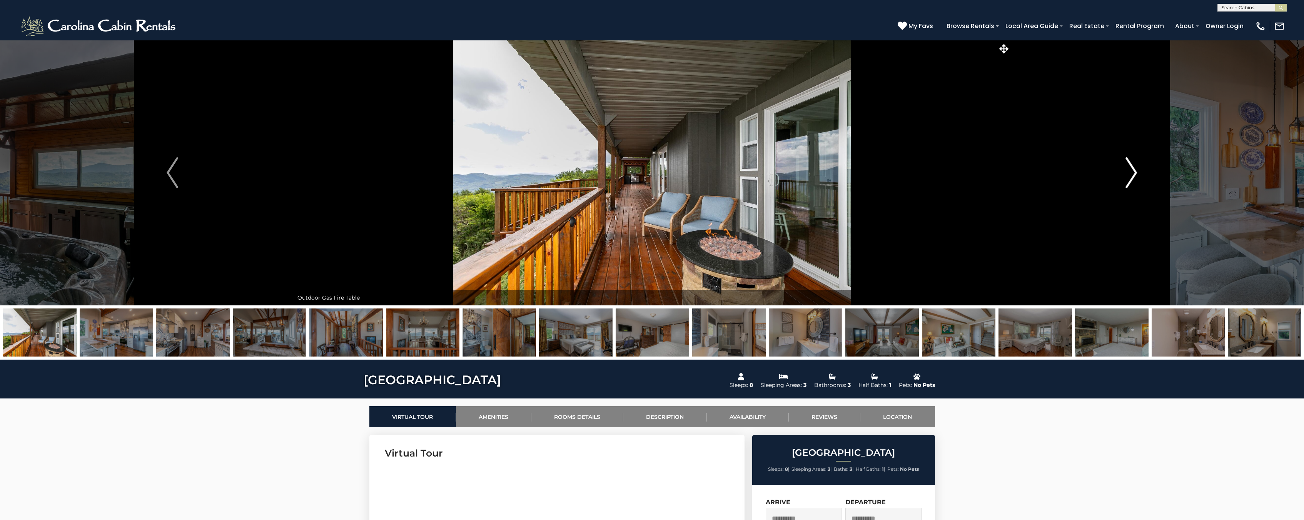
click at [1138, 176] on button "Next" at bounding box center [1131, 172] width 242 height 265
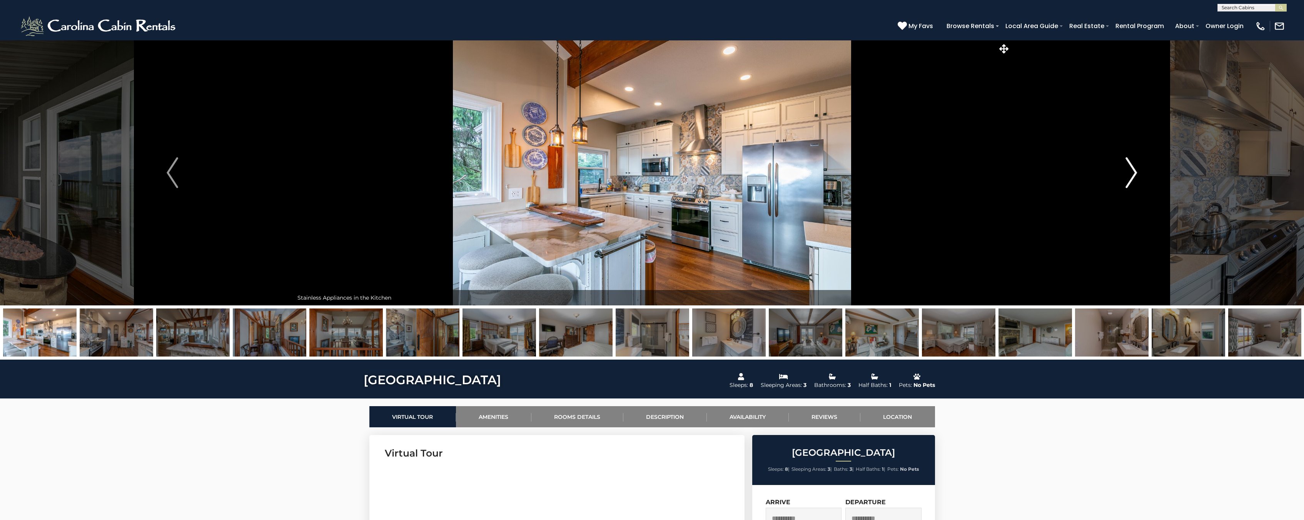
click at [1138, 176] on button "Next" at bounding box center [1131, 172] width 242 height 265
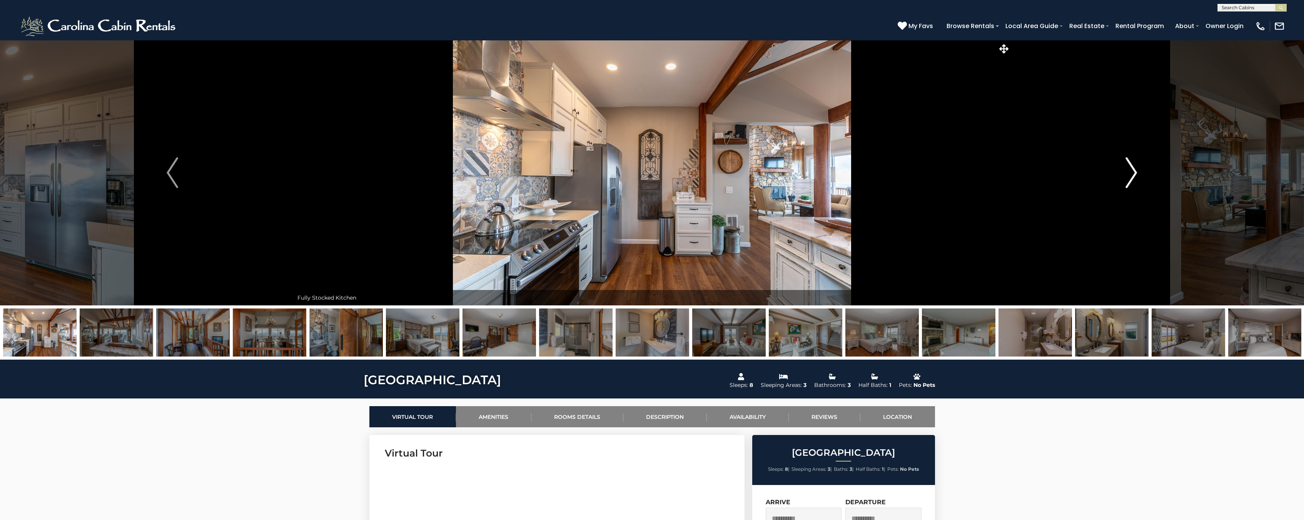
click at [1138, 176] on button "Next" at bounding box center [1131, 172] width 242 height 265
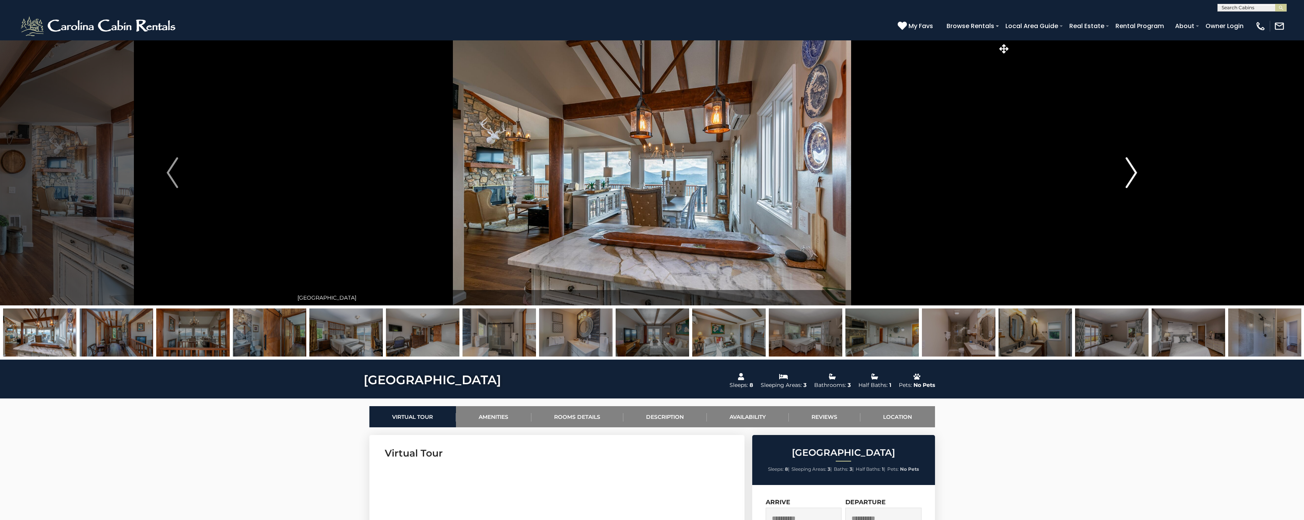
click at [1138, 176] on button "Next" at bounding box center [1131, 172] width 242 height 265
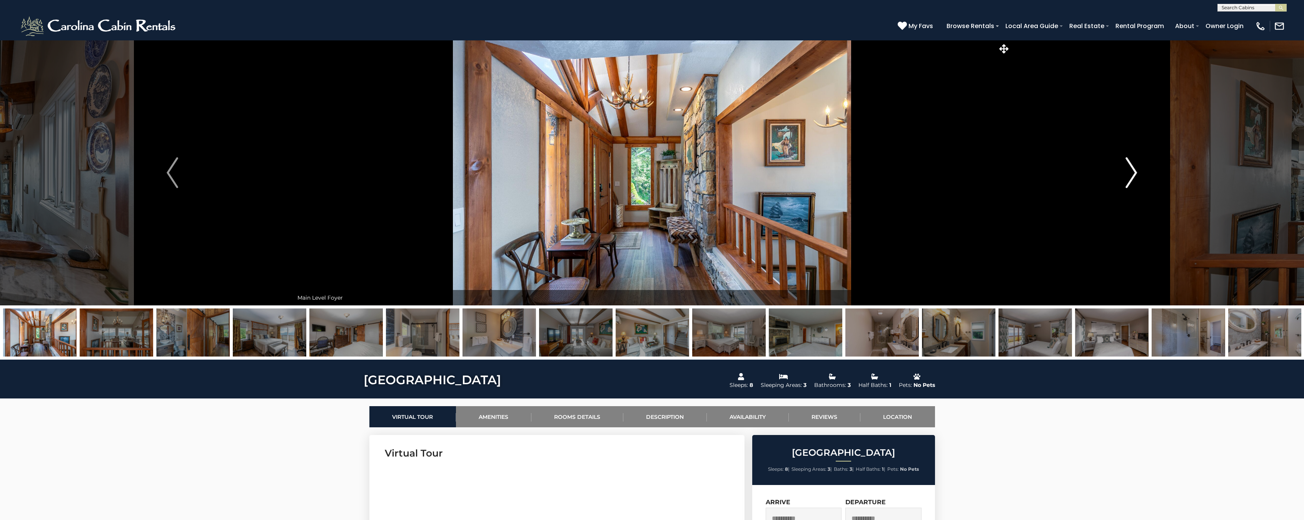
click at [1138, 176] on button "Next" at bounding box center [1131, 172] width 242 height 265
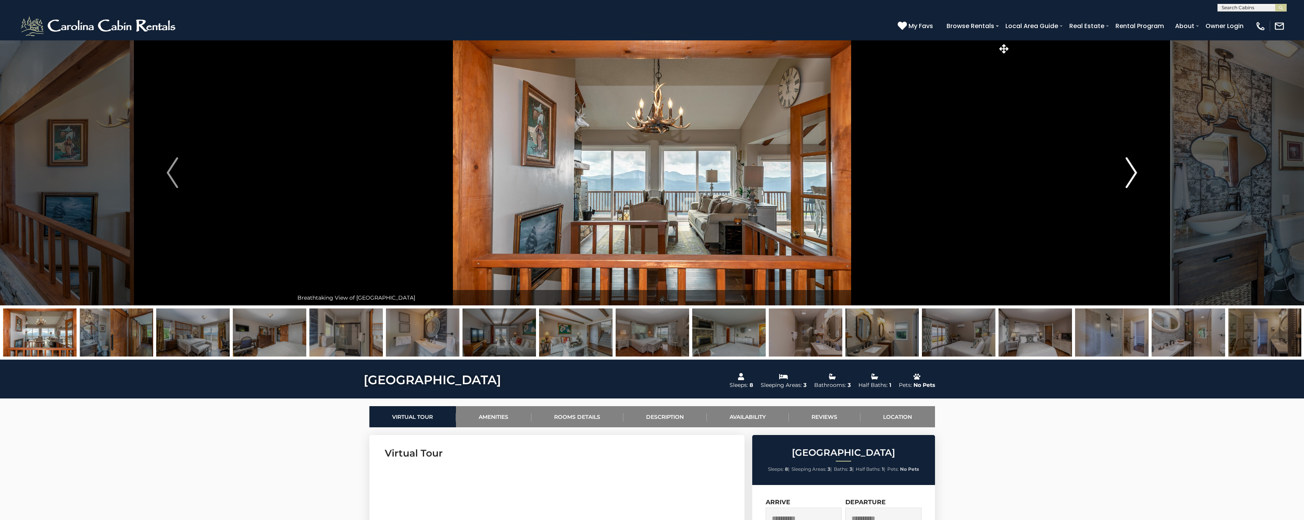
click at [1138, 176] on button "Next" at bounding box center [1131, 172] width 242 height 265
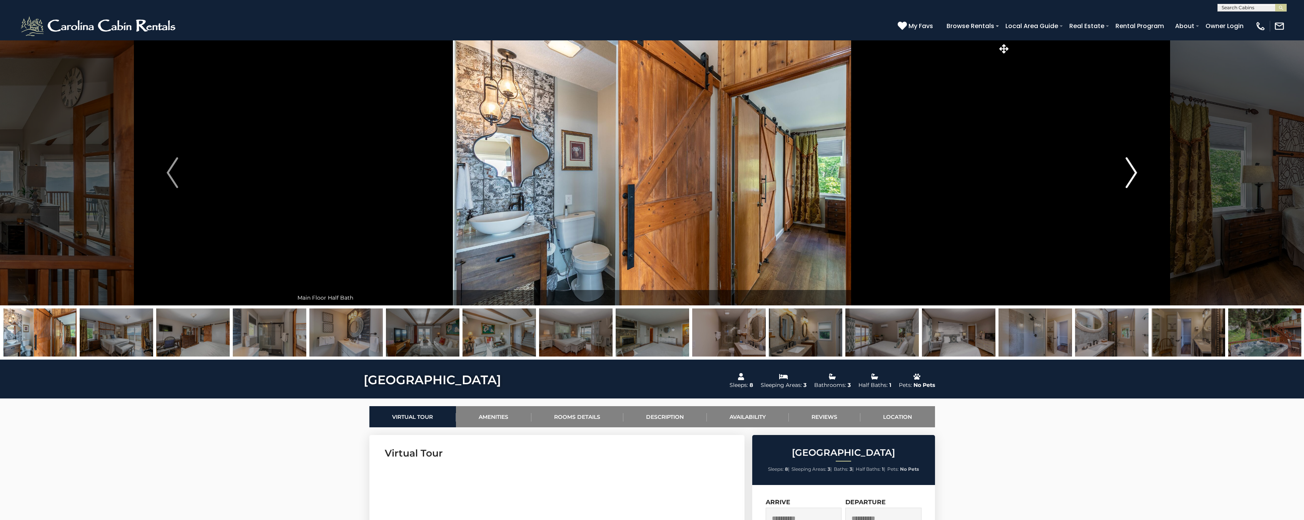
click at [1138, 176] on button "Next" at bounding box center [1131, 172] width 242 height 265
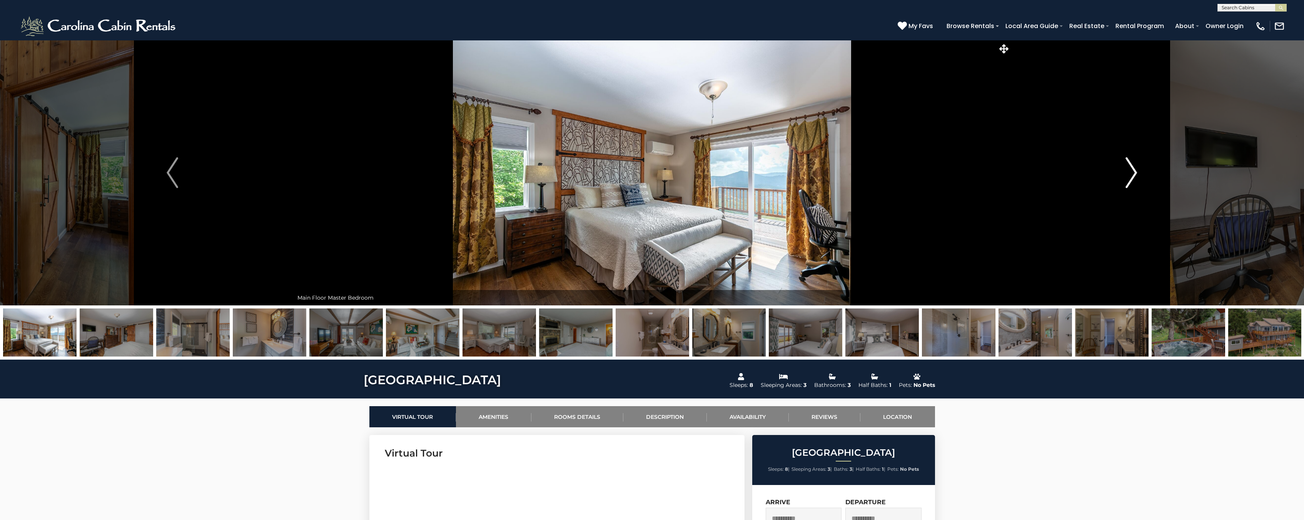
click at [1138, 176] on button "Next" at bounding box center [1131, 172] width 242 height 265
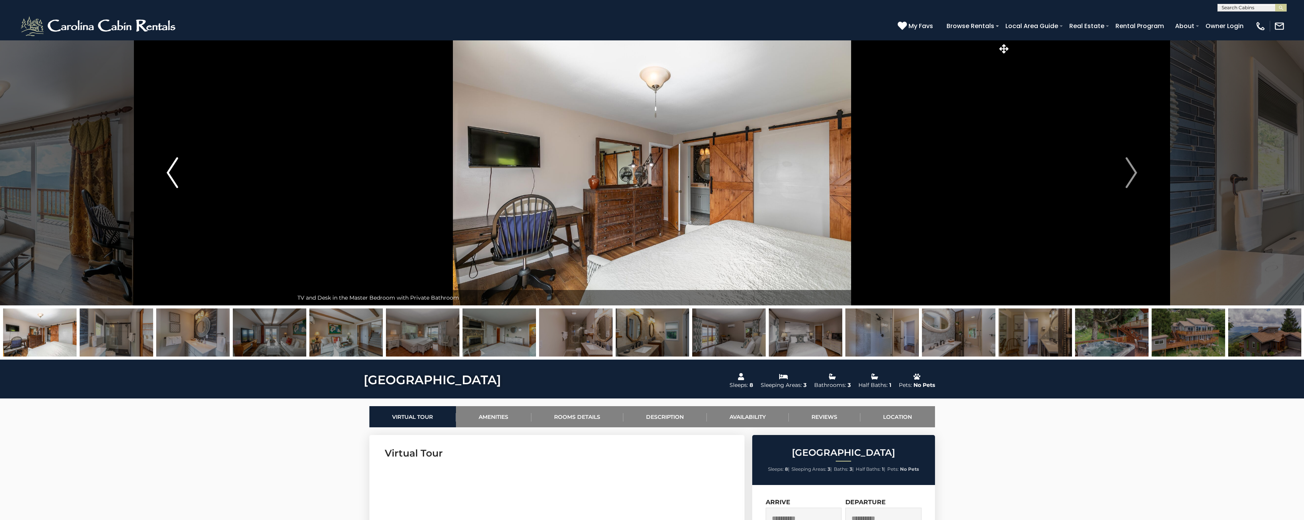
click at [197, 182] on button "Previous" at bounding box center [173, 172] width 242 height 265
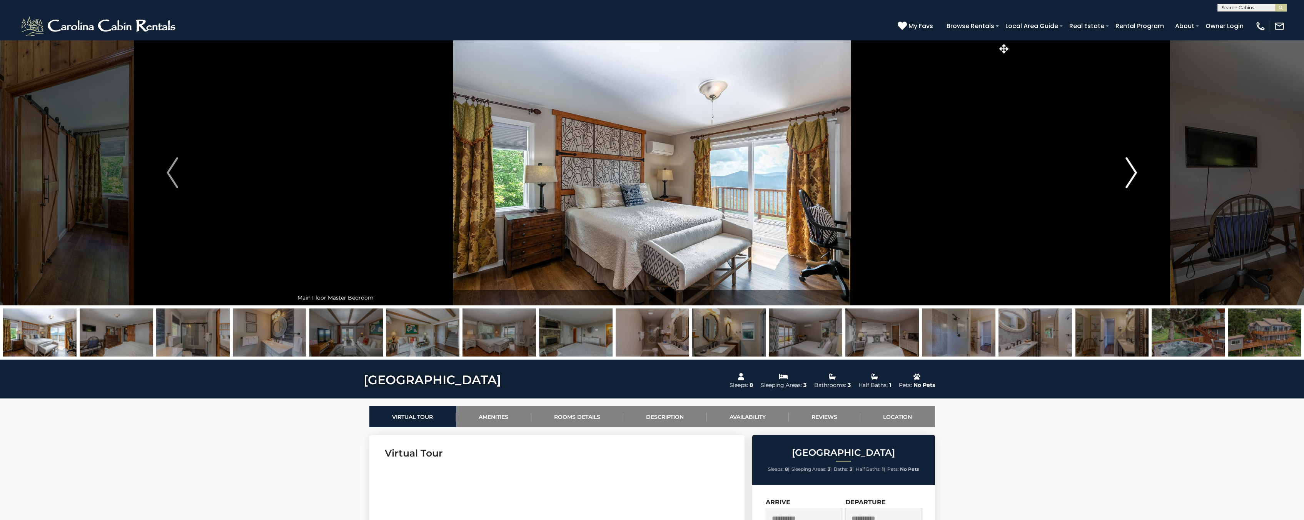
click at [1159, 158] on button "Next" at bounding box center [1131, 172] width 242 height 265
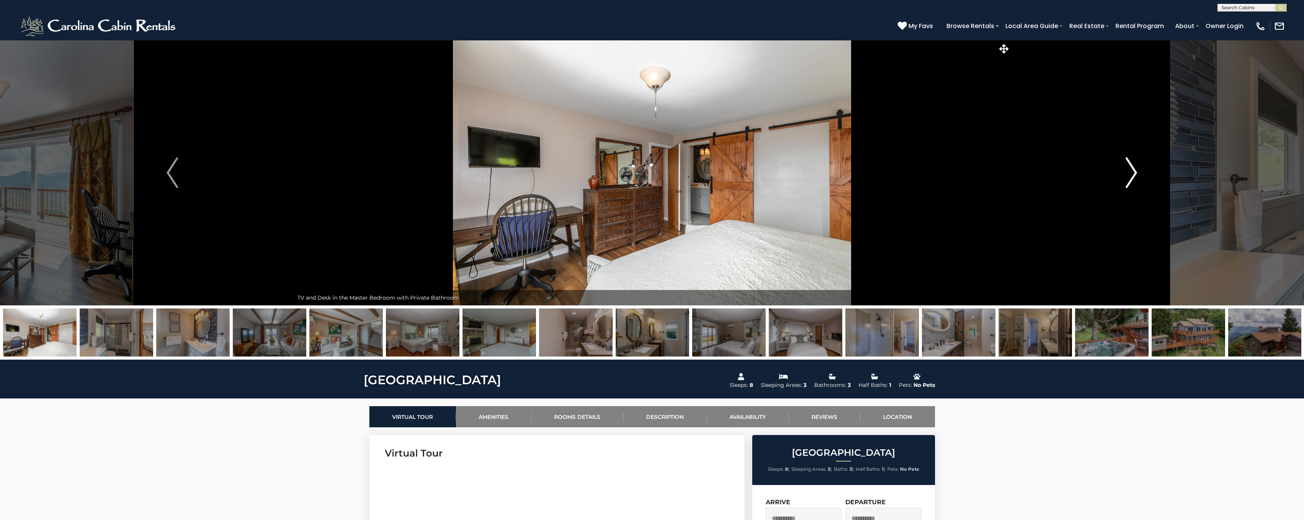
click at [1159, 158] on button "Next" at bounding box center [1131, 172] width 242 height 265
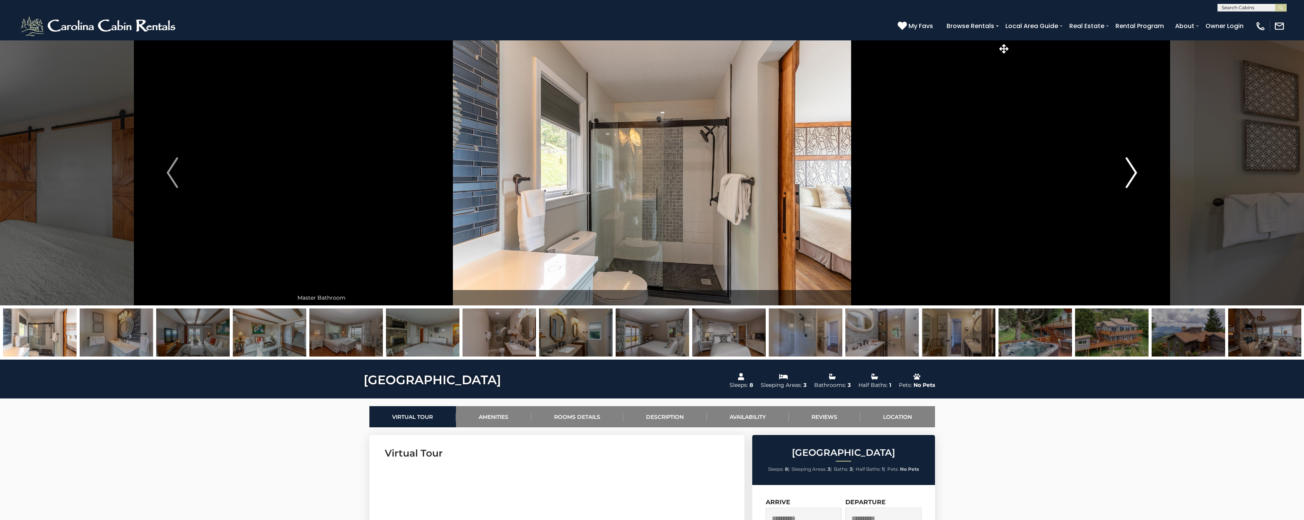
click at [1159, 158] on button "Next" at bounding box center [1131, 172] width 242 height 265
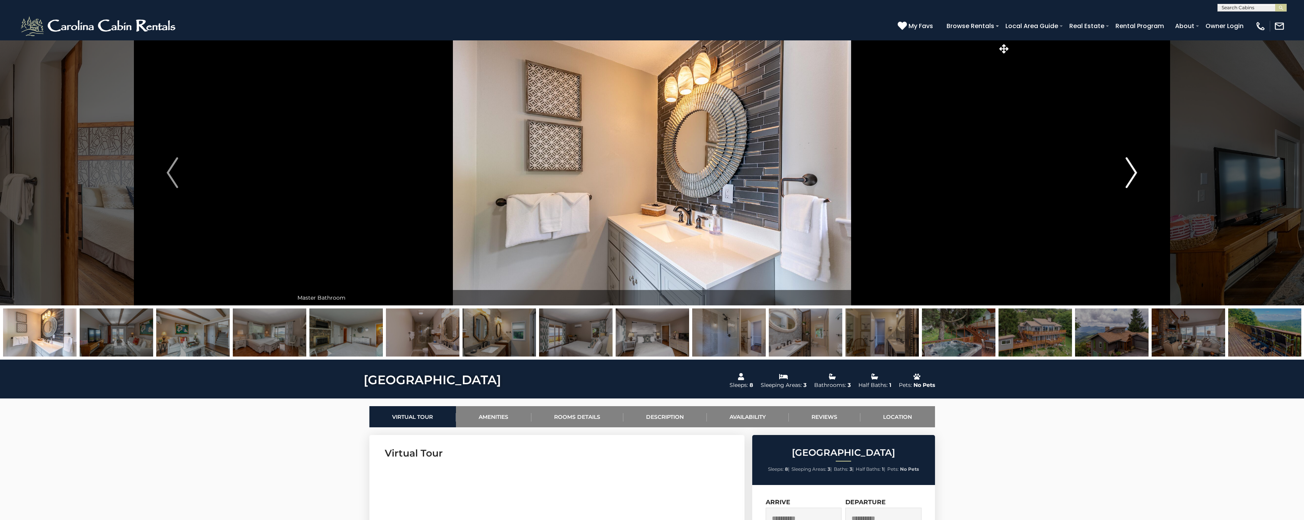
click at [1159, 158] on button "Next" at bounding box center [1131, 172] width 242 height 265
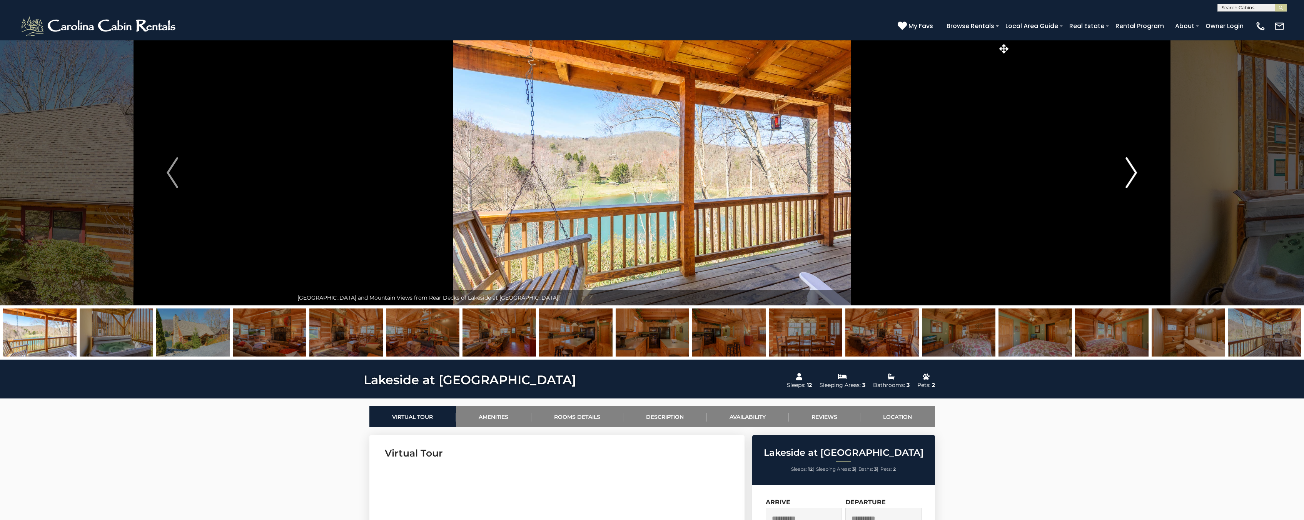
click at [1136, 167] on img "Next" at bounding box center [1132, 172] width 12 height 31
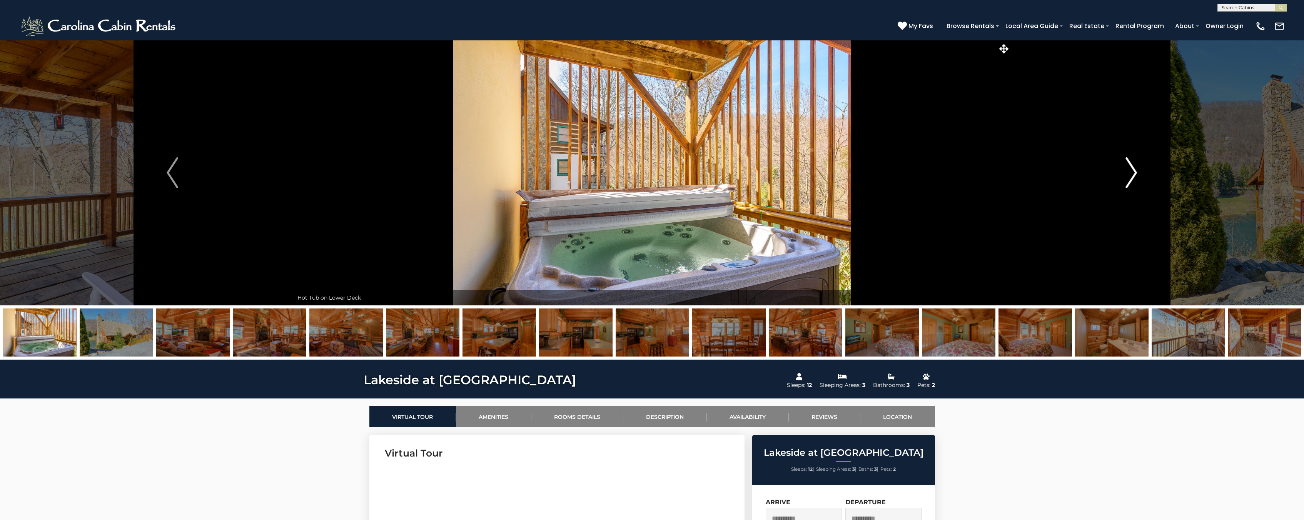
click at [1135, 167] on img "Next" at bounding box center [1132, 172] width 12 height 31
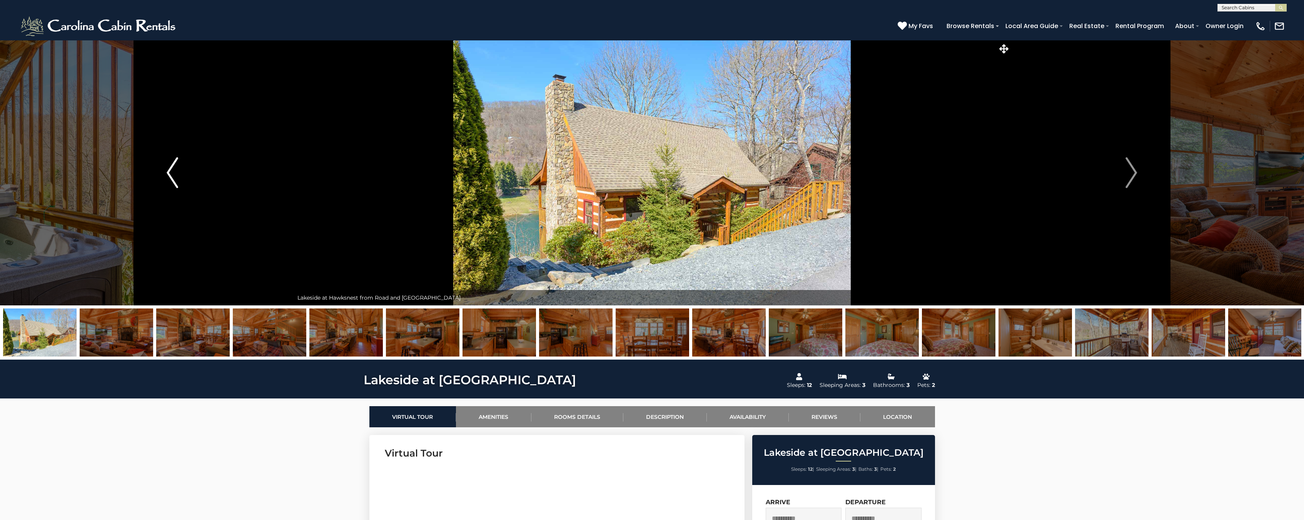
click at [189, 170] on button "Previous" at bounding box center [173, 172] width 242 height 265
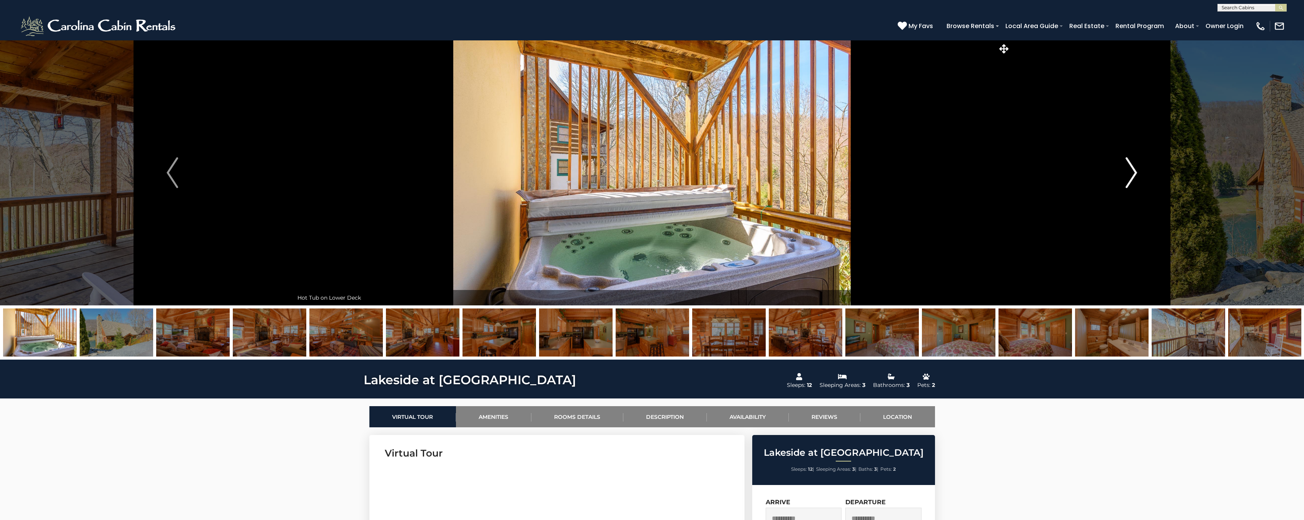
click at [1080, 184] on button "Next" at bounding box center [1131, 172] width 242 height 265
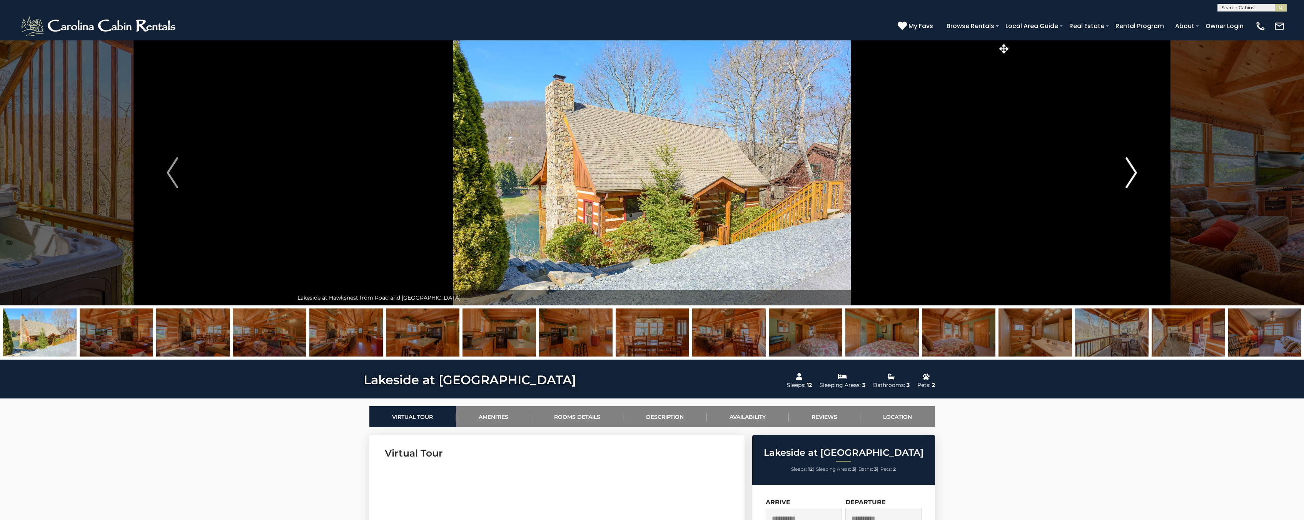
click at [1091, 181] on button "Next" at bounding box center [1131, 172] width 242 height 265
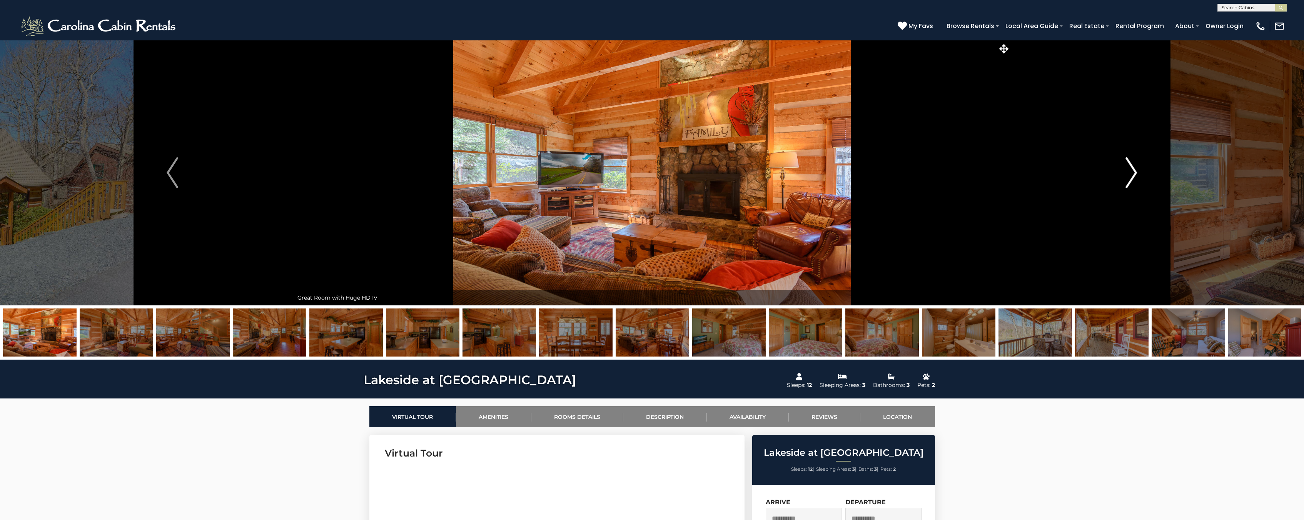
click at [1091, 181] on button "Next" at bounding box center [1131, 172] width 242 height 265
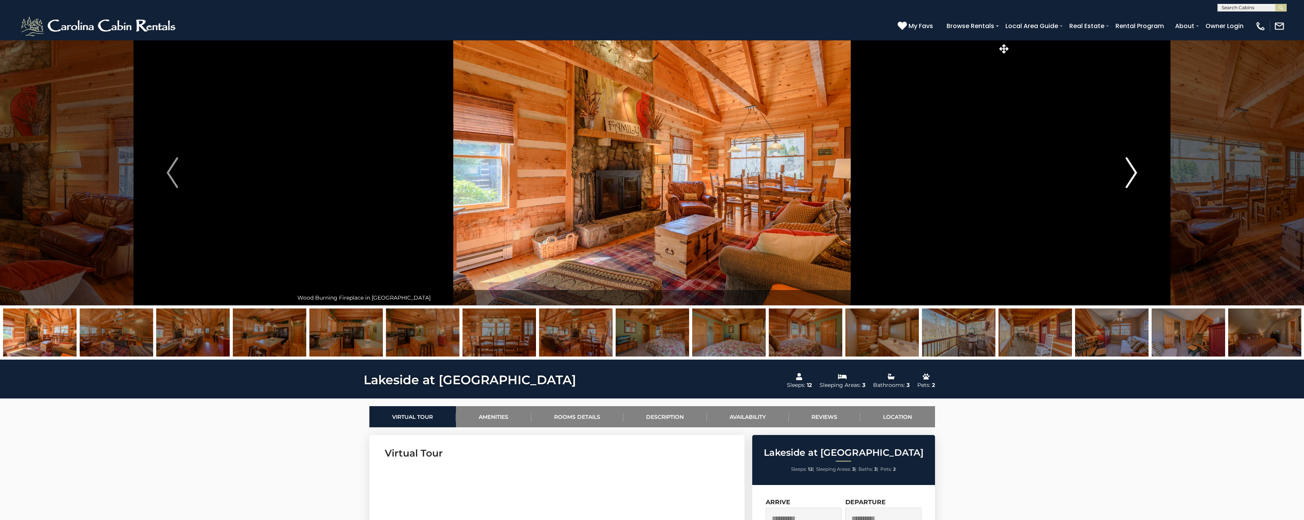
click at [1091, 181] on button "Next" at bounding box center [1131, 172] width 242 height 265
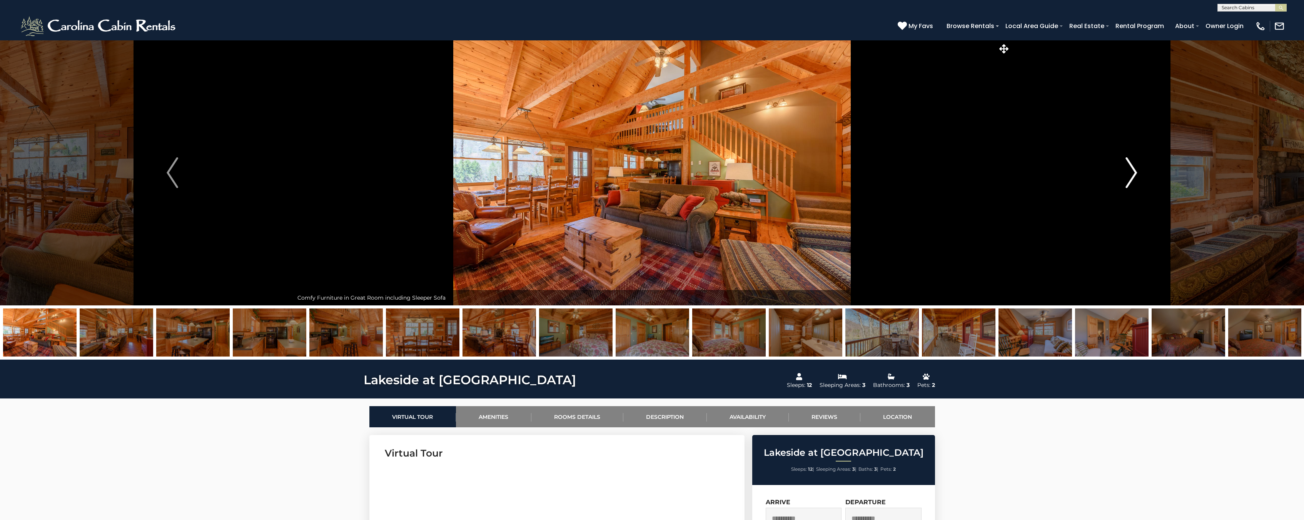
click at [1091, 181] on button "Next" at bounding box center [1131, 172] width 242 height 265
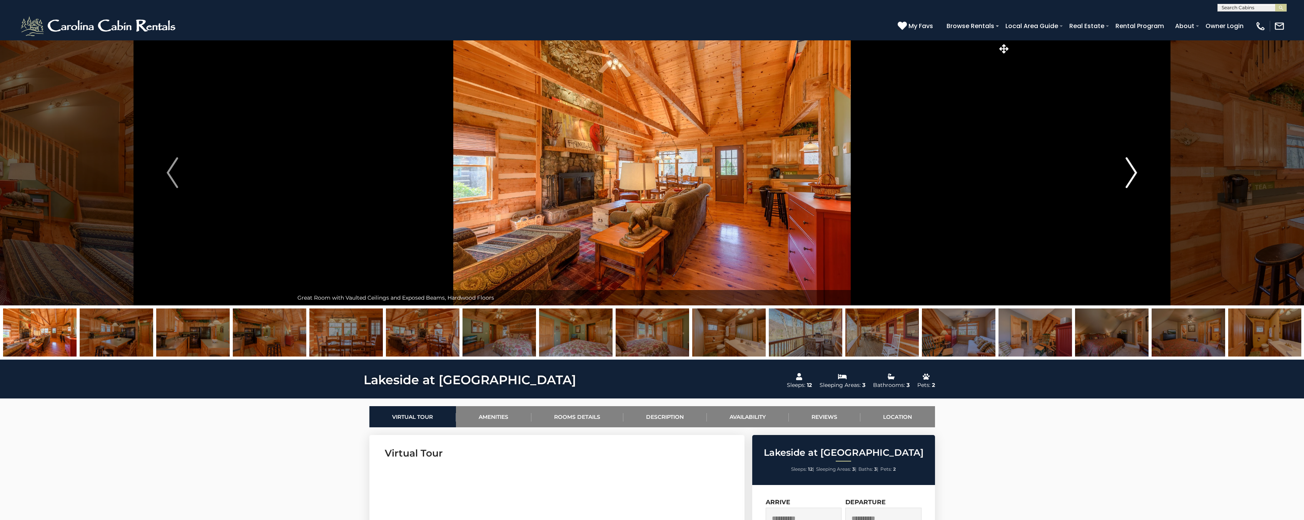
click at [1091, 181] on button "Next" at bounding box center [1131, 172] width 242 height 265
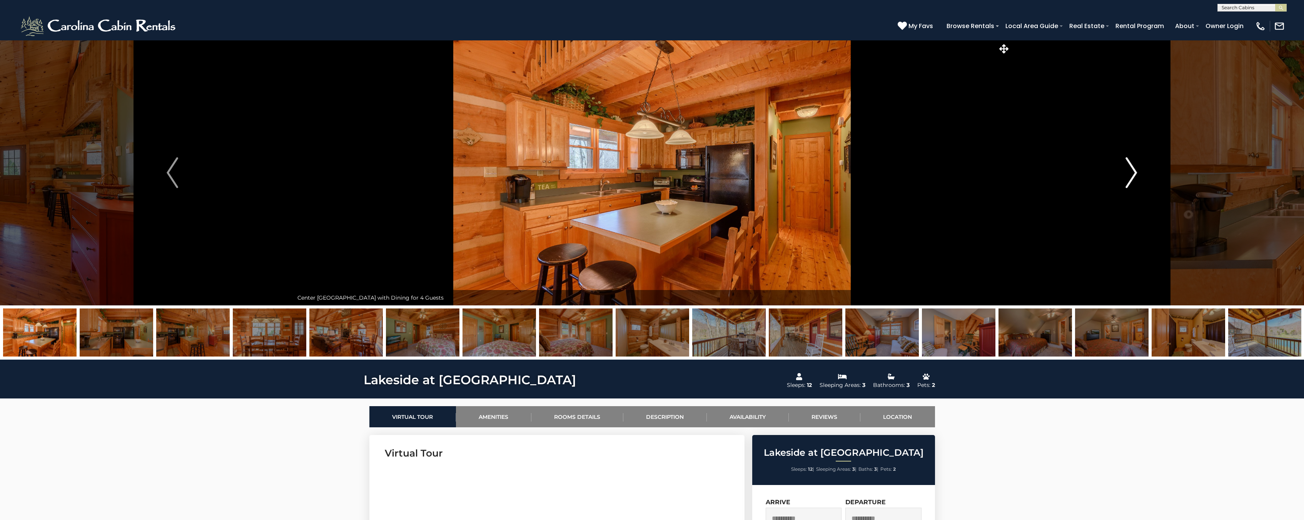
click at [1091, 181] on button "Next" at bounding box center [1131, 172] width 242 height 265
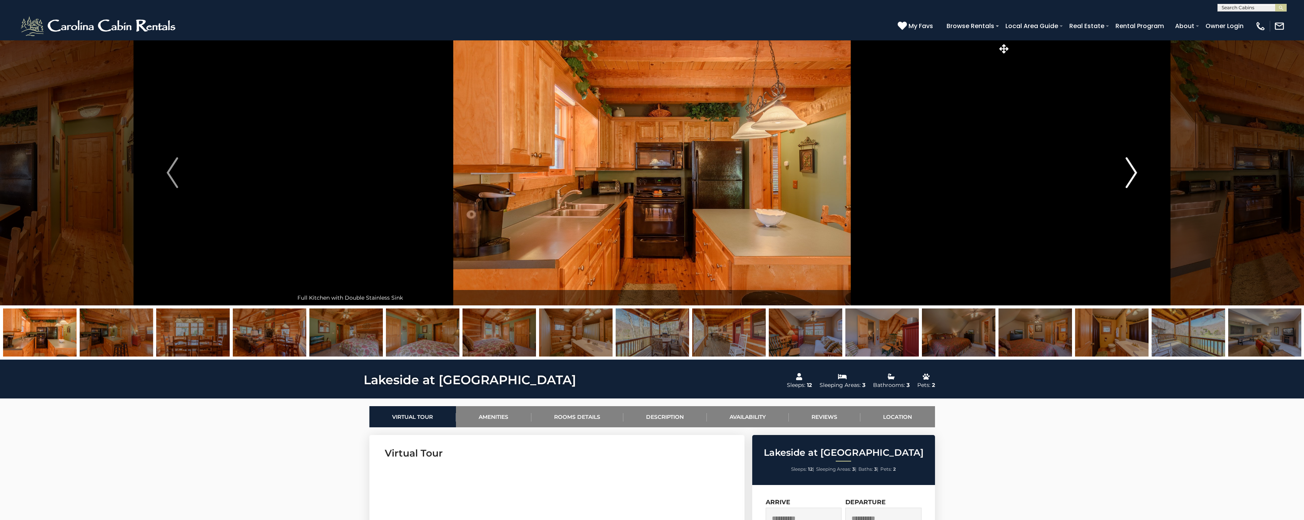
click at [1090, 181] on button "Next" at bounding box center [1131, 172] width 242 height 265
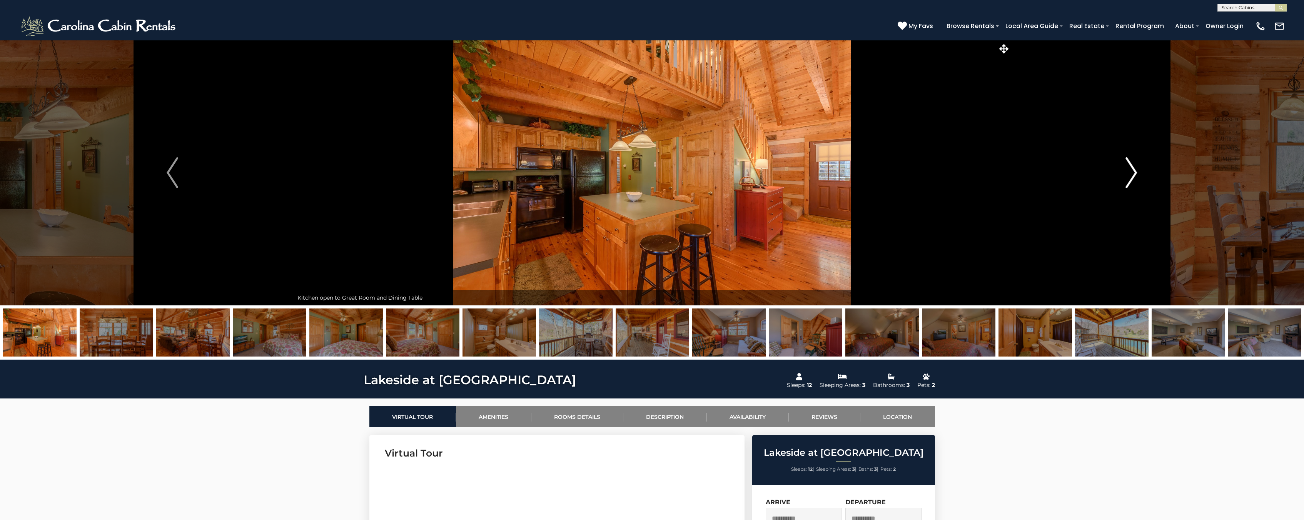
click at [1090, 181] on button "Next" at bounding box center [1131, 172] width 242 height 265
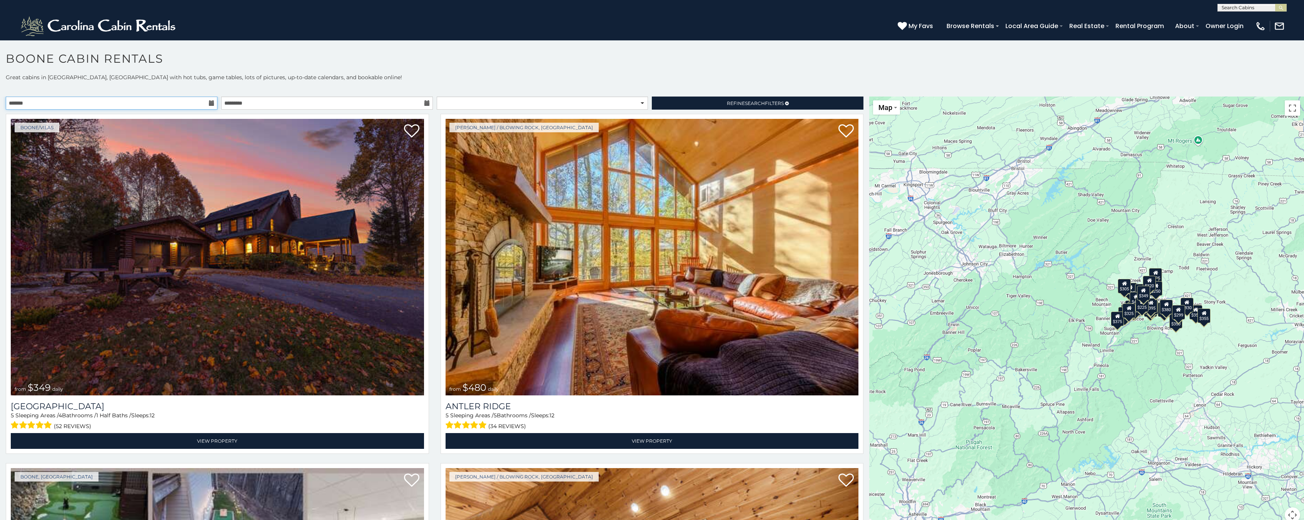
click at [118, 107] on input "text" at bounding box center [112, 103] width 212 height 13
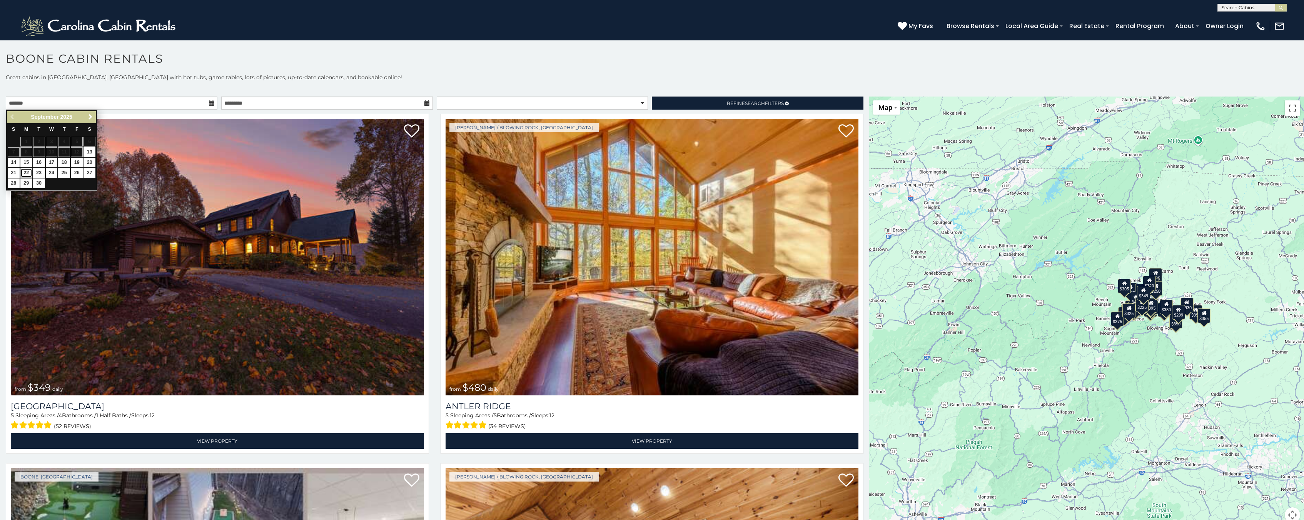
click at [25, 174] on link "22" at bounding box center [26, 173] width 12 height 10
type input "**********"
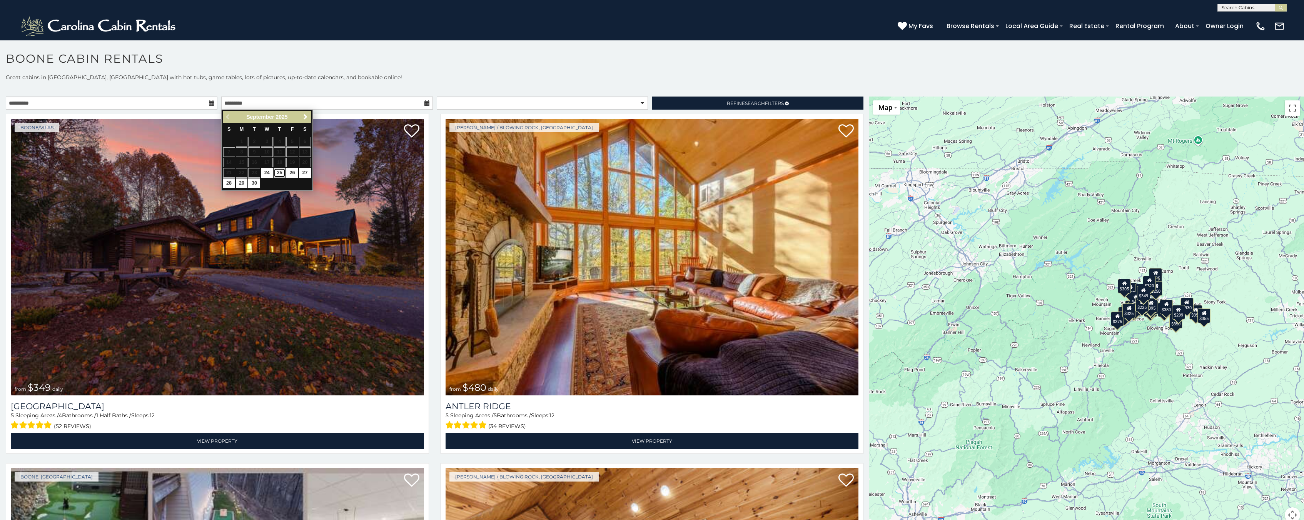
click at [280, 175] on link "25" at bounding box center [280, 173] width 12 height 10
type input "**********"
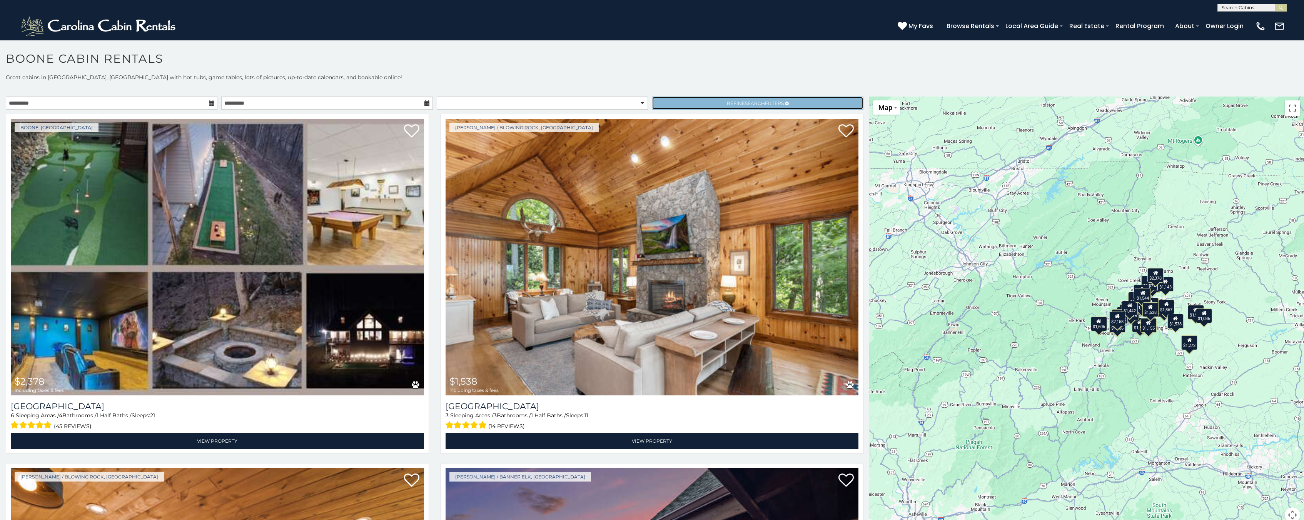
click at [742, 106] on link "Refine Search Filters" at bounding box center [758, 103] width 212 height 13
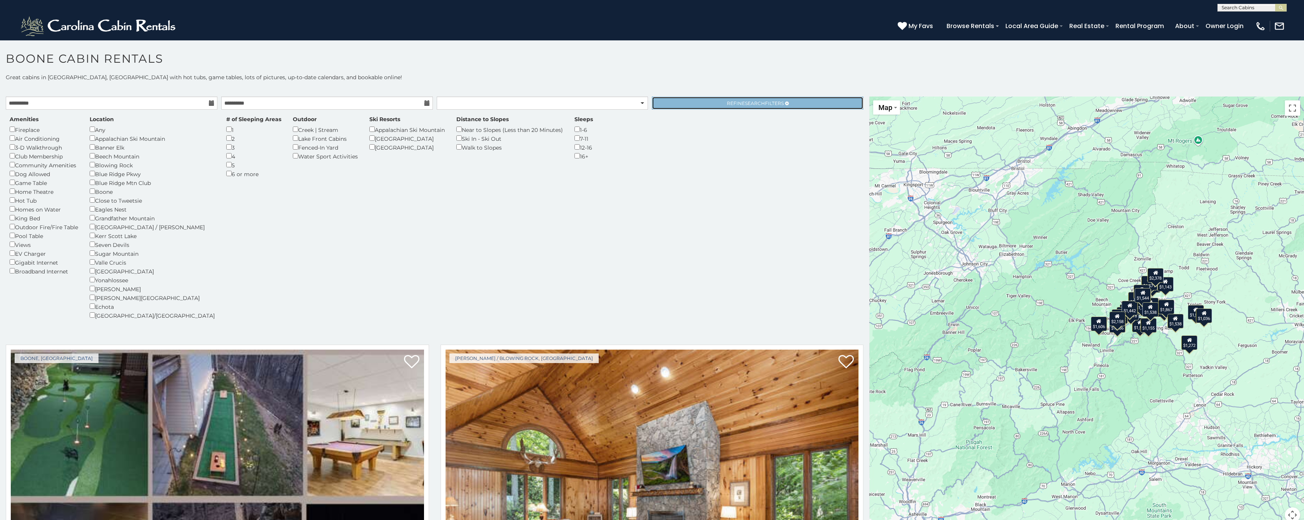
click at [740, 108] on link "Refine Search Filters" at bounding box center [758, 103] width 212 height 13
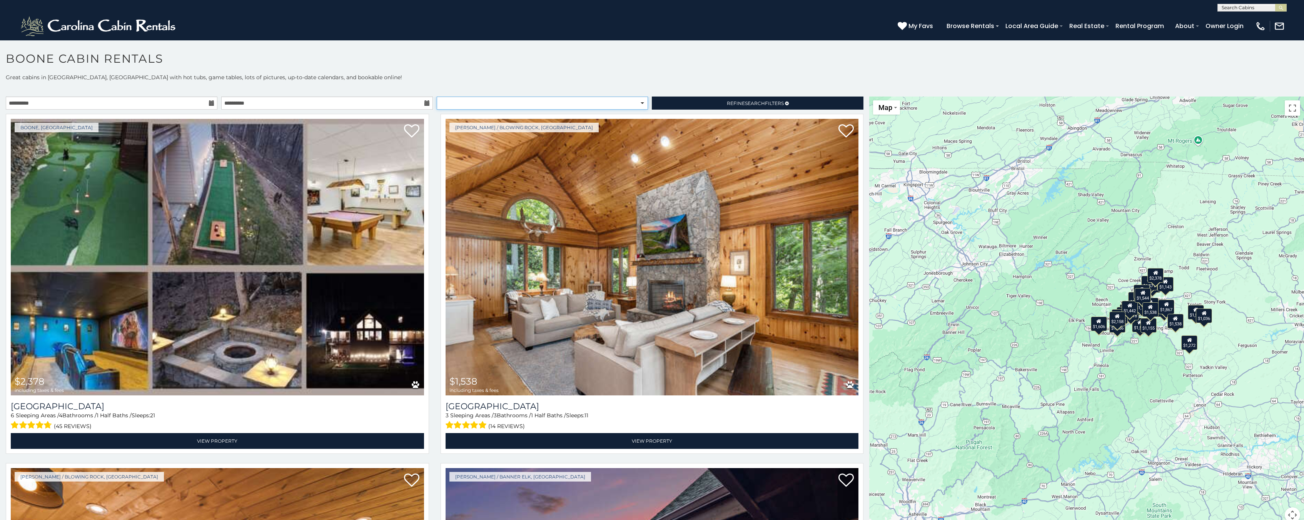
click at [437, 97] on select "**********" at bounding box center [543, 103] width 212 height 13
select select "*********"
click option "**********" at bounding box center [0, 0] width 0 height 0
click at [698, 77] on p "Great cabins in [GEOGRAPHIC_DATA], [GEOGRAPHIC_DATA] with hot tubs, game tables…" at bounding box center [652, 77] width 1304 height 8
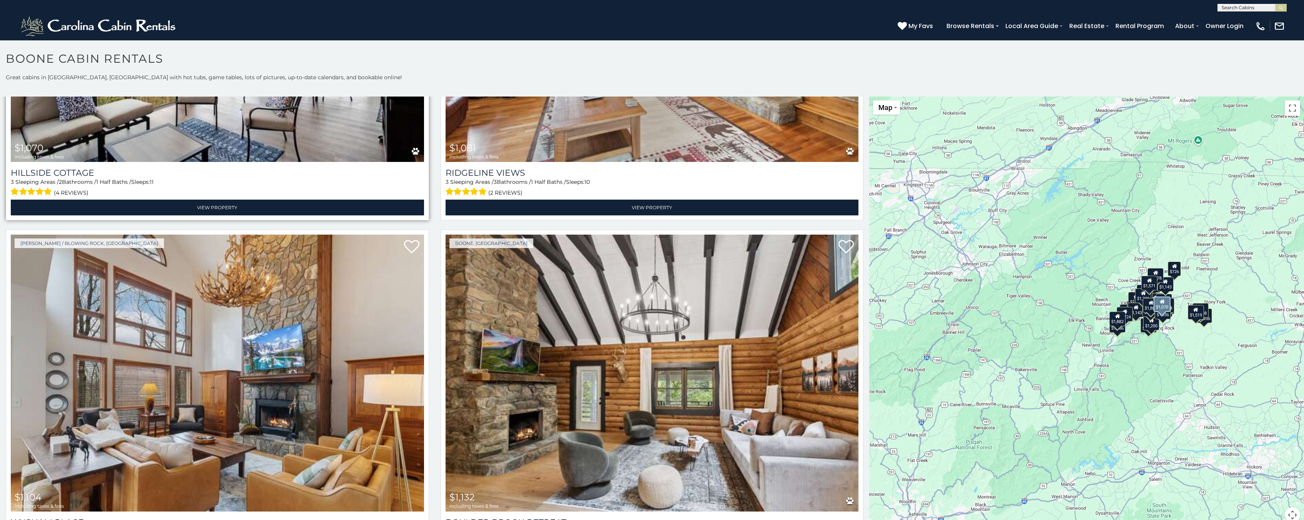
scroll to position [3740, 0]
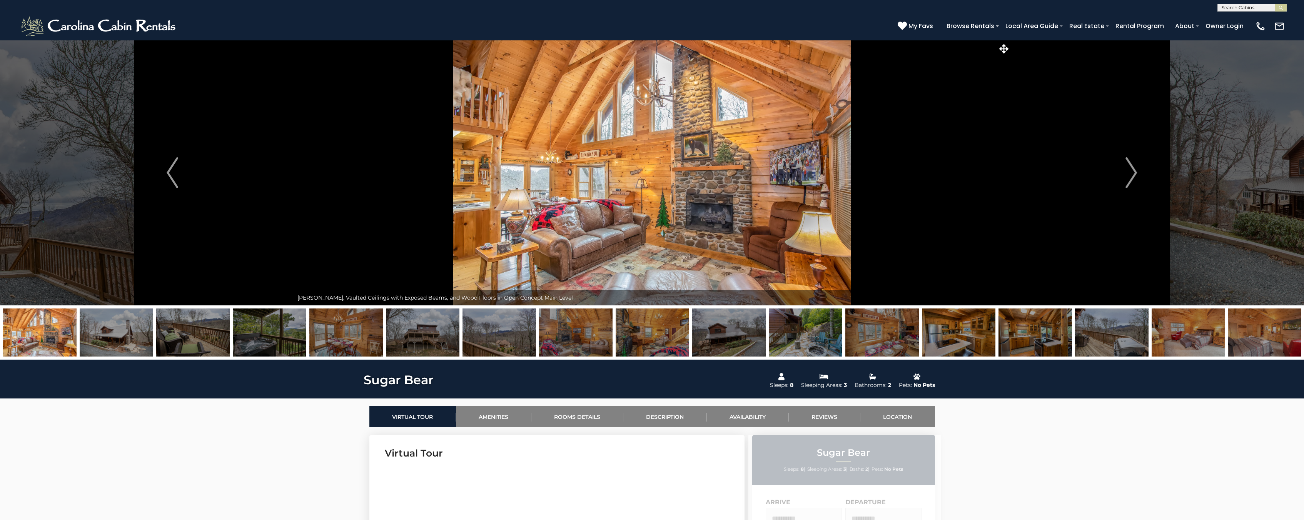
click at [1241, 10] on input "text" at bounding box center [1251, 9] width 67 height 8
click at [1167, 8] on div "**********" at bounding box center [652, 6] width 1304 height 12
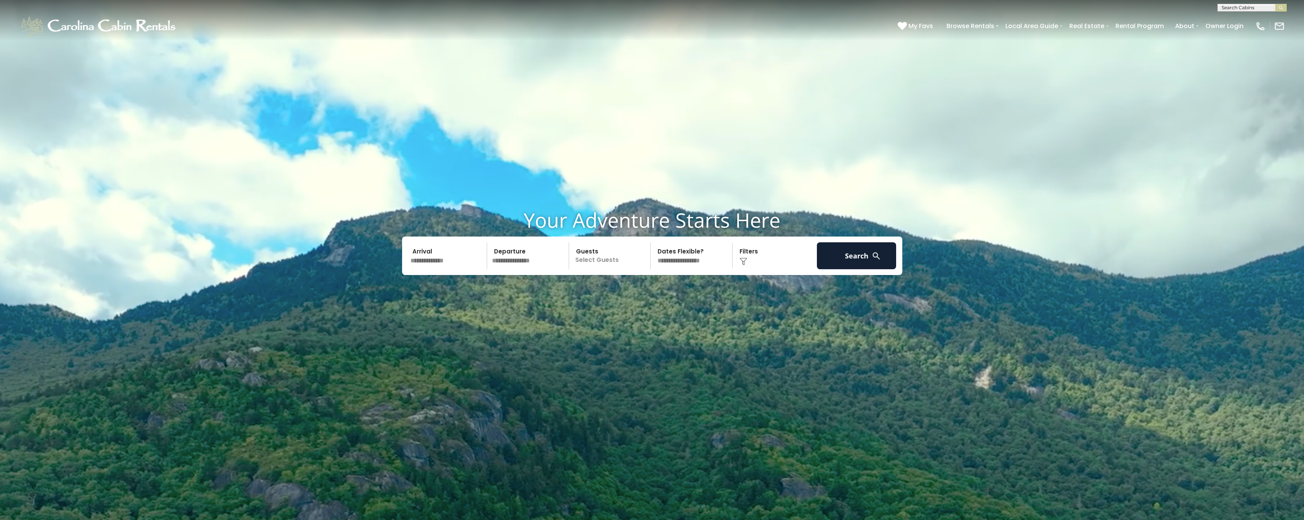
click at [444, 261] on input "text" at bounding box center [448, 255] width 80 height 27
drag, startPoint x: 424, startPoint y: 331, endPoint x: 444, endPoint y: 321, distance: 22.4
click at [424, 331] on link "22" at bounding box center [428, 333] width 12 height 10
type input "*******"
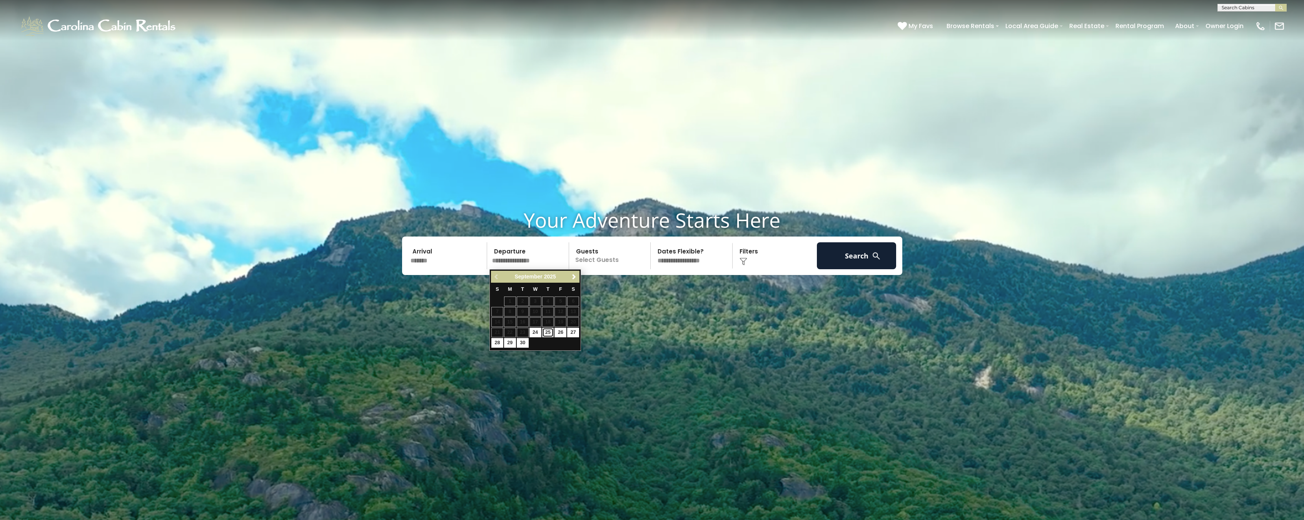
click at [546, 332] on link "25" at bounding box center [548, 333] width 12 height 10
type input "*******"
click at [592, 254] on p "Select Guests" at bounding box center [610, 255] width 79 height 27
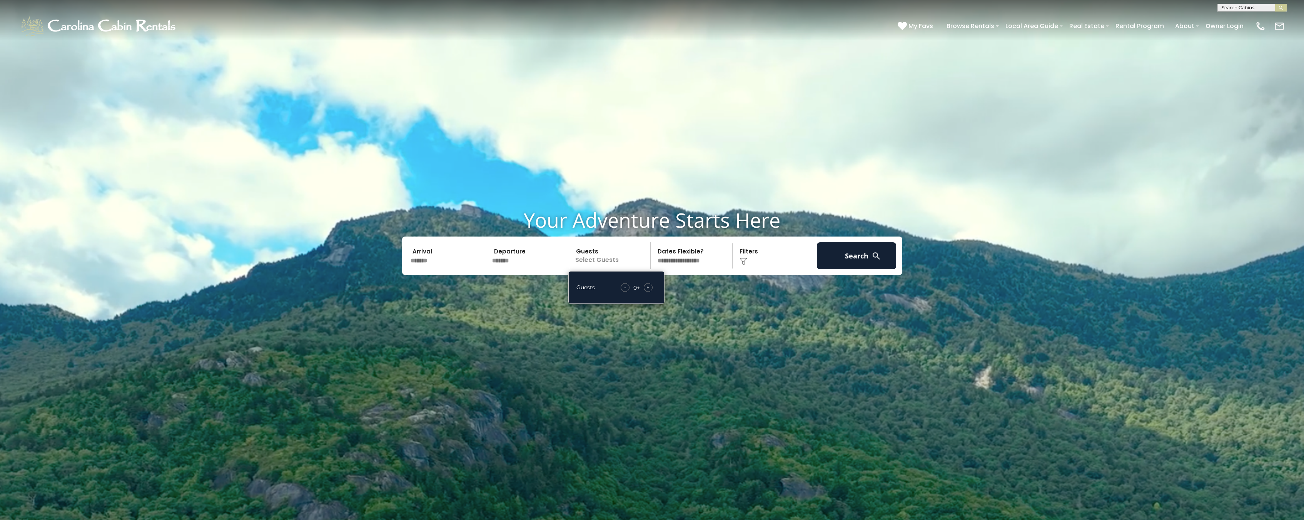
click at [649, 287] on div "+" at bounding box center [648, 287] width 9 height 9
click at [649, 287] on span "+" at bounding box center [647, 288] width 3 height 8
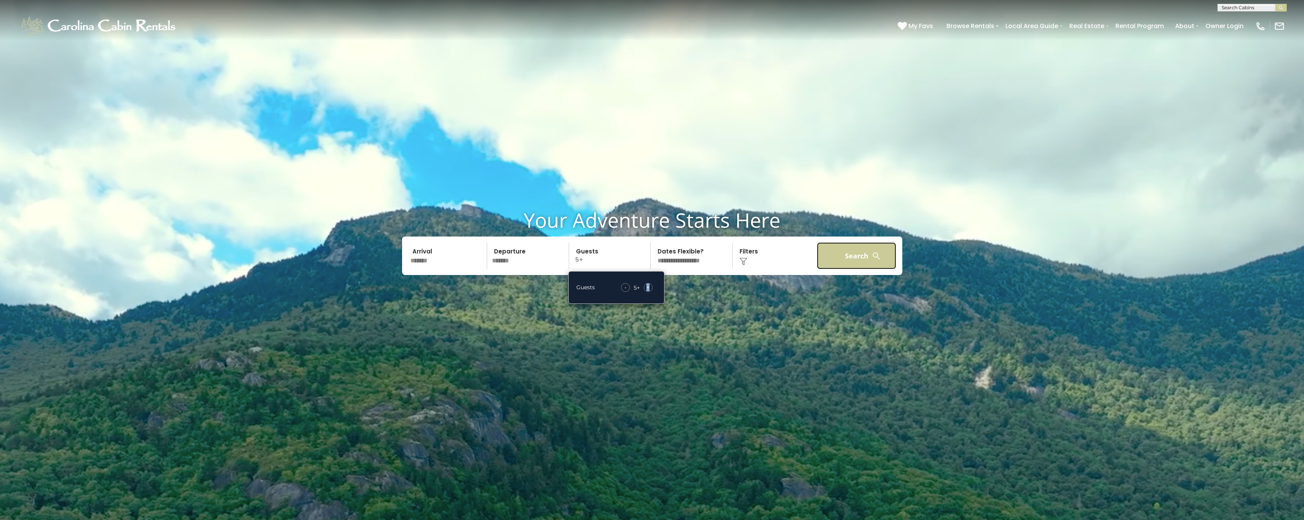
click at [849, 259] on button "Search" at bounding box center [857, 255] width 80 height 27
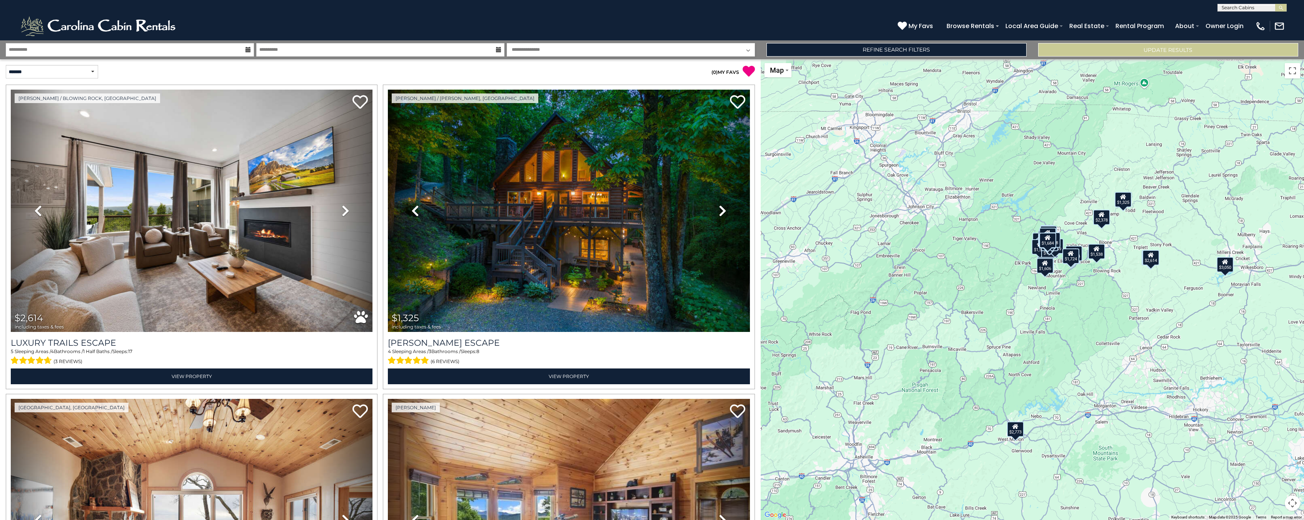
click at [1088, 316] on div "$2,614 $1,325 $1,559 $2,773 $1,724 $1,989 $1,961 $1,036 $1,576 $3,050 $1,188 $1…" at bounding box center [1032, 289] width 543 height 461
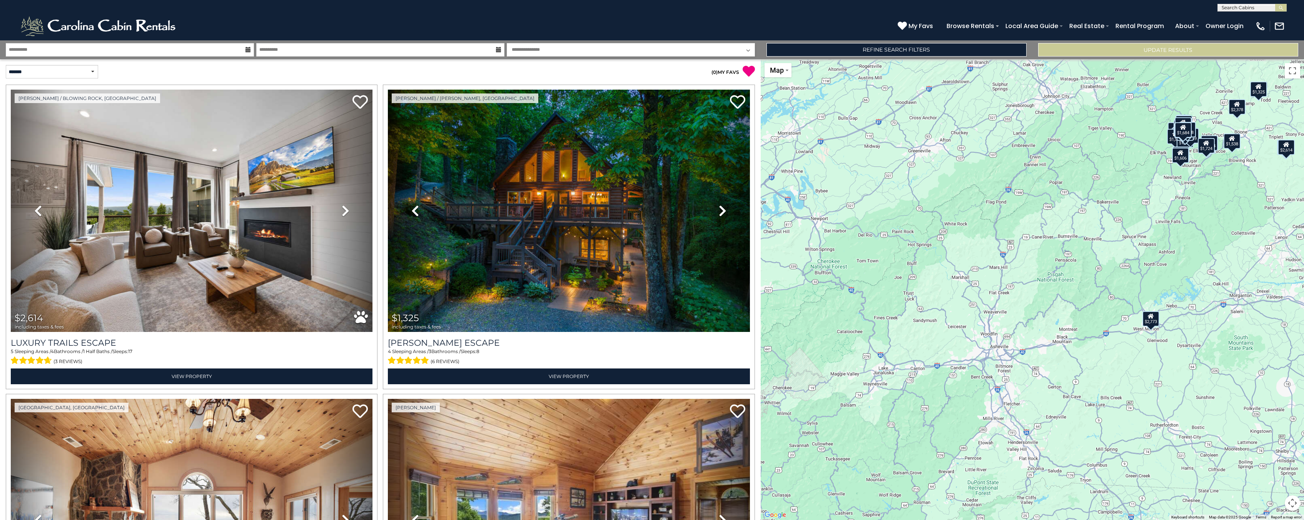
drag, startPoint x: 1006, startPoint y: 352, endPoint x: 1144, endPoint y: 240, distance: 177.3
click at [1144, 240] on div "$2,614 $1,325 $1,559 $2,773 $1,724 $1,989 $1,961 $1,036 $1,576 $3,050 $1,188 $1…" at bounding box center [1032, 289] width 543 height 461
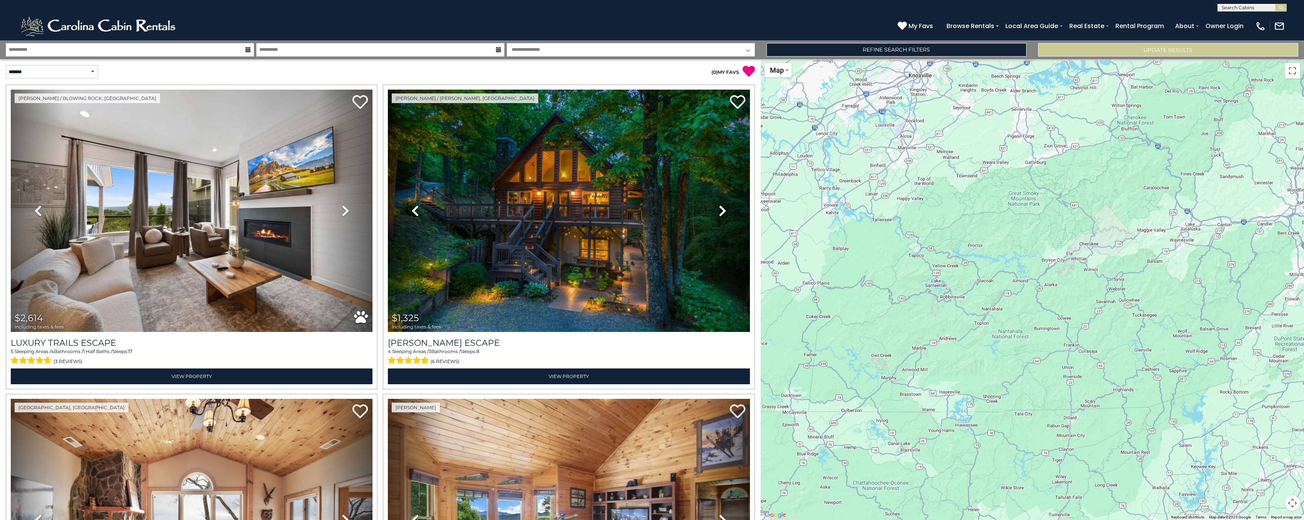
drag, startPoint x: 942, startPoint y: 346, endPoint x: 1250, endPoint y: 200, distance: 341.5
click at [1250, 200] on div "$2,614 $1,325 $1,559 $2,773 $1,724 $1,989 $1,961 $1,036 $1,576 $3,050 $1,188 $1…" at bounding box center [1032, 289] width 543 height 461
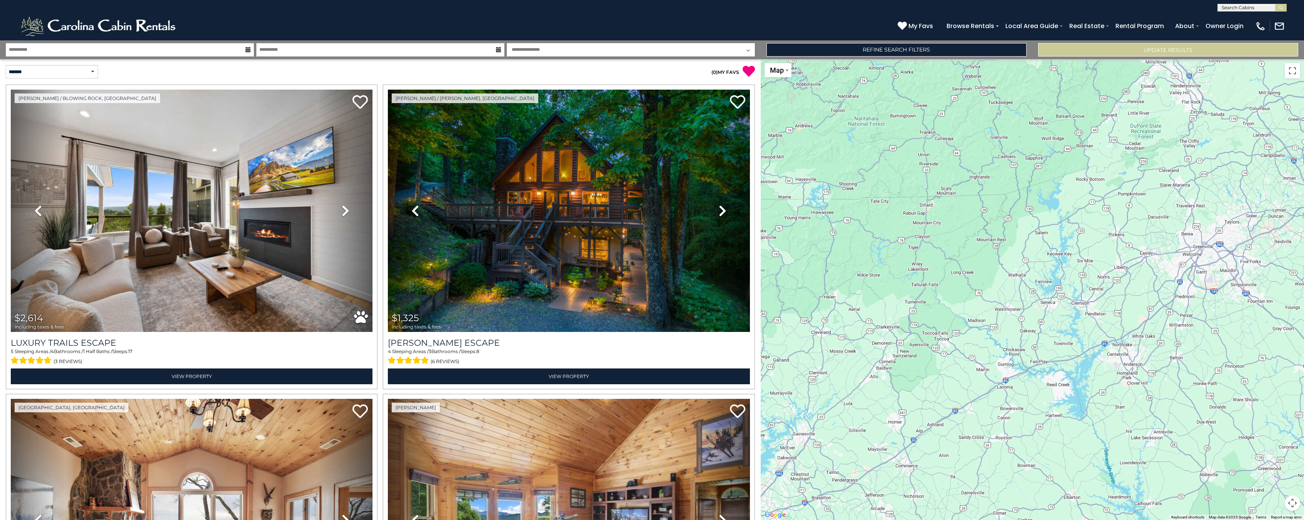
drag, startPoint x: 1106, startPoint y: 301, endPoint x: 923, endPoint y: 116, distance: 260.9
click at [923, 116] on div "$2,614 $1,325 $1,559 $2,773 $1,724 $1,989 $1,961 $1,036 $1,576 $3,050 $1,188 $1…" at bounding box center [1032, 289] width 543 height 461
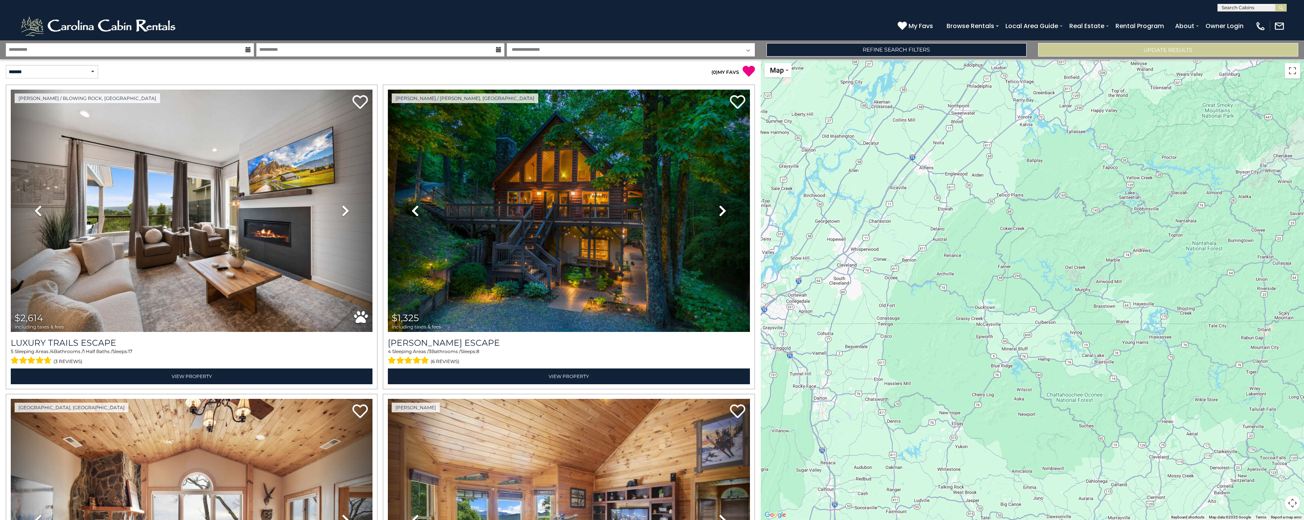
drag, startPoint x: 923, startPoint y: 116, endPoint x: 1270, endPoint y: 244, distance: 369.8
click at [1268, 243] on div "$2,614 $1,325 $1,559 $2,773 $1,724 $1,989 $1,961 $1,036 $1,576 $3,050 $1,188 $1…" at bounding box center [1032, 289] width 543 height 461
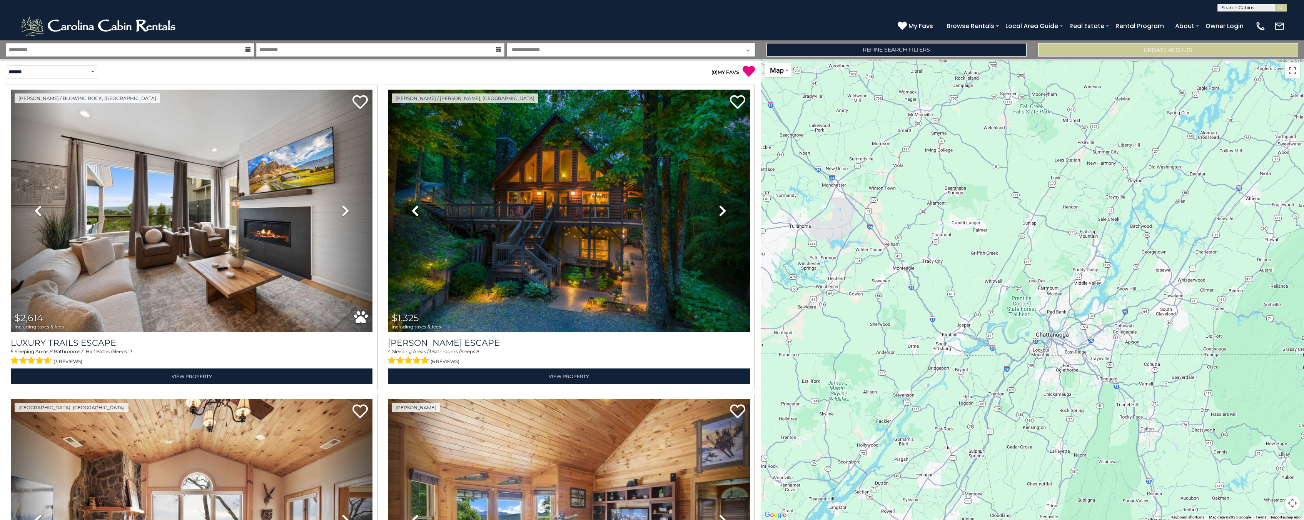
drag, startPoint x: 917, startPoint y: 170, endPoint x: 1187, endPoint y: 196, distance: 271.7
click at [1187, 196] on div "$2,614 $1,325 $1,559 $2,773 $1,724 $1,989 $1,961 $1,036 $1,576 $3,050 $1,188 $1…" at bounding box center [1032, 289] width 543 height 461
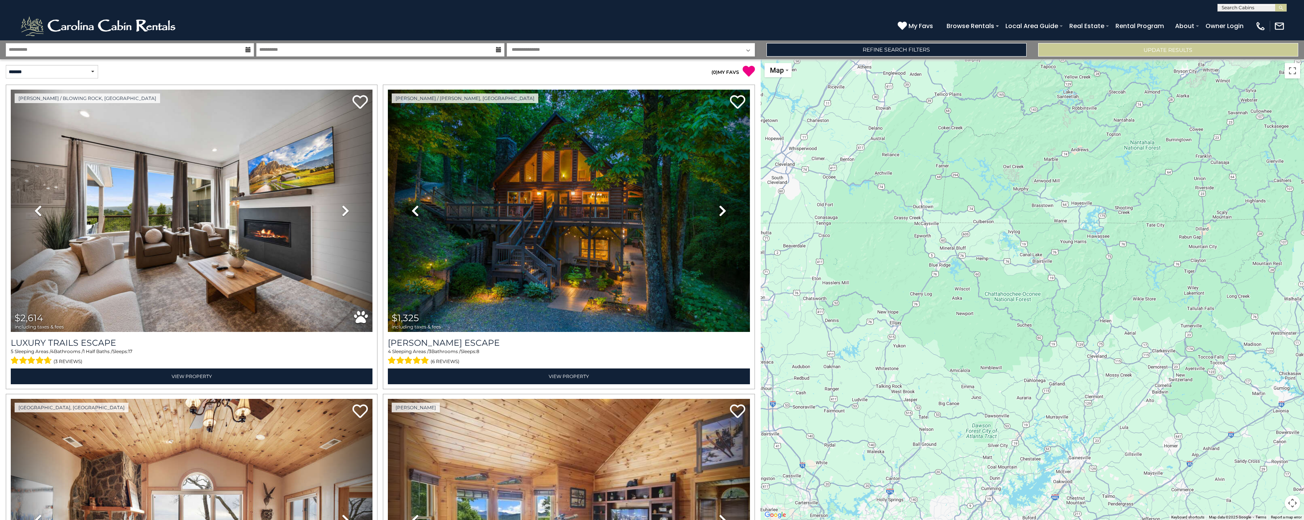
drag, startPoint x: 1130, startPoint y: 313, endPoint x: 700, endPoint y: 174, distance: 451.7
click at [761, 174] on div "$2,614 $1,325 $1,559 $2,773 $1,724 $1,989 $1,961 $1,036 $1,576 $3,050 $1,188 $1…" at bounding box center [1032, 289] width 543 height 461
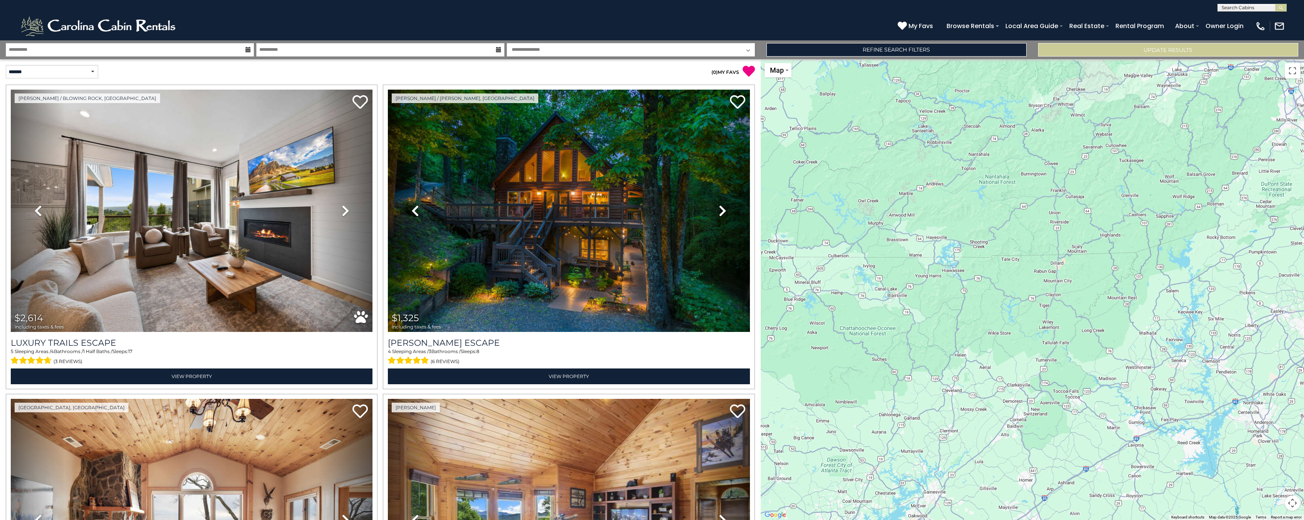
drag, startPoint x: 1071, startPoint y: 216, endPoint x: 967, endPoint y: 259, distance: 112.8
click at [967, 259] on div "$2,614 $1,325 $1,559 $2,773 $1,724 $1,989 $1,961 $1,036 $1,576 $3,050 $1,188 $1…" at bounding box center [1032, 289] width 543 height 461
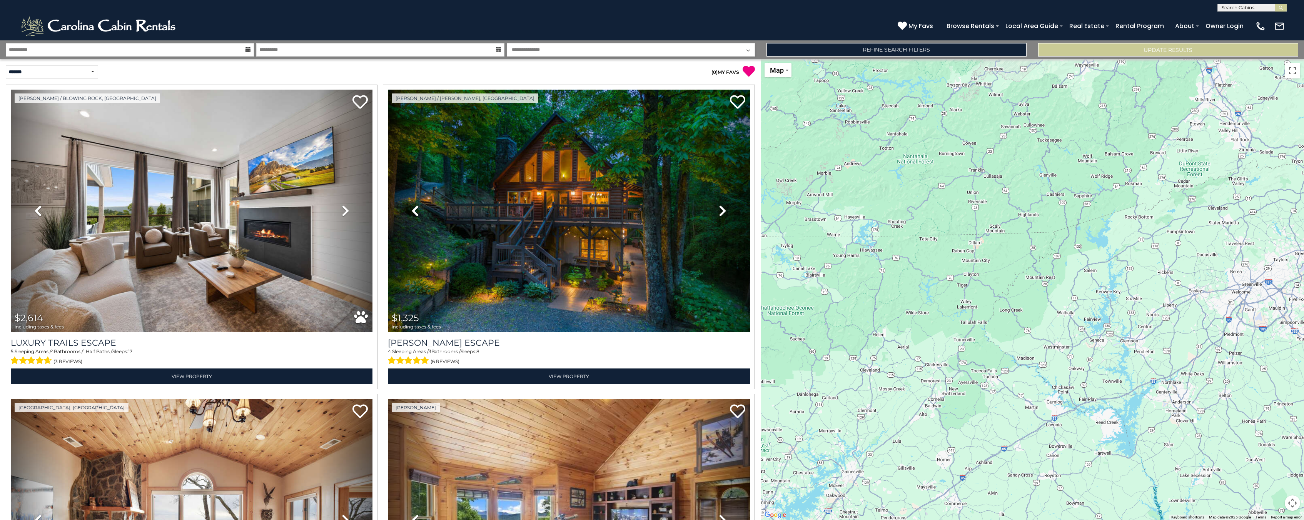
drag, startPoint x: 1006, startPoint y: 254, endPoint x: 967, endPoint y: 234, distance: 44.1
click at [967, 234] on div "$2,614 $1,325 $1,559 $2,773 $1,724 $1,989 $1,961 $1,036 $1,576 $3,050 $1,188 $1…" at bounding box center [1032, 289] width 543 height 461
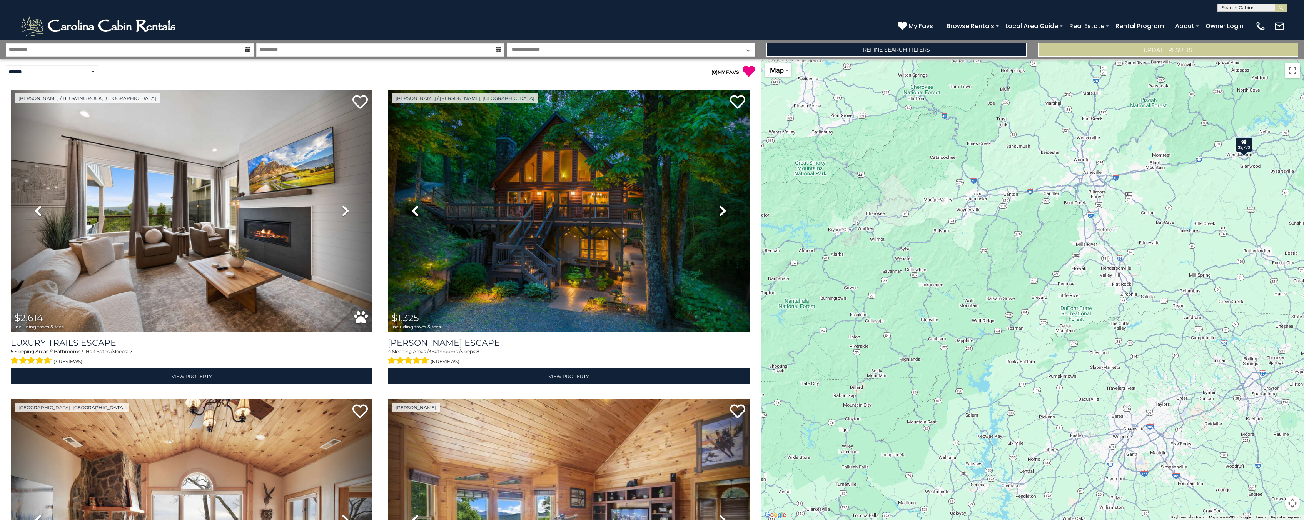
drag, startPoint x: 1016, startPoint y: 235, endPoint x: 900, endPoint y: 383, distance: 188.0
click at [900, 383] on div "$2,614 $1,325 $1,559 $2,773 $1,724 $1,989 $1,961 $1,036 $1,576 $3,050 $1,188 $1…" at bounding box center [1032, 289] width 543 height 461
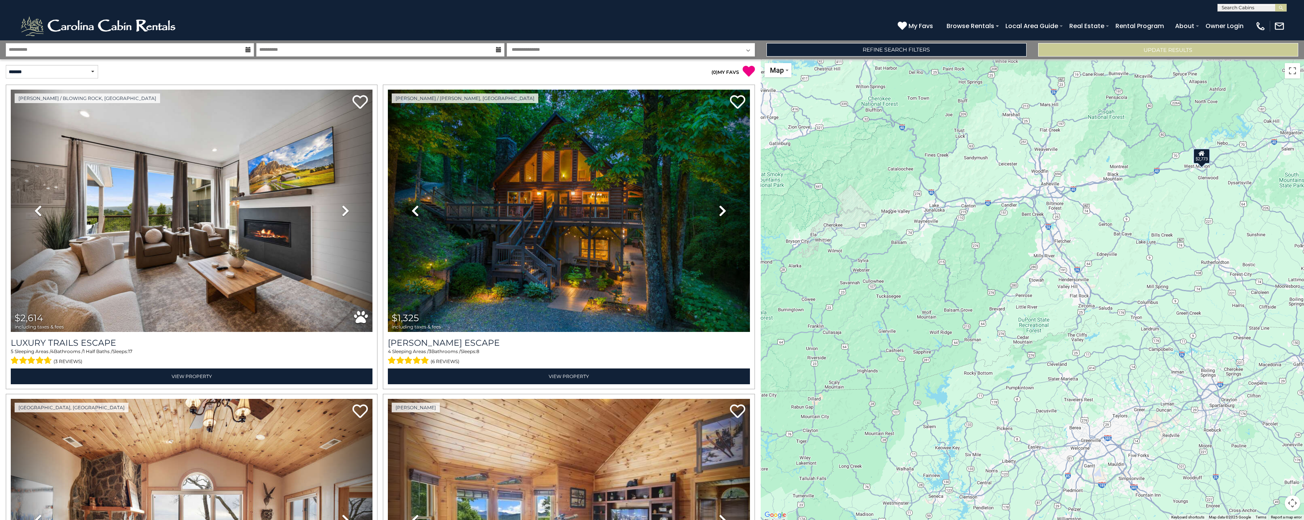
drag, startPoint x: 1014, startPoint y: 287, endPoint x: 823, endPoint y: 329, distance: 195.4
click at [823, 329] on div "$2,614 $1,325 $1,559 $2,773 $1,724 $1,989 $1,961 $1,036 $1,576 $3,050 $1,188 $1…" at bounding box center [1032, 289] width 543 height 461
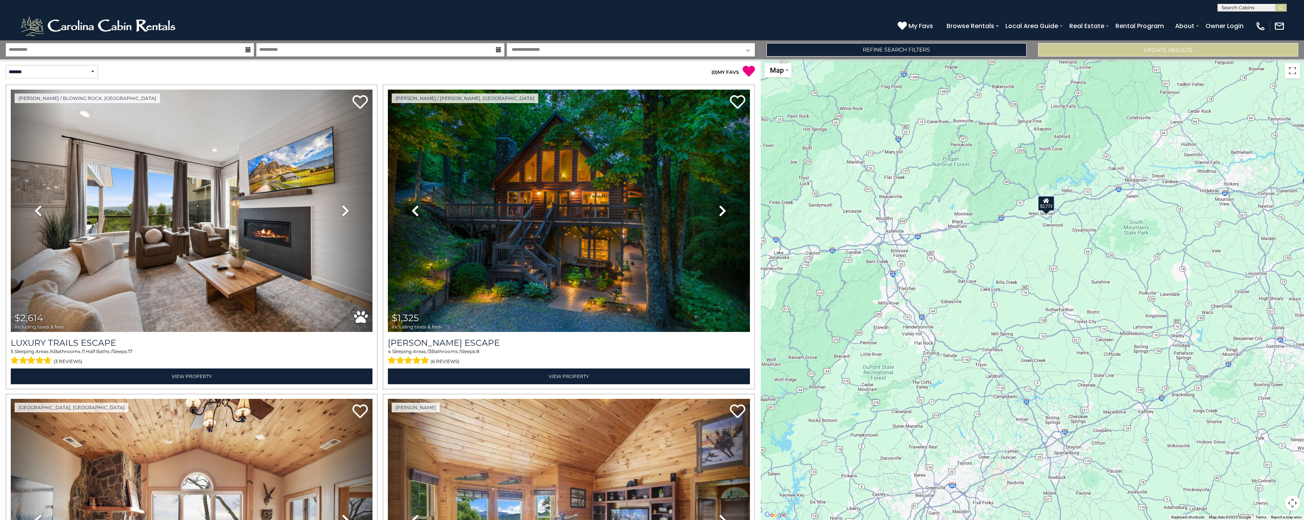
drag, startPoint x: 879, startPoint y: 239, endPoint x: 1039, endPoint y: 228, distance: 160.1
click at [1038, 228] on div "$2,614 $1,325 $1,559 $2,773 $1,724 $1,989 $1,961 $1,036 $1,576 $3,050 $1,188 $1…" at bounding box center [1032, 289] width 543 height 461
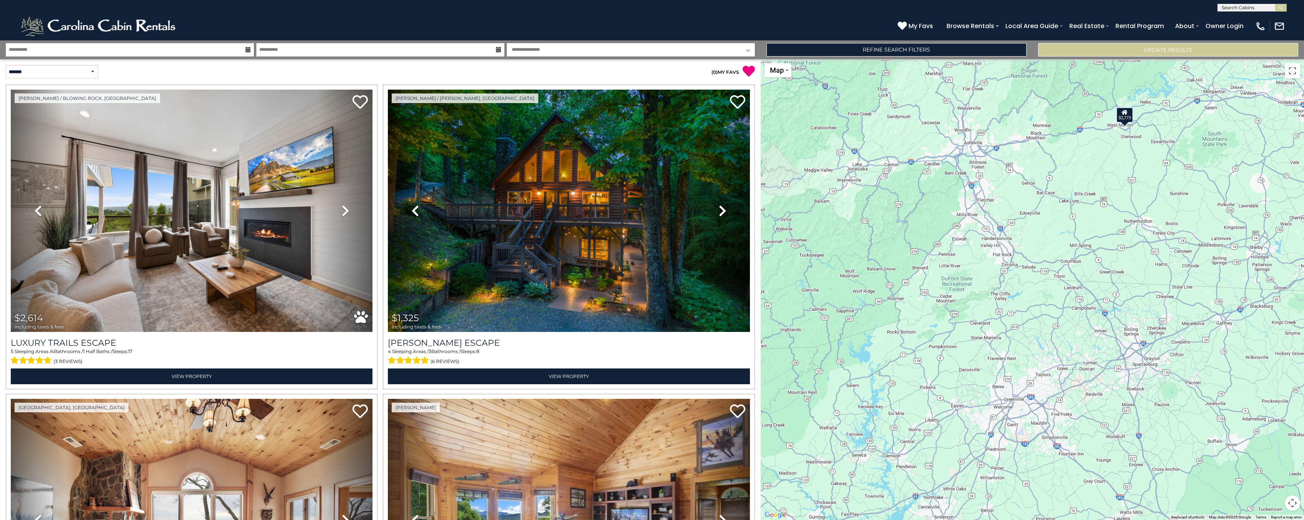
drag, startPoint x: 965, startPoint y: 258, endPoint x: 847, endPoint y: 188, distance: 137.0
click at [847, 188] on div "$2,614 $1,325 $1,559 $2,773 $1,724 $1,989 $1,961 $1,036 $1,576 $3,050 $1,188 $1…" at bounding box center [1032, 289] width 543 height 461
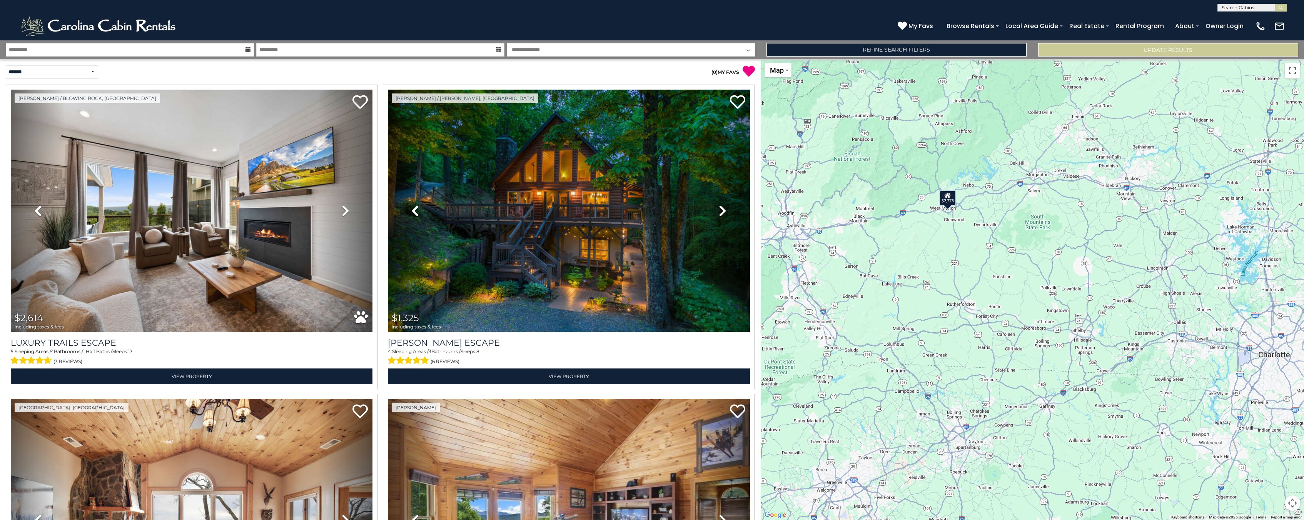
drag, startPoint x: 1064, startPoint y: 275, endPoint x: 884, endPoint y: 361, distance: 199.3
click at [884, 361] on div "$2,614 $1,325 $1,559 $2,773 $1,724 $1,989 $1,961 $1,036 $1,576 $3,050 $1,188 $1…" at bounding box center [1032, 289] width 543 height 461
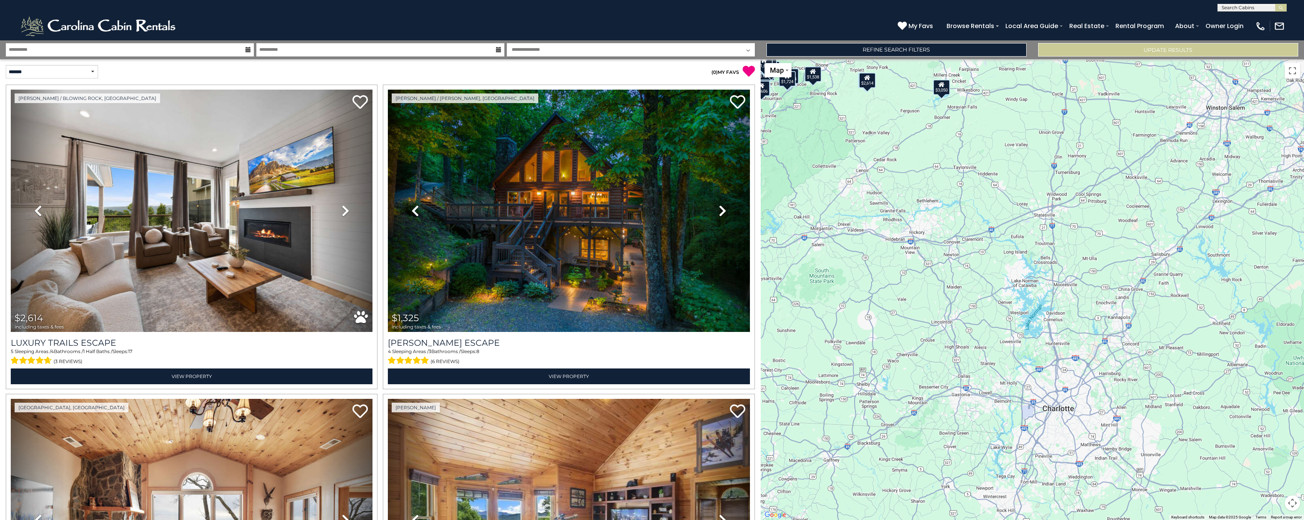
drag, startPoint x: 993, startPoint y: 312, endPoint x: 872, endPoint y: 358, distance: 128.8
click at [872, 358] on div "$2,614 $1,325 $1,559 $2,773 $1,724 $1,989 $1,961 $1,036 $1,576 $3,050 $1,188 $1…" at bounding box center [1032, 289] width 543 height 461
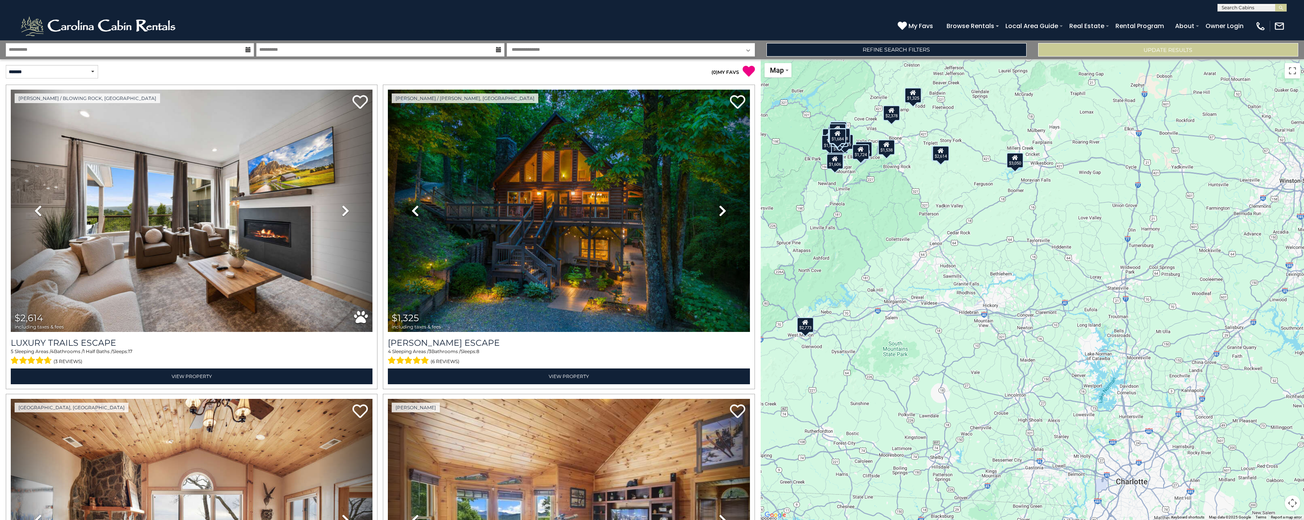
drag, startPoint x: 982, startPoint y: 271, endPoint x: 1143, endPoint y: 406, distance: 210.4
click at [1143, 406] on div "$2,614 $1,325 $1,559 $2,773 $1,724 $1,989 $1,961 $1,036 $1,576 $3,050 $1,188 $1…" at bounding box center [1032, 289] width 543 height 461
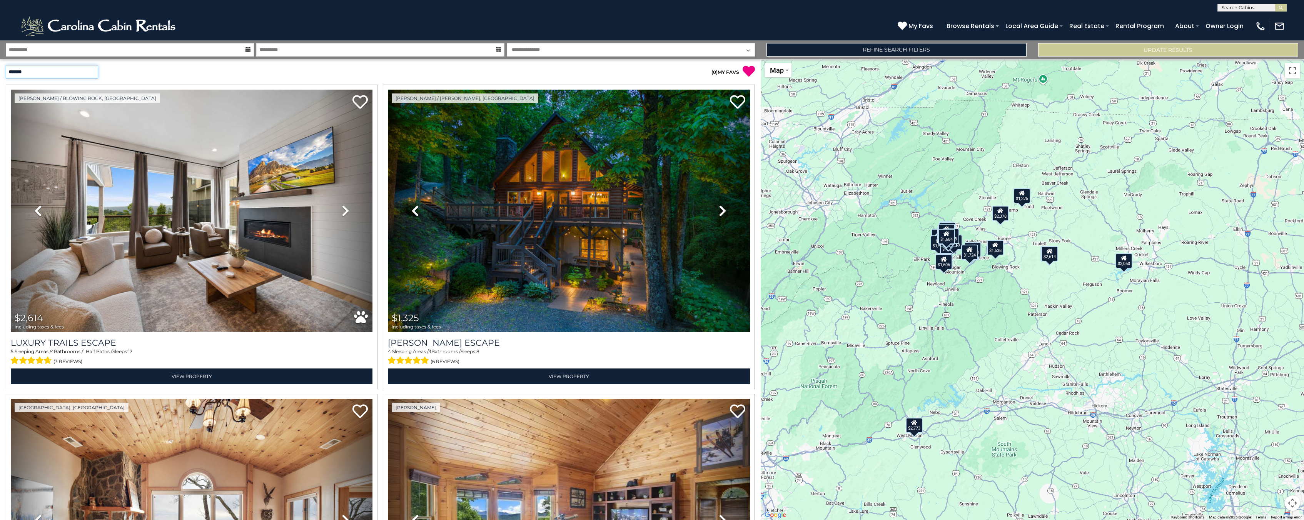
click at [6, 65] on select "**********" at bounding box center [52, 71] width 92 height 13
select select "*********"
click option "**********" at bounding box center [0, 0] width 0 height 0
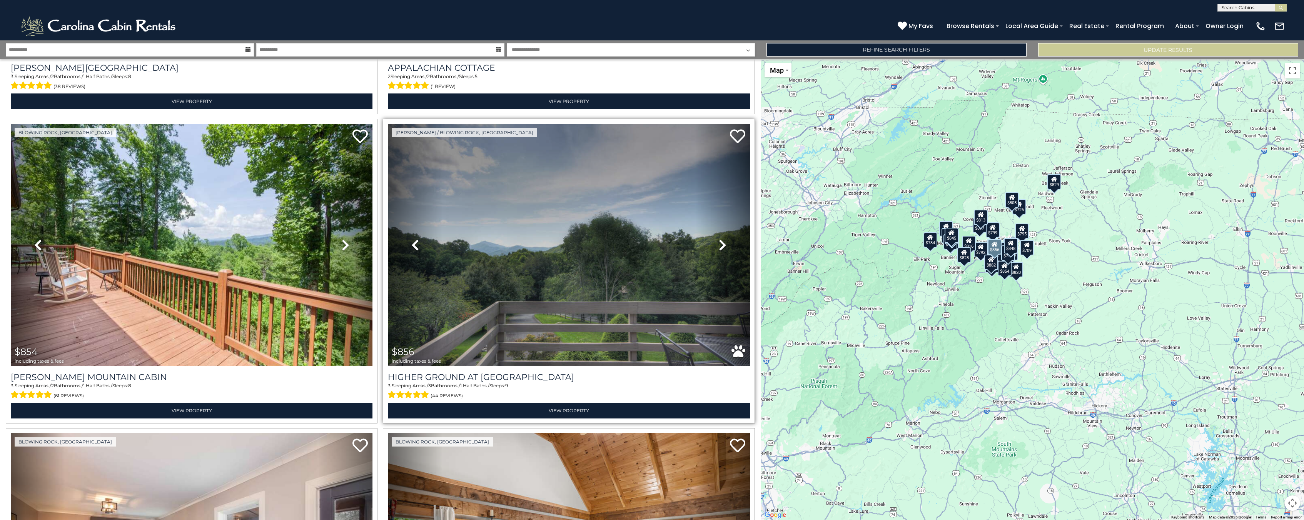
scroll to position [4249, 0]
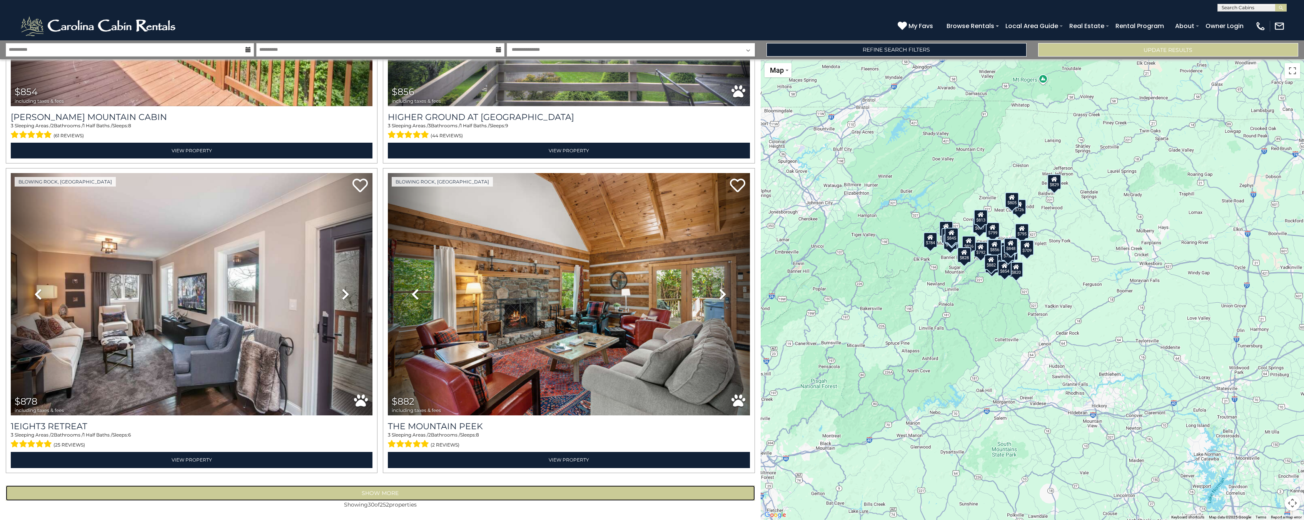
click at [435, 491] on button "Show More" at bounding box center [380, 493] width 749 height 15
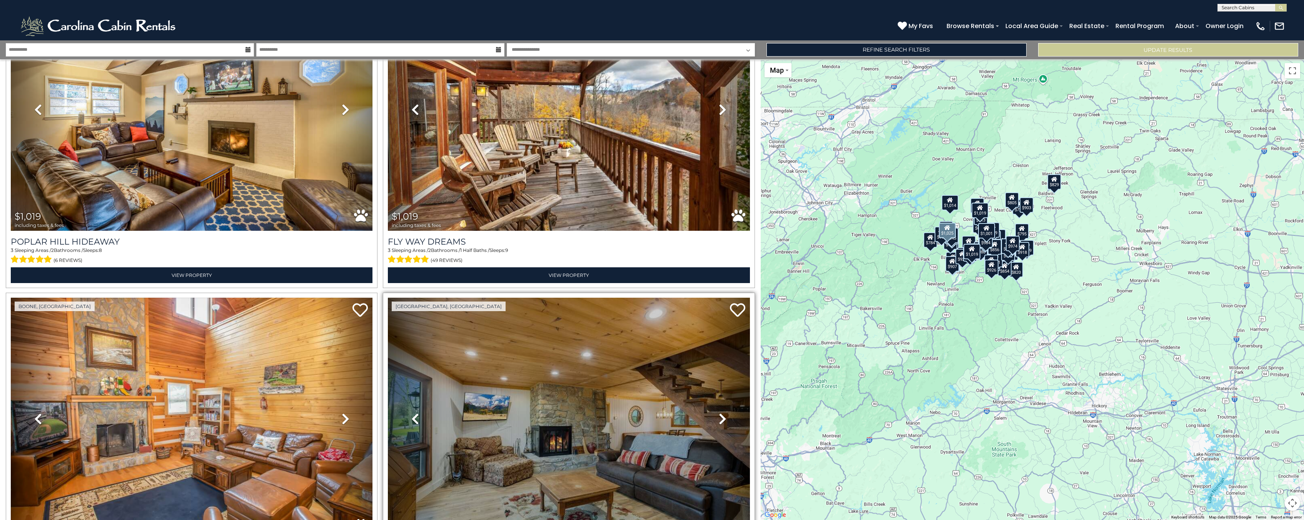
scroll to position [8892, 0]
